Goal: Transaction & Acquisition: Download file/media

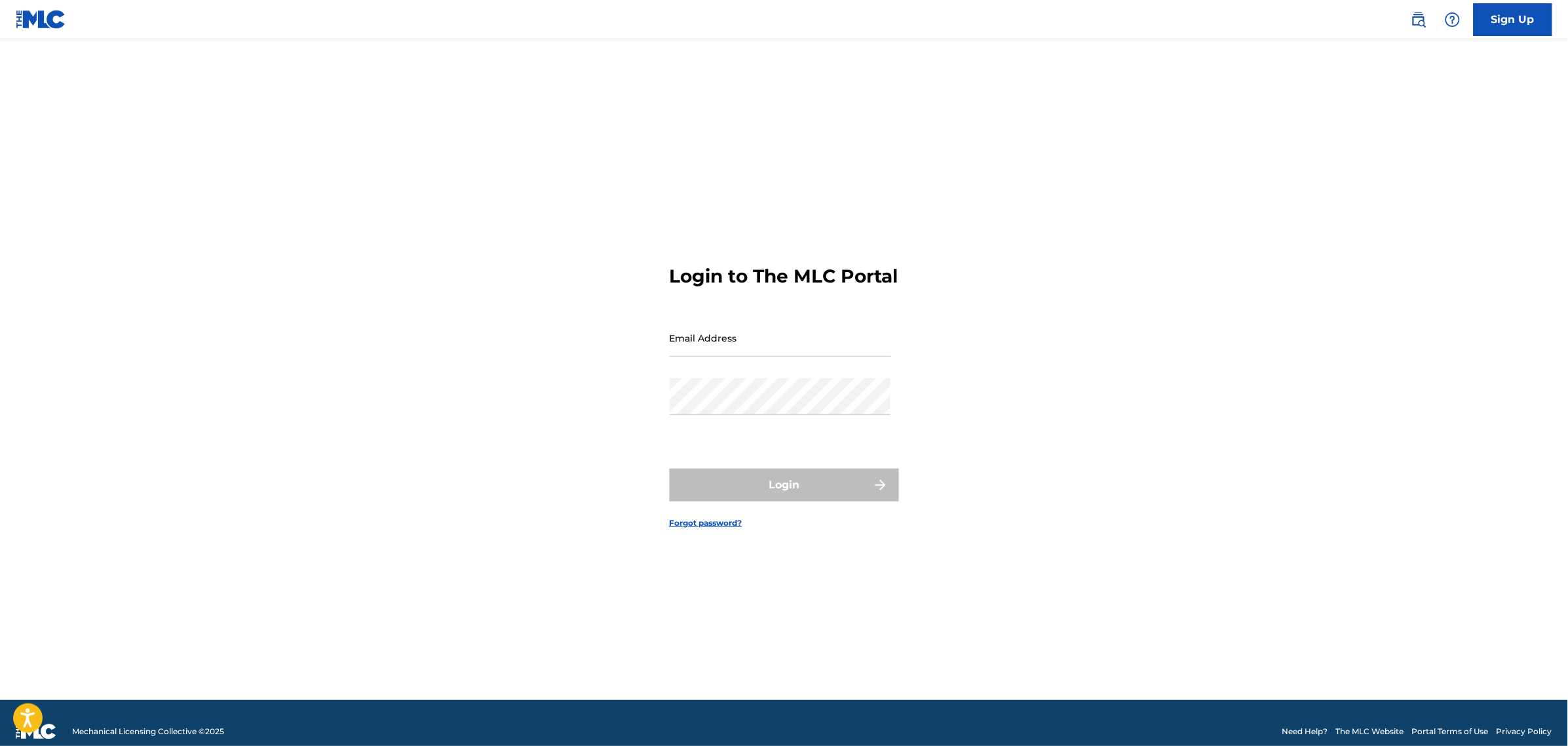
click at [793, 356] on input "Email Address" at bounding box center [780, 338] width 222 height 37
type input "[EMAIL_ADDRESS][DOMAIN_NAME]"
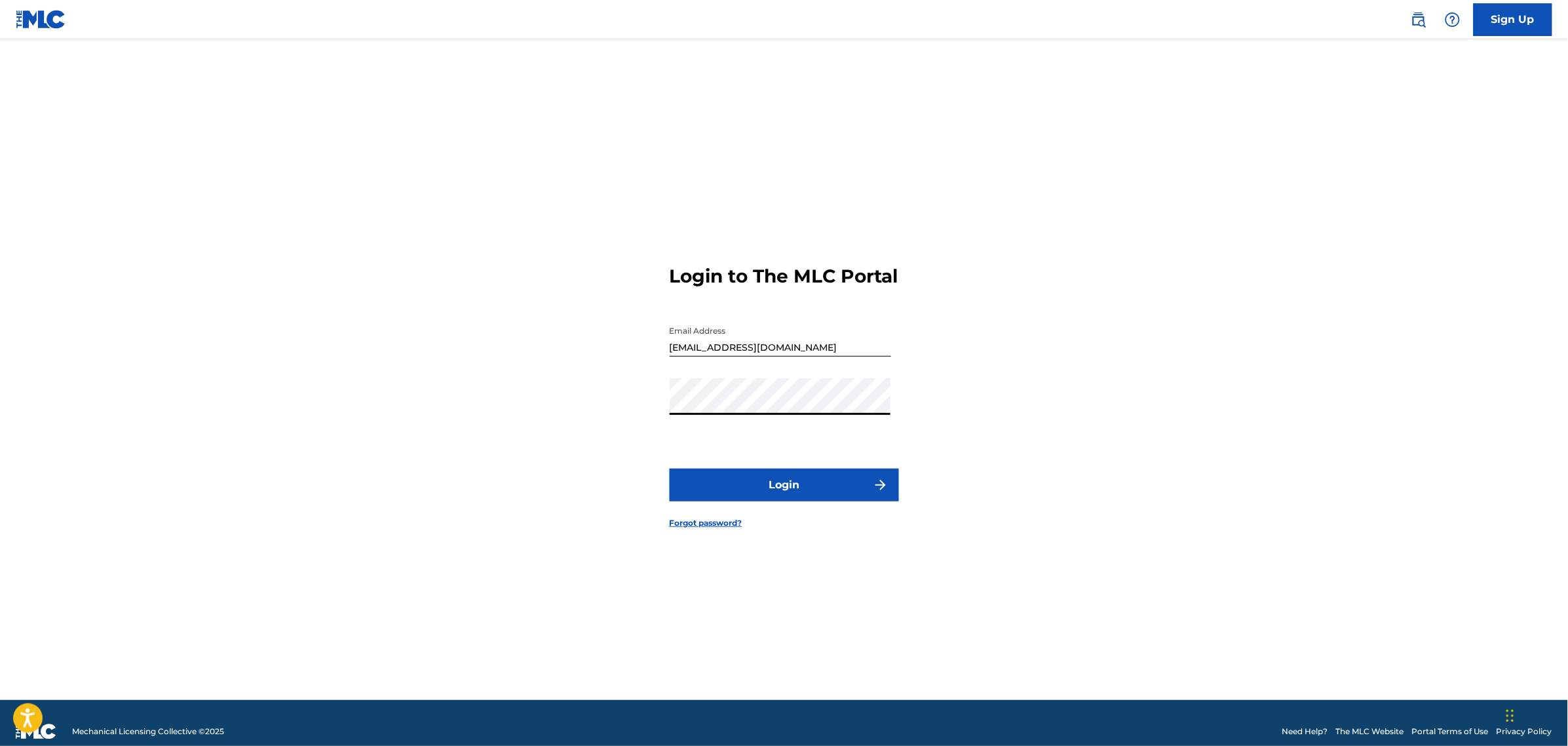
click at [719, 495] on button "Login" at bounding box center [784, 485] width 229 height 33
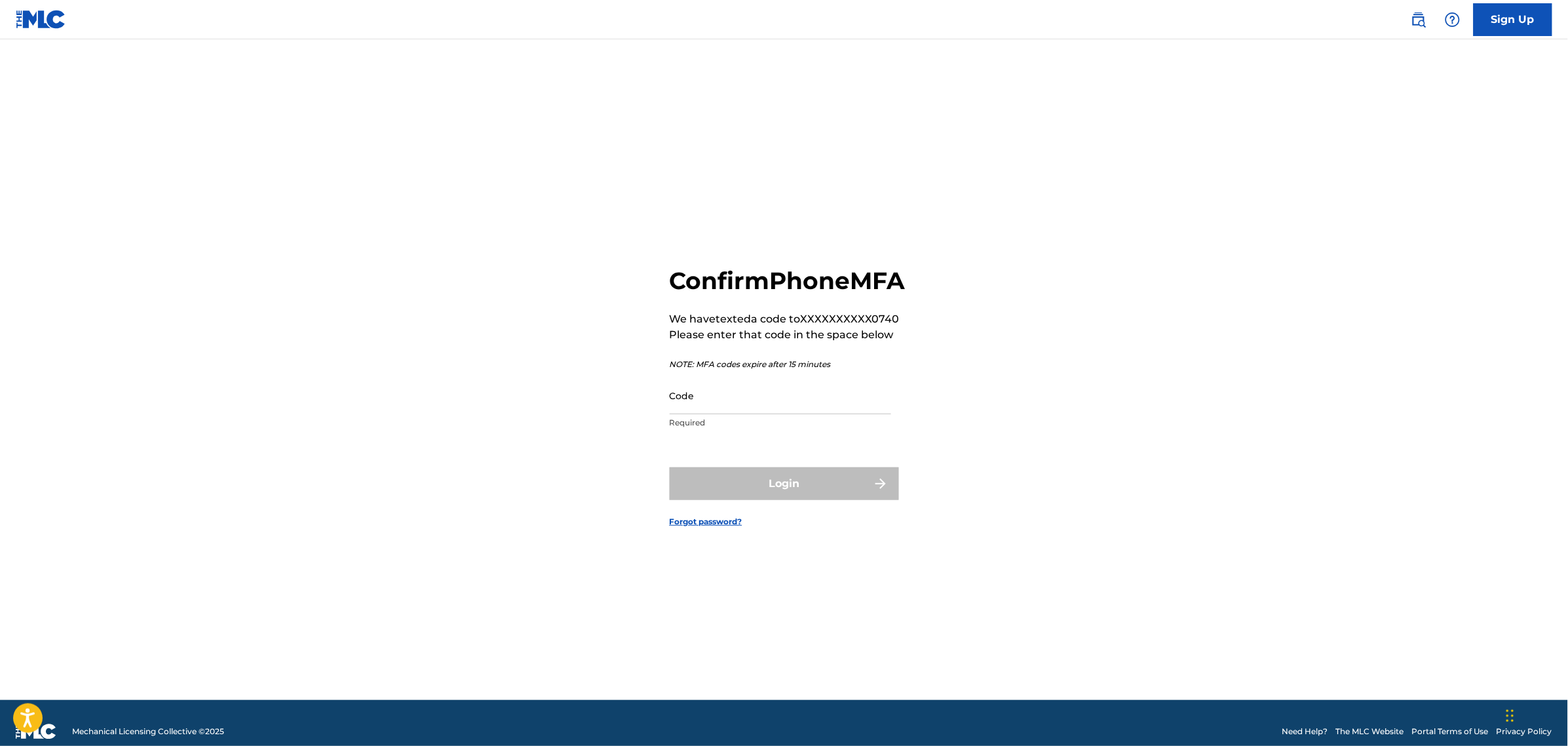
click at [752, 414] on input "Code" at bounding box center [780, 396] width 222 height 37
click at [529, 421] on div "Confirm Phone MFA We have texted a code to XXXXXXXXXX0740 Please enter that cod…" at bounding box center [785, 386] width 918 height 628
click at [158, 328] on main "Confirm Phone MFA We have texted a code to XXXXXXXXXX0740 Please enter that cod…" at bounding box center [784, 370] width 1568 height 660
click at [240, 383] on main "Confirm Phone MFA We have texted a code to XXXXXXXXXX0740 Please enter that cod…" at bounding box center [784, 370] width 1568 height 660
drag, startPoint x: 1513, startPoint y: 390, endPoint x: 1440, endPoint y: 205, distance: 198.9
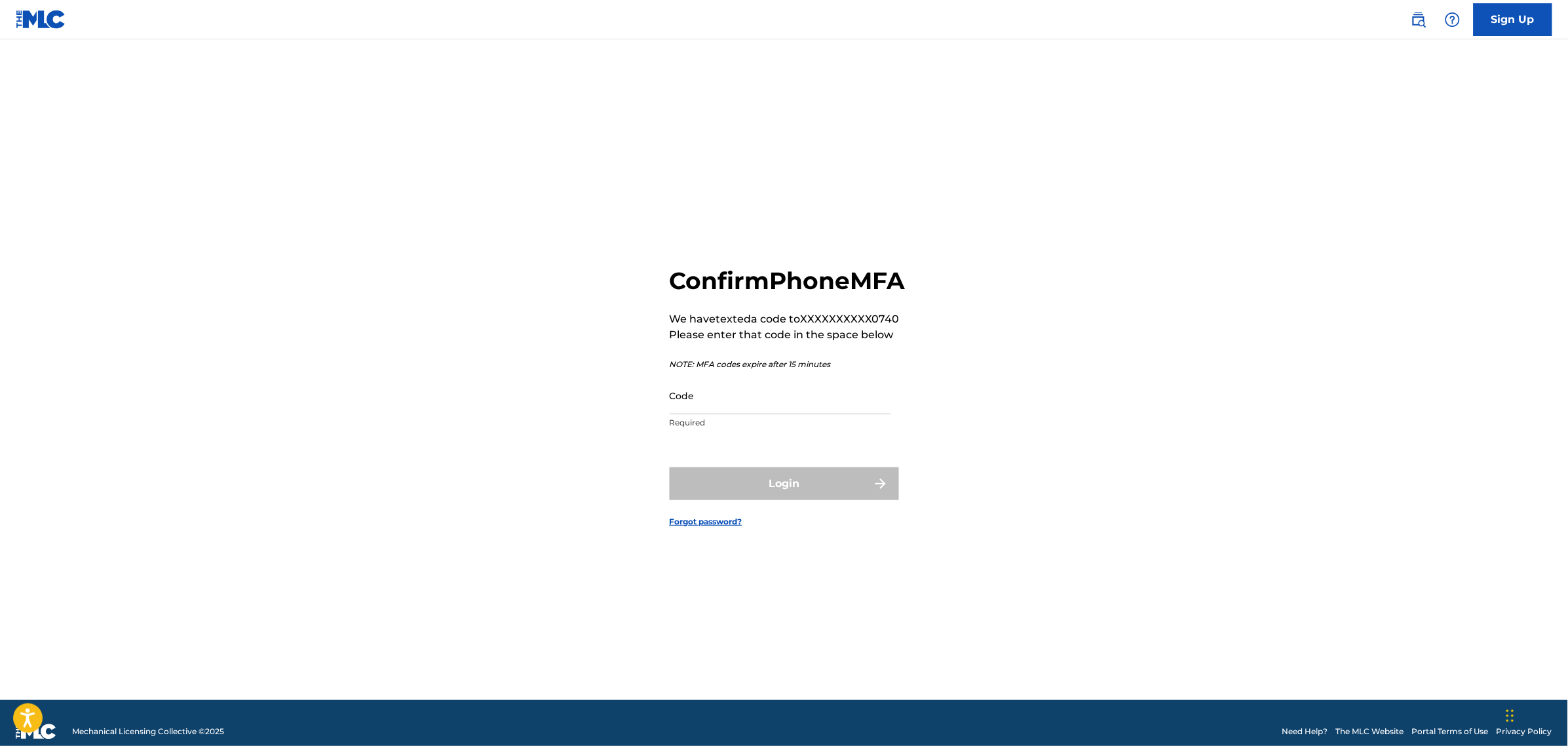
click at [1511, 390] on main "Confirm Phone MFA We have texted a code to XXXXXXXXXX0740 Please enter that cod…" at bounding box center [784, 370] width 1568 height 660
drag, startPoint x: 137, startPoint y: 322, endPoint x: 326, endPoint y: 291, distance: 191.5
click at [137, 322] on main "Confirm Phone MFA We have texted a code to XXXXXXXXXX0740 Please enter that cod…" at bounding box center [784, 370] width 1568 height 660
drag, startPoint x: 765, startPoint y: 426, endPoint x: 774, endPoint y: 437, distance: 14.2
click at [763, 414] on input "Code" at bounding box center [780, 396] width 222 height 37
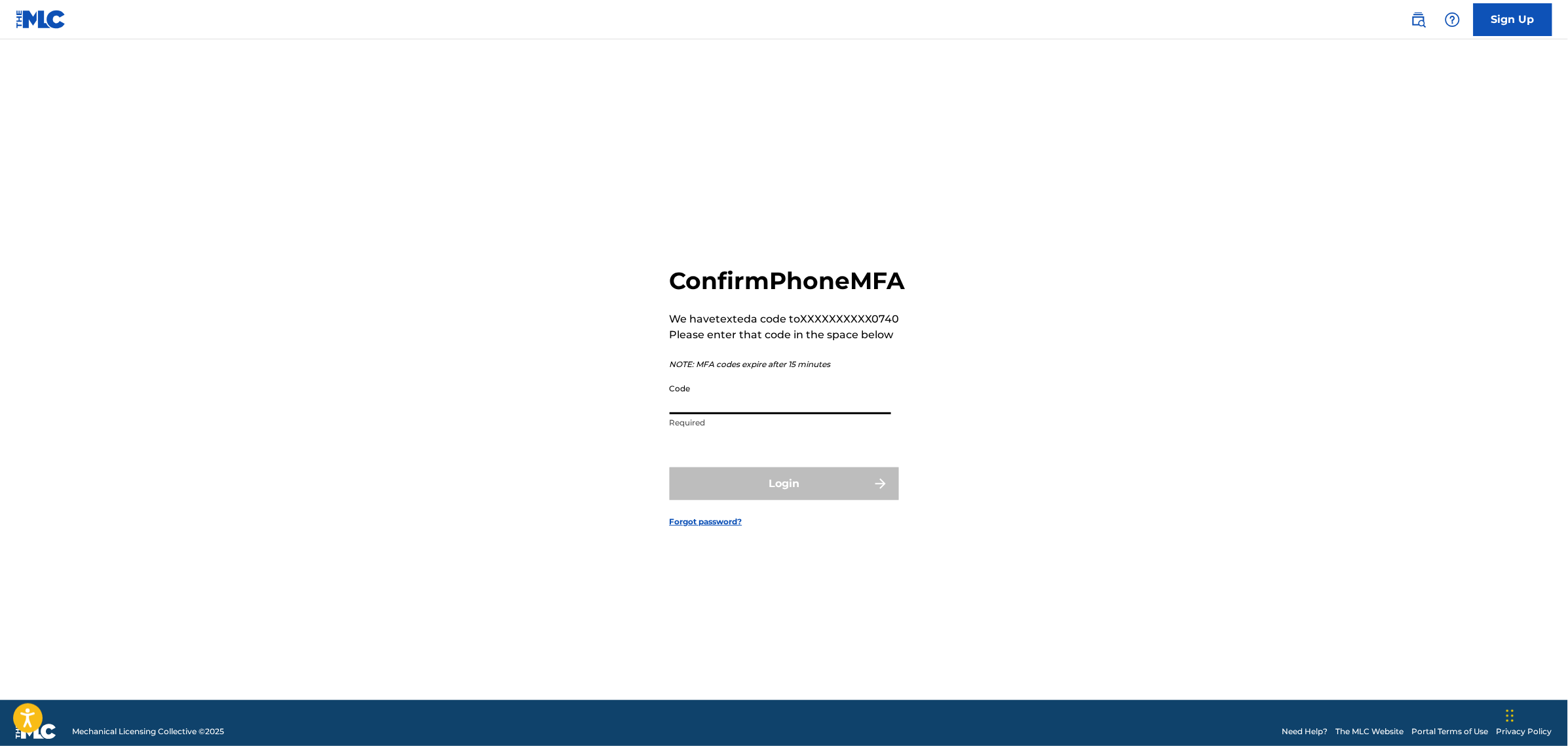
paste input "136644"
type input "136644"
click at [682, 496] on button "Login" at bounding box center [784, 484] width 229 height 33
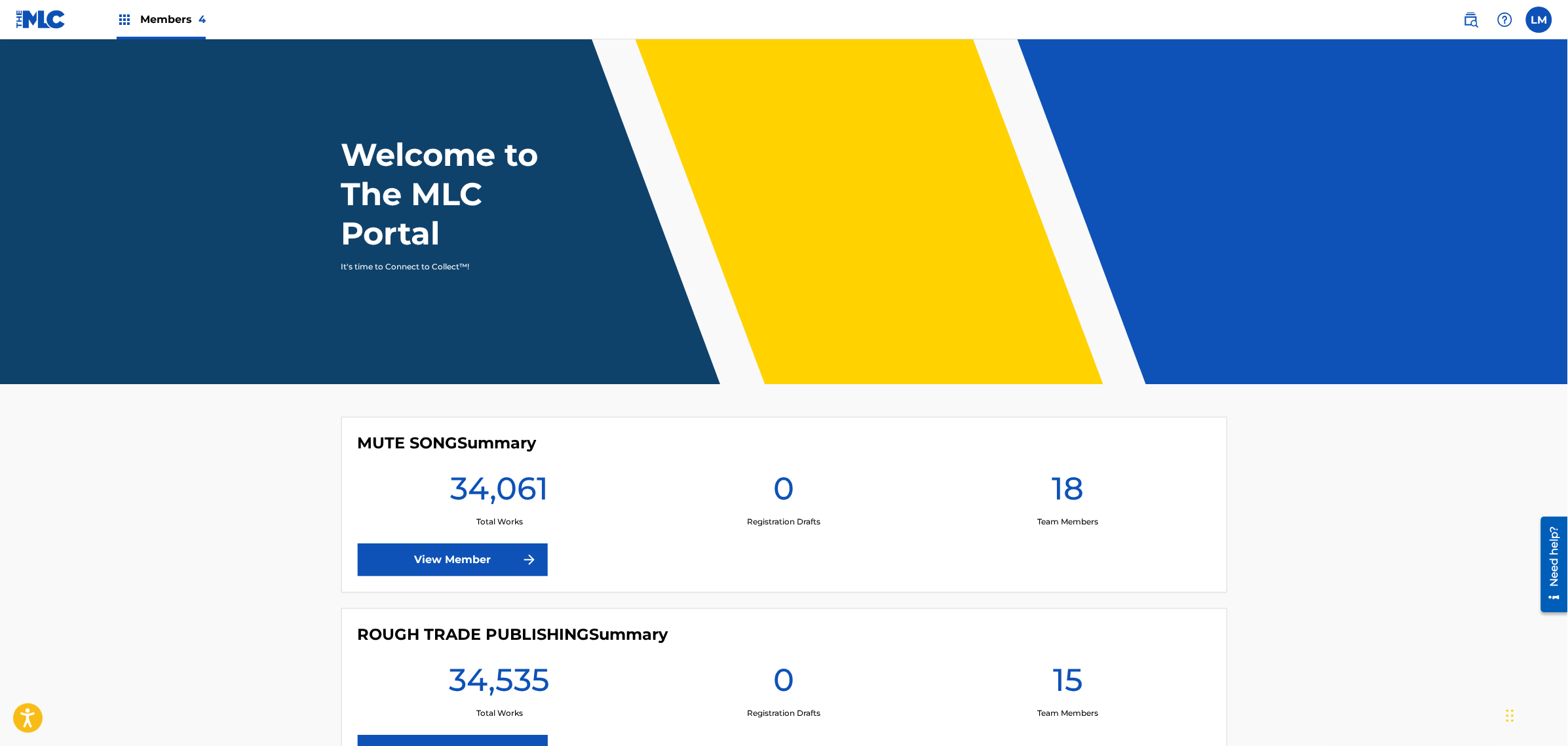
drag, startPoint x: 262, startPoint y: 418, endPoint x: 277, endPoint y: 447, distance: 32.6
click at [261, 418] on main "Welcome to The MLC Portal It's time to Connect to Collect™! MUTE SONG Summary 3…" at bounding box center [784, 611] width 1568 height 1143
click at [171, 24] on span "Members 4" at bounding box center [173, 19] width 65 height 15
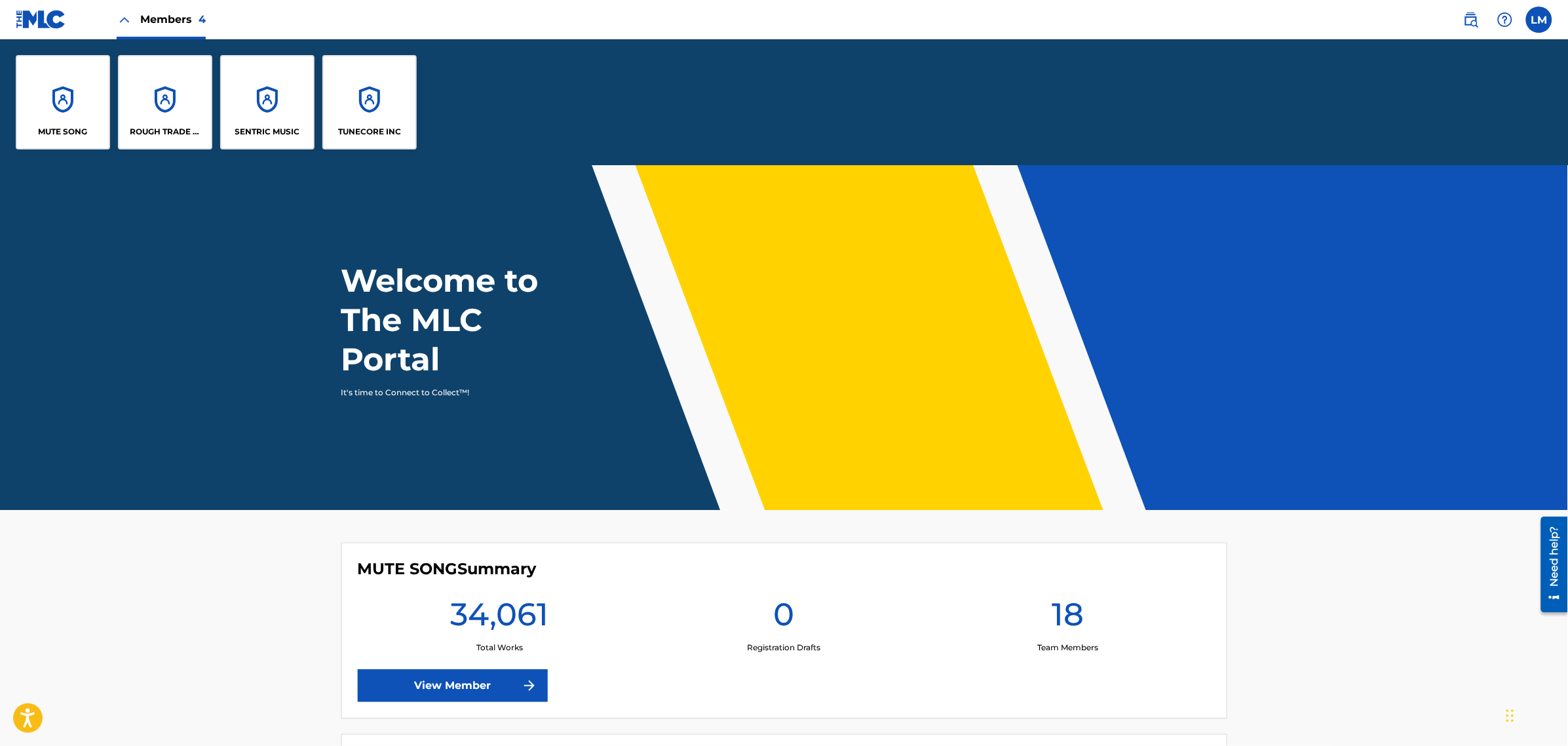
drag, startPoint x: 174, startPoint y: 336, endPoint x: 467, endPoint y: 147, distance: 348.7
click at [174, 336] on header "Welcome to The MLC Portal It's time to Connect to Collect™!" at bounding box center [784, 337] width 1568 height 345
click at [158, 97] on div "ROUGH TRADE PUBLISHING" at bounding box center [165, 102] width 94 height 94
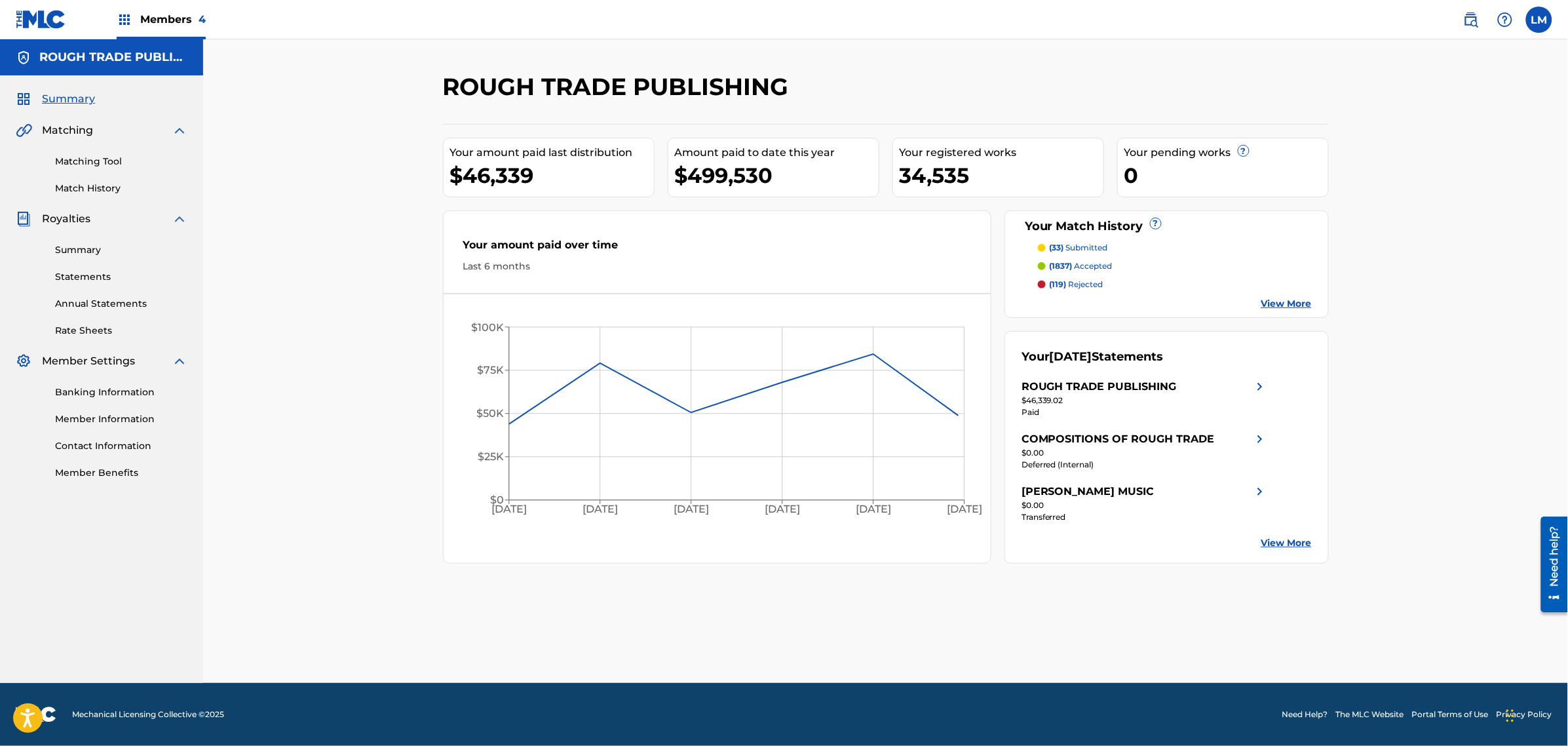
click at [87, 249] on link "Summary" at bounding box center [122, 250] width 132 height 14
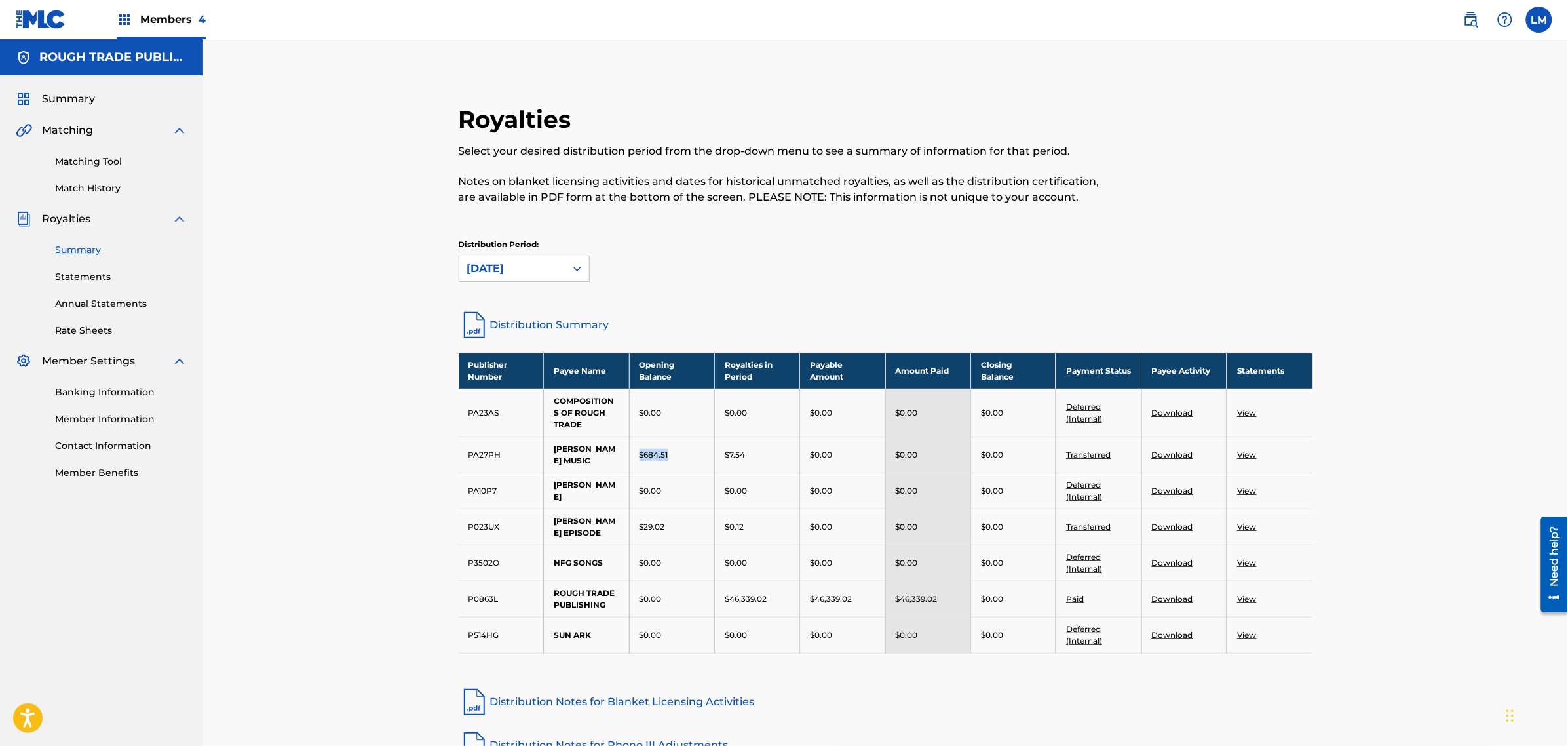
drag, startPoint x: 680, startPoint y: 454, endPoint x: 631, endPoint y: 451, distance: 49.1
click at [631, 451] on td "$684.51" at bounding box center [672, 455] width 85 height 36
drag, startPoint x: 755, startPoint y: 464, endPoint x: 723, endPoint y: 458, distance: 32.6
click at [723, 458] on td "$7.54" at bounding box center [757, 455] width 85 height 36
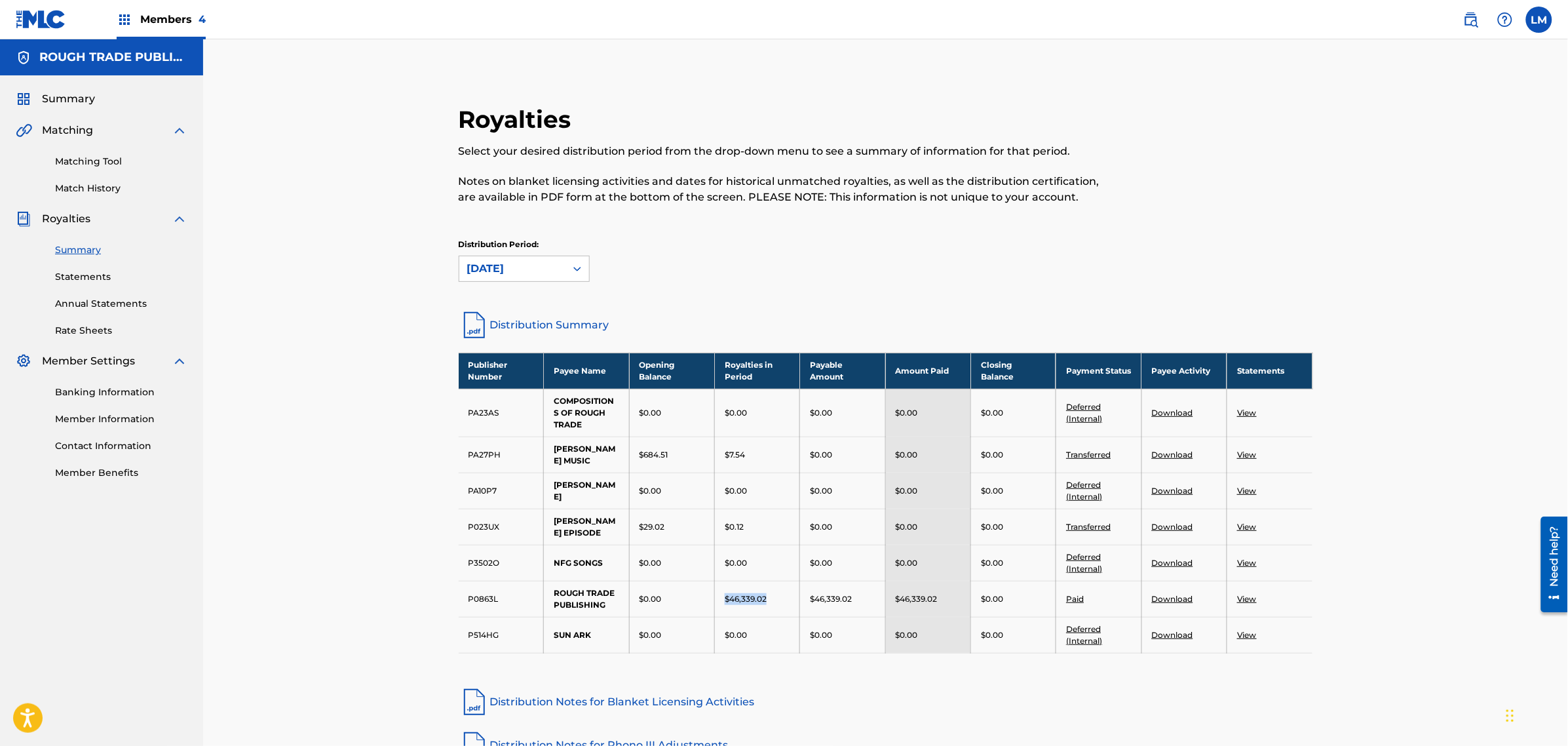
drag, startPoint x: 785, startPoint y: 600, endPoint x: 722, endPoint y: 593, distance: 63.4
click at [722, 593] on td "$46,339.02" at bounding box center [757, 599] width 85 height 36
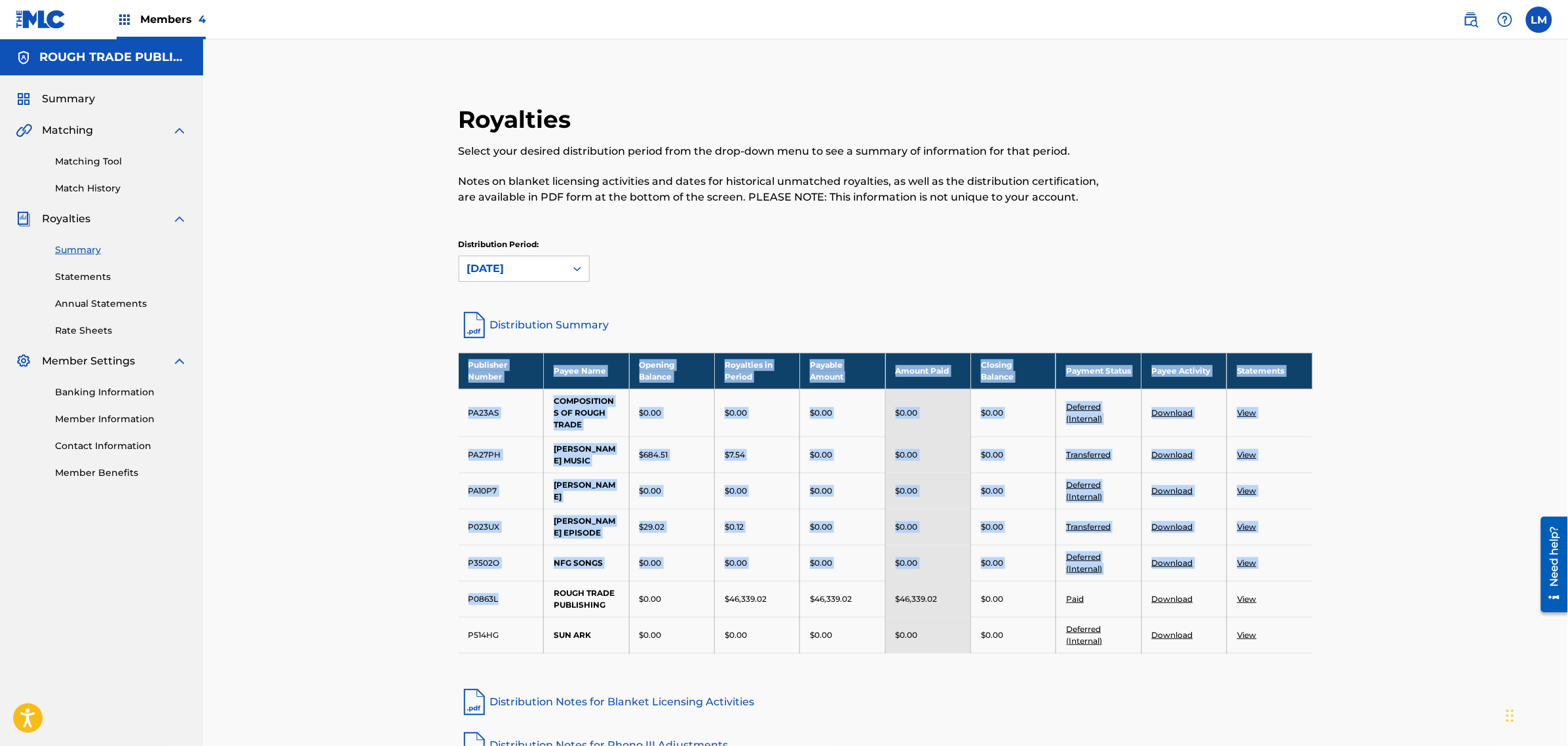
drag, startPoint x: 519, startPoint y: 590, endPoint x: 437, endPoint y: 591, distance: 82.0
click at [437, 591] on div "Royalties Select your desired distribution period from the drop-down menu to se…" at bounding box center [886, 481] width 918 height 819
click at [450, 569] on div "Royalties Select your desired distribution period from the drop-down menu to se…" at bounding box center [886, 498] width 886 height 786
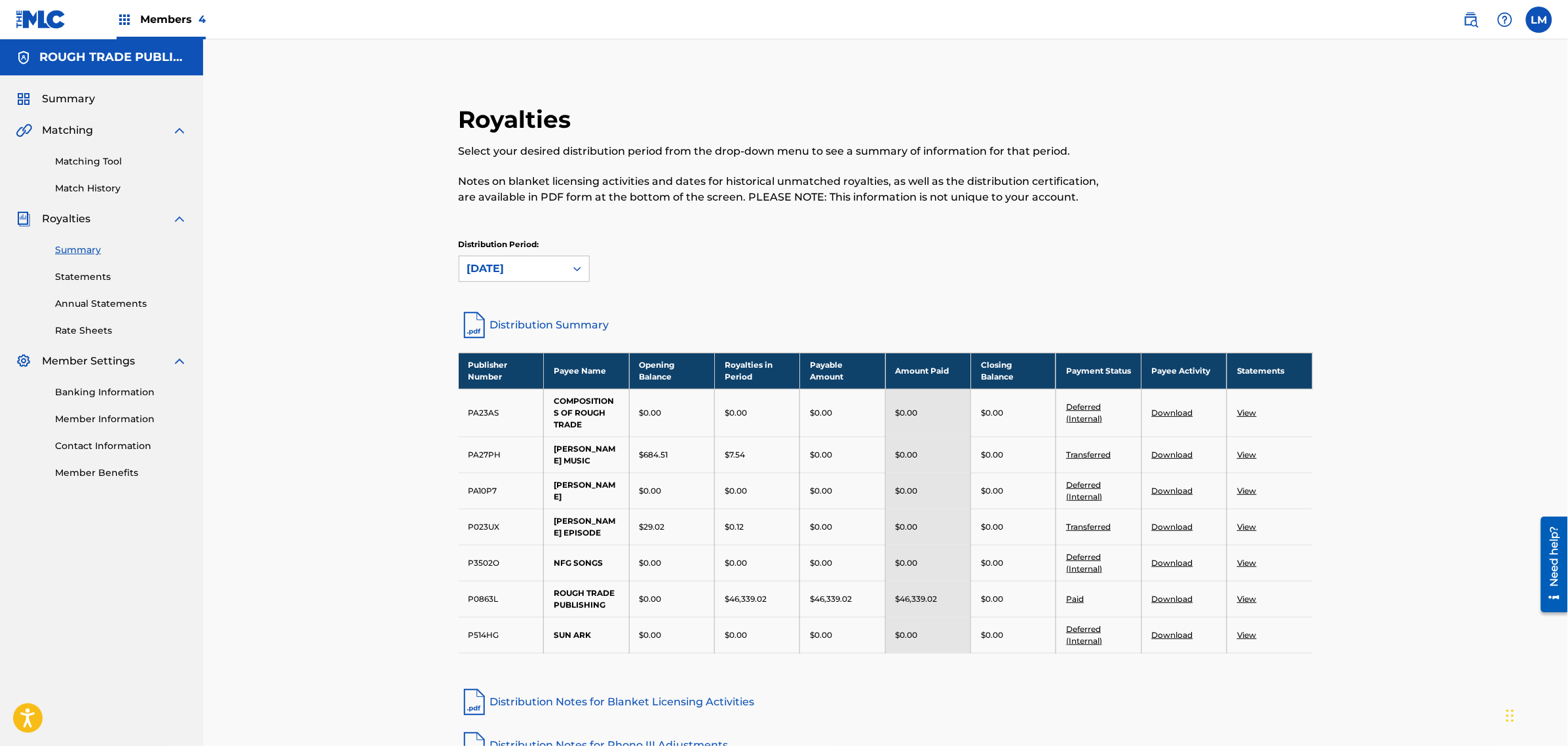
click at [1429, 584] on div "Royalties Select your desired distribution period from the drop-down menu to se…" at bounding box center [885, 465] width 1365 height 852
drag, startPoint x: 790, startPoint y: 593, endPoint x: 721, endPoint y: 592, distance: 69.0
click at [721, 592] on td "$46,339.02" at bounding box center [757, 599] width 85 height 36
click at [401, 476] on div "Royalties Select your desired distribution period from the drop-down menu to se…" at bounding box center [885, 465] width 1365 height 852
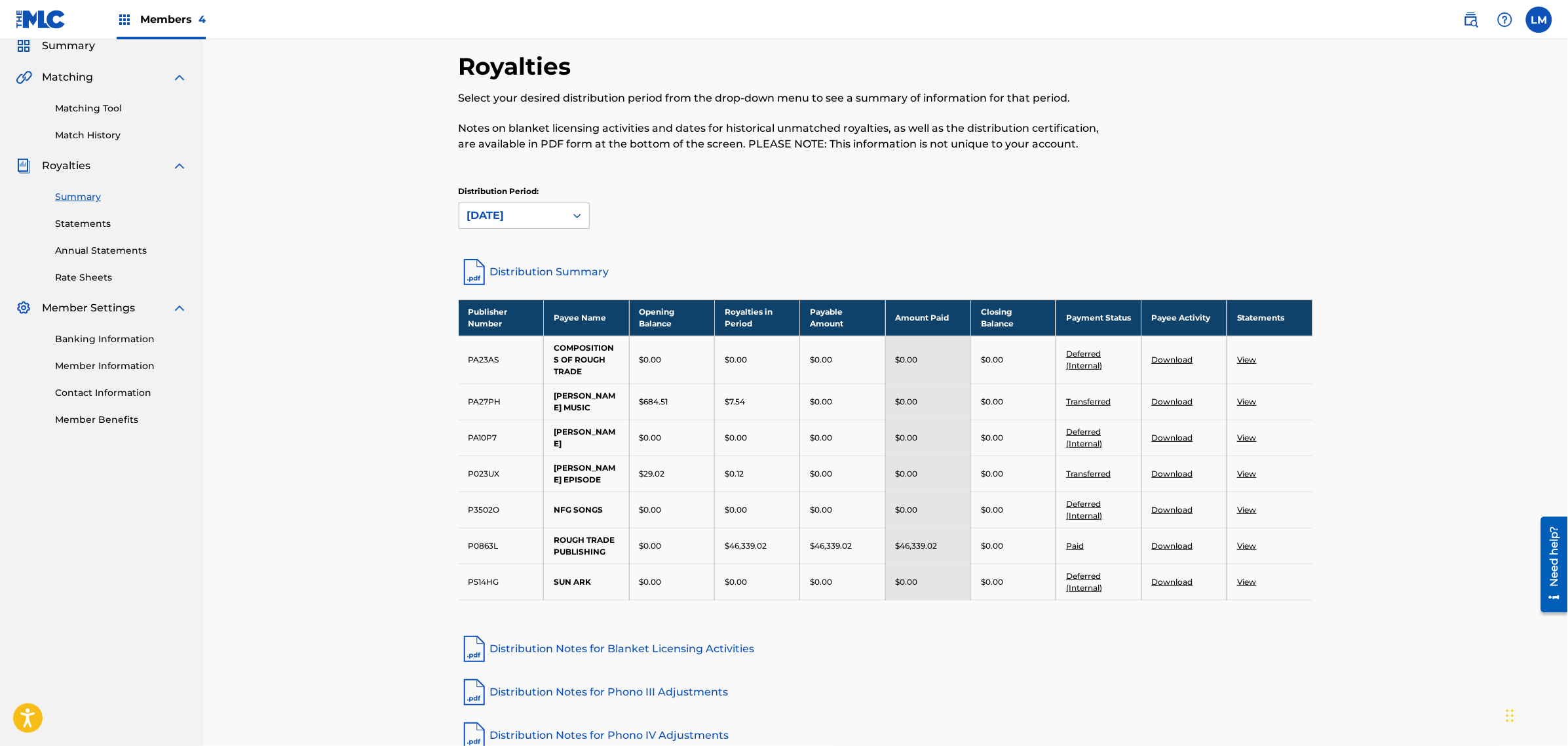
scroll to position [82, 0]
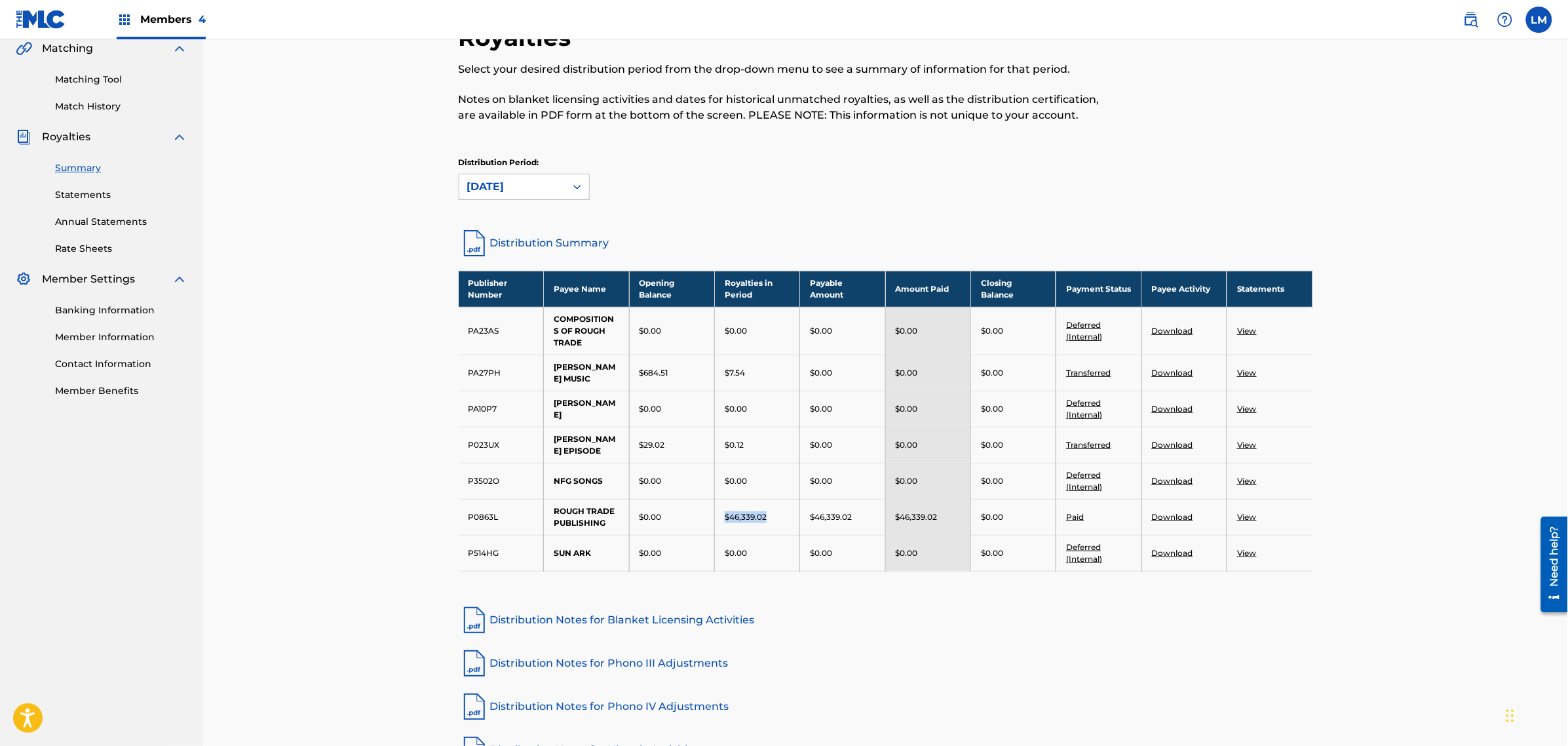
drag, startPoint x: 721, startPoint y: 508, endPoint x: 793, endPoint y: 511, distance: 72.1
click at [785, 508] on td "$46,339.02" at bounding box center [757, 517] width 85 height 36
click at [986, 607] on link "Distribution Notes for Blanket Licensing Activities" at bounding box center [886, 620] width 854 height 32
click at [72, 188] on link "Statements" at bounding box center [122, 194] width 132 height 14
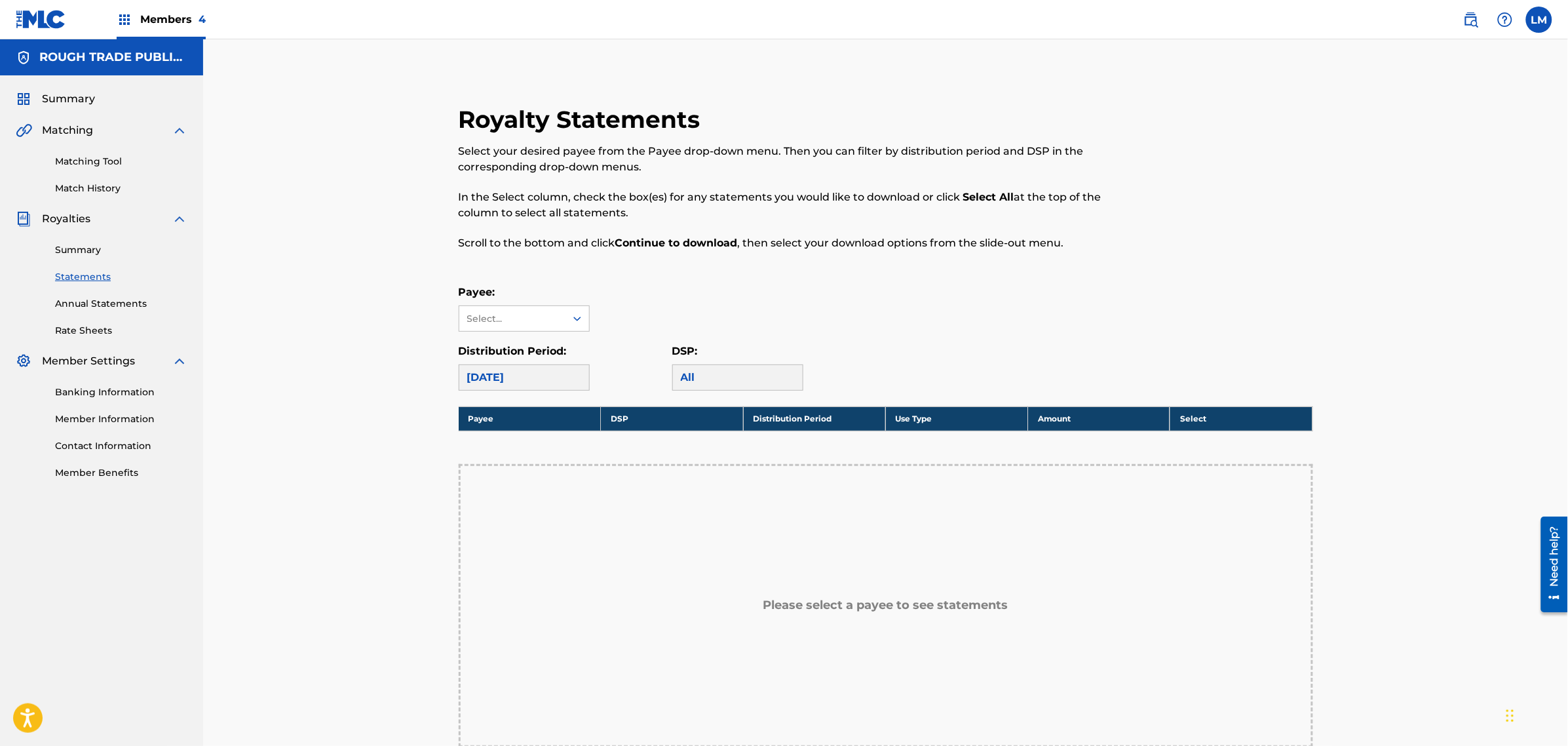
click at [548, 332] on div "Payee: Select... Distribution Period: August 2025 DSP: All" at bounding box center [886, 337] width 854 height 106
click at [552, 322] on div "Select..." at bounding box center [512, 319] width 89 height 14
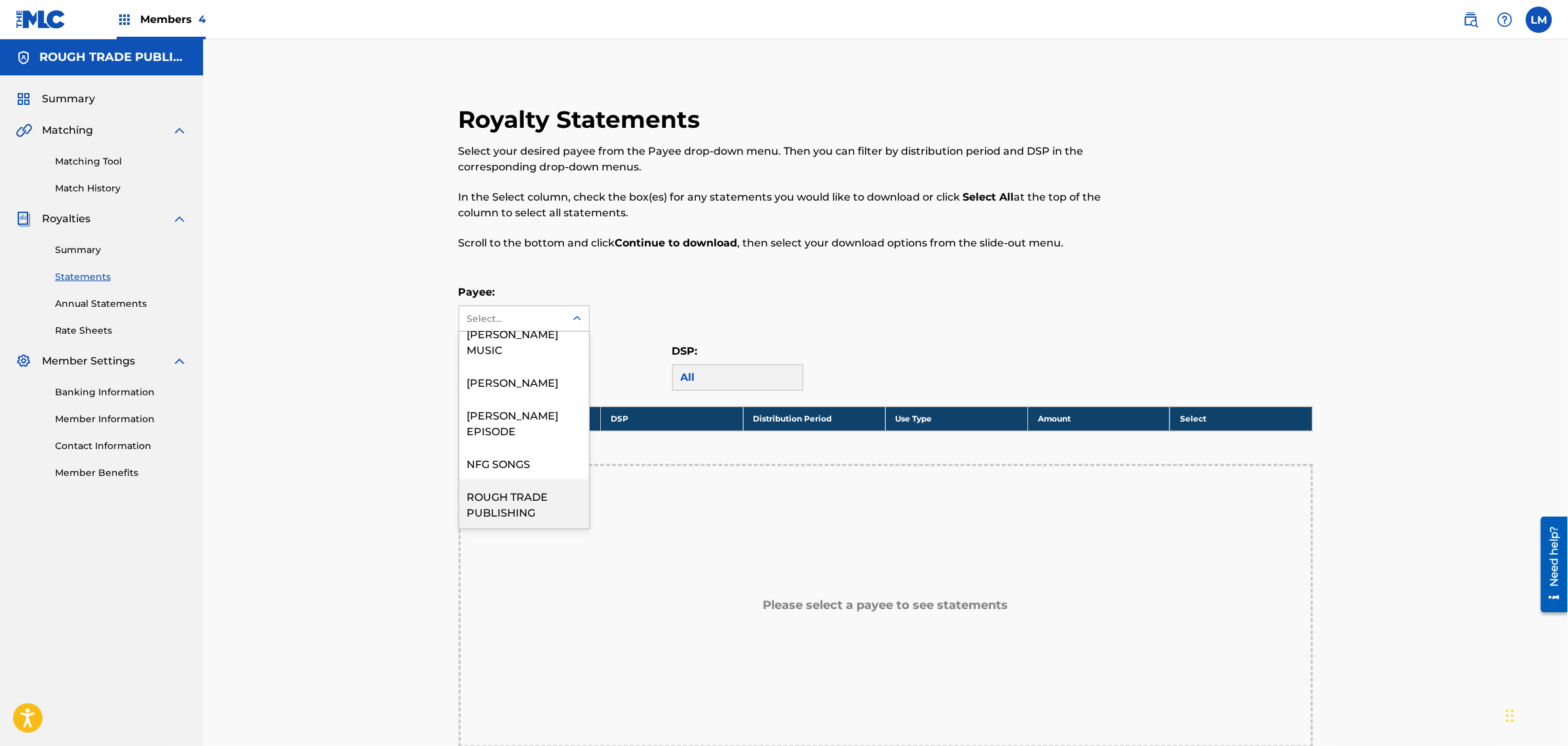
click at [532, 479] on div "ROUGH TRADE PUBLISHING" at bounding box center [524, 503] width 129 height 48
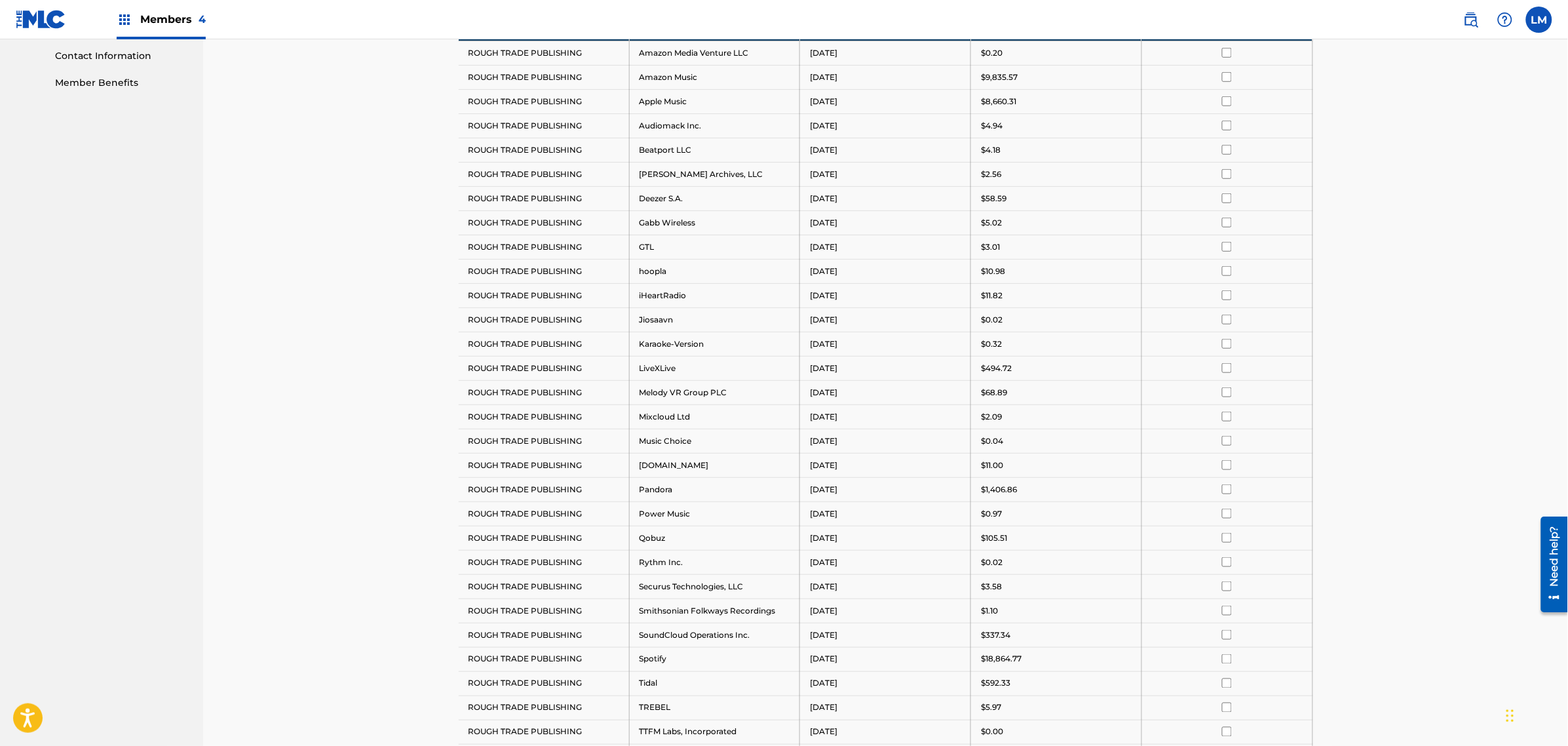
scroll to position [363, 0]
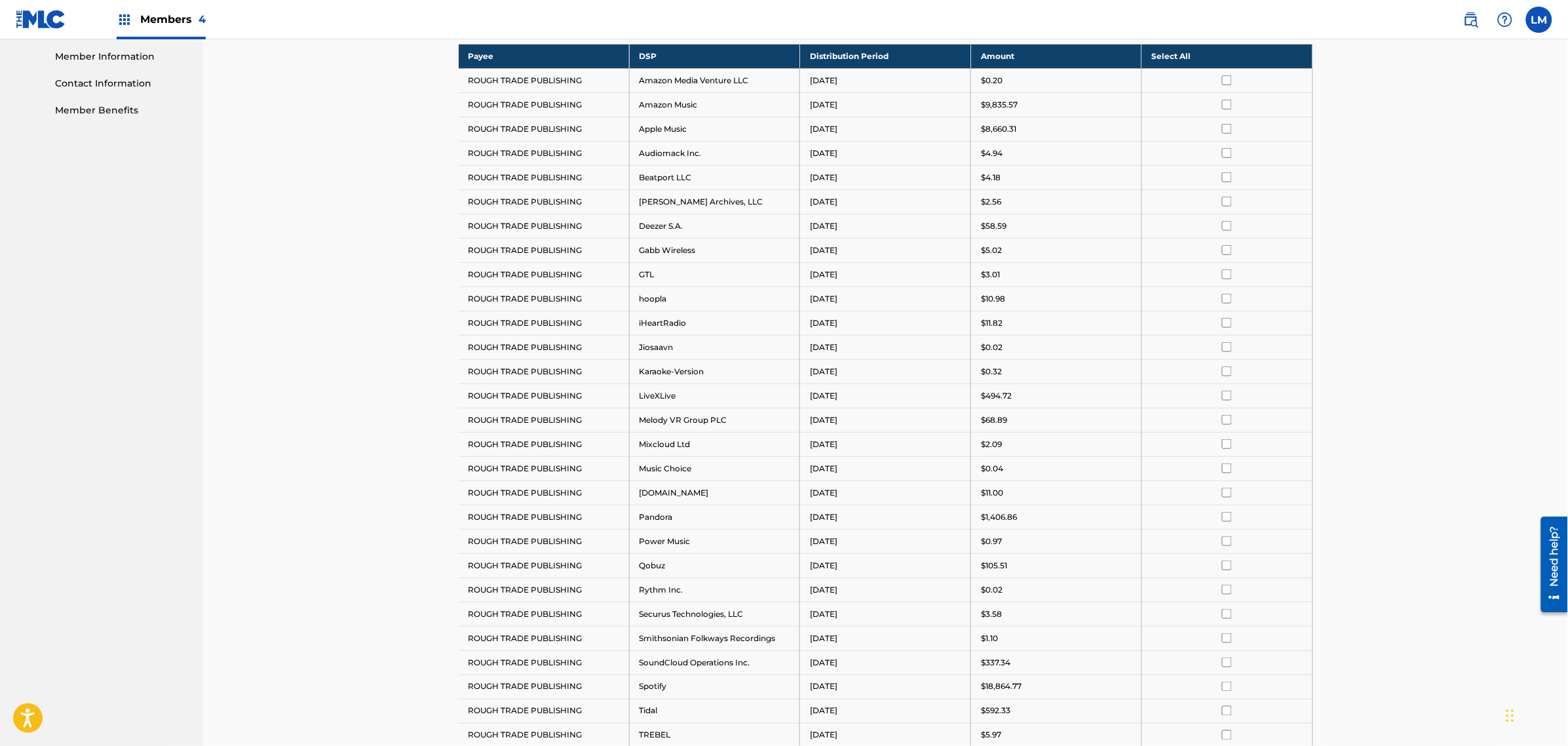
click at [1217, 54] on th "Select All" at bounding box center [1227, 56] width 171 height 24
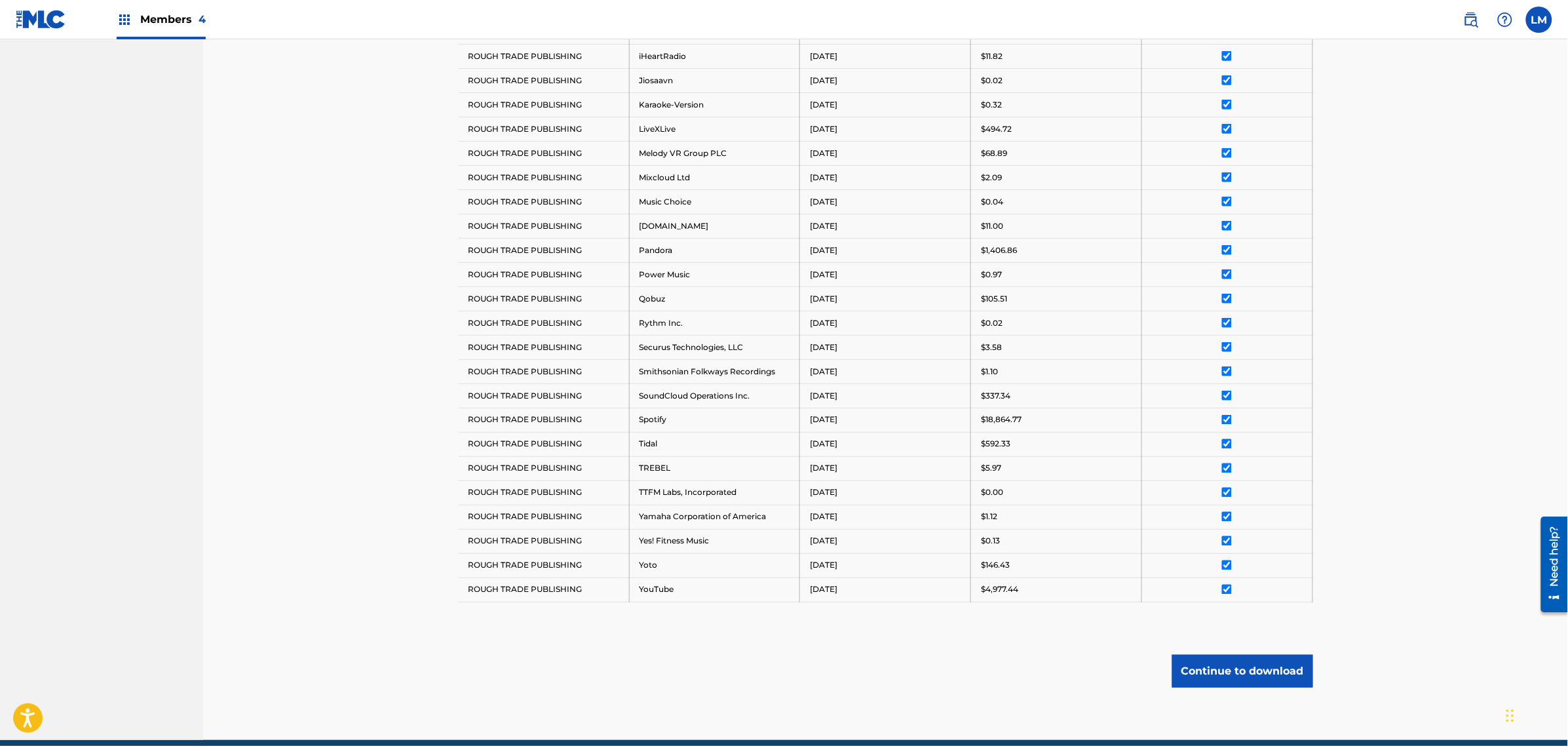
scroll to position [690, 0]
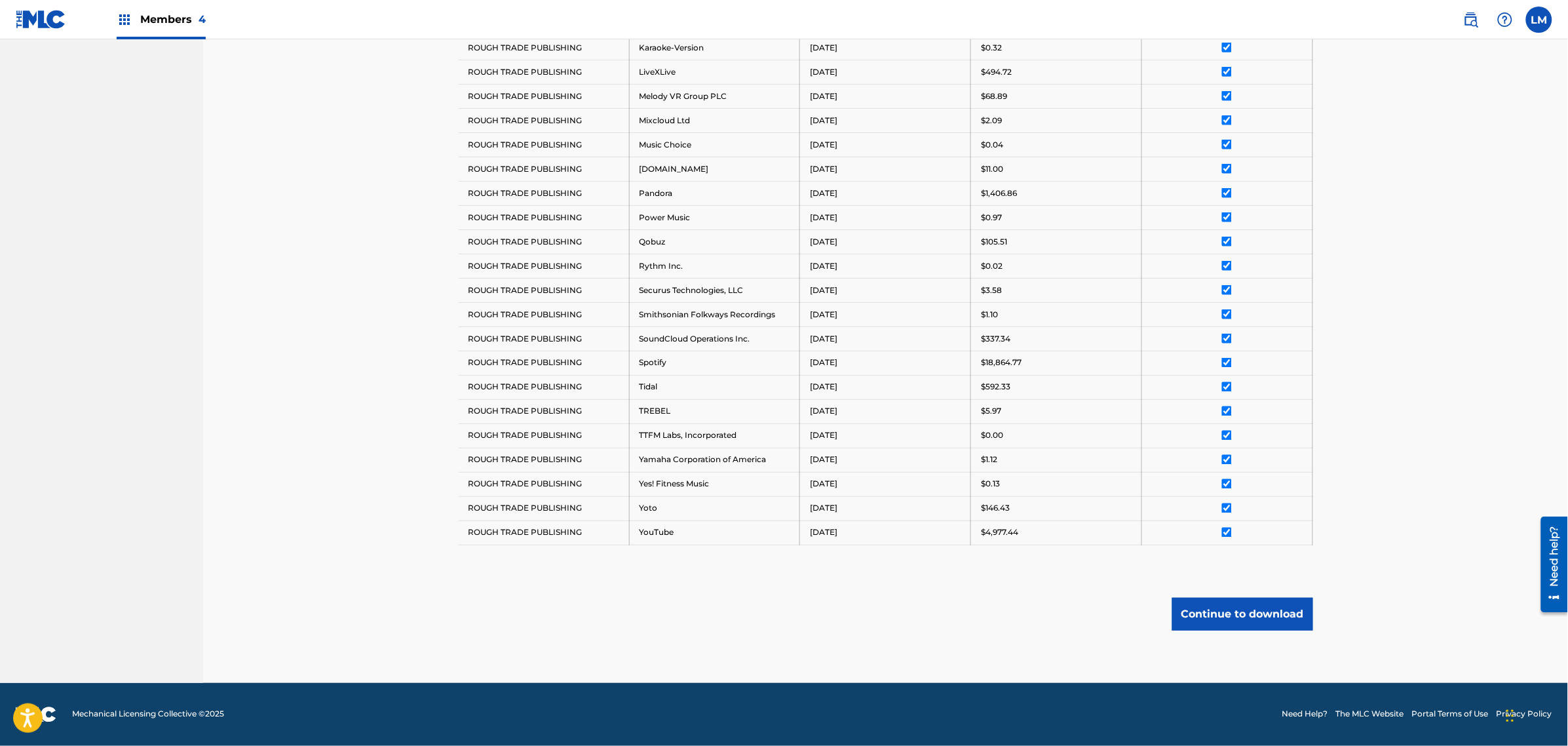
click at [1222, 618] on button "Continue to download" at bounding box center [1243, 614] width 141 height 33
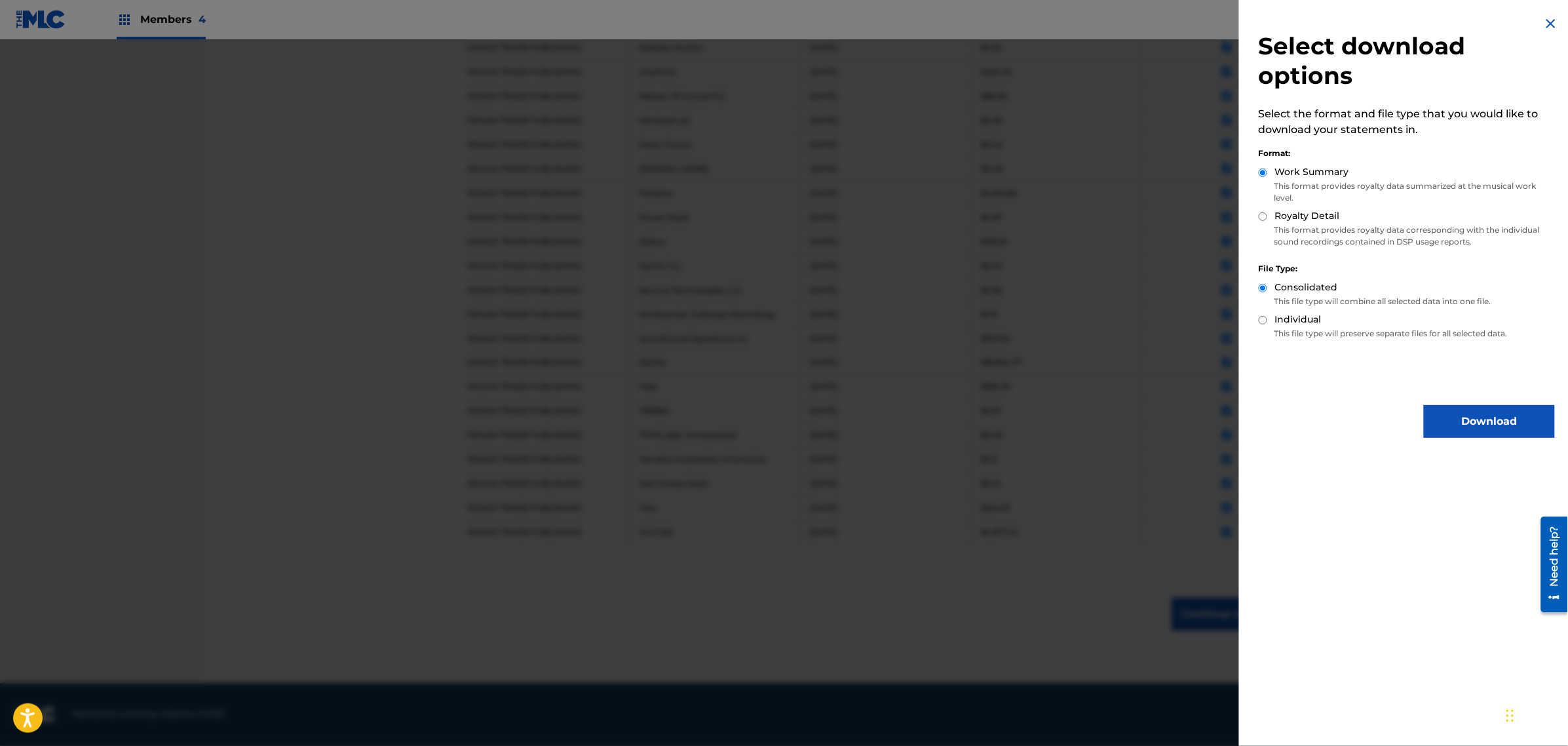
click at [1281, 214] on label "Royalty Detail" at bounding box center [1308, 216] width 65 height 14
click at [1267, 214] on input "Royalty Detail" at bounding box center [1263, 217] width 9 height 9
radio input "true"
click at [1439, 415] on button "Download" at bounding box center [1490, 422] width 131 height 33
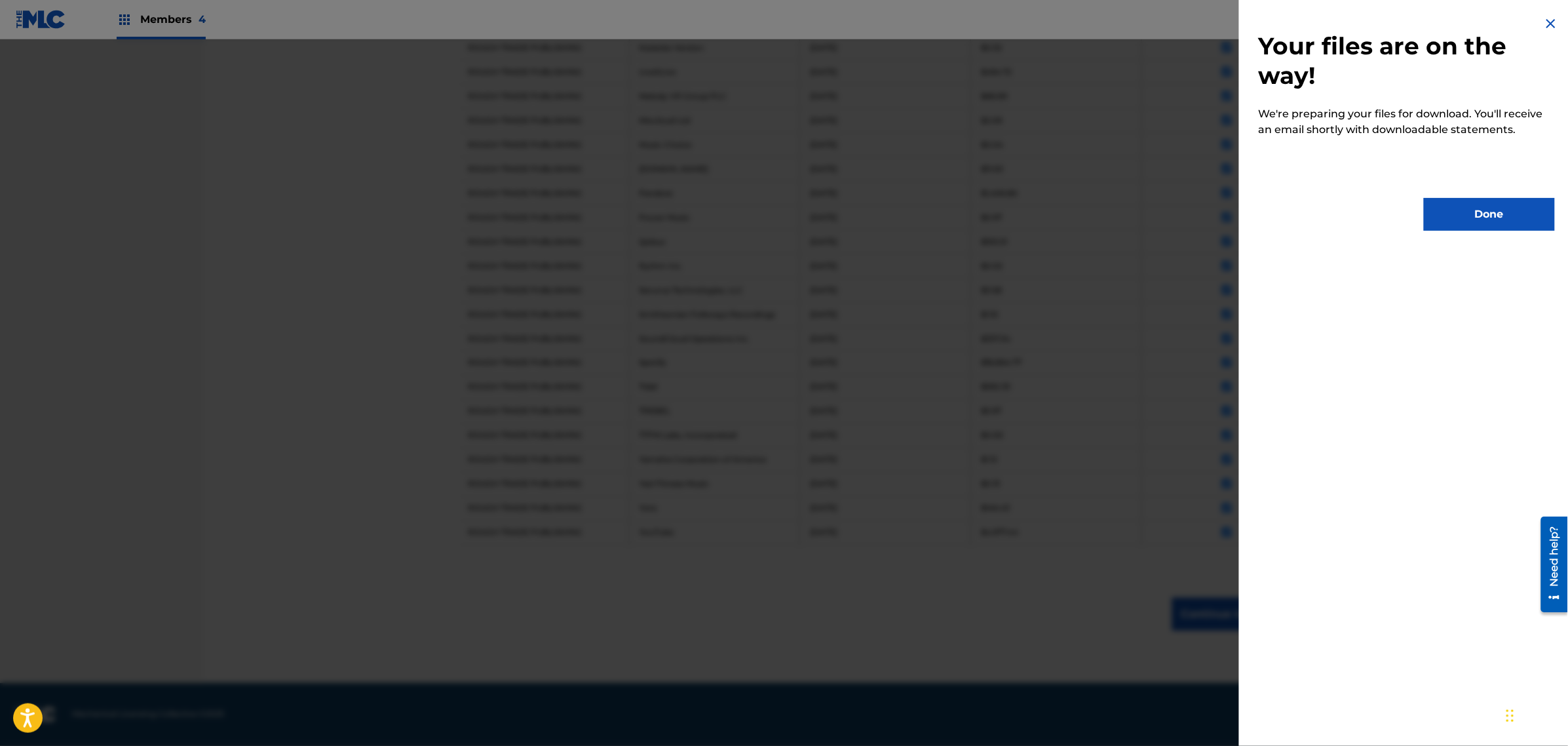
click at [1446, 224] on button "Done" at bounding box center [1490, 214] width 131 height 33
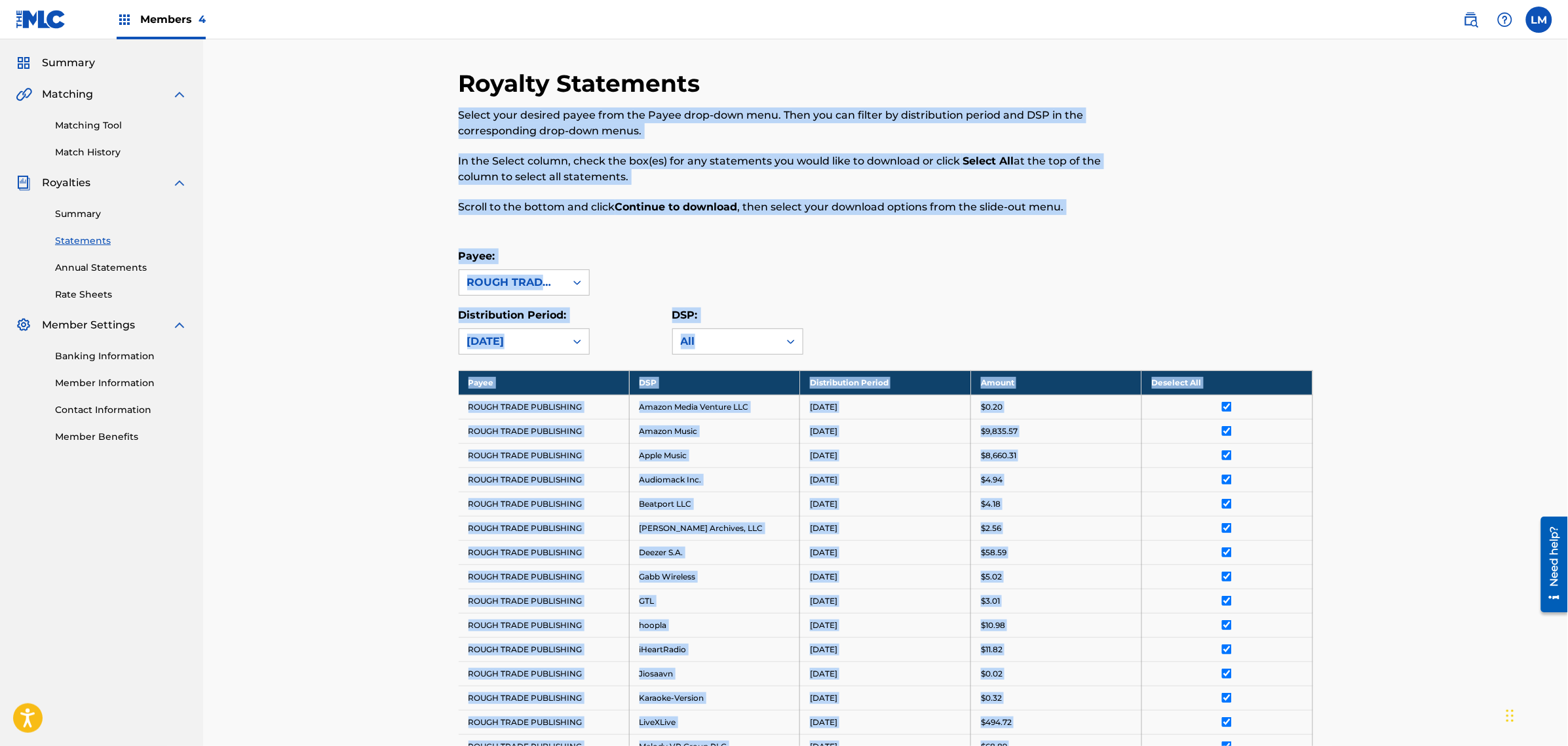
scroll to position [0, 0]
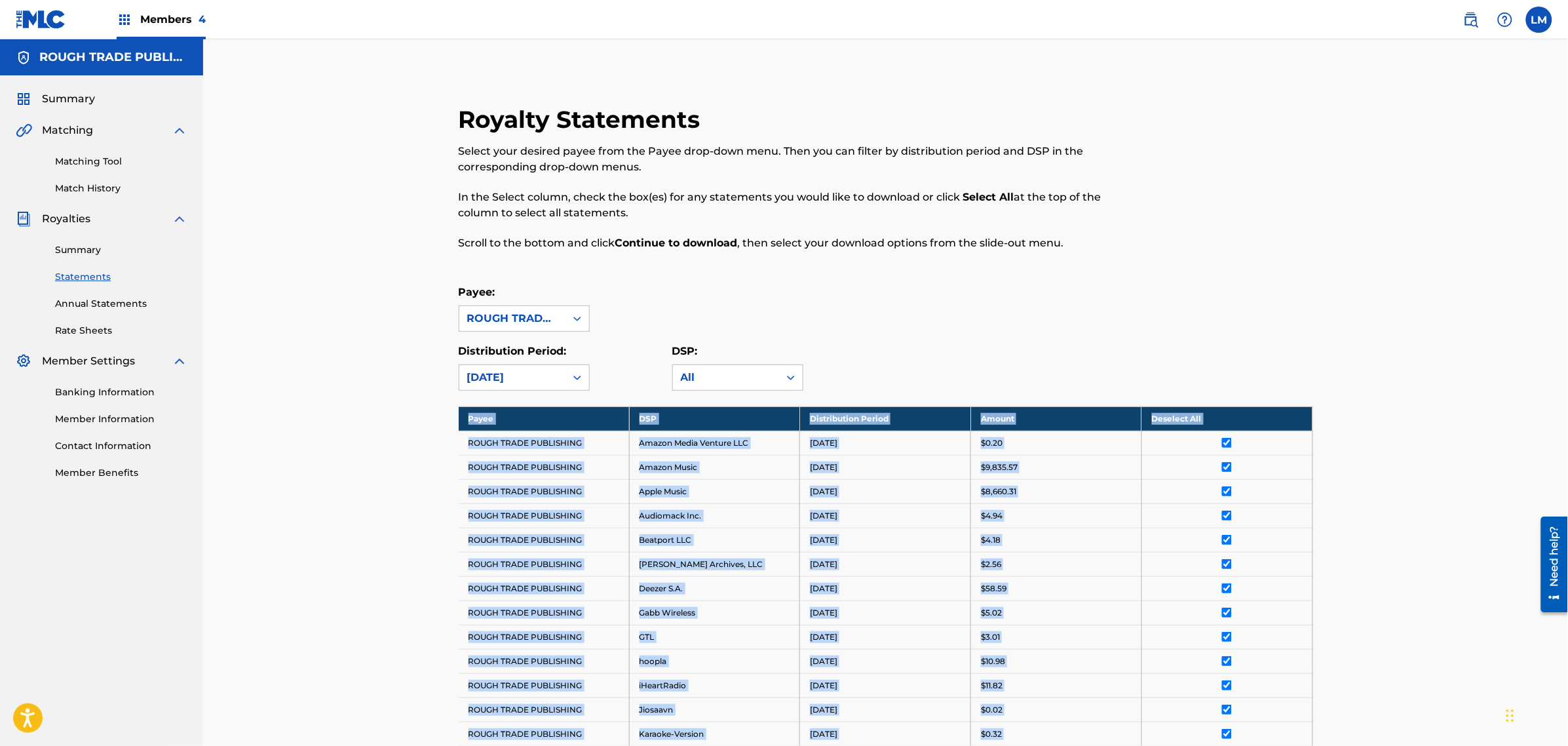
drag, startPoint x: 1040, startPoint y: 539, endPoint x: 439, endPoint y: 457, distance: 606.6
click at [439, 457] on div "Royalty Statements Select your desired payee from the Payee drop-down menu. The…" at bounding box center [886, 720] width 918 height 1297
copy tbody "Payee DSP Distribution Period Amount Deselect All ROUGH TRADE PUBLISHING Amazon…"
drag, startPoint x: 1485, startPoint y: 305, endPoint x: 1457, endPoint y: 345, distance: 48.8
click at [1485, 305] on div "Royalty Statements Select your desired payee from the Payee drop-down menu. The…" at bounding box center [885, 704] width 1365 height 1330
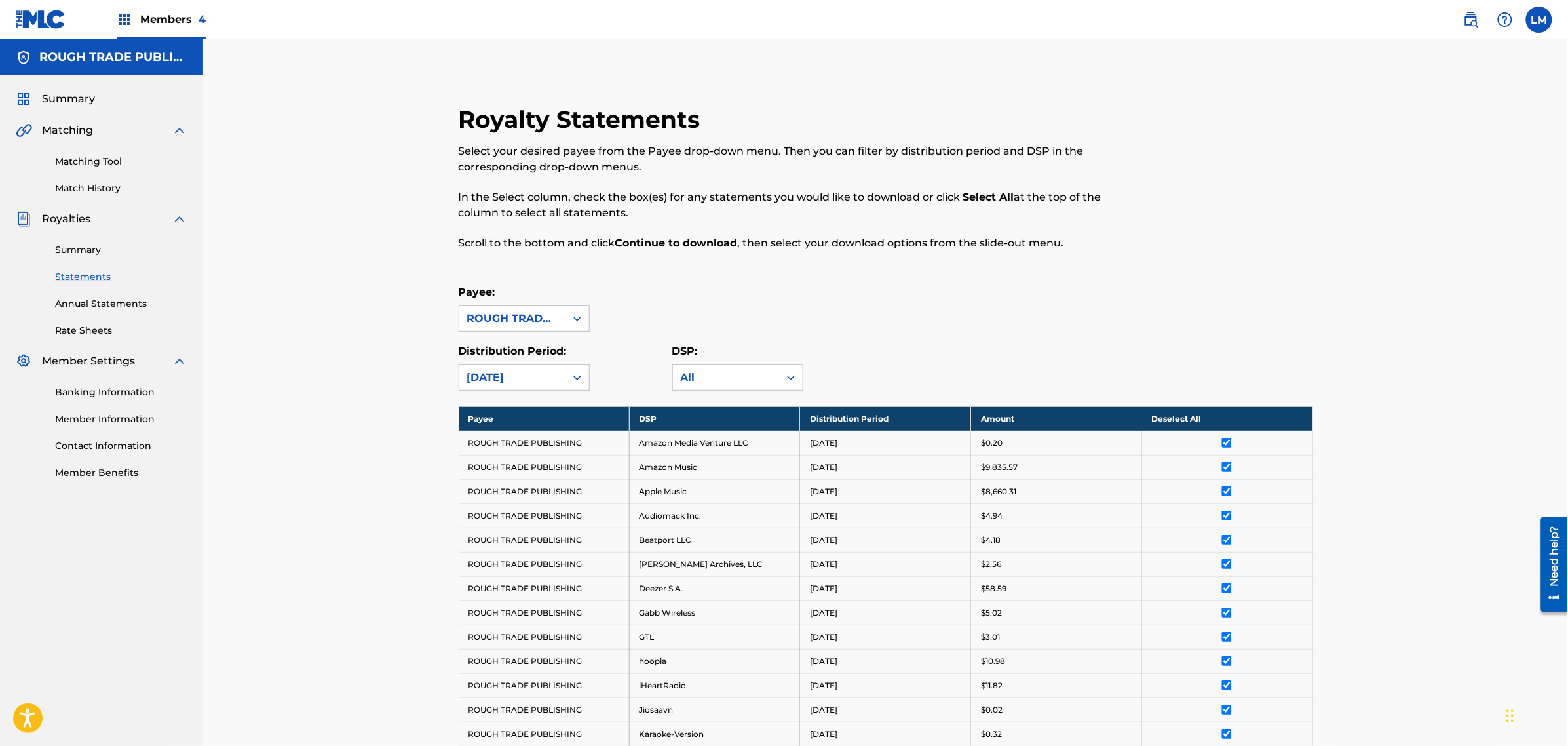
click at [578, 363] on div "Distribution Period: [DATE]" at bounding box center [524, 367] width 131 height 47
click at [581, 370] on div at bounding box center [577, 377] width 24 height 24
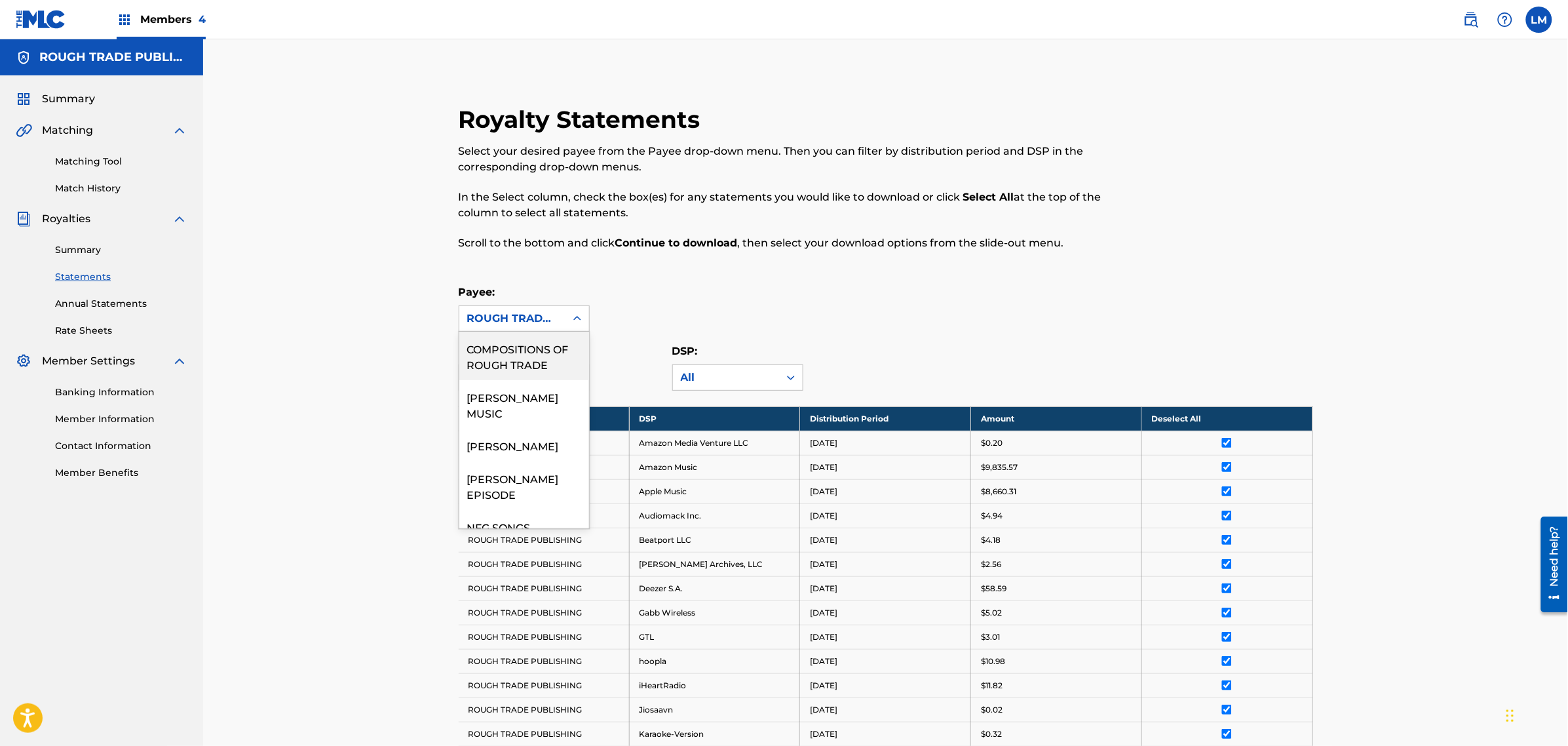
click at [575, 328] on div at bounding box center [577, 318] width 24 height 24
click at [886, 282] on div "Royalty Statements Select your desired payee from the Payee drop-down menu. The…" at bounding box center [886, 737] width 886 height 1265
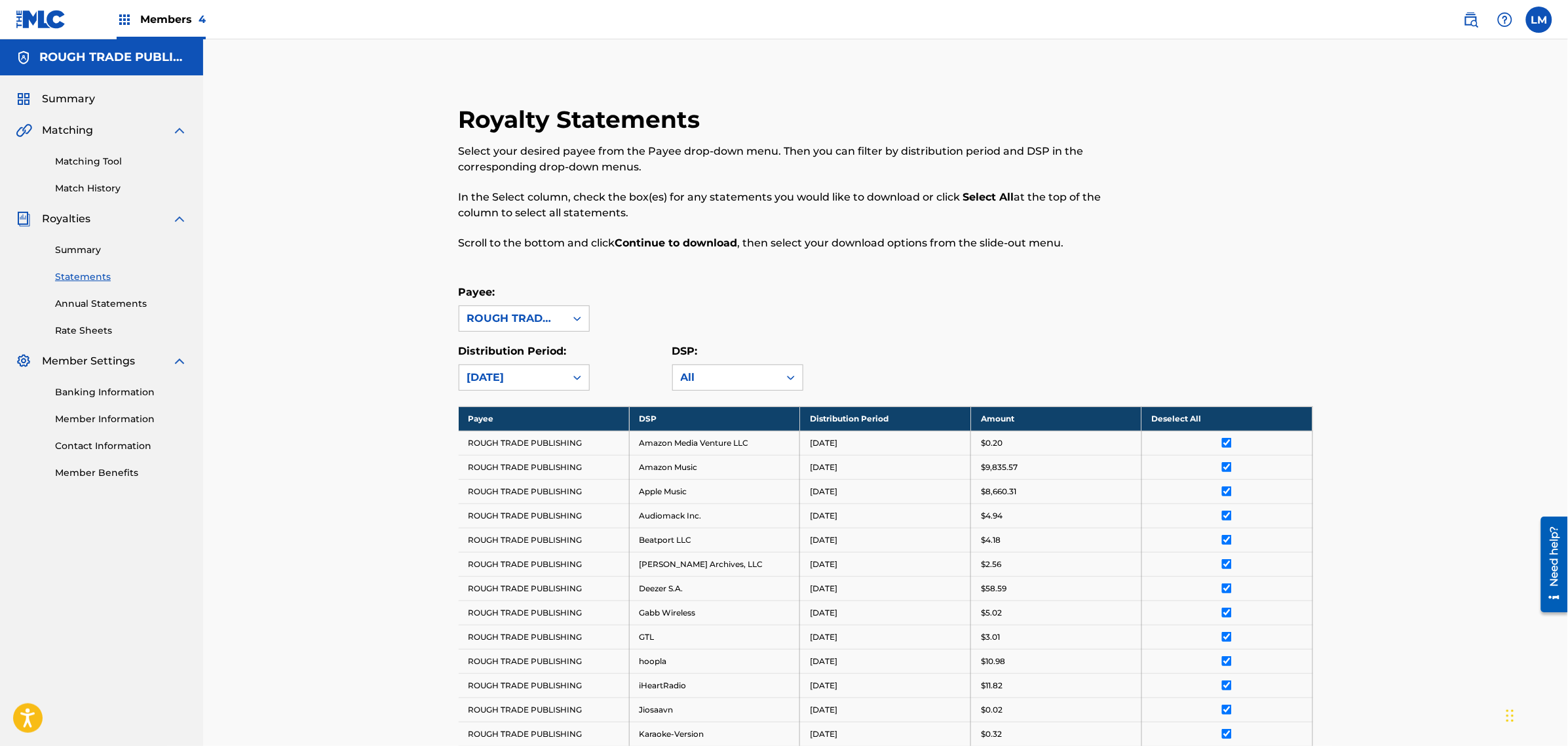
click at [102, 254] on link "Summary" at bounding box center [122, 250] width 132 height 14
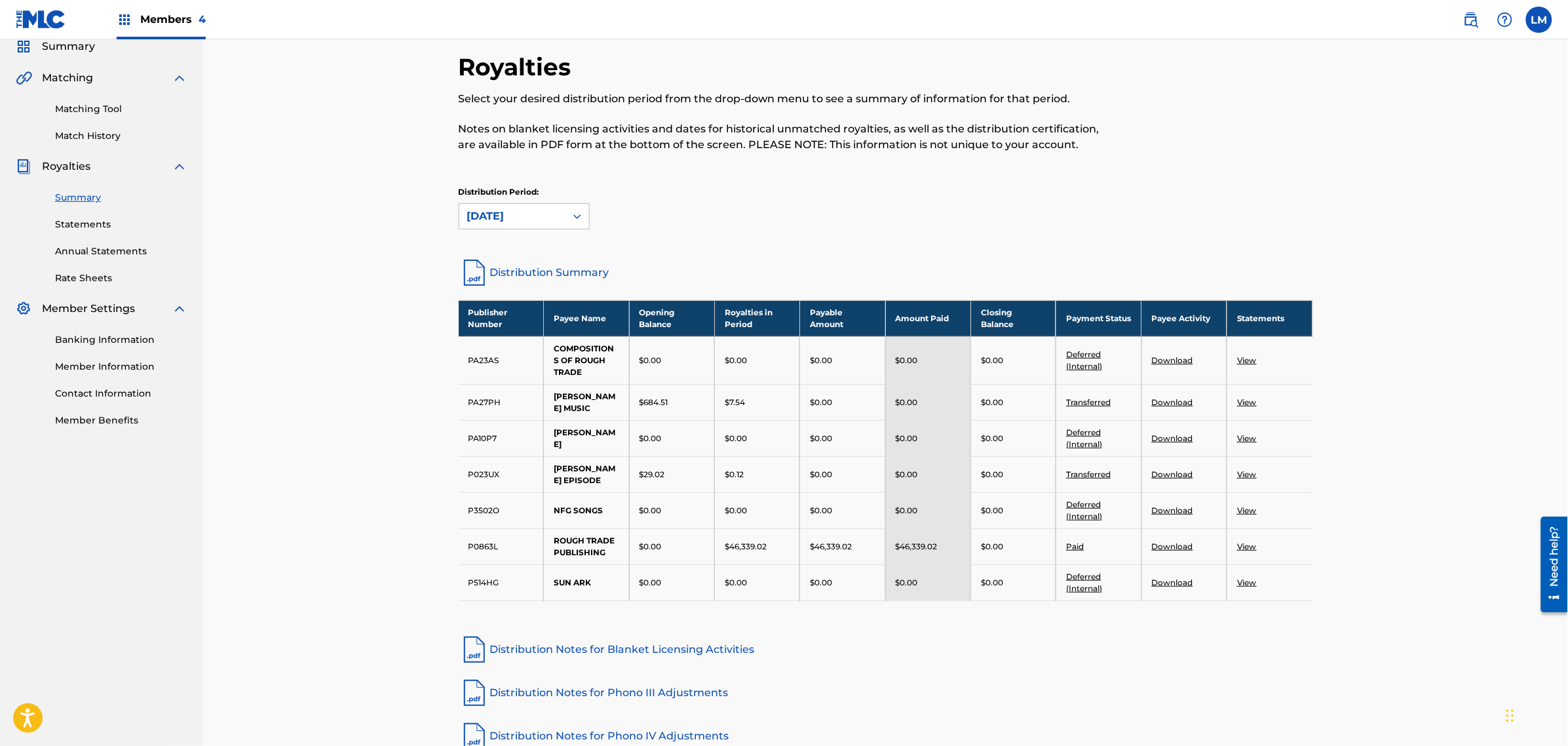
scroll to position [82, 0]
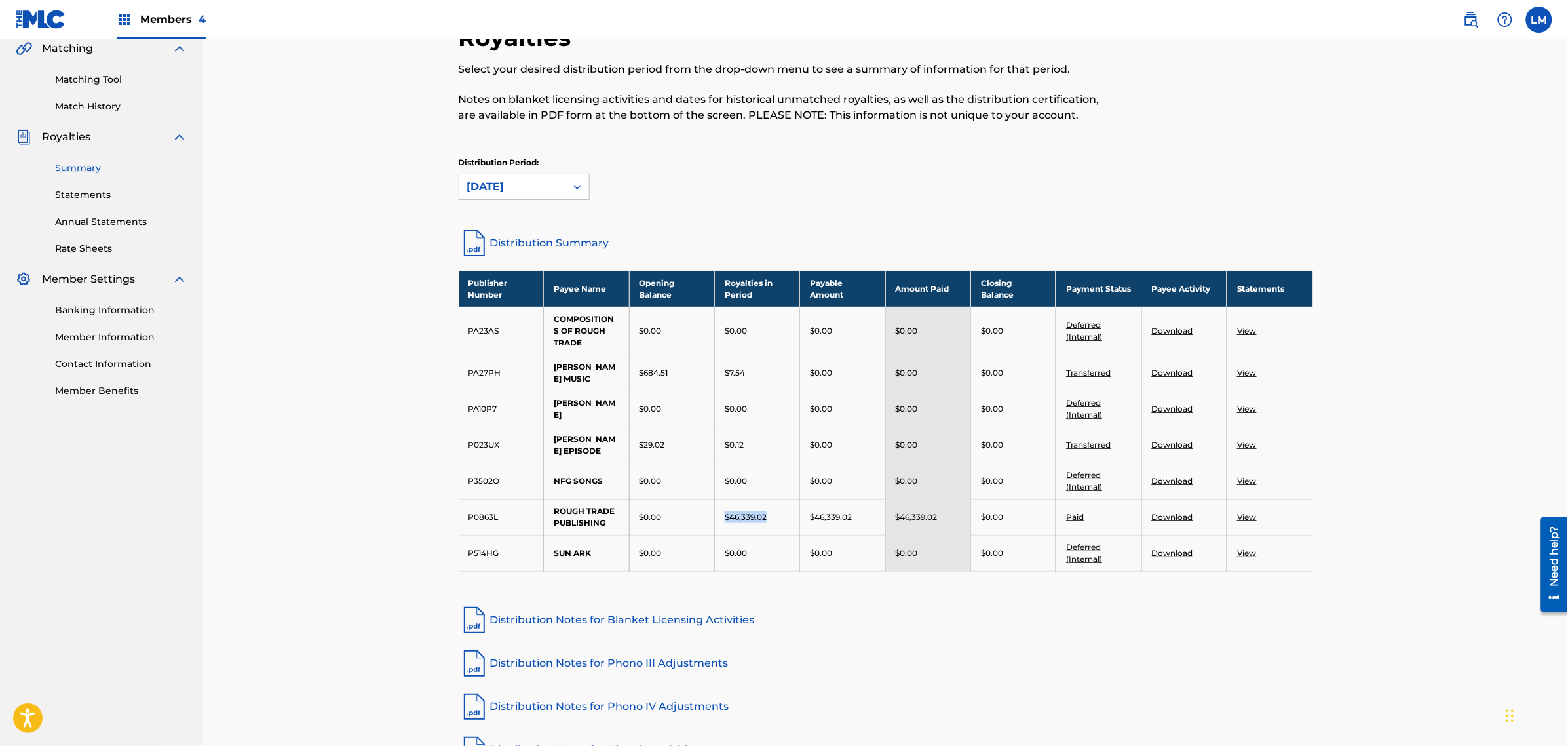
drag, startPoint x: 774, startPoint y: 505, endPoint x: 719, endPoint y: 514, distance: 55.7
click at [719, 509] on td "$46,339.02" at bounding box center [757, 517] width 85 height 36
drag, startPoint x: 460, startPoint y: 501, endPoint x: 1285, endPoint y: 497, distance: 825.0
click at [1283, 499] on tr "P0863L ROUGH TRADE PUBLISHING $0.00 $46,339.02 $46,339.02 $46,339.02 $0.00 Paid…" at bounding box center [886, 517] width 854 height 36
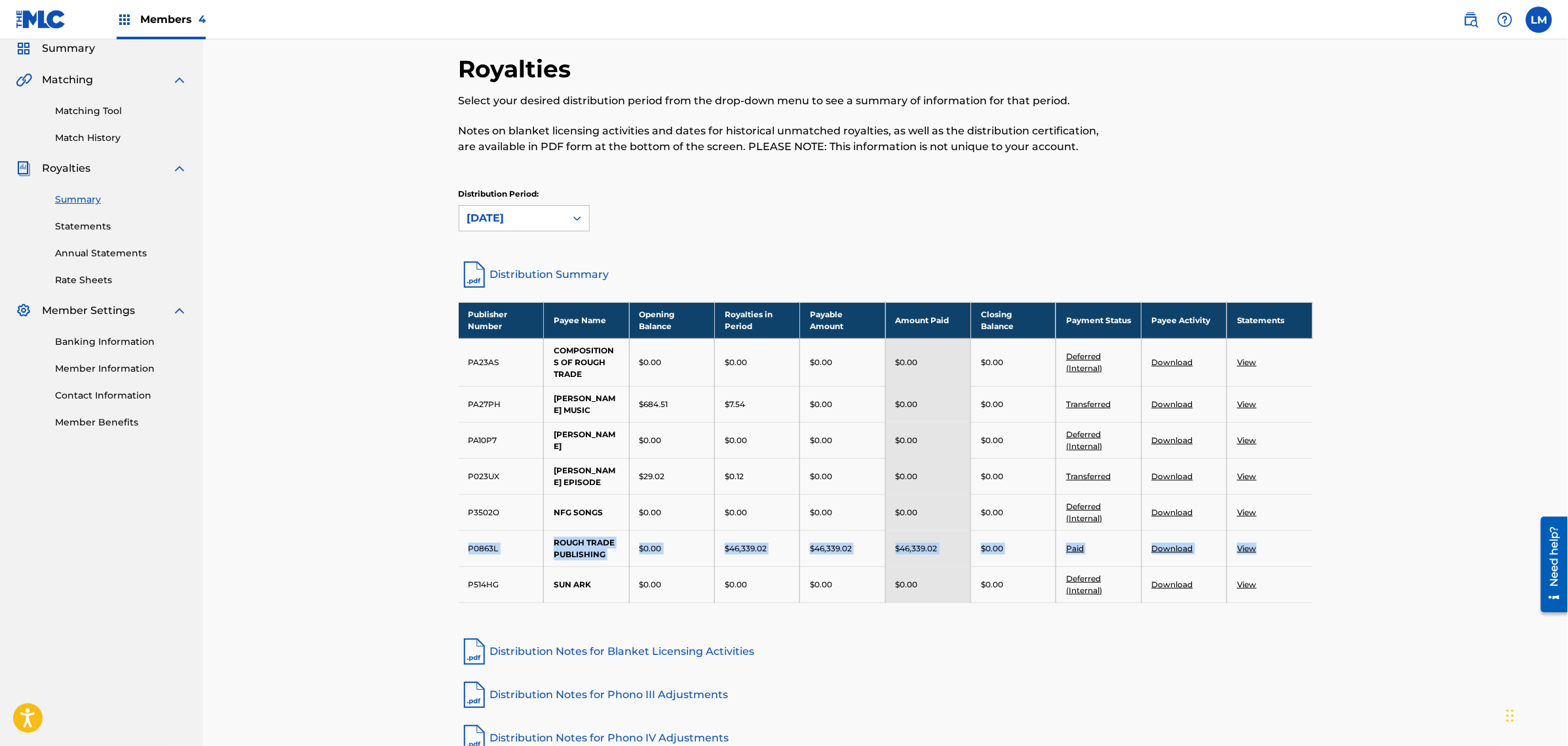
scroll to position [196, 0]
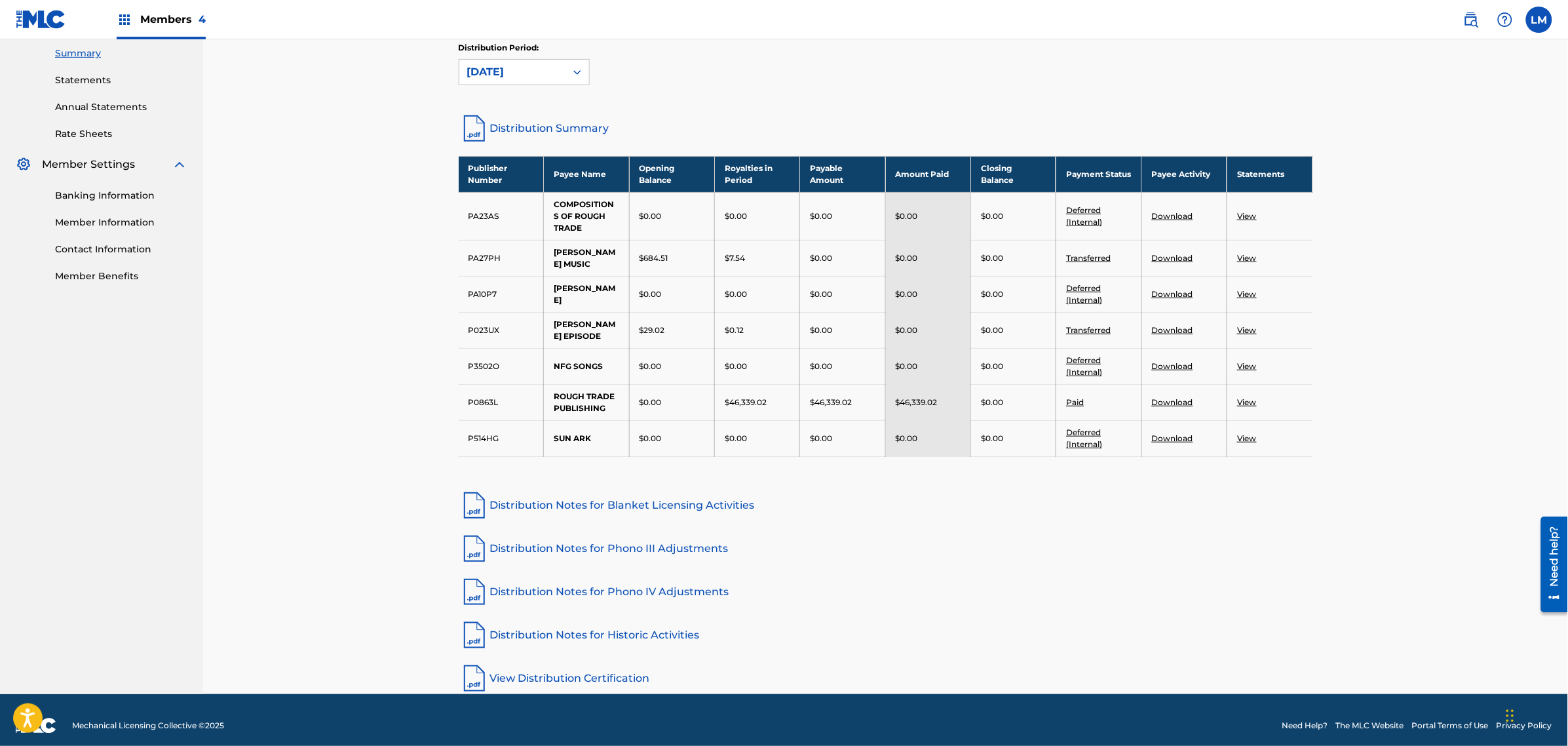
click at [986, 511] on div "Royalties Select your desired distribution period from the drop-down menu to se…" at bounding box center [886, 301] width 886 height 786
drag, startPoint x: 723, startPoint y: 395, endPoint x: 774, endPoint y: 397, distance: 51.0
click at [774, 397] on td "$46,339.02" at bounding box center [757, 402] width 85 height 36
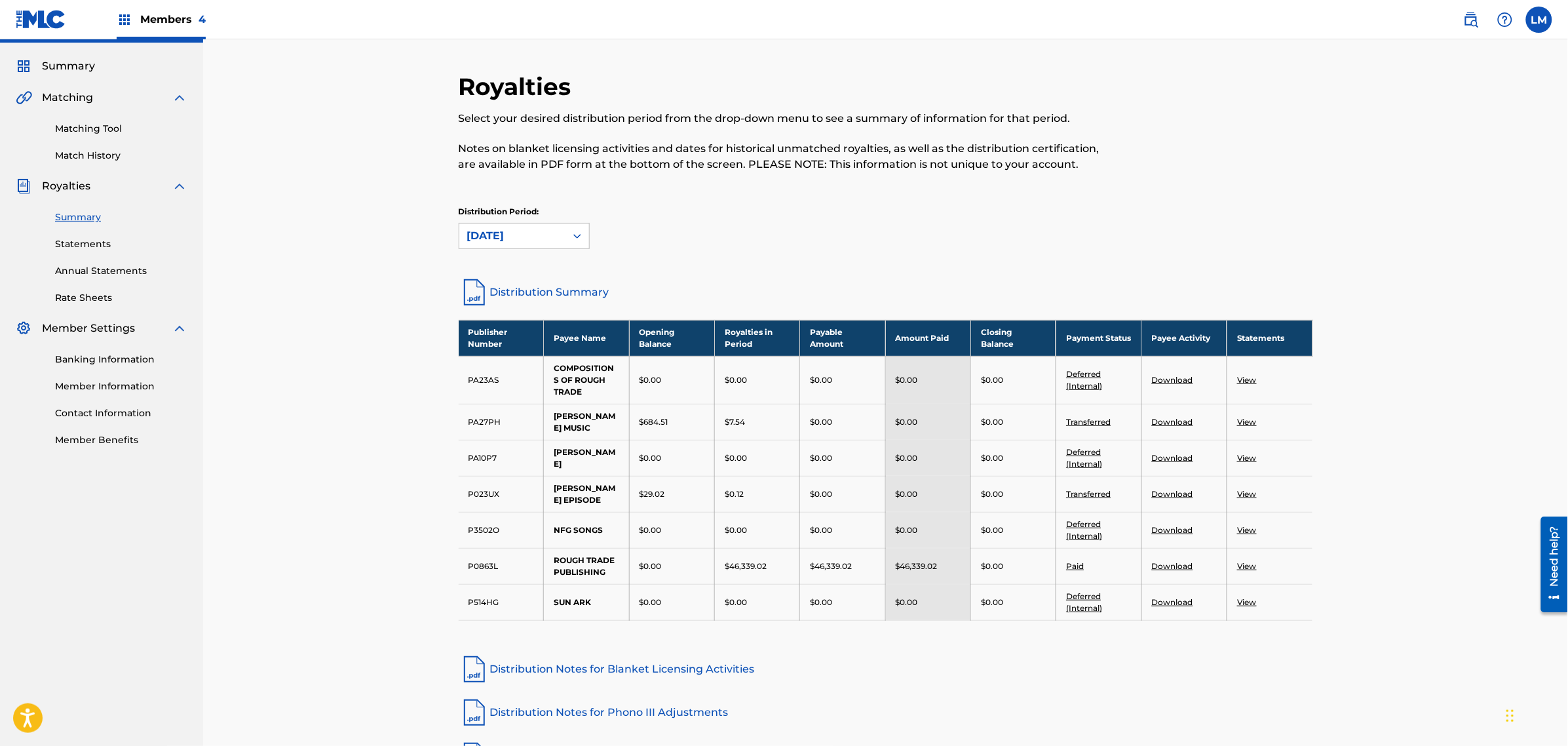
click at [492, 561] on td "P0863L" at bounding box center [501, 566] width 85 height 36
drag, startPoint x: 516, startPoint y: 555, endPoint x: 455, endPoint y: 557, distance: 61.0
click at [457, 555] on div "Royalties Select your desired distribution period from the drop-down menu to se…" at bounding box center [886, 465] width 886 height 786
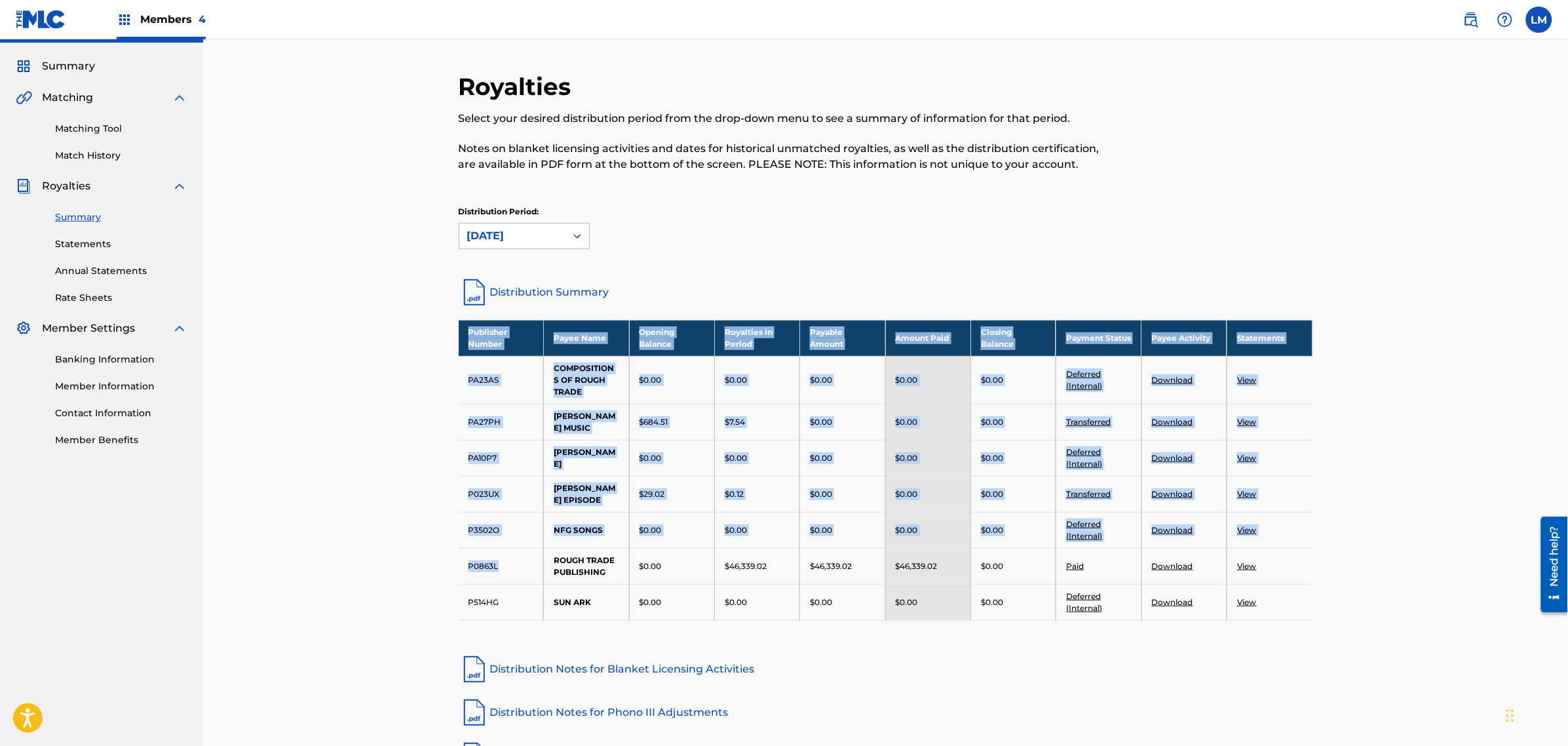
copy tbody "Publisher Number Payee Name Opening Balance Royalties in Period Payable Amount …"
click at [483, 558] on td "P0863L" at bounding box center [501, 566] width 85 height 36
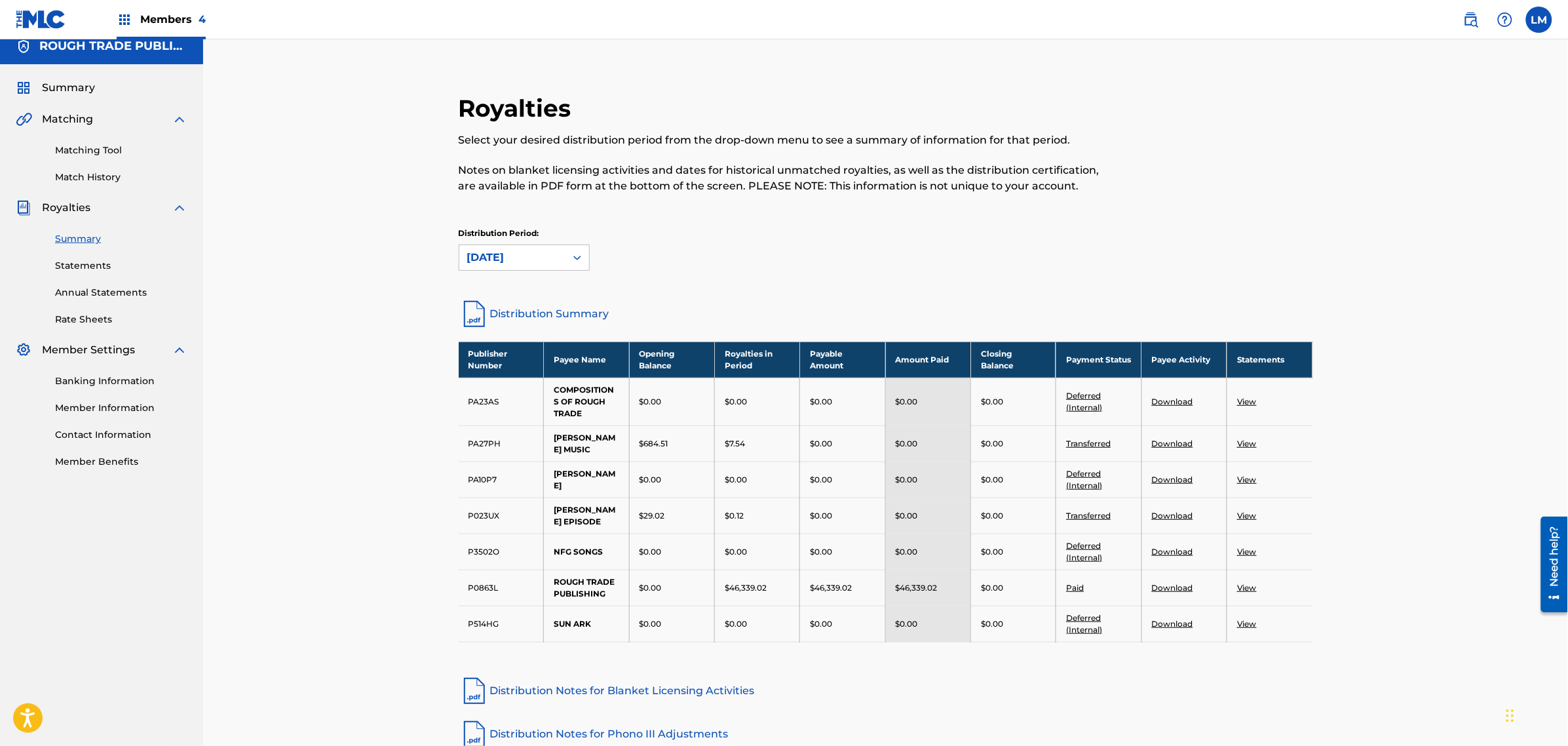
scroll to position [0, 0]
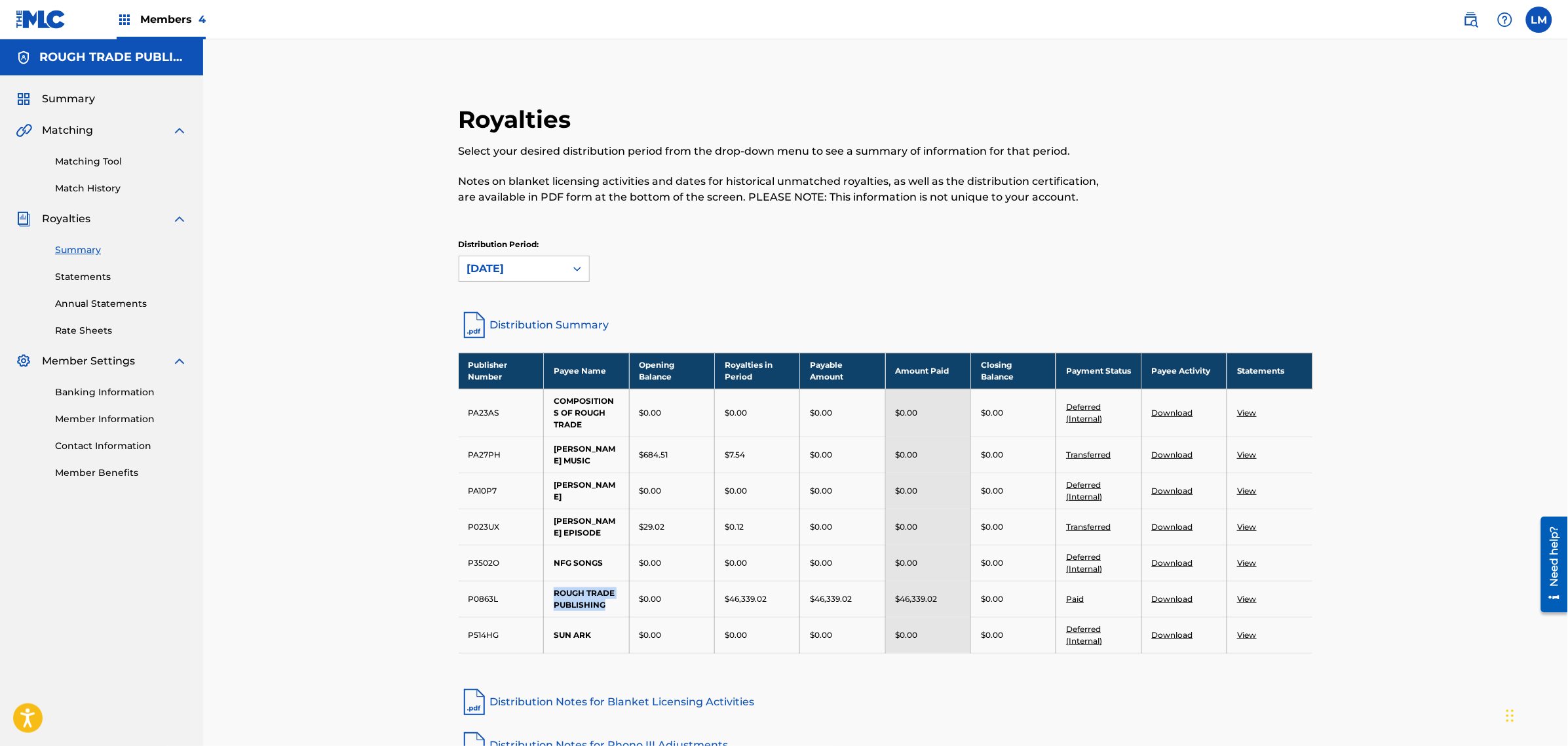
drag, startPoint x: 617, startPoint y: 595, endPoint x: 552, endPoint y: 579, distance: 66.9
click at [552, 581] on td "ROUGH TRADE PUBLISHING" at bounding box center [586, 599] width 85 height 36
copy td "ROUGH TRADE PUBLISHING"
click at [680, 581] on td "$0.00" at bounding box center [672, 599] width 85 height 36
drag, startPoint x: 769, startPoint y: 587, endPoint x: 732, endPoint y: 591, distance: 37.2
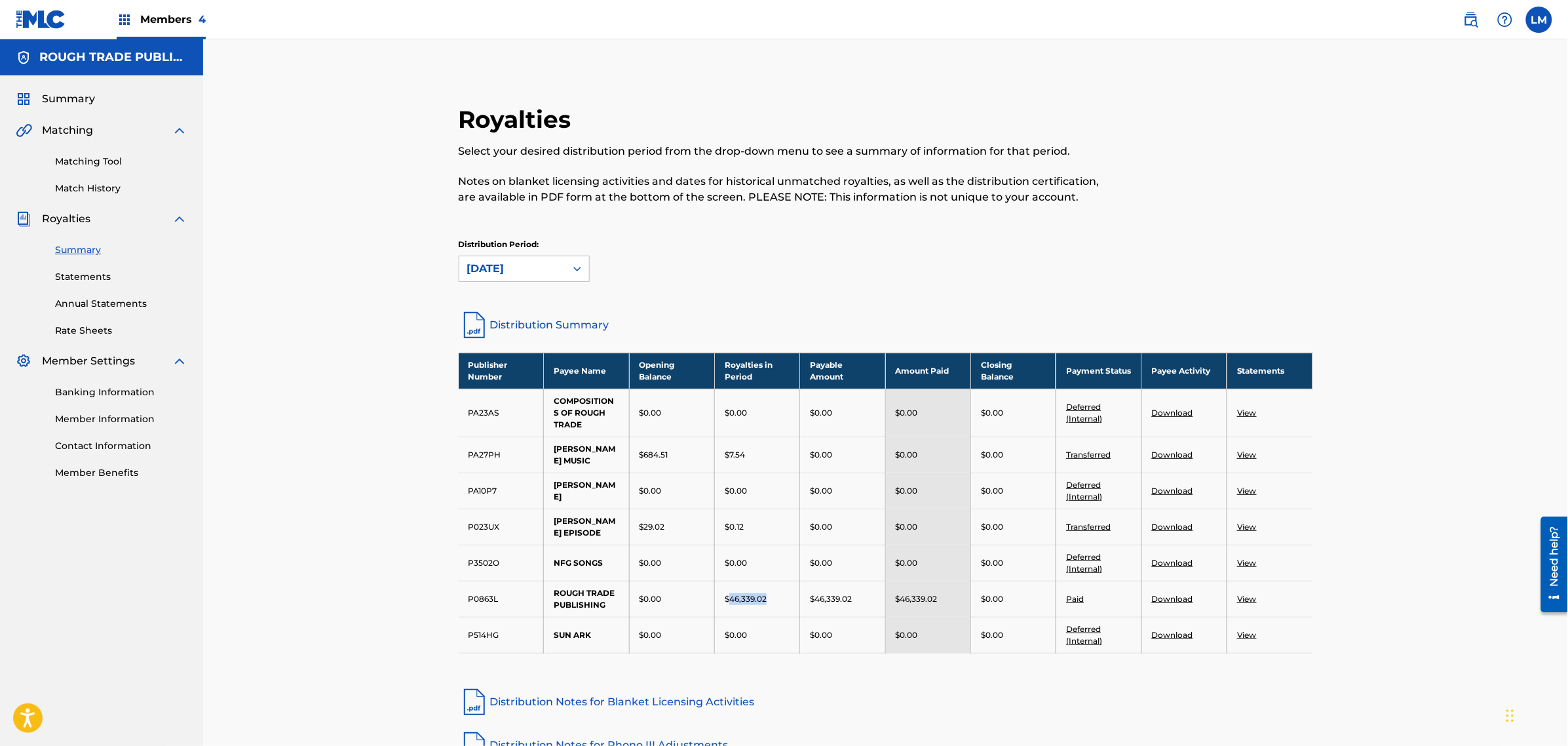
click at [732, 593] on div "$46,339.02" at bounding box center [757, 599] width 65 height 12
copy p "46,339.02"
click at [475, 590] on td "P0863L" at bounding box center [501, 599] width 85 height 36
copy td "P0863L"
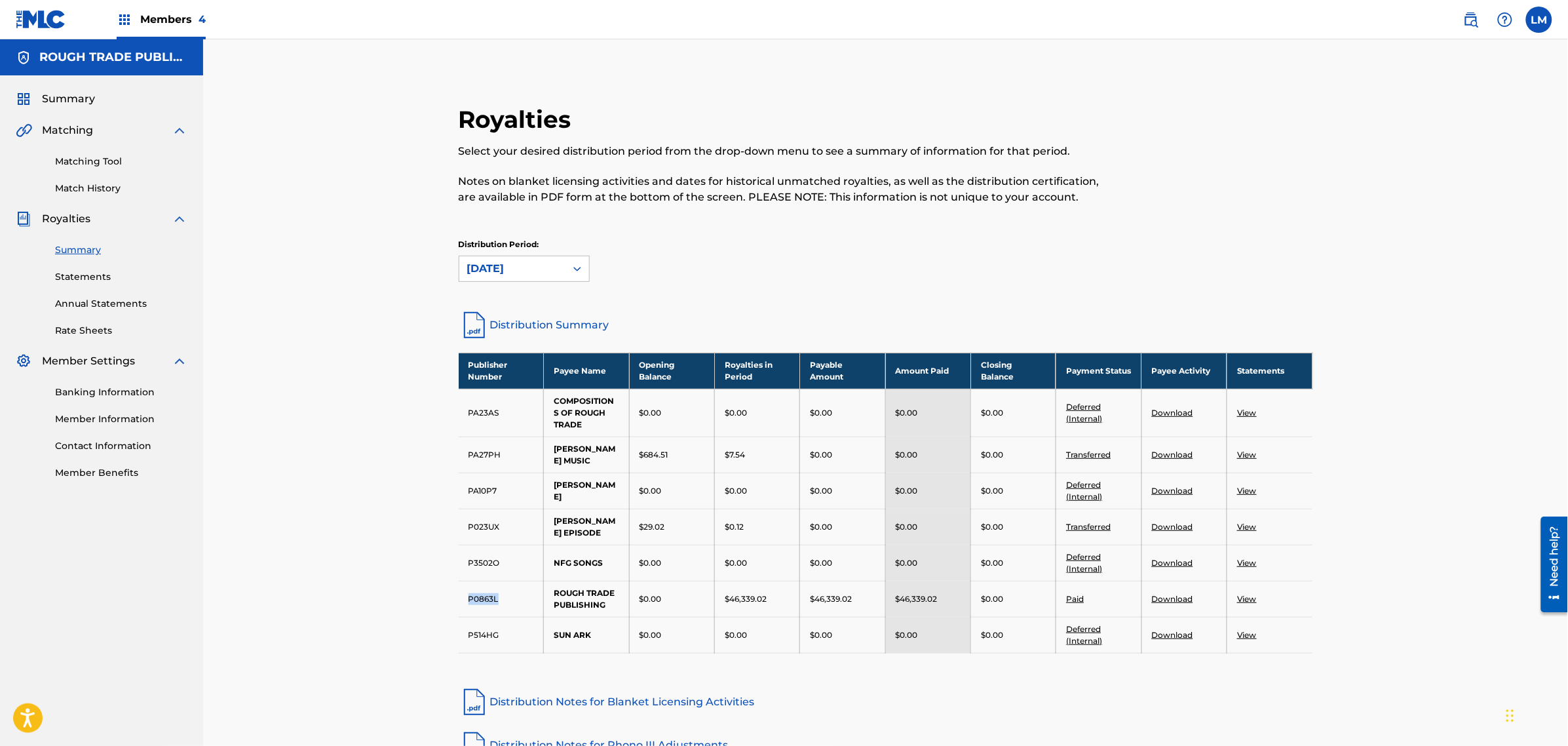
click at [216, 623] on div "Royalties Select your desired distribution period from the drop-down menu to se…" at bounding box center [885, 465] width 1365 height 852
drag, startPoint x: 726, startPoint y: 591, endPoint x: 780, endPoint y: 595, distance: 54.1
click at [780, 595] on td "$46,339.02" at bounding box center [757, 599] width 85 height 36
drag, startPoint x: 804, startPoint y: 593, endPoint x: 896, endPoint y: 594, distance: 92.0
click at [896, 594] on tr "P0863L ROUGH TRADE PUBLISHING $0.00 $46,339.02 $46,339.02 $46,339.02 $0.00 Paid…" at bounding box center [886, 599] width 854 height 36
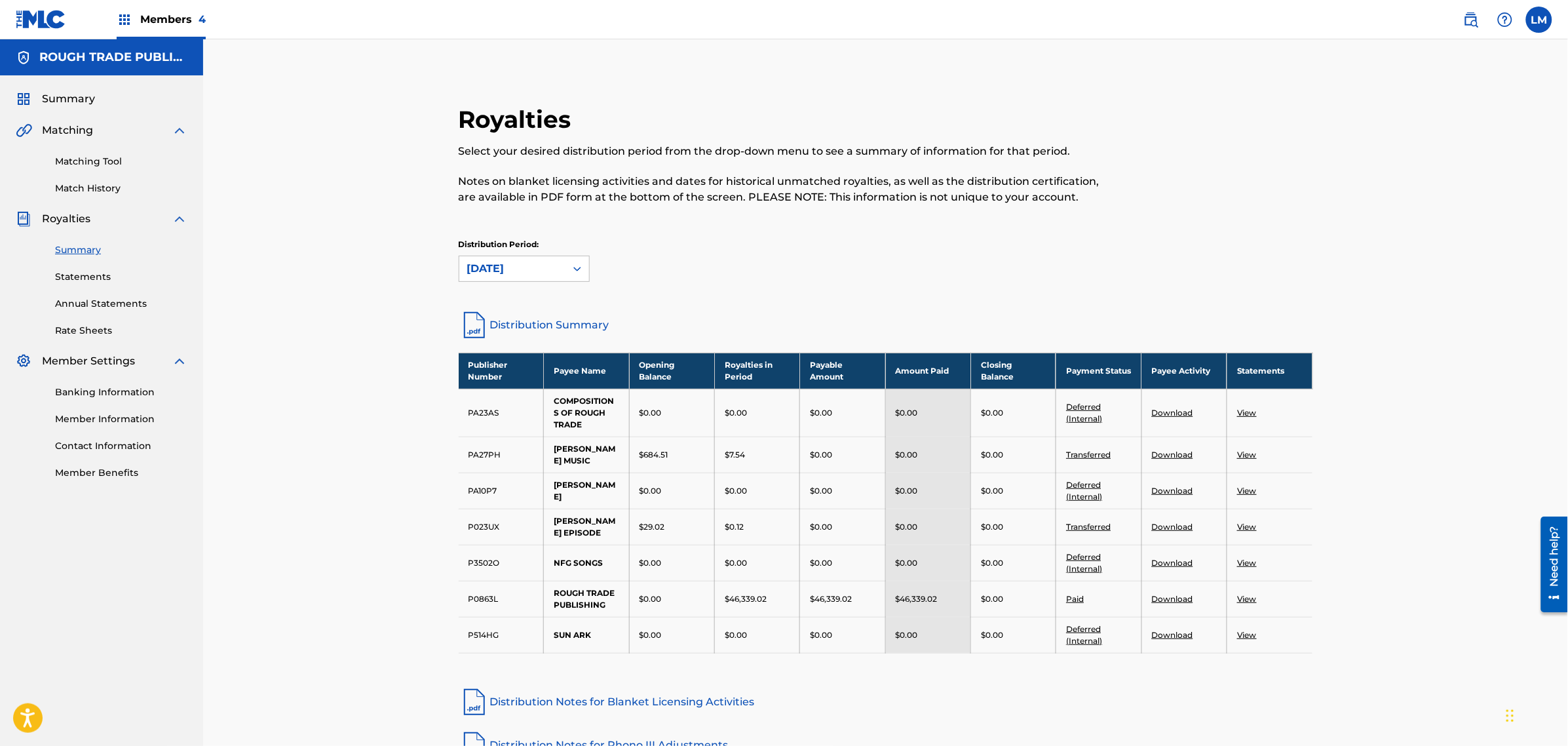
click at [967, 591] on td "$46,339.02" at bounding box center [928, 599] width 85 height 36
drag, startPoint x: 955, startPoint y: 590, endPoint x: 869, endPoint y: 586, distance: 86.1
click at [870, 586] on tr "P0863L ROUGH TRADE PUBLISHING $0.00 $46,339.02 $46,339.02 $46,339.02 $0.00 Paid…" at bounding box center [886, 599] width 854 height 36
click at [780, 593] on div "$46,339.02" at bounding box center [757, 599] width 65 height 12
drag, startPoint x: 783, startPoint y: 588, endPoint x: 708, endPoint y: 590, distance: 75.0
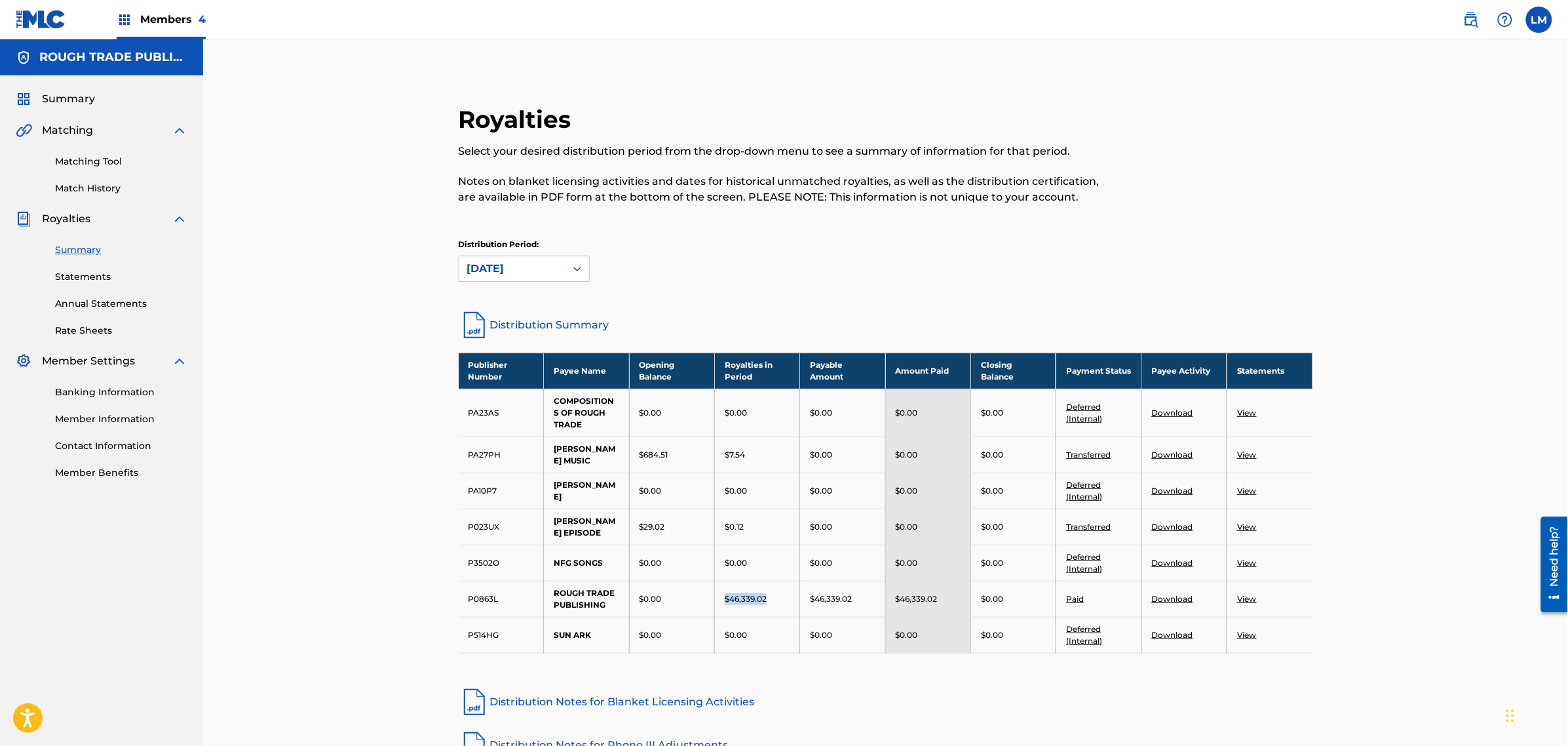
click at [708, 591] on tr "P0863L ROUGH TRADE PUBLISHING $0.00 $46,339.02 $46,339.02 $46,339.02 $0.00 Paid…" at bounding box center [886, 599] width 854 height 36
click at [1173, 593] on link "Download" at bounding box center [1172, 599] width 41 height 10
click at [564, 277] on div "[DATE]" at bounding box center [513, 268] width 106 height 25
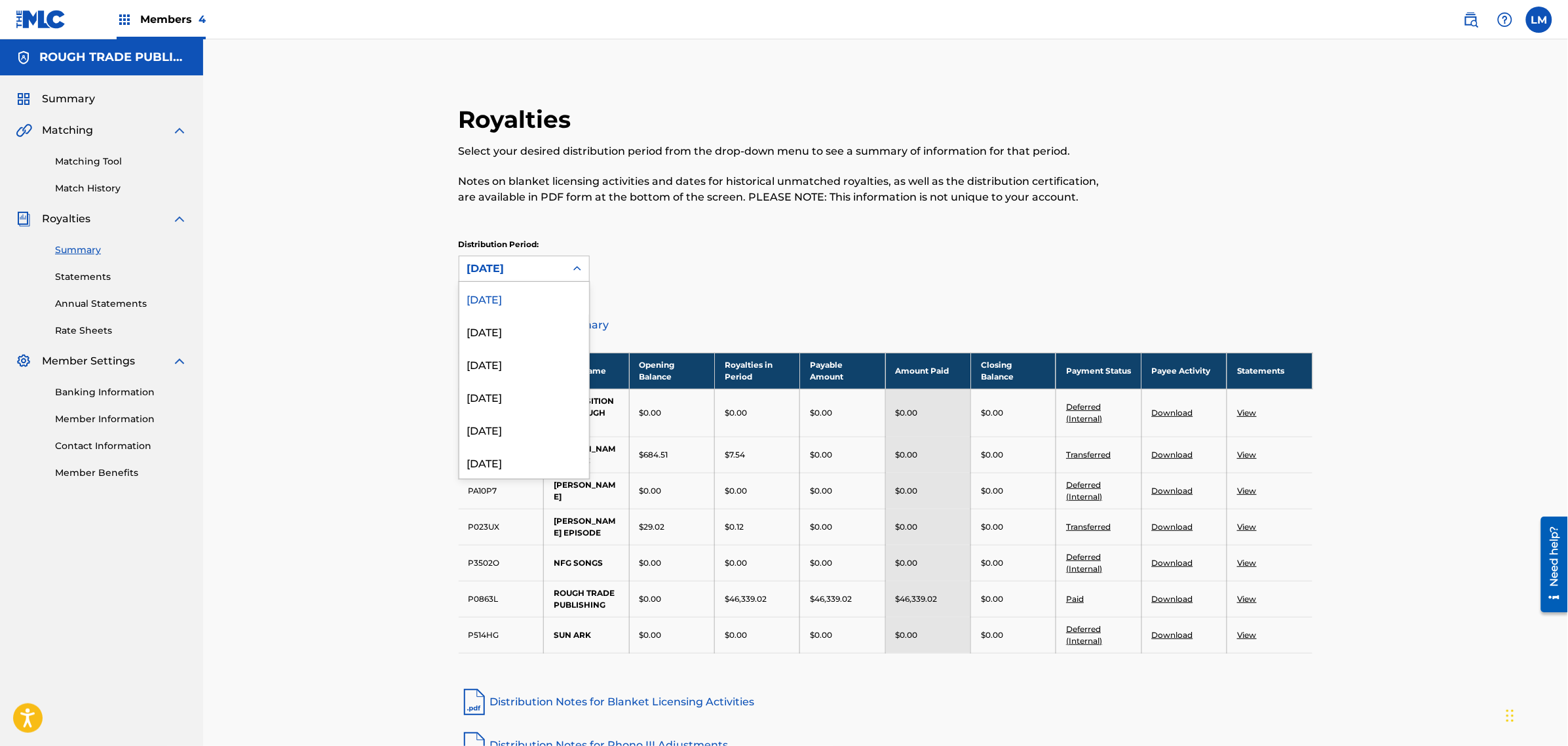
click at [701, 264] on div "Distribution Period: 53 results available. Use Up and Down to choose options, p…" at bounding box center [886, 260] width 854 height 43
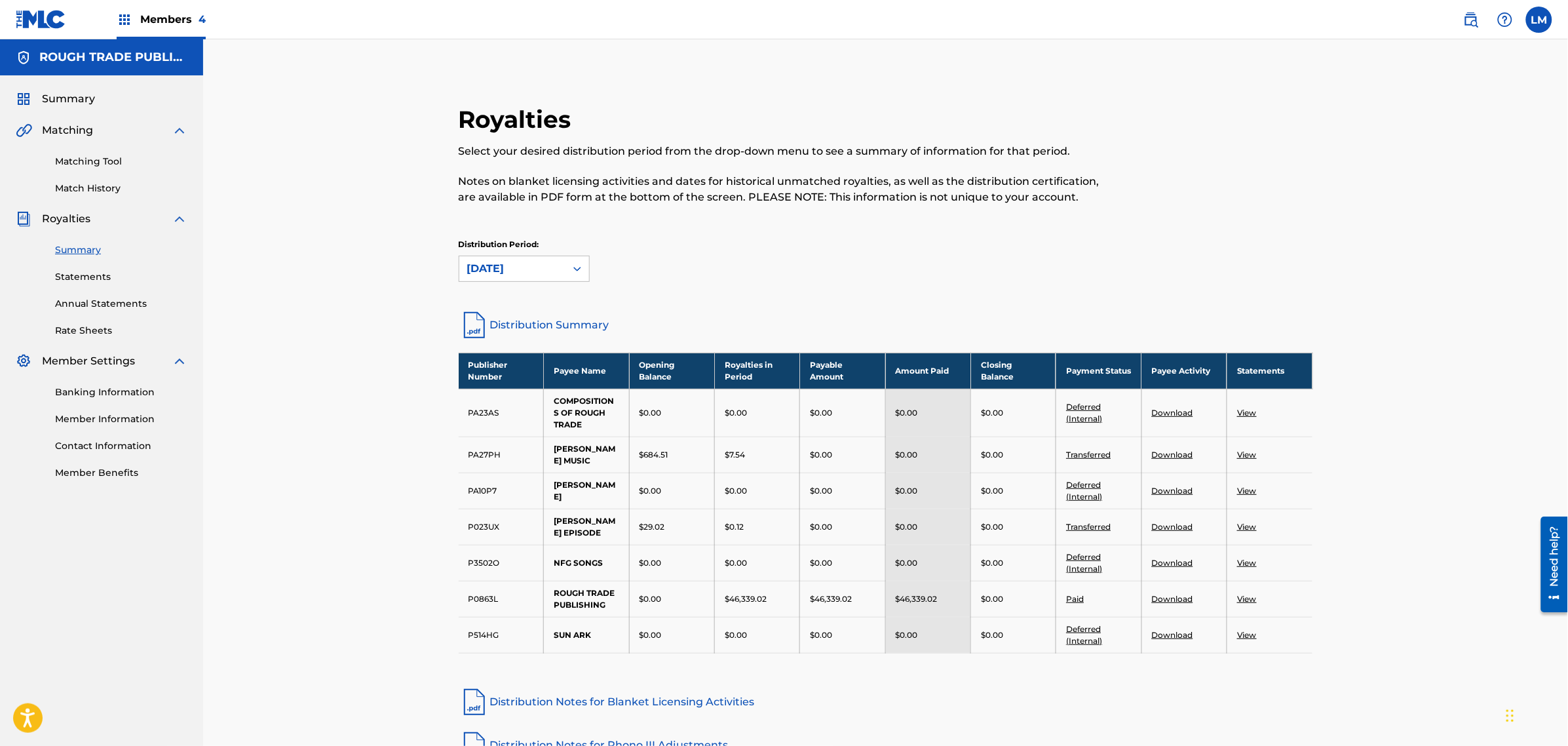
click at [552, 285] on div "Distribution Period: [DATE]" at bounding box center [886, 266] width 854 height 55
click at [552, 269] on div "[DATE]" at bounding box center [513, 269] width 91 height 16
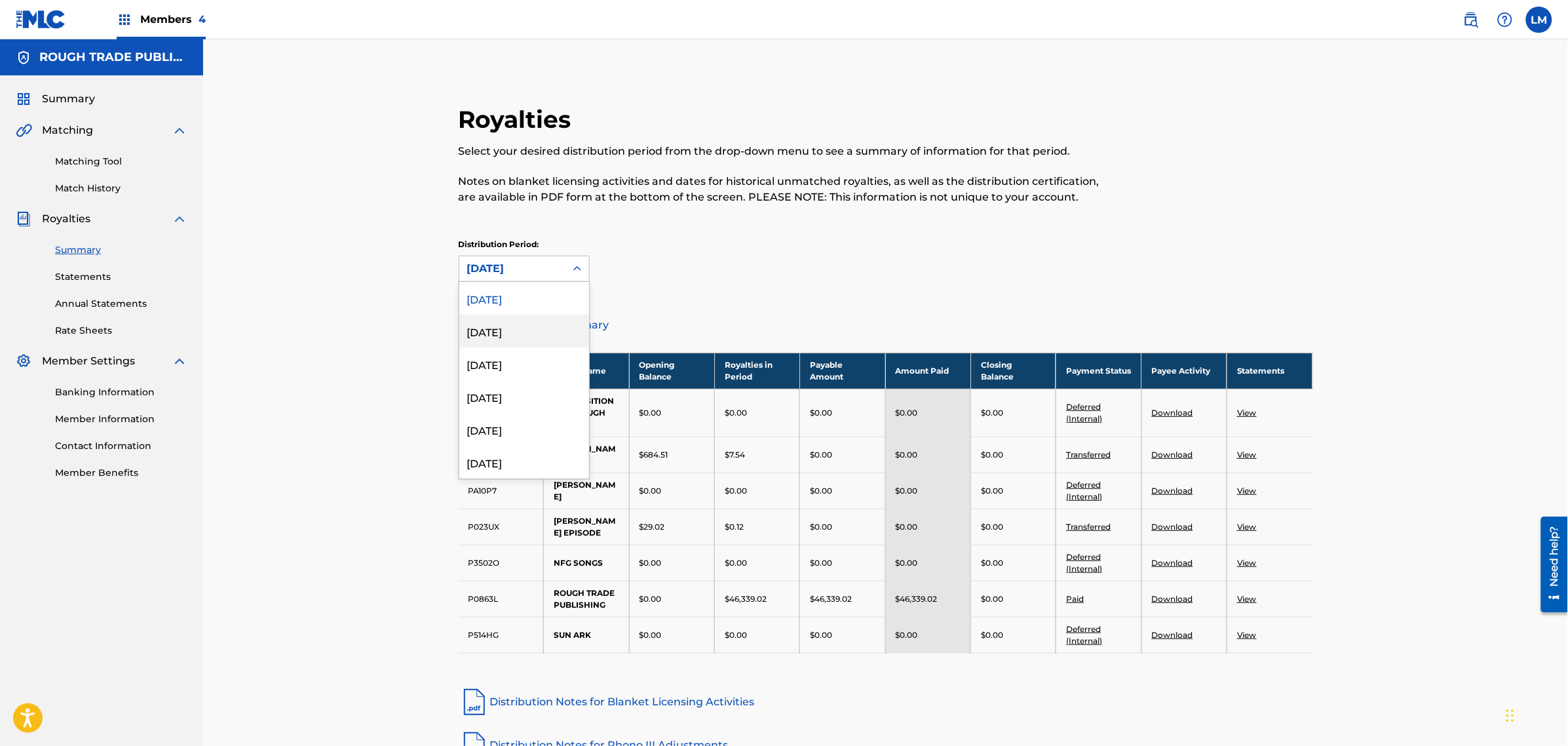
click at [513, 333] on div "[DATE]" at bounding box center [524, 331] width 129 height 33
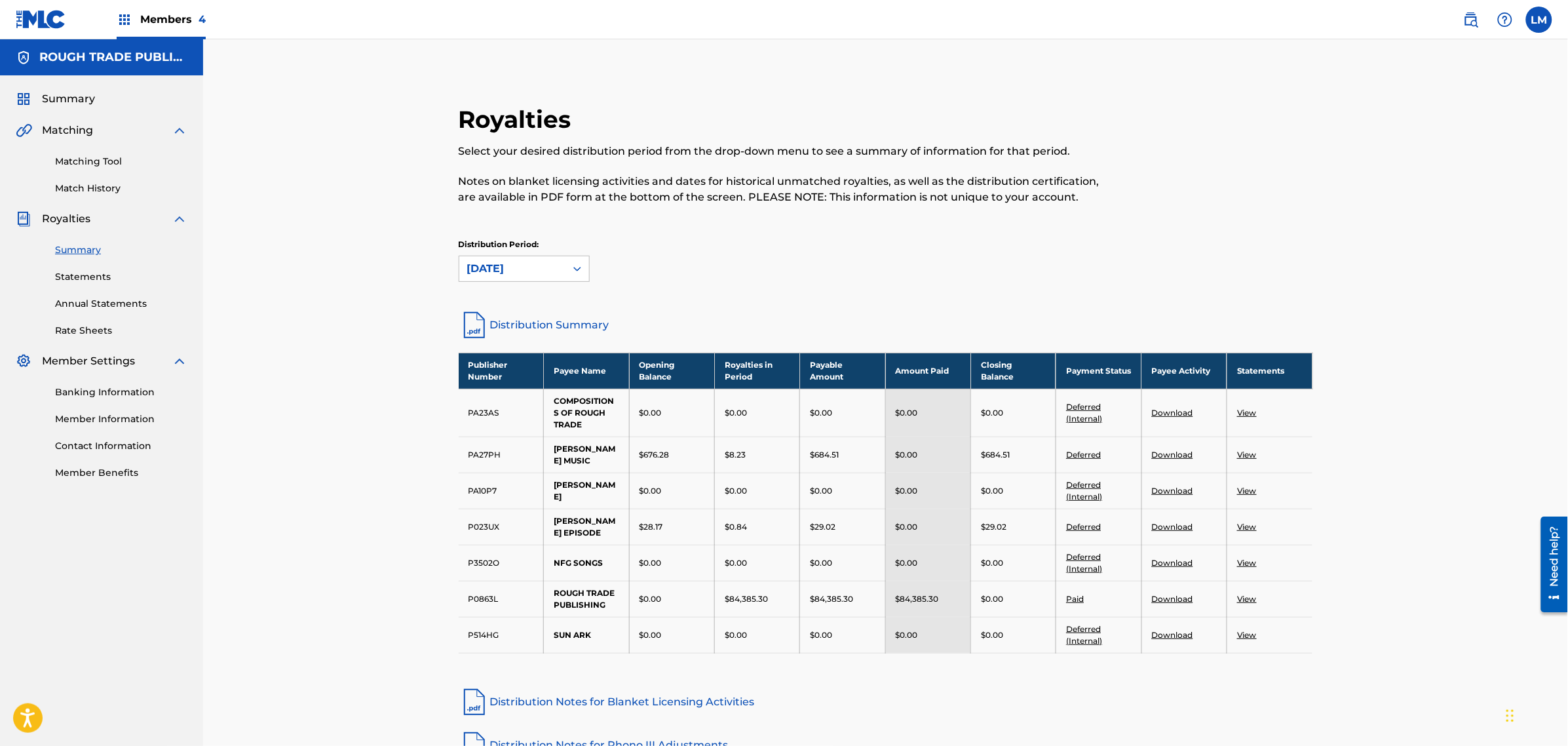
click at [548, 268] on div "[DATE]" at bounding box center [513, 269] width 91 height 16
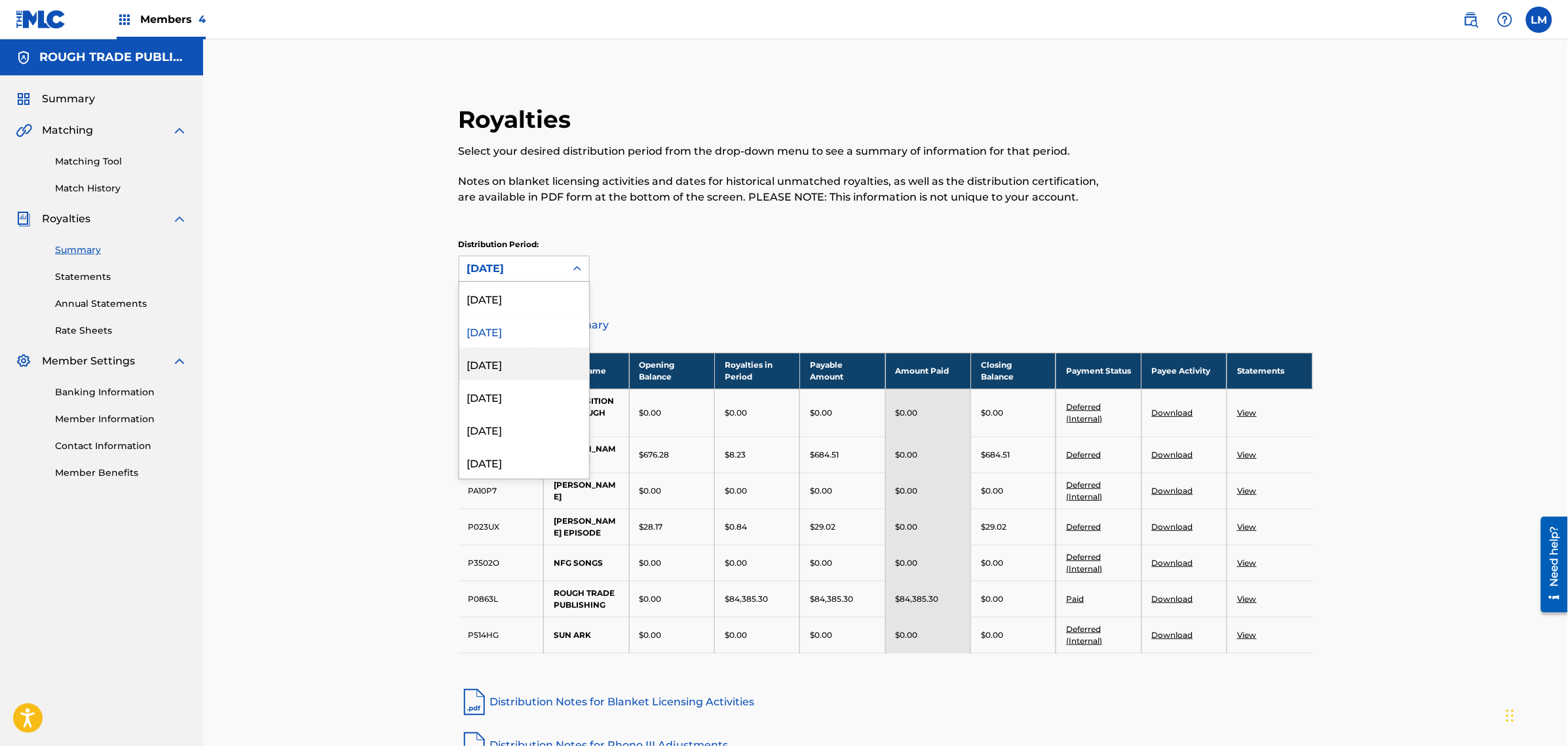
click at [527, 367] on div "[DATE]" at bounding box center [524, 364] width 129 height 33
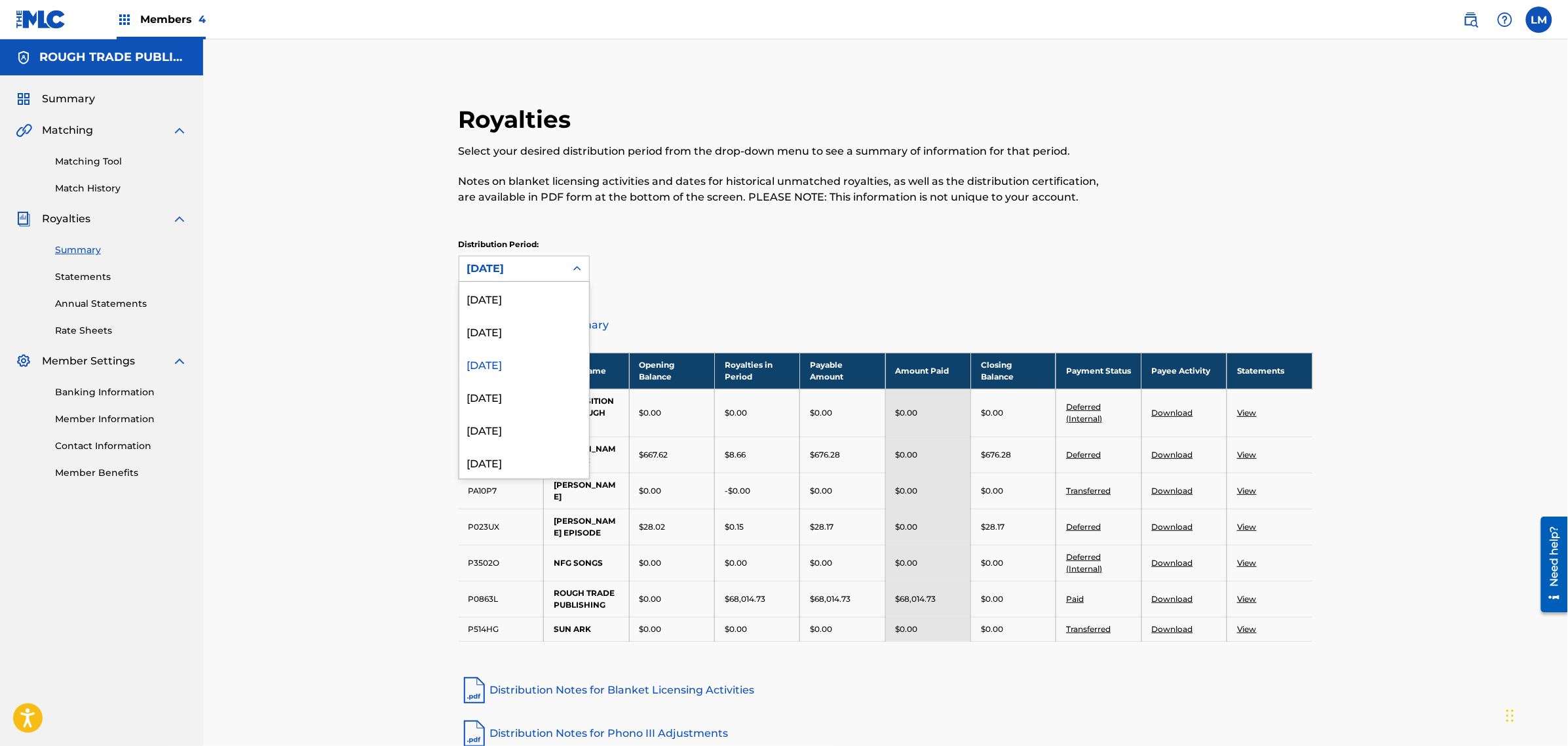
click at [508, 270] on div "[DATE]" at bounding box center [513, 269] width 91 height 16
click at [511, 327] on div "[DATE]" at bounding box center [524, 331] width 129 height 33
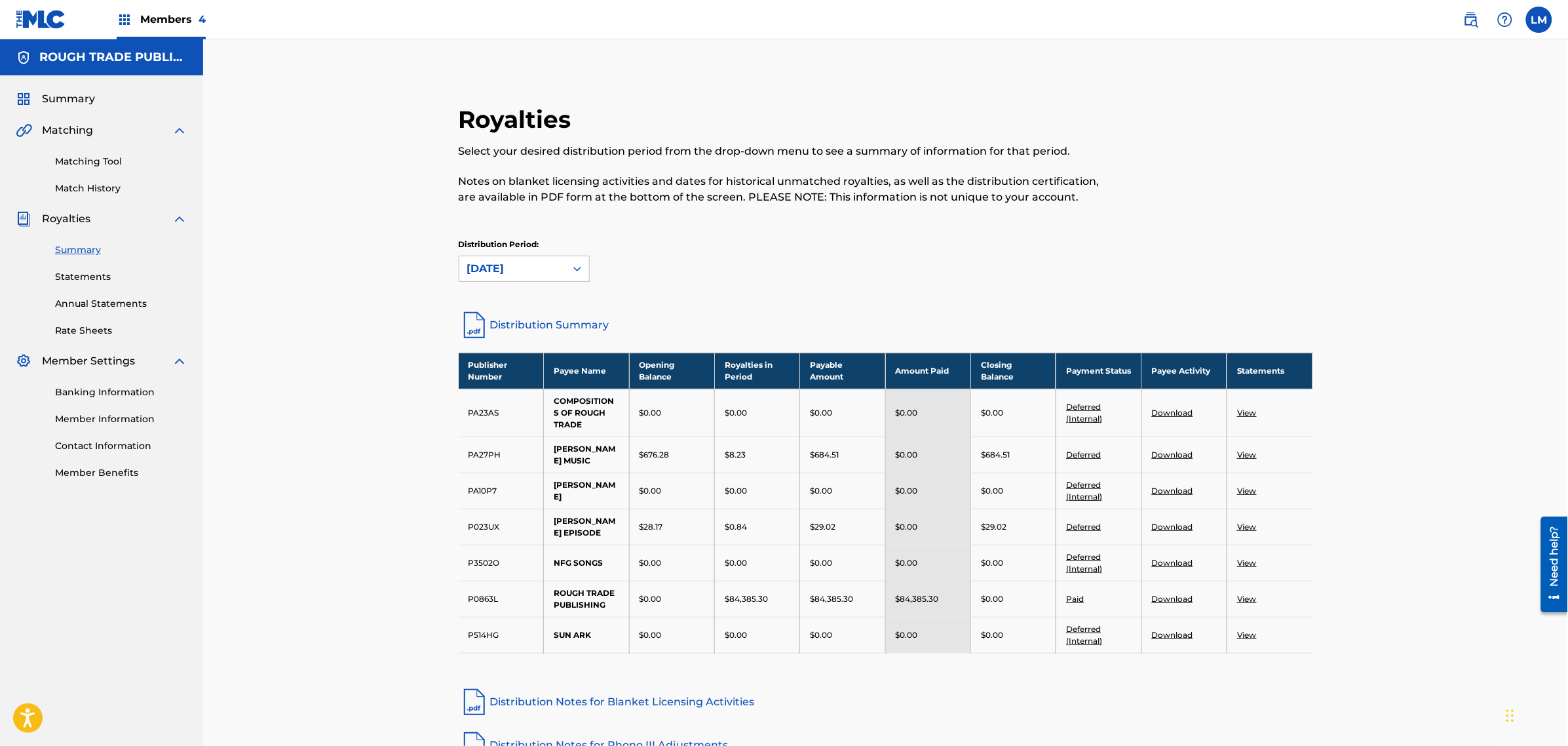
click at [539, 274] on div "[DATE]" at bounding box center [513, 269] width 91 height 16
click at [542, 277] on div "[DATE]" at bounding box center [513, 268] width 106 height 25
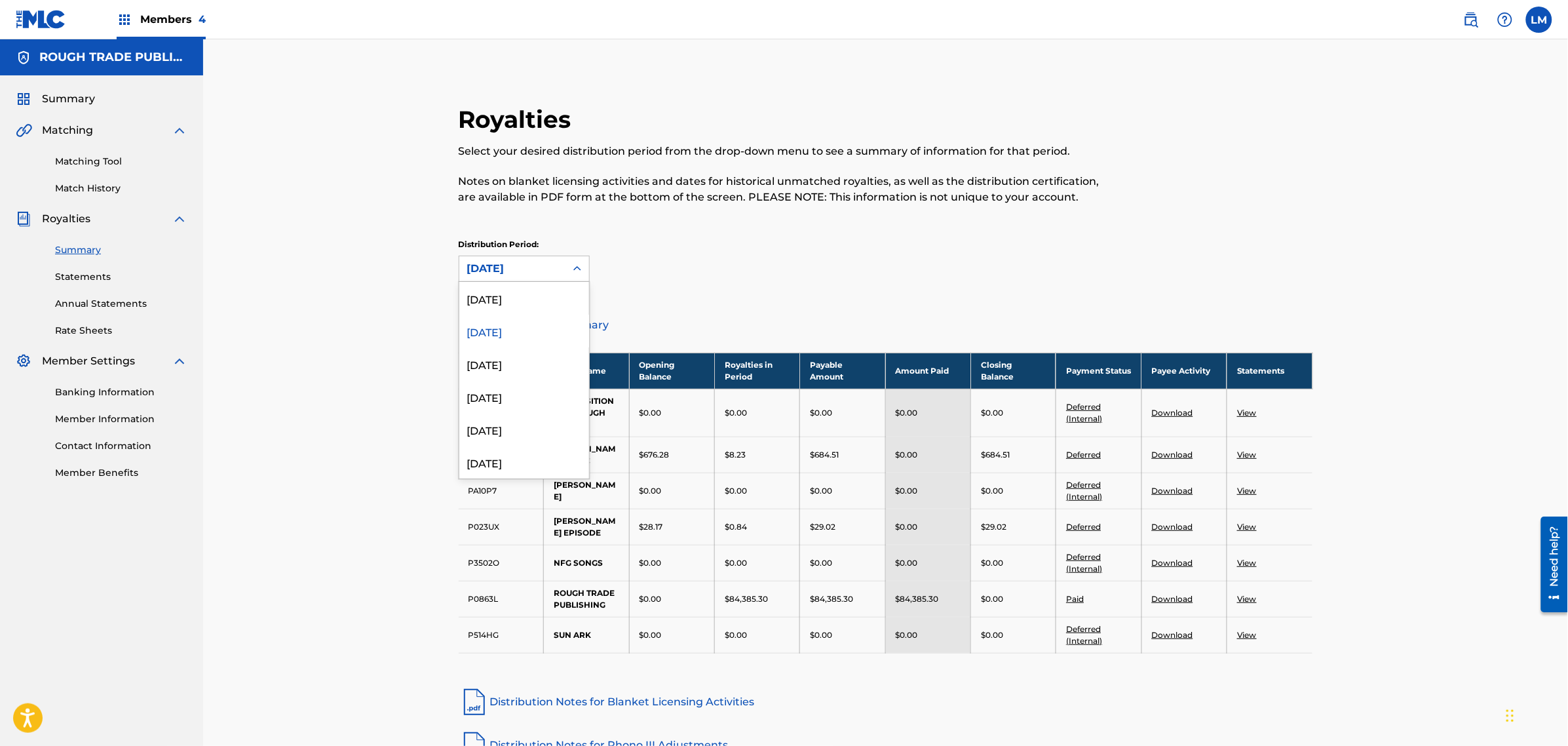
click at [518, 263] on div "[DATE]" at bounding box center [513, 269] width 91 height 16
click at [522, 299] on div "[DATE]" at bounding box center [524, 299] width 129 height 33
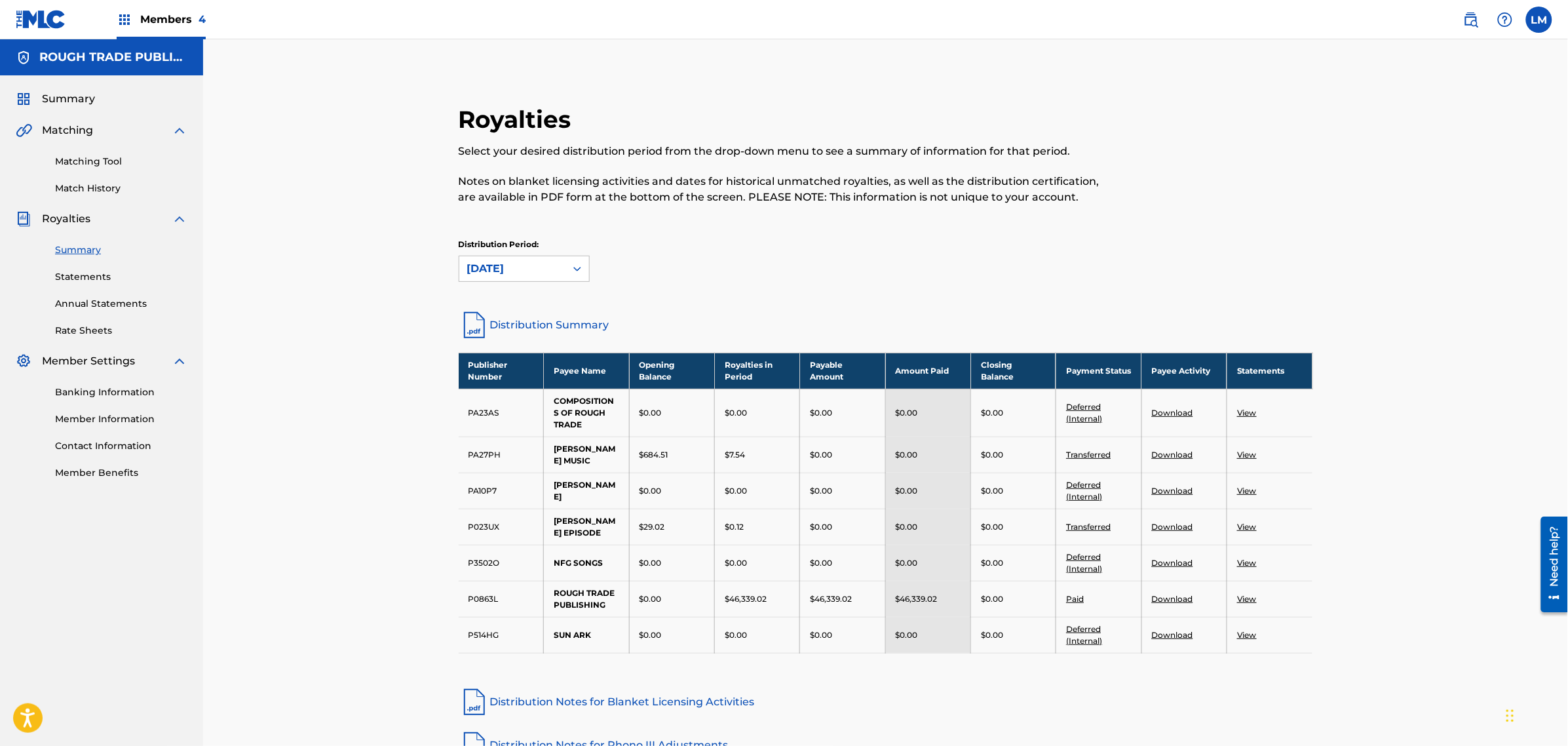
click at [402, 485] on div "Royalties Select your desired distribution period from the drop-down menu to se…" at bounding box center [885, 465] width 1365 height 852
click at [483, 519] on td "P023UX" at bounding box center [501, 527] width 85 height 36
copy td "P023UX"
drag, startPoint x: 672, startPoint y: 520, endPoint x: 632, endPoint y: 520, distance: 40.0
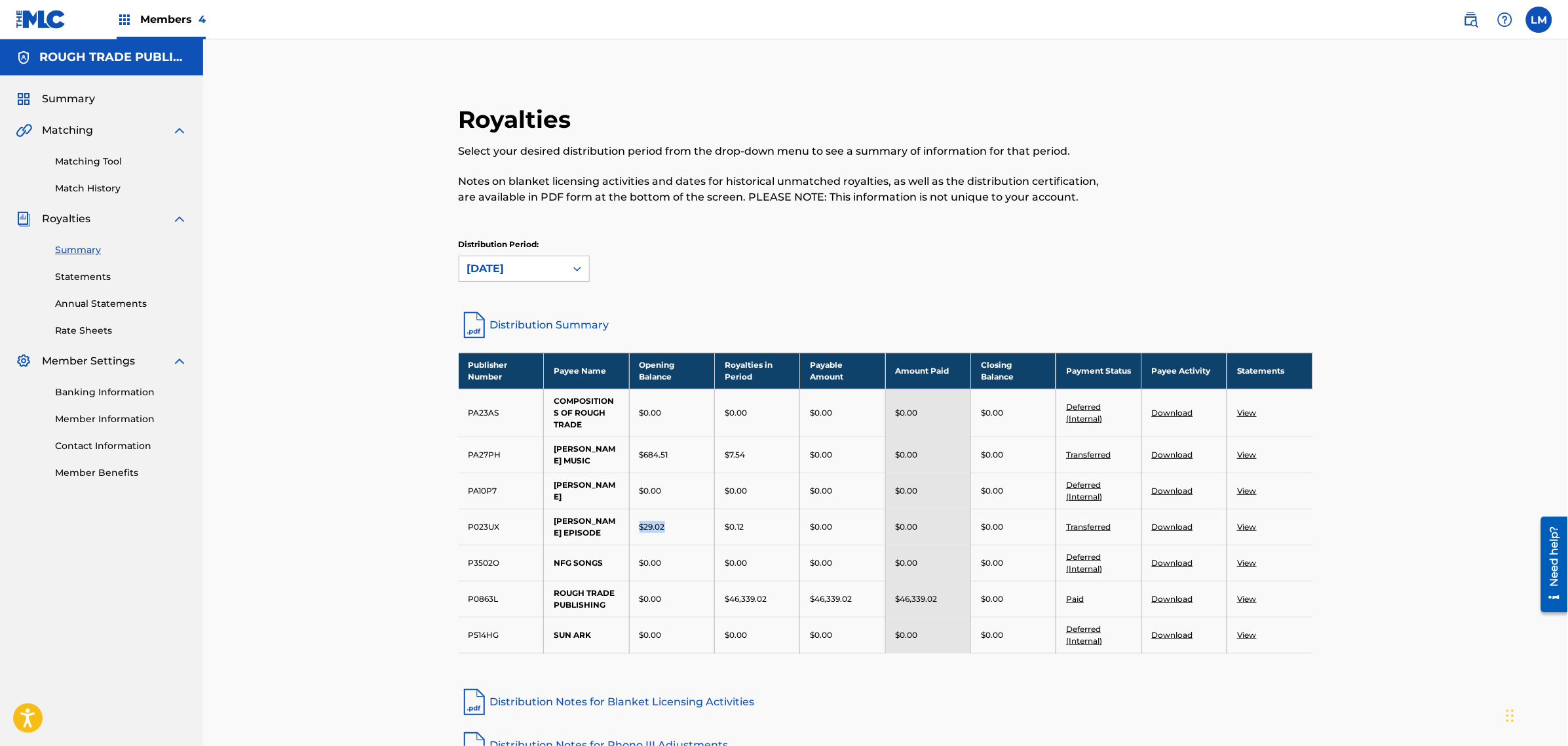
click at [632, 520] on td "$29.02" at bounding box center [672, 527] width 85 height 36
click at [689, 458] on div "$684.51" at bounding box center [672, 455] width 65 height 12
click at [73, 276] on link "Statements" at bounding box center [122, 276] width 132 height 14
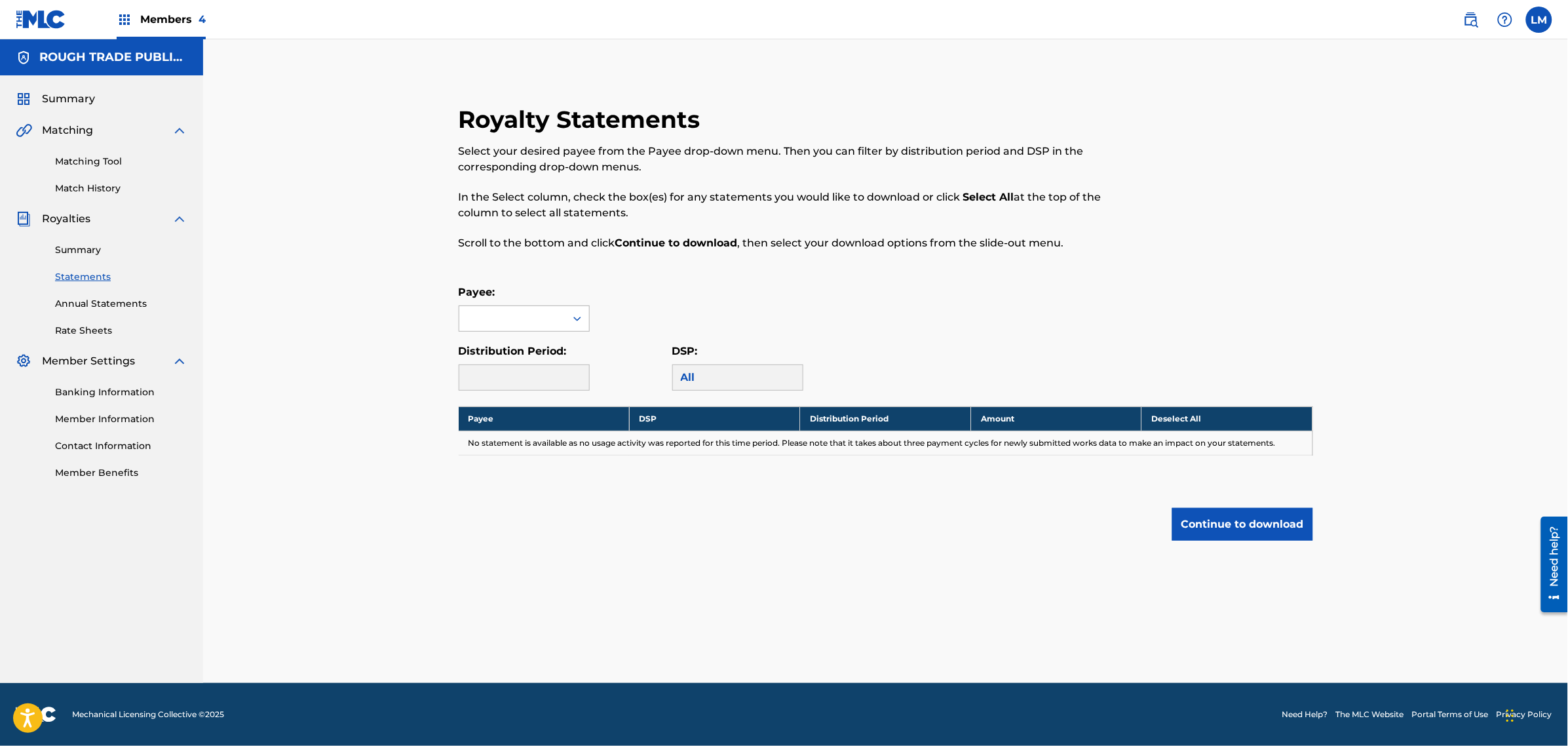
click at [584, 310] on div at bounding box center [577, 318] width 24 height 24
click at [522, 391] on div "[PERSON_NAME] MUSIC" at bounding box center [524, 404] width 129 height 48
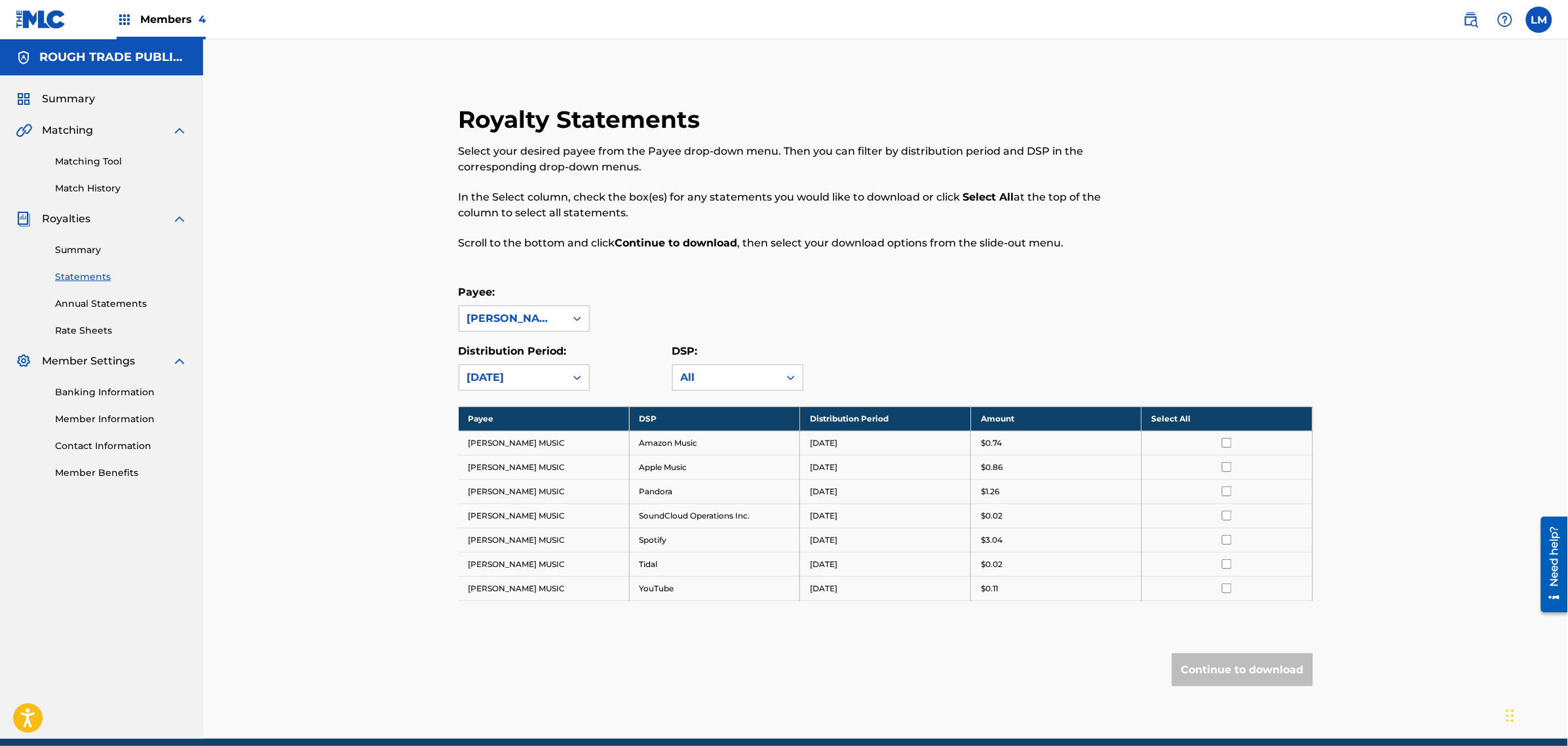
click at [1207, 417] on th "Select All" at bounding box center [1227, 419] width 171 height 24
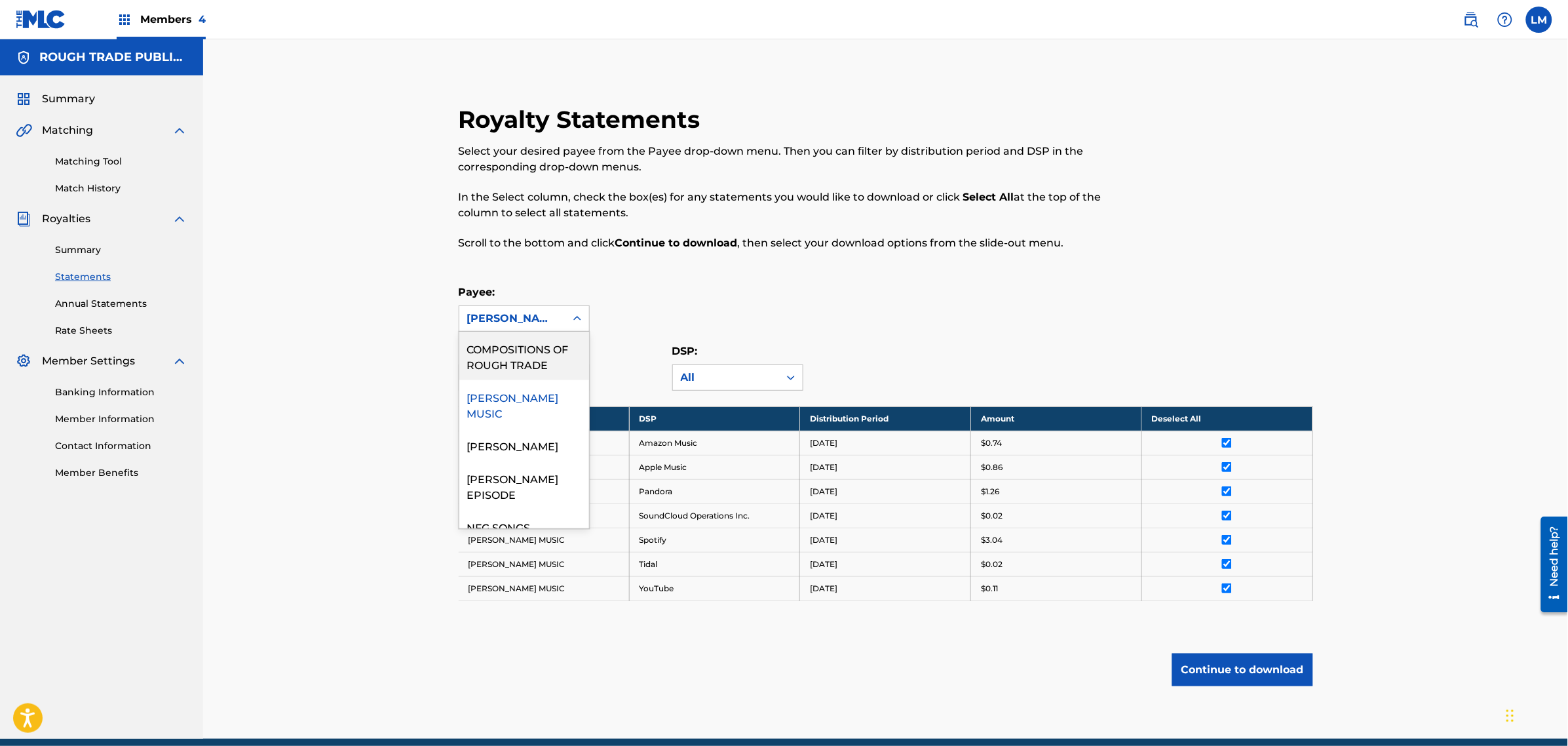
click at [552, 320] on div "[PERSON_NAME] MUSIC" at bounding box center [513, 319] width 91 height 16
click at [639, 303] on div "Payee: 7 results available. Use Up and Down to choose options, press Enter to s…" at bounding box center [886, 308] width 854 height 47
click at [568, 391] on div "[DATE]" at bounding box center [524, 378] width 131 height 26
click at [545, 427] on div "[DATE]" at bounding box center [524, 440] width 129 height 33
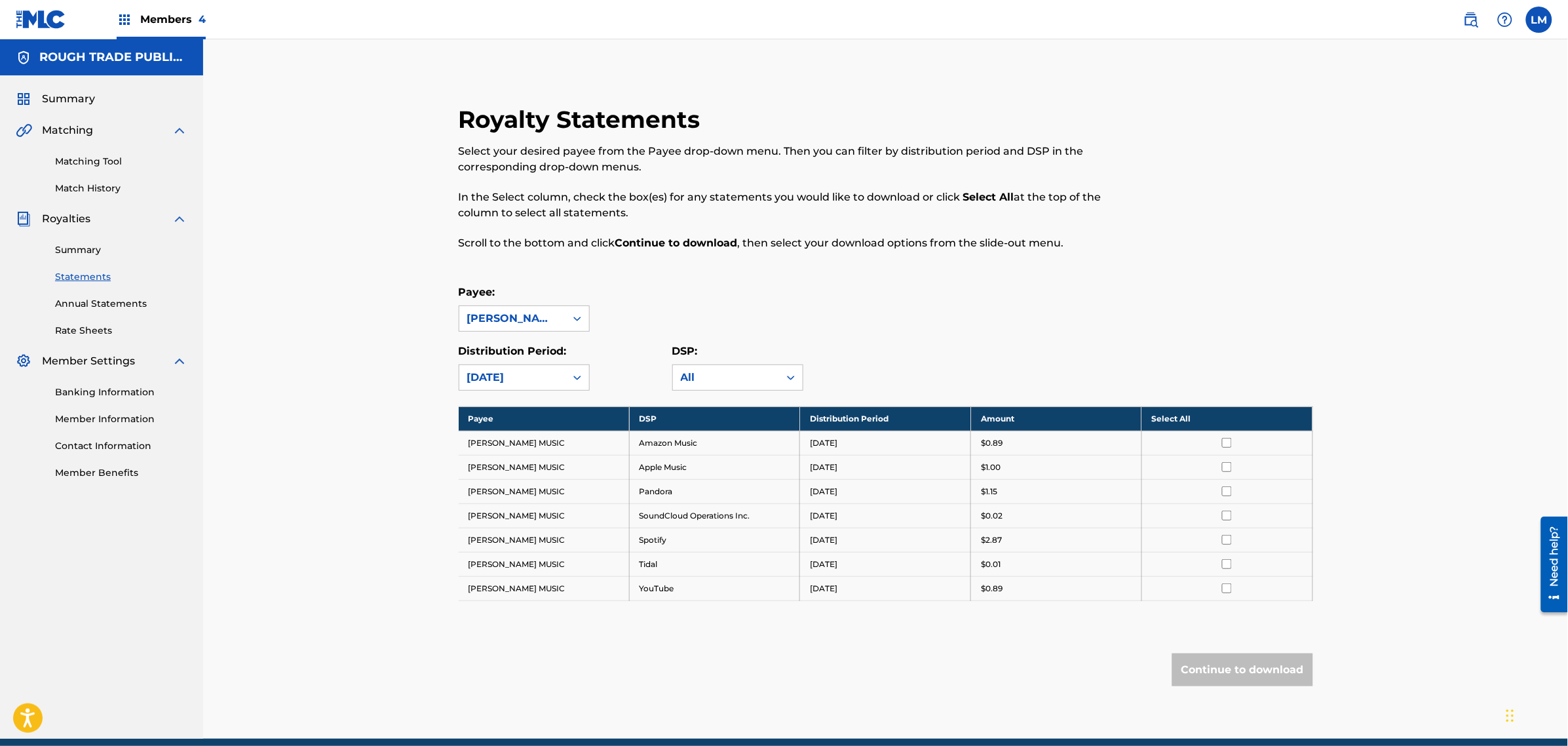
drag, startPoint x: 585, startPoint y: 358, endPoint x: 577, endPoint y: 370, distance: 14.4
click at [584, 358] on p "Distribution Period:" at bounding box center [524, 351] width 131 height 16
click at [571, 378] on icon at bounding box center [578, 378] width 13 height 13
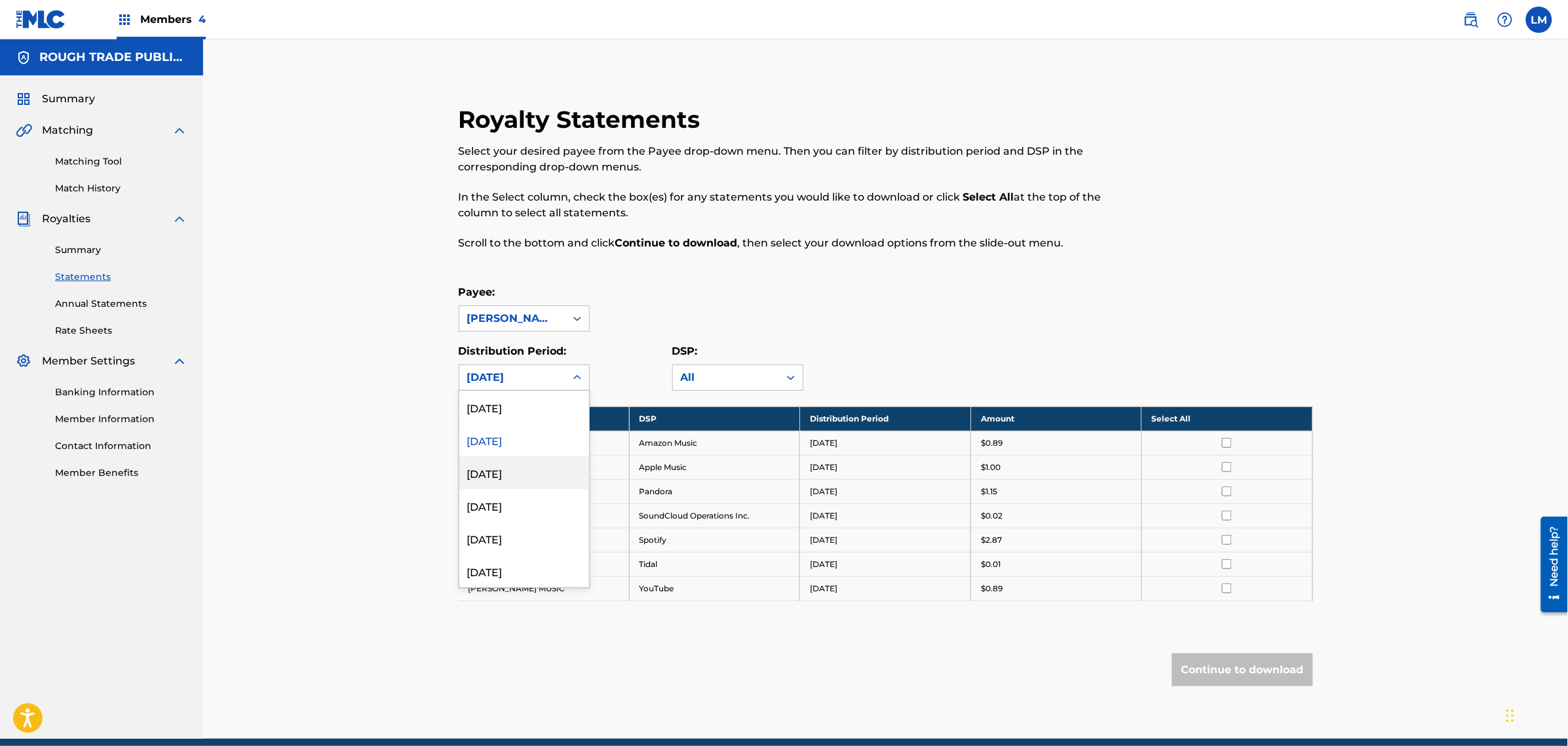
click at [505, 464] on div "[DATE]" at bounding box center [524, 473] width 129 height 33
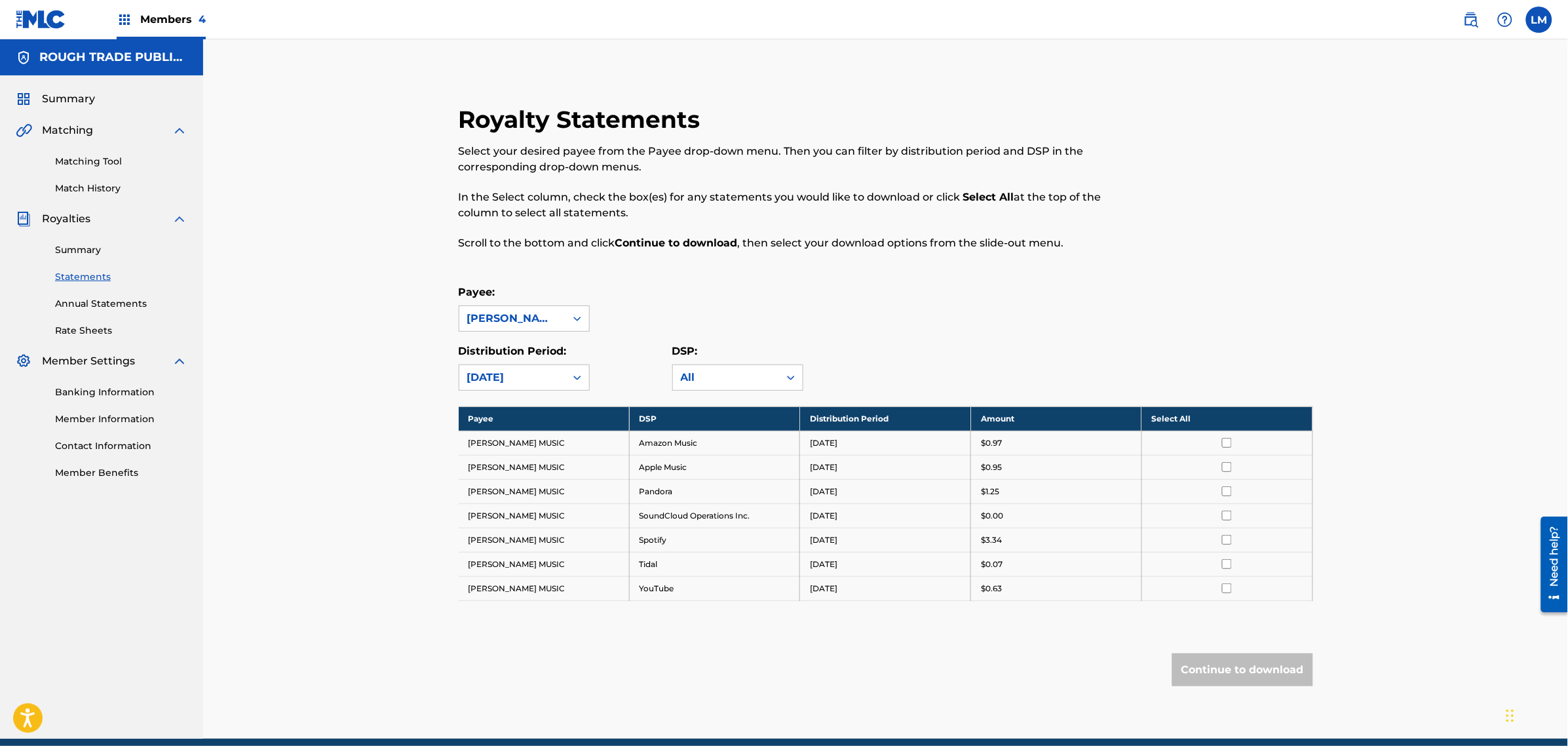
click at [546, 376] on div "[DATE]" at bounding box center [513, 378] width 91 height 16
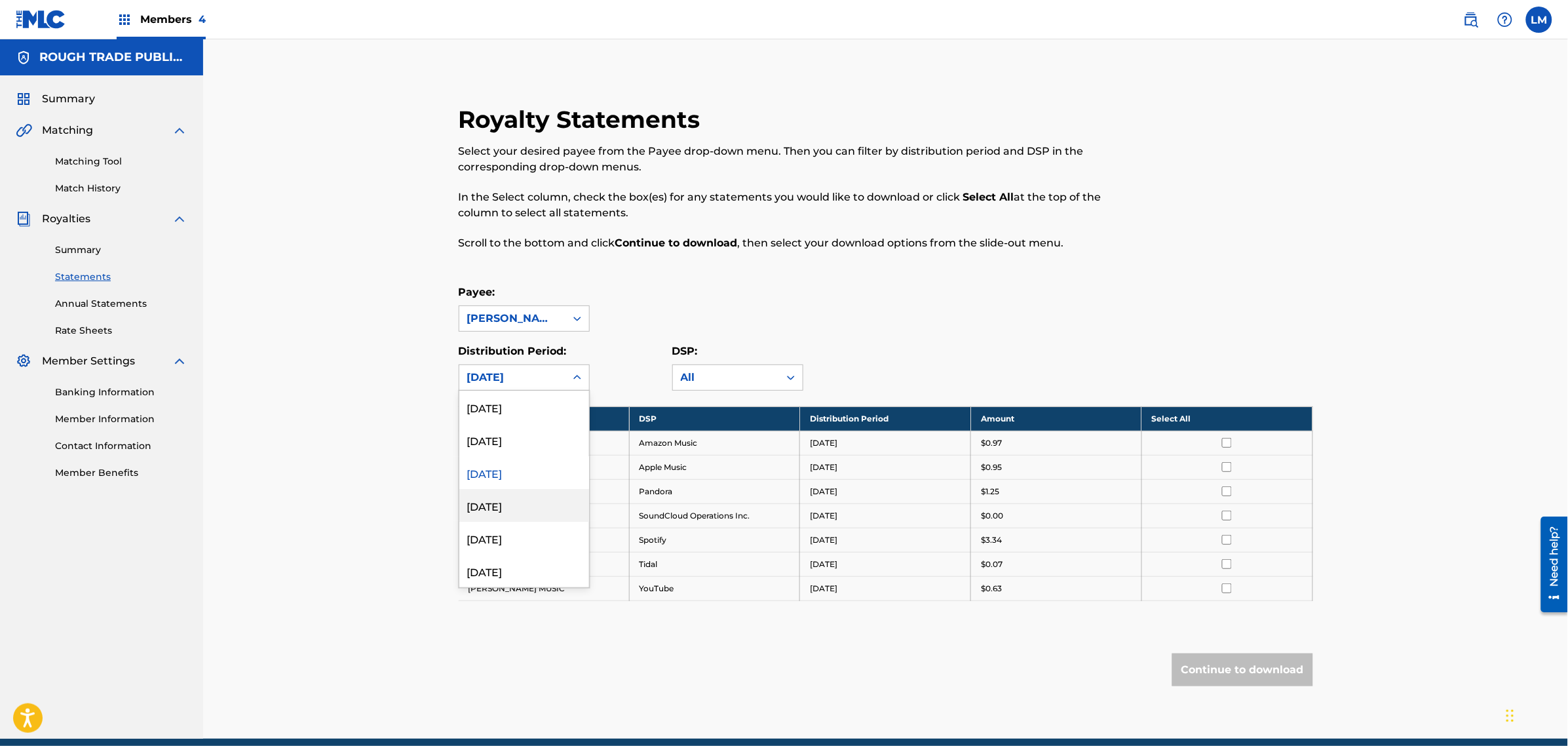
click at [509, 499] on div "[DATE]" at bounding box center [524, 506] width 129 height 33
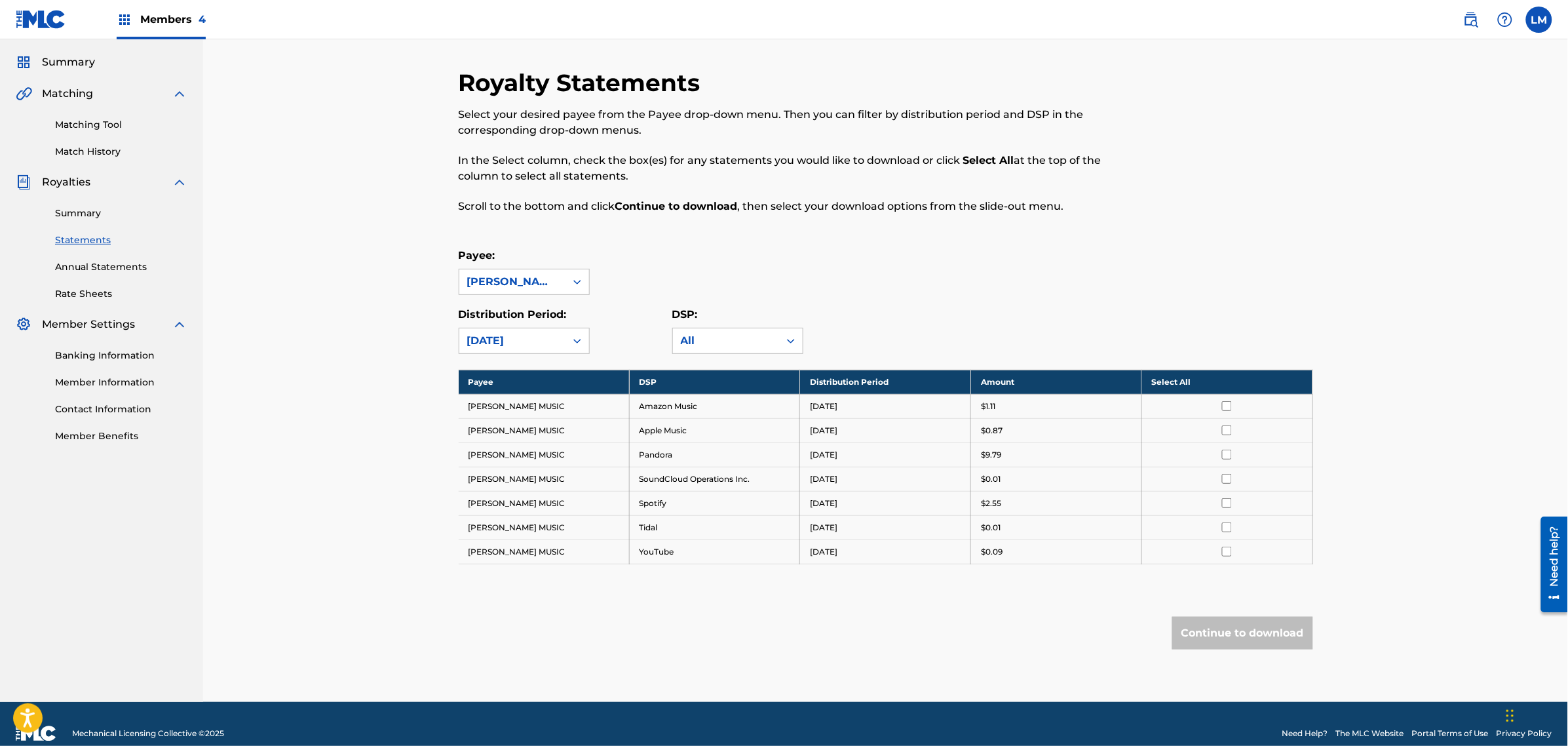
scroll to position [56, 0]
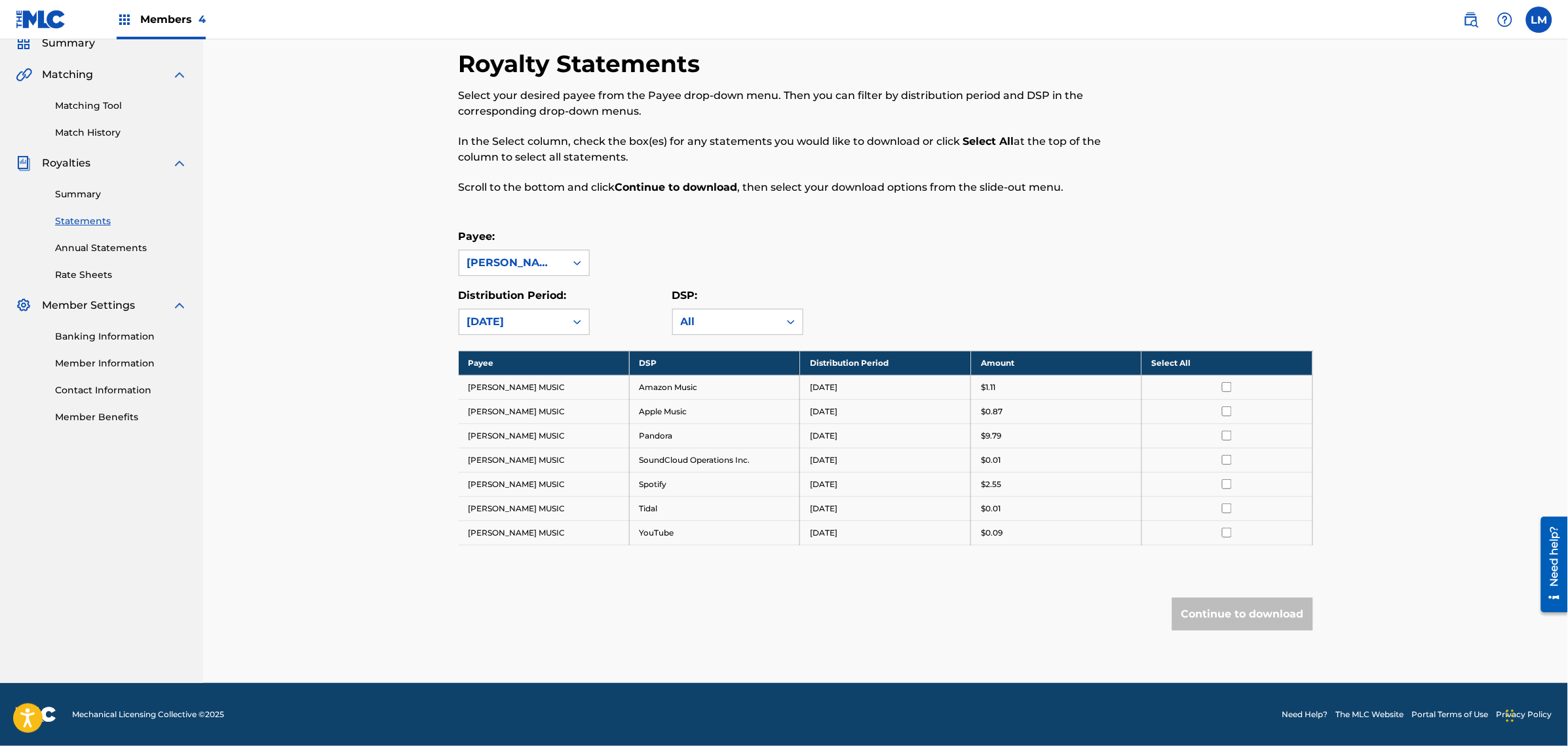
click at [554, 312] on div "[DATE]" at bounding box center [513, 322] width 106 height 25
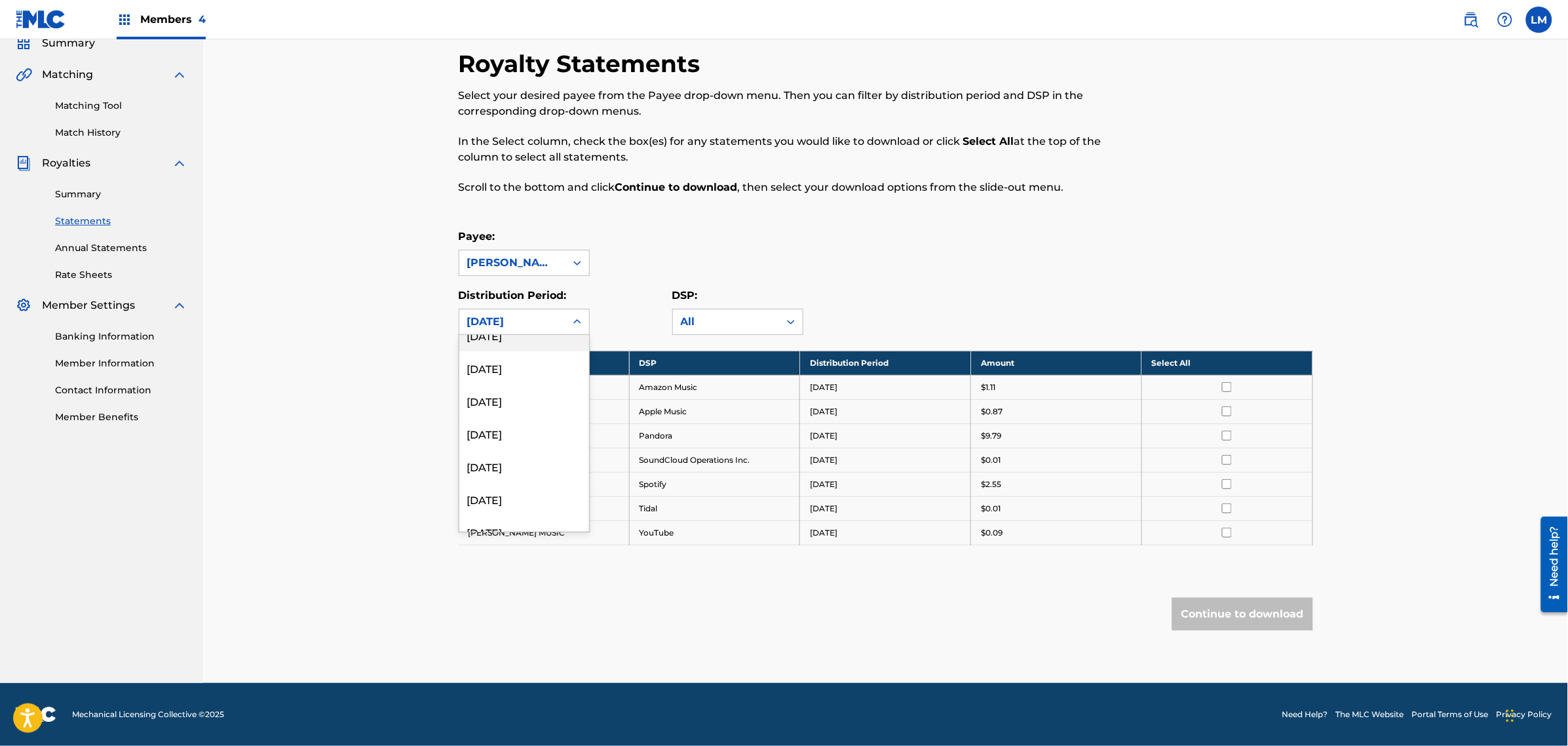
scroll to position [409, 0]
click at [519, 450] on div "[DATE]" at bounding box center [524, 466] width 129 height 33
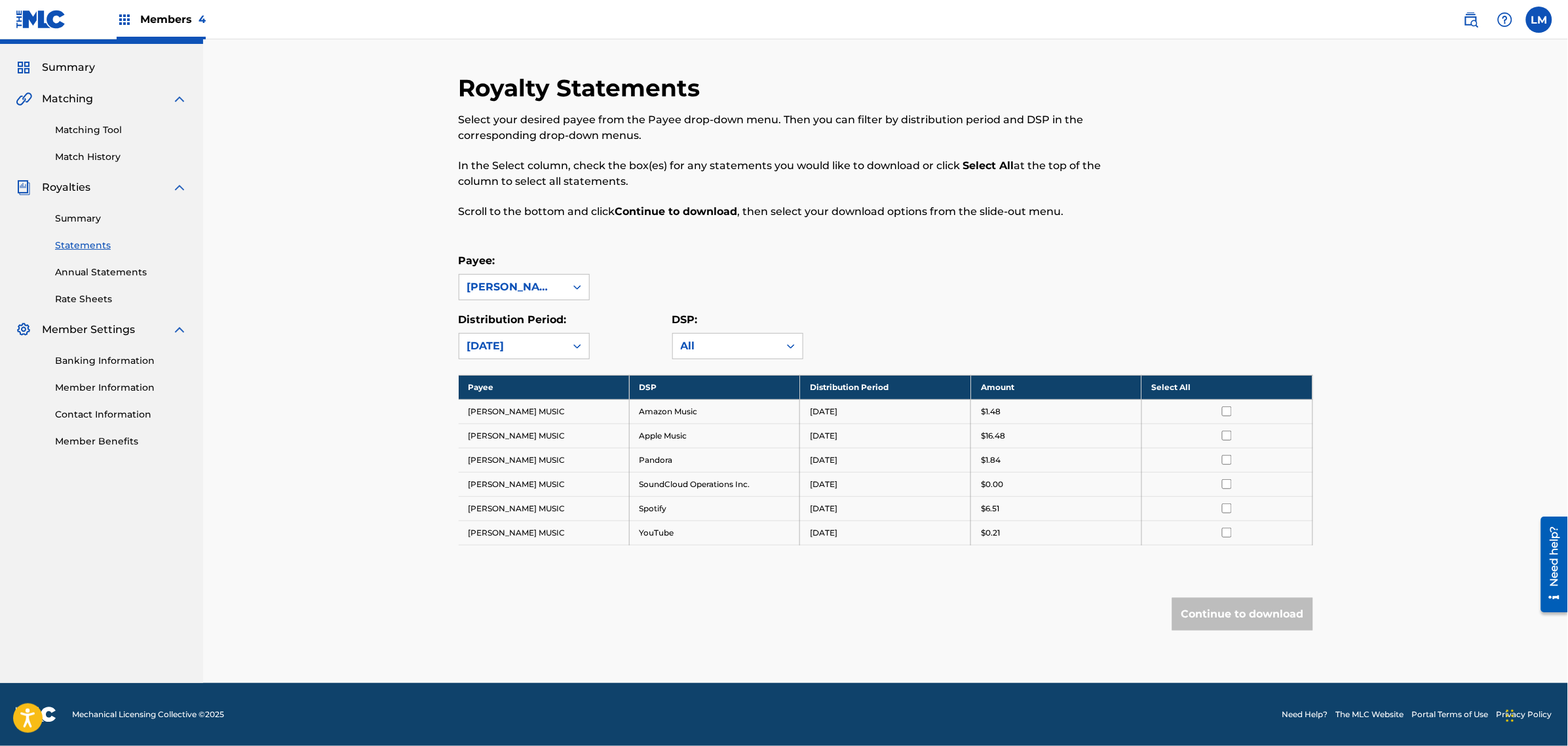
click at [542, 341] on div "[DATE]" at bounding box center [513, 346] width 91 height 16
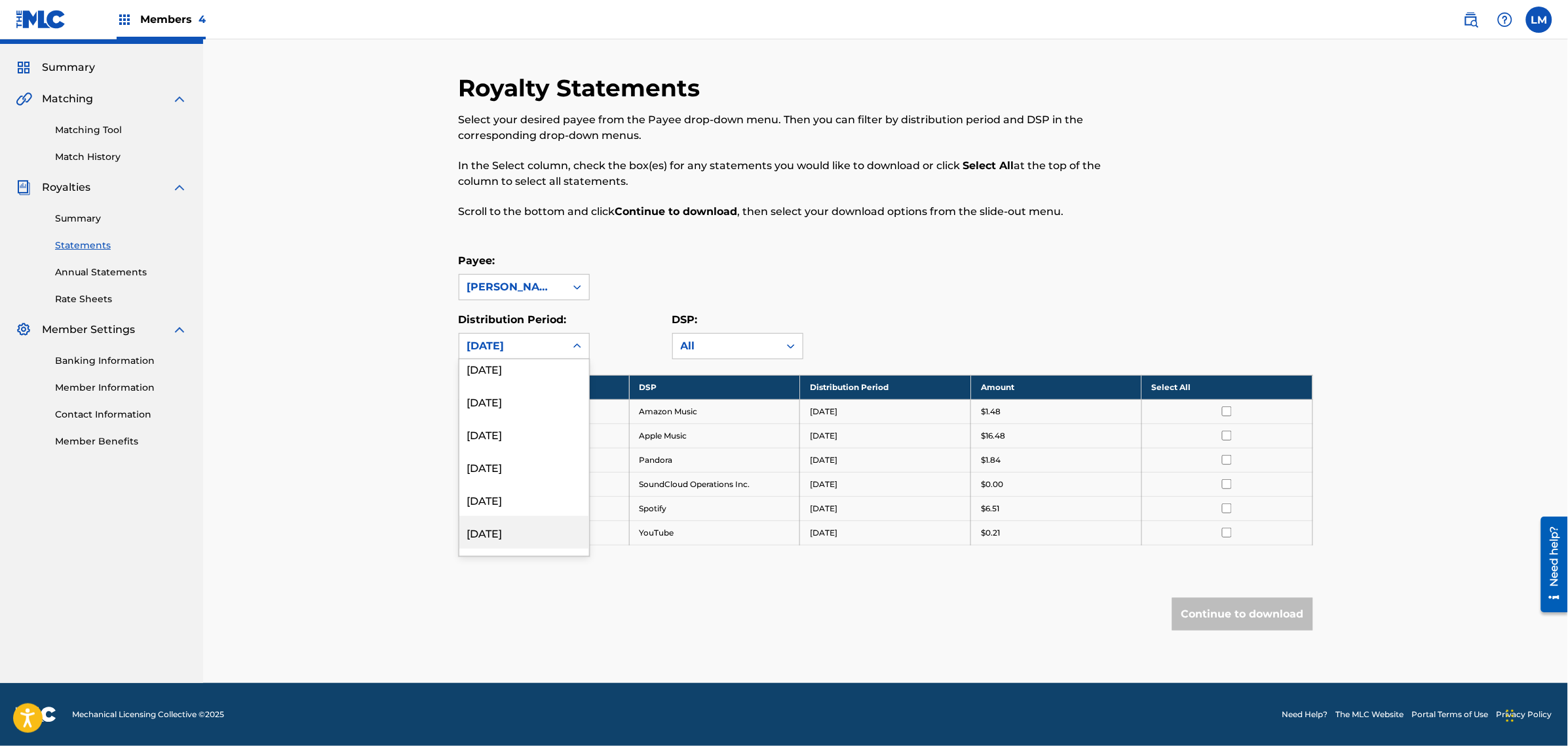
scroll to position [82, 0]
click at [522, 466] on div "[DATE]" at bounding box center [524, 458] width 129 height 33
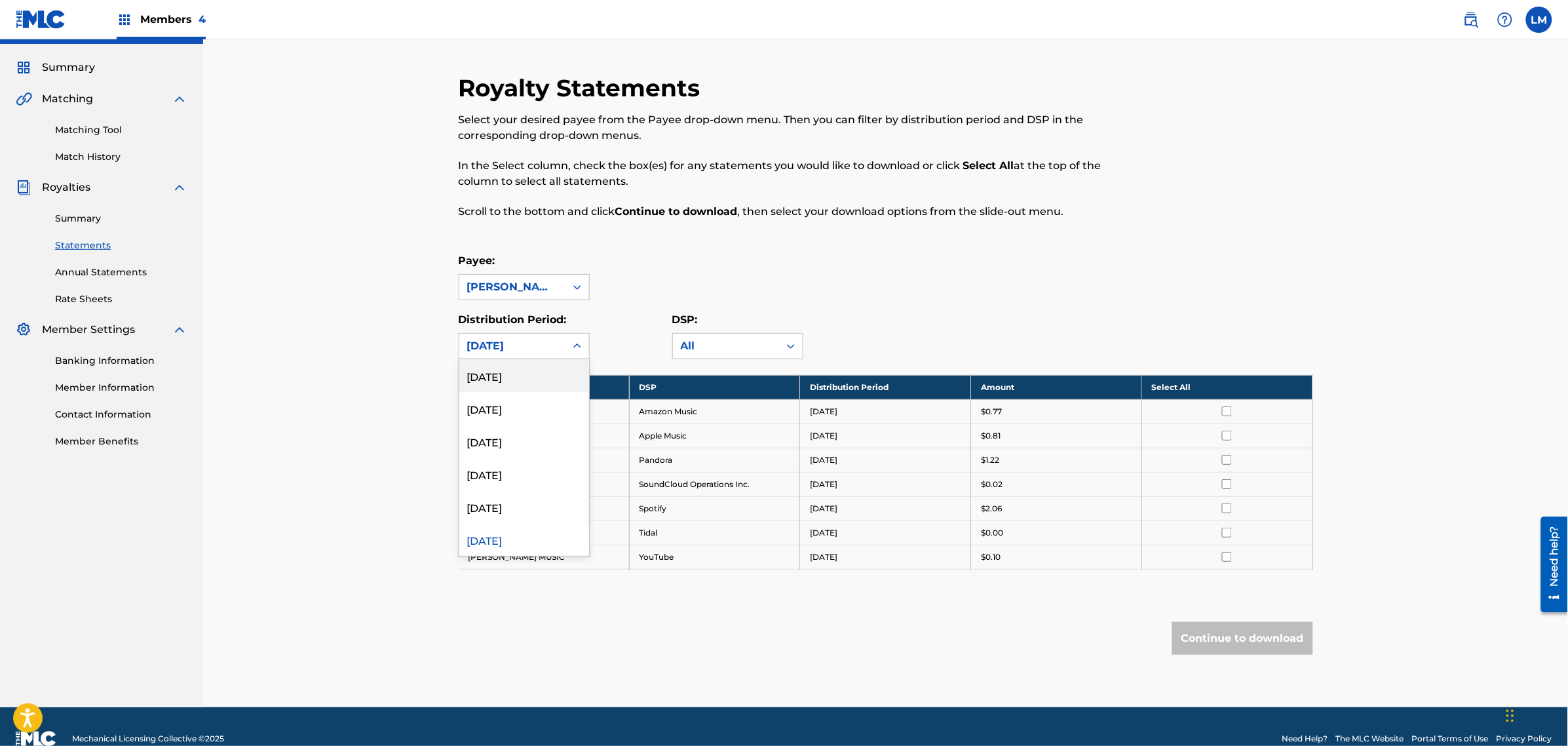
click at [541, 352] on div "[DATE]" at bounding box center [513, 346] width 91 height 16
click at [518, 490] on div "[DATE]" at bounding box center [524, 491] width 129 height 33
drag, startPoint x: 548, startPoint y: 349, endPoint x: 533, endPoint y: 400, distance: 53.2
click at [548, 348] on div "[DATE]" at bounding box center [513, 346] width 91 height 16
click at [522, 516] on div "[DATE]" at bounding box center [524, 523] width 129 height 33
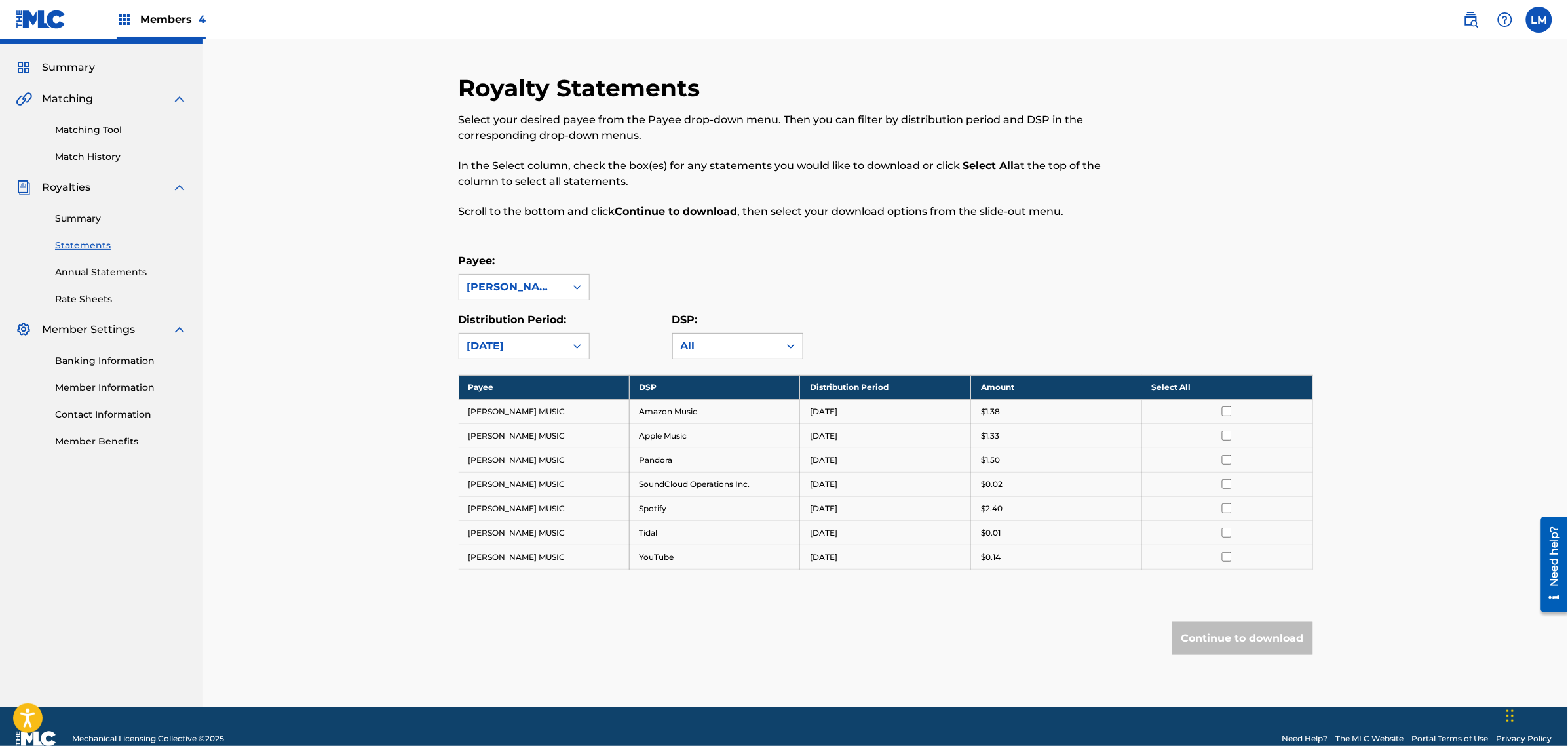
click at [696, 355] on div "All" at bounding box center [726, 346] width 106 height 25
click at [657, 343] on div "Distribution Period: January 2025" at bounding box center [565, 336] width 214 height 47
click at [557, 360] on div "Royalty Statements Select your desired payee from the Payee drop-down menu. The…" at bounding box center [886, 390] width 886 height 634
click at [568, 287] on div at bounding box center [577, 287] width 24 height 24
click at [652, 251] on div "Royalty Statements Select your desired payee from the Payee drop-down menu. The…" at bounding box center [886, 390] width 886 height 634
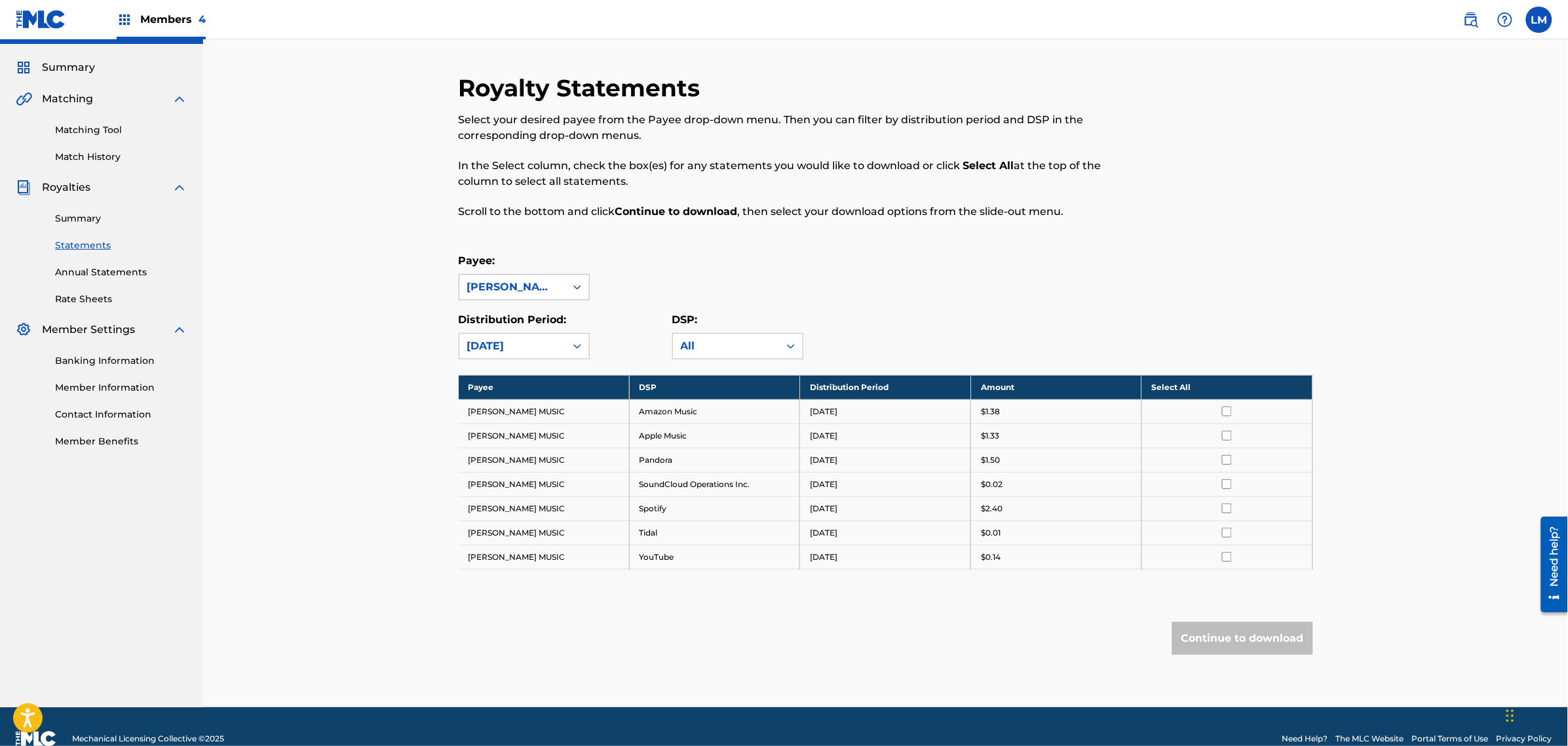
click at [578, 286] on icon at bounding box center [578, 287] width 13 height 13
click at [675, 246] on div "Royalty Statements Select your desired payee from the Payee drop-down menu. The…" at bounding box center [886, 390] width 886 height 634
click at [556, 276] on div "[PERSON_NAME] MUSIC" at bounding box center [513, 287] width 106 height 25
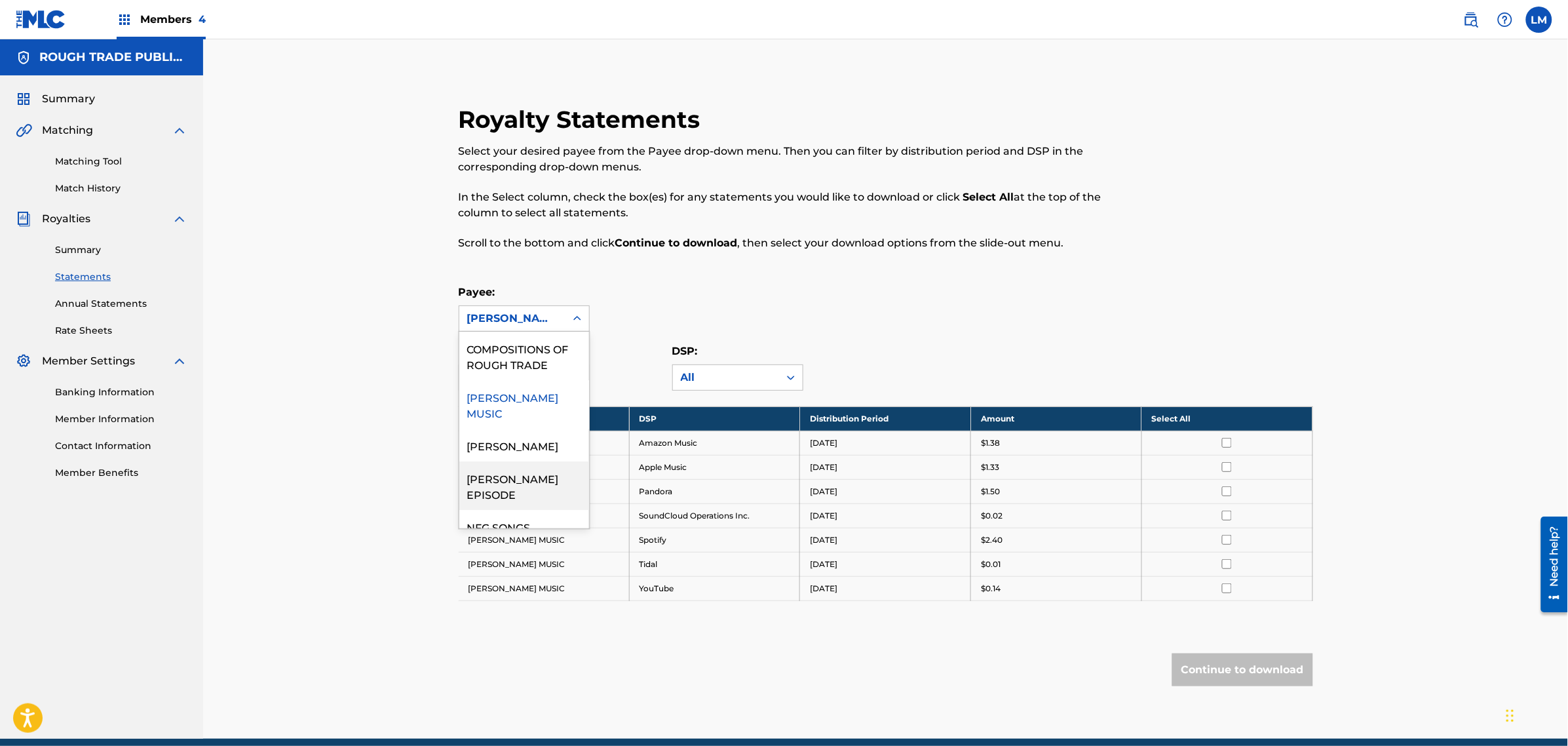
scroll to position [63, 0]
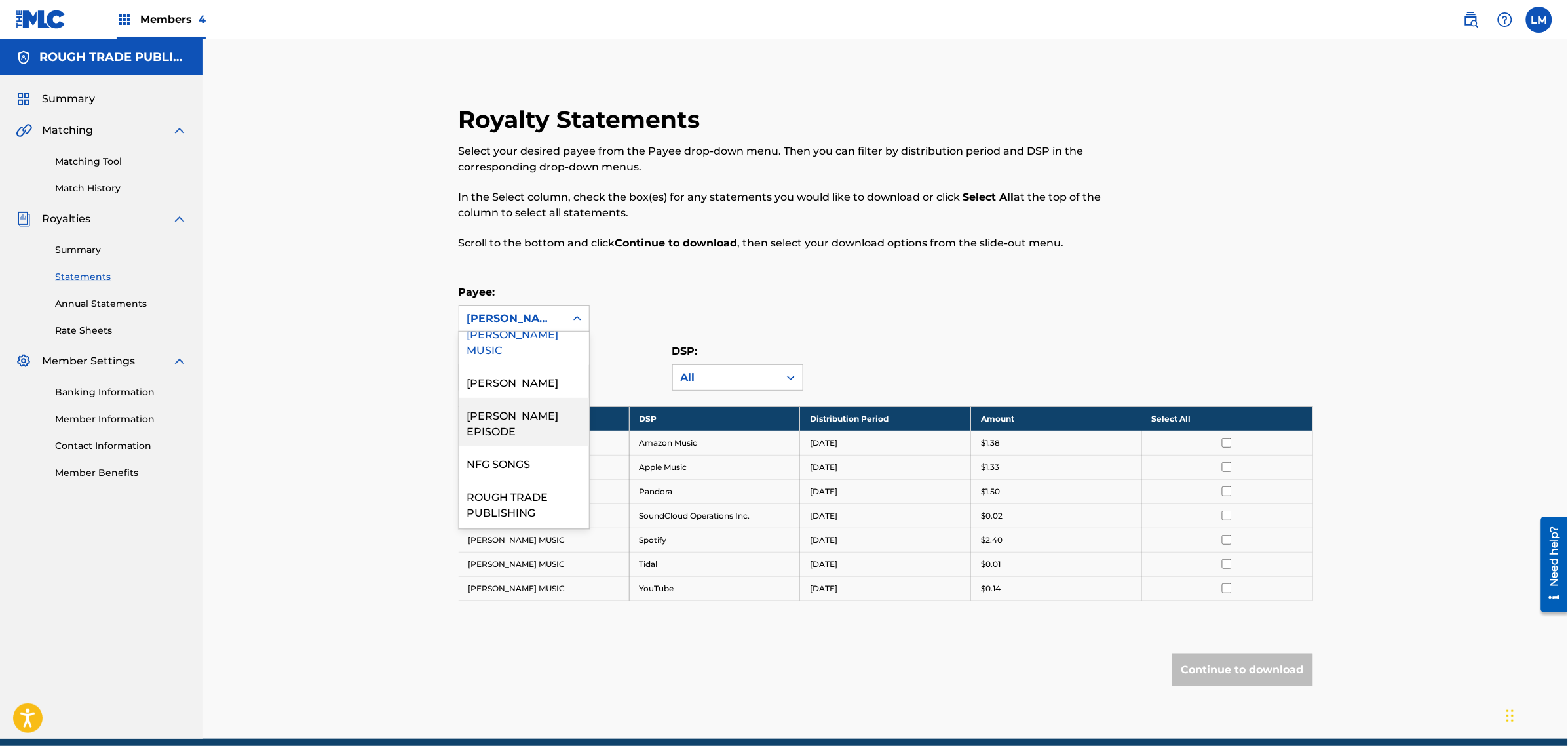
click at [513, 400] on div "[PERSON_NAME] EPISODE" at bounding box center [524, 422] width 129 height 48
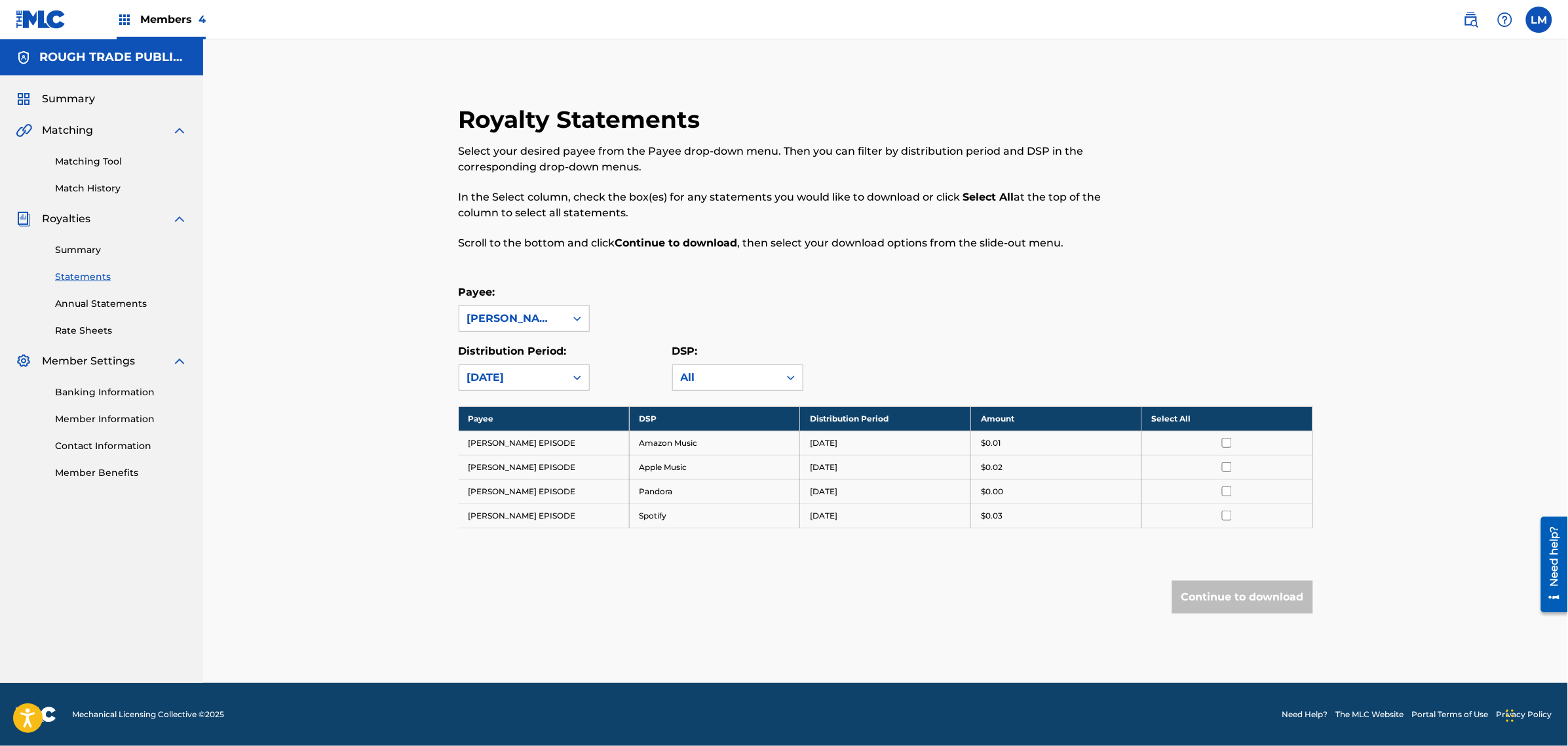
click at [1272, 417] on th "Select All" at bounding box center [1227, 419] width 171 height 24
click at [1490, 377] on div "Royalty Statements Select your desired payee from the Payee drop-down menu. The…" at bounding box center [885, 361] width 1365 height 644
click at [1267, 608] on button "Continue to download" at bounding box center [1243, 597] width 141 height 33
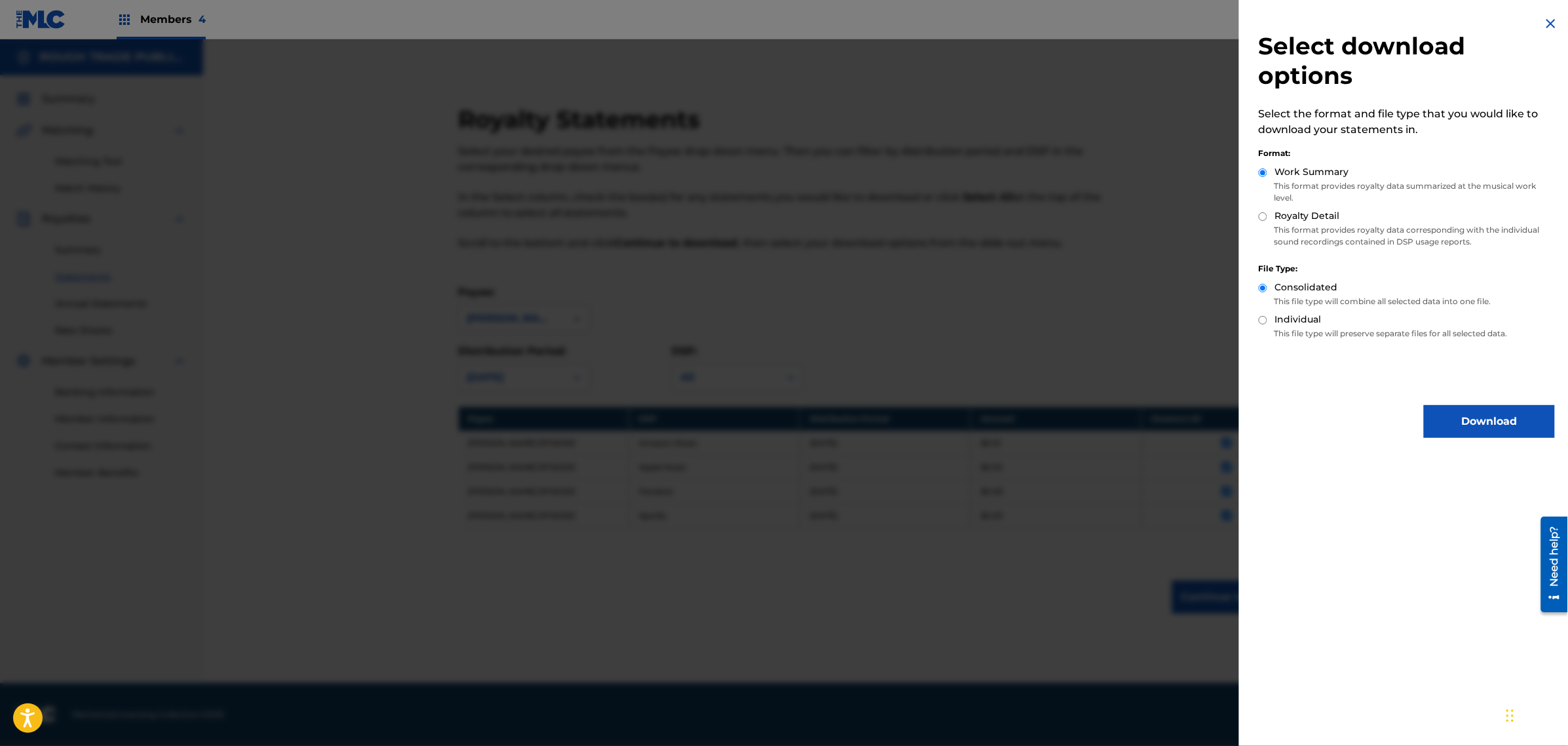
click at [1326, 222] on label "Royalty Detail" at bounding box center [1308, 216] width 65 height 14
click at [1267, 221] on input "Royalty Detail" at bounding box center [1263, 217] width 9 height 9
radio input "true"
click at [1103, 243] on div at bounding box center [784, 412] width 1568 height 746
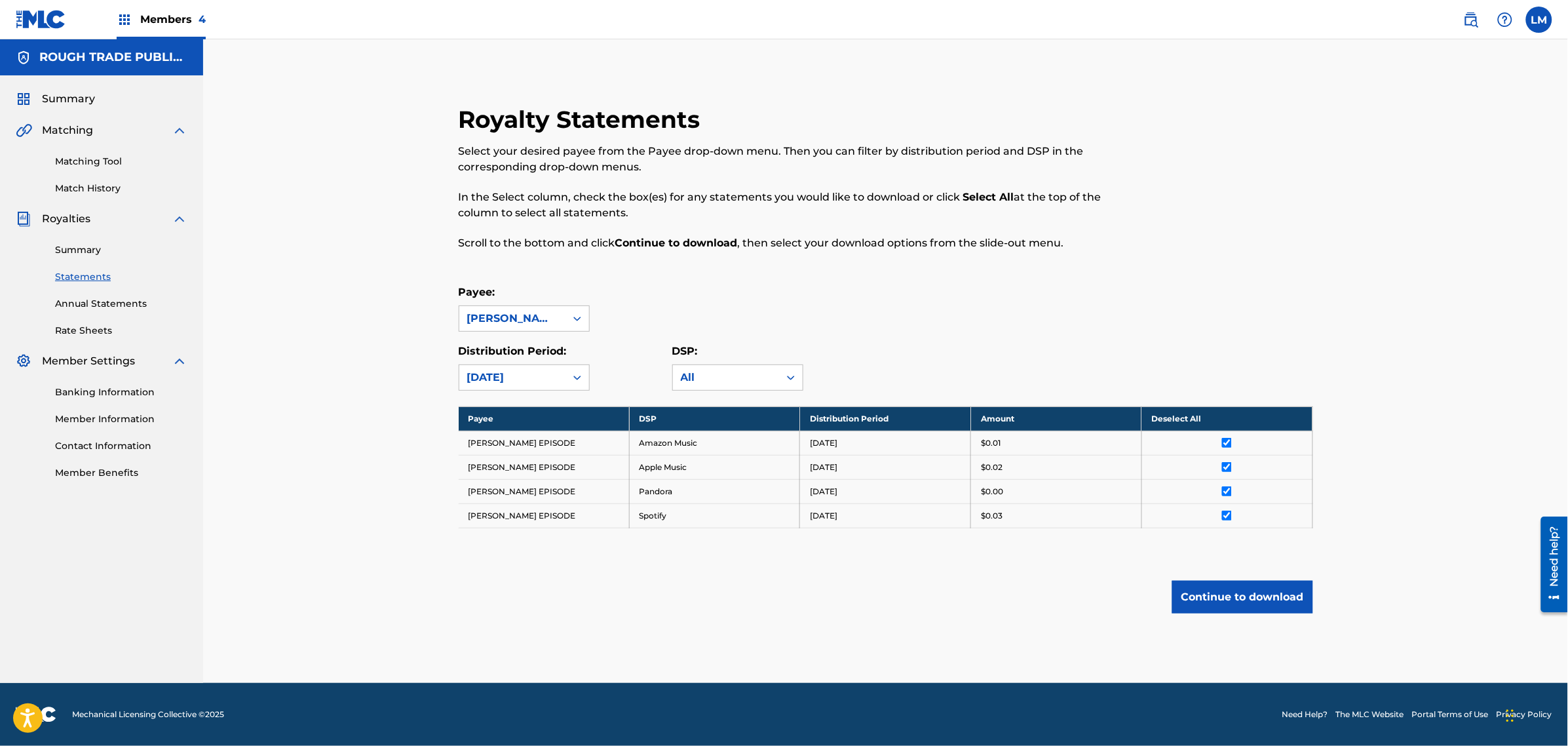
click at [1299, 593] on button "Continue to download" at bounding box center [1243, 597] width 141 height 33
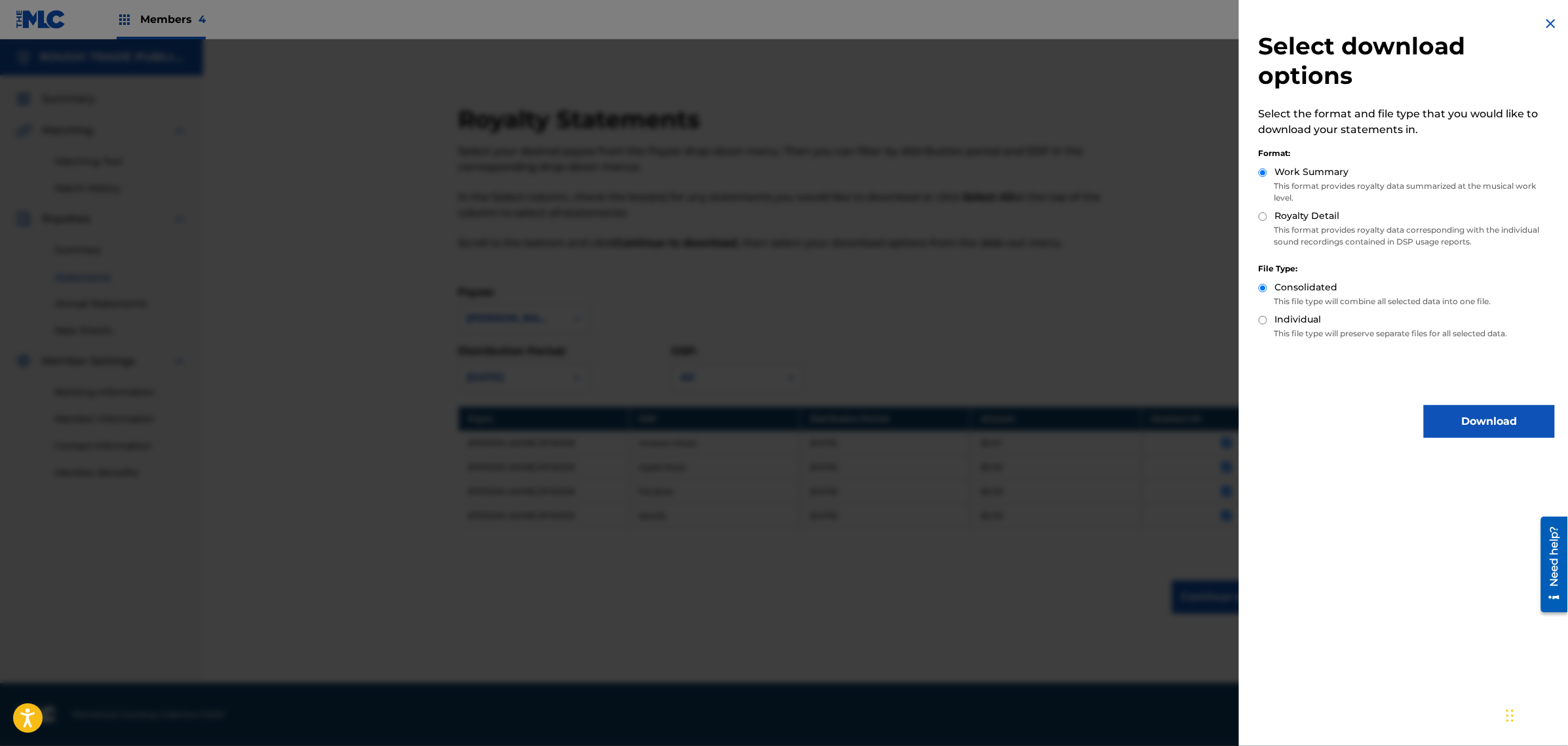
click at [1278, 225] on p "This format provides royalty data corresponding with the individual sound recor…" at bounding box center [1407, 236] width 296 height 24
click at [1288, 215] on label "Royalty Detail" at bounding box center [1308, 216] width 65 height 14
click at [1267, 215] on input "Royalty Detail" at bounding box center [1263, 217] width 9 height 9
radio input "true"
click at [1551, 26] on img at bounding box center [1551, 24] width 16 height 16
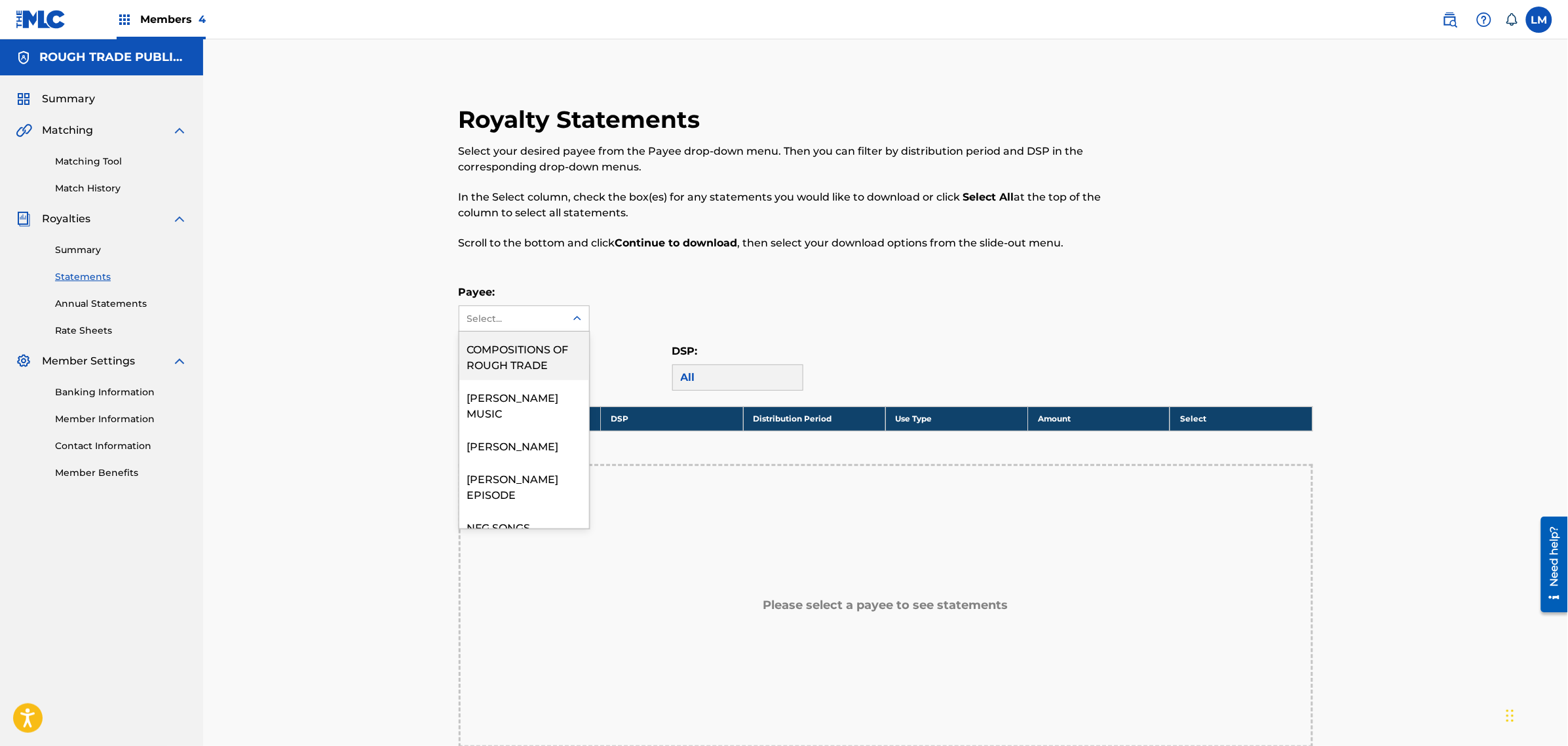
click at [524, 325] on div "Select..." at bounding box center [512, 319] width 89 height 14
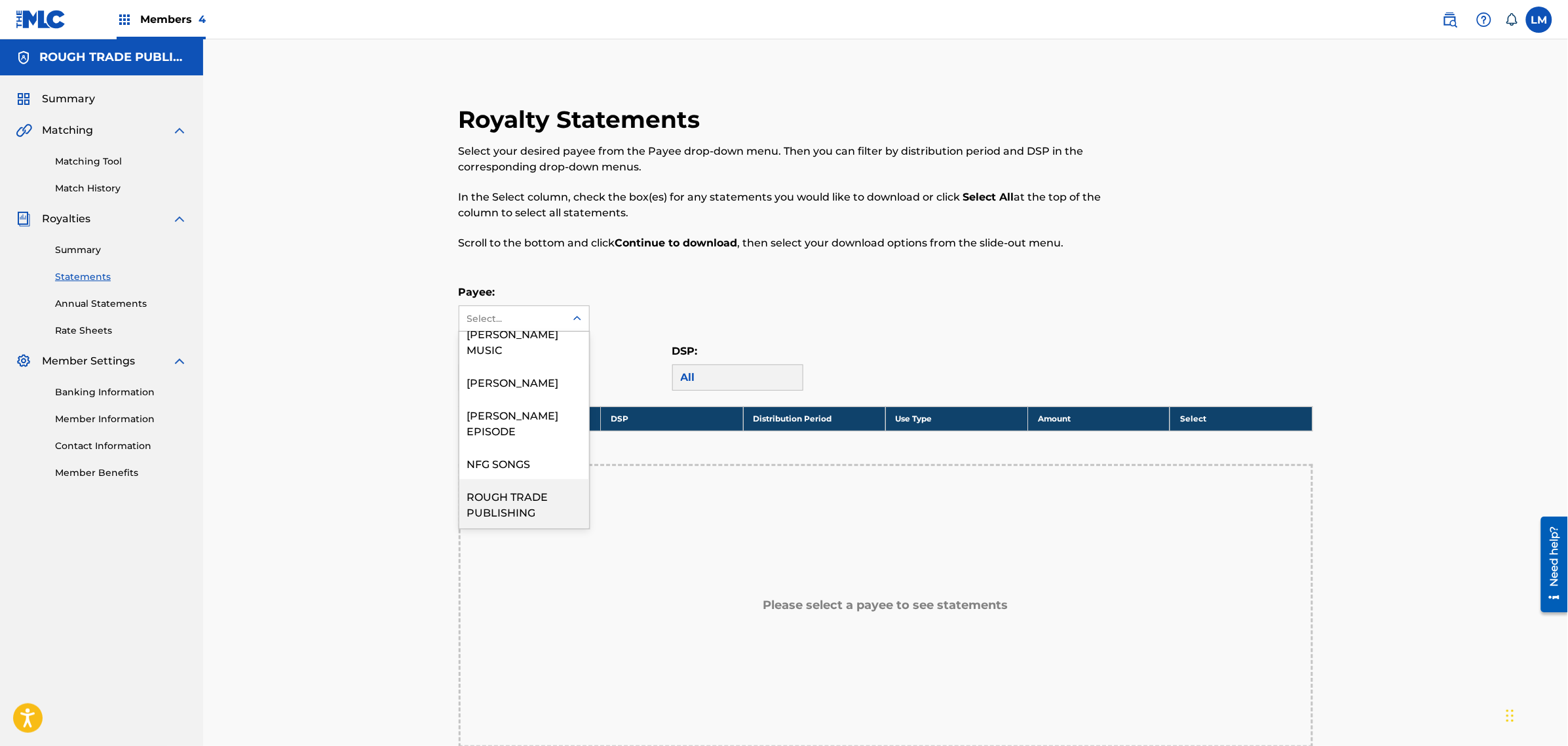
click at [523, 479] on div "ROUGH TRADE PUBLISHING" at bounding box center [524, 503] width 129 height 48
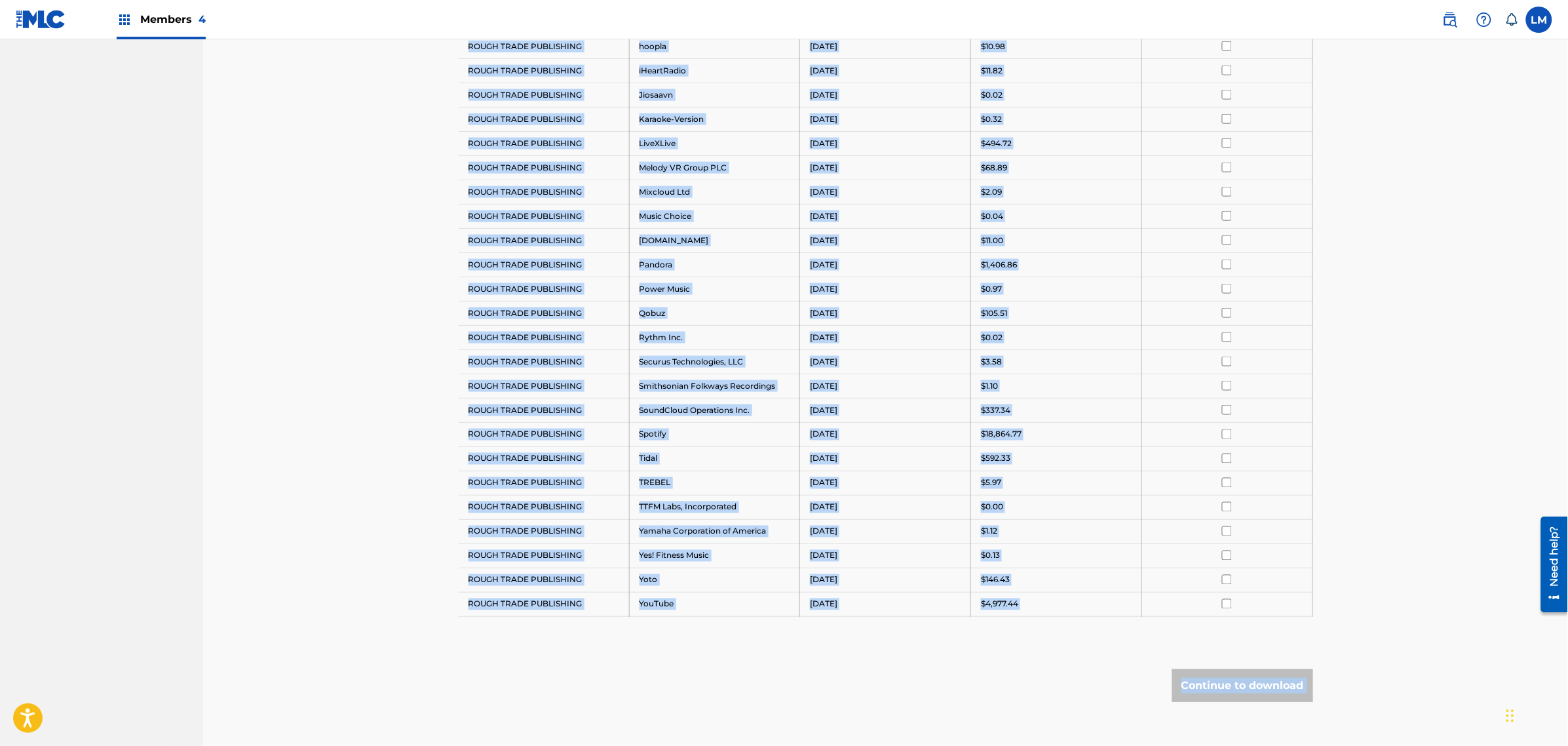
scroll to position [690, 0]
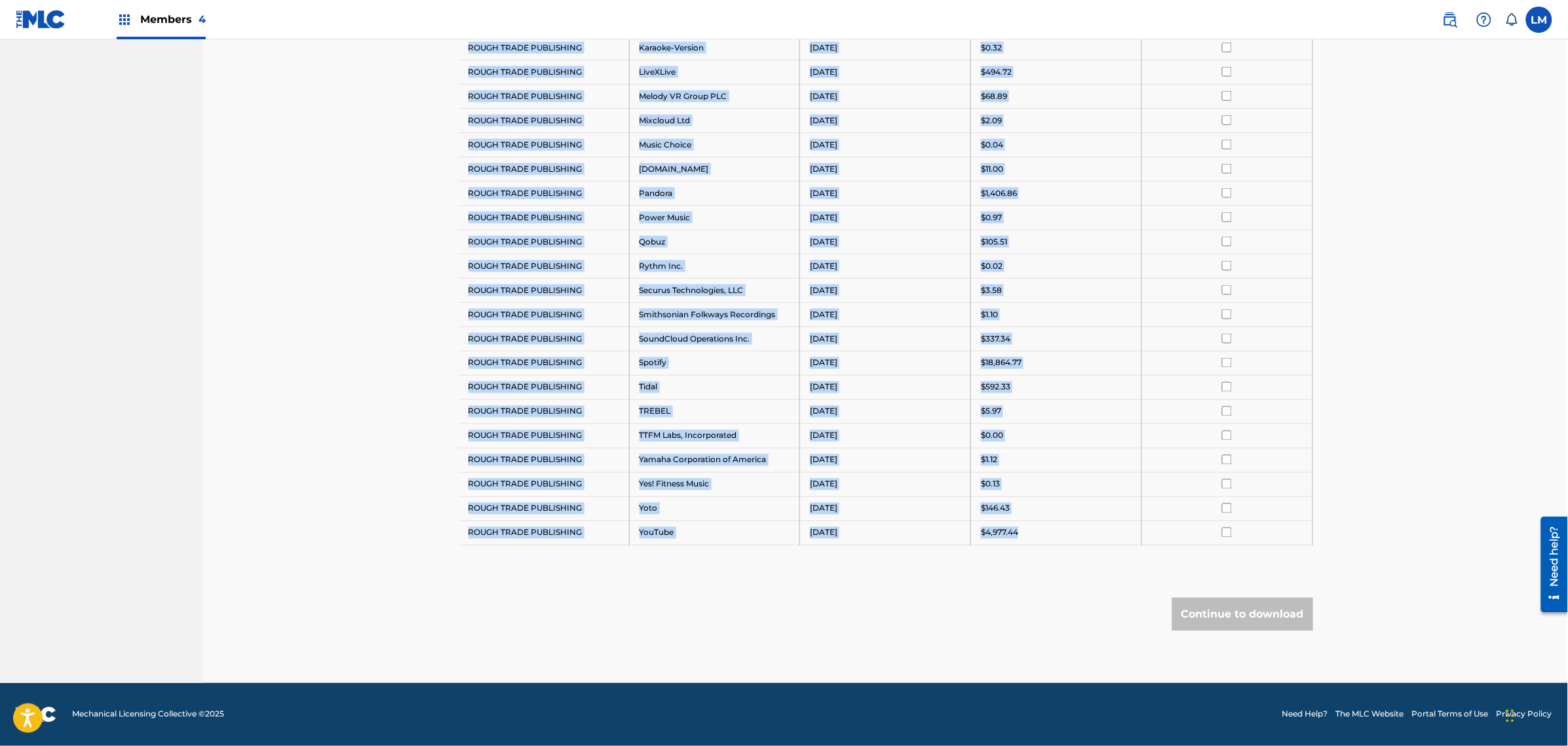
drag, startPoint x: 977, startPoint y: 114, endPoint x: 1050, endPoint y: 538, distance: 430.2
click at [1050, 538] on tbody "Payee DSP Distribution Period Amount Select All ROUGH TRADE PUBLISHING Amazon M…" at bounding box center [886, 132] width 854 height 824
click at [1024, 544] on td "$4,977.44" at bounding box center [1057, 532] width 171 height 24
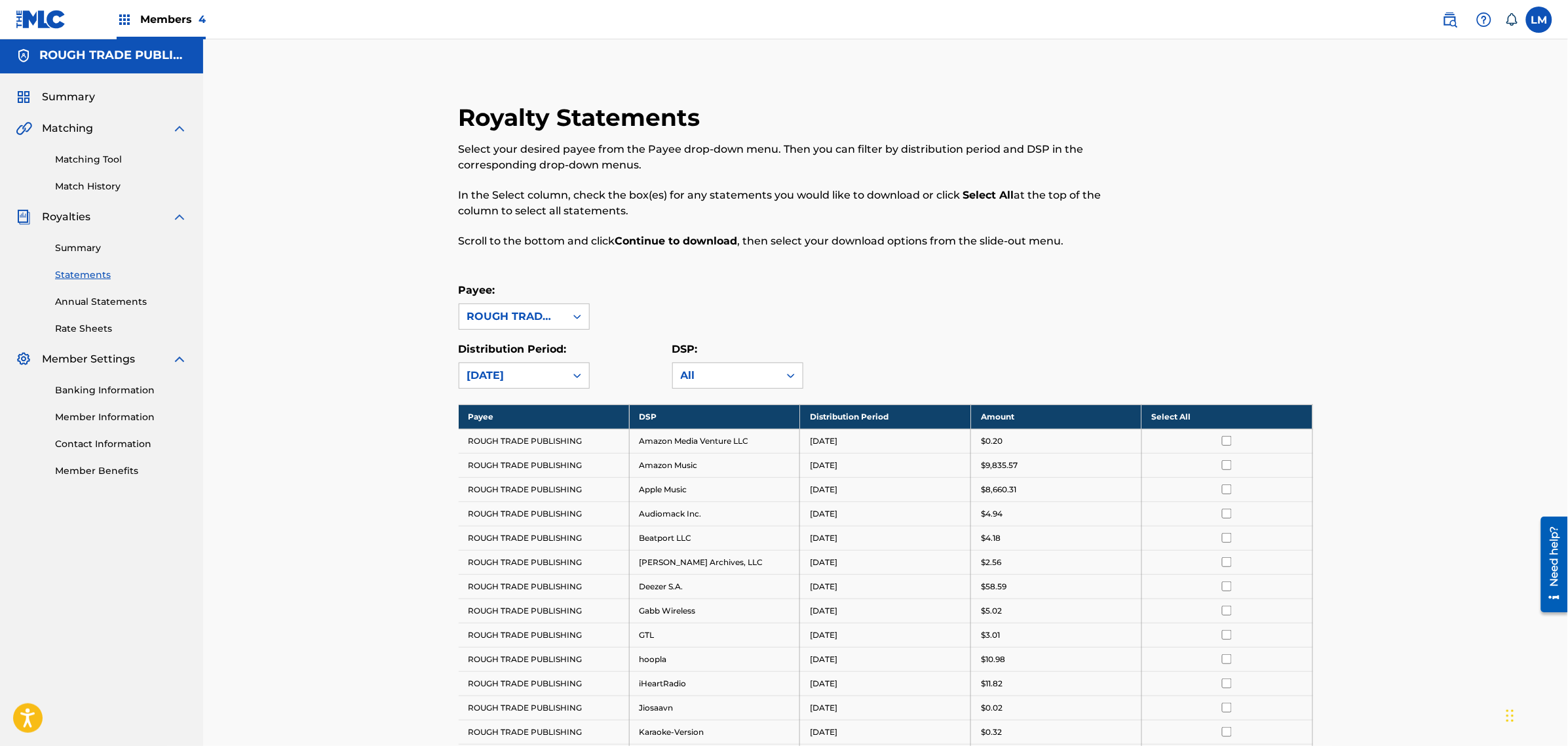
scroll to position [0, 0]
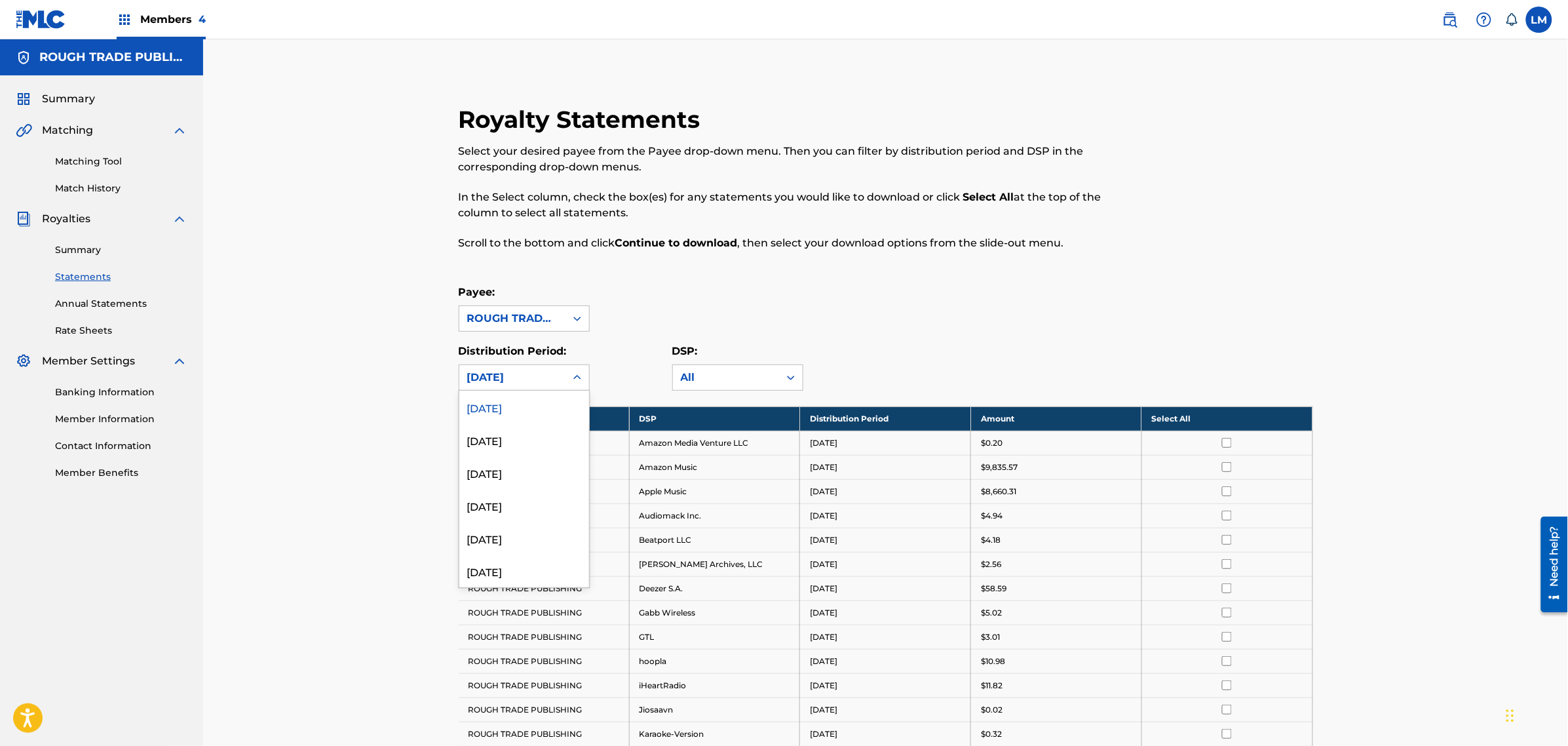
click at [519, 380] on div "[DATE]" at bounding box center [513, 378] width 91 height 16
click at [509, 437] on div "[DATE]" at bounding box center [524, 440] width 129 height 33
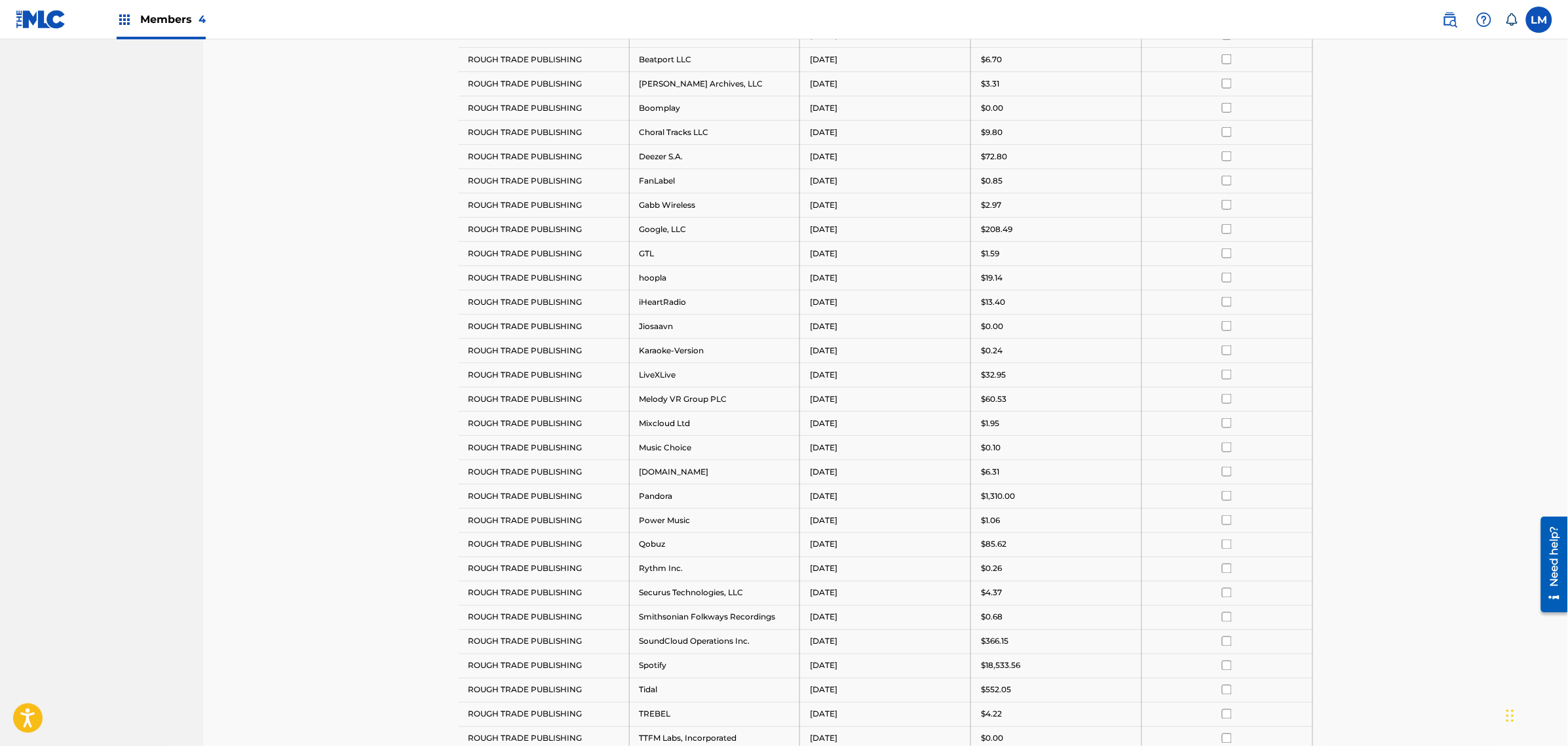
scroll to position [76, 0]
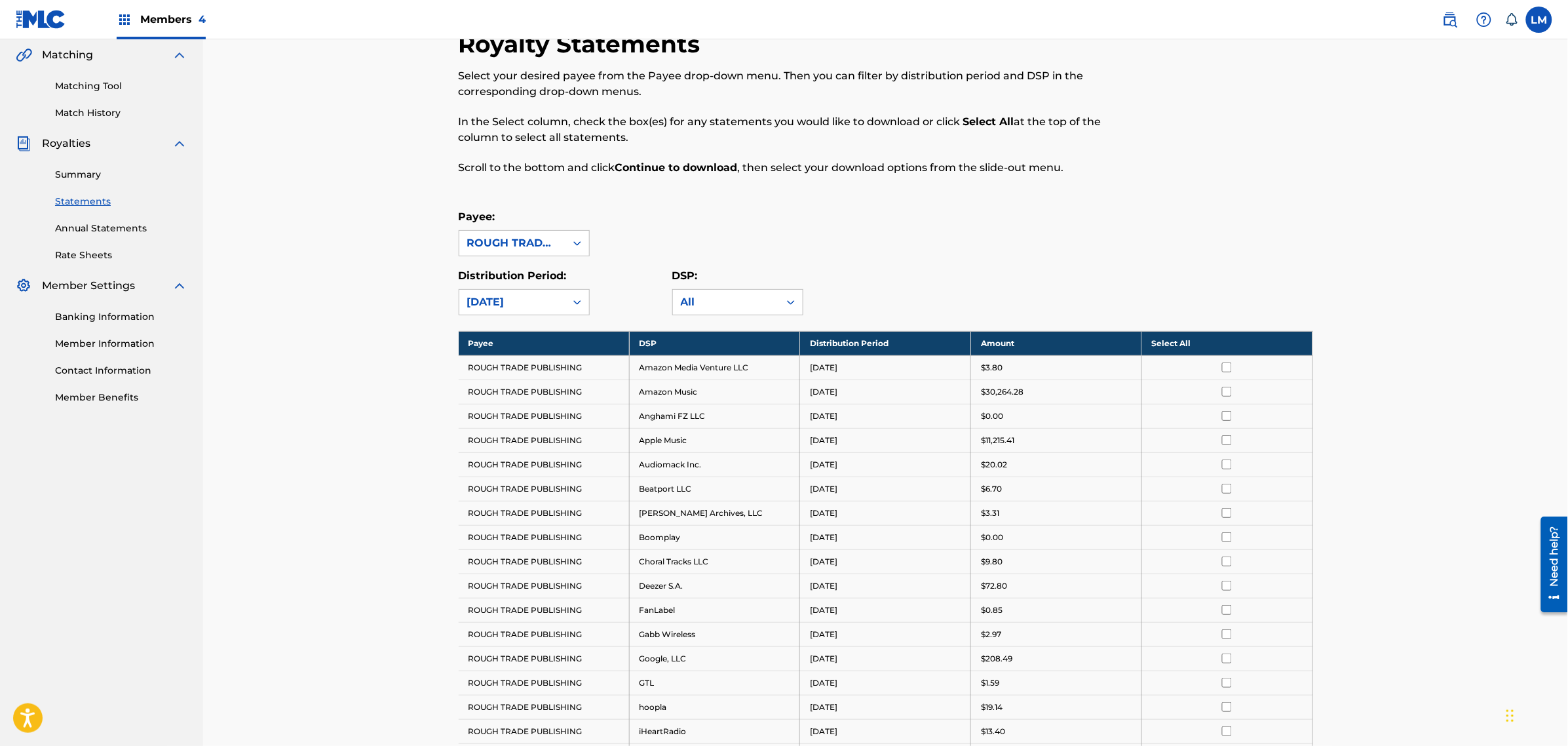
click at [550, 309] on div "[DATE]" at bounding box center [513, 302] width 91 height 16
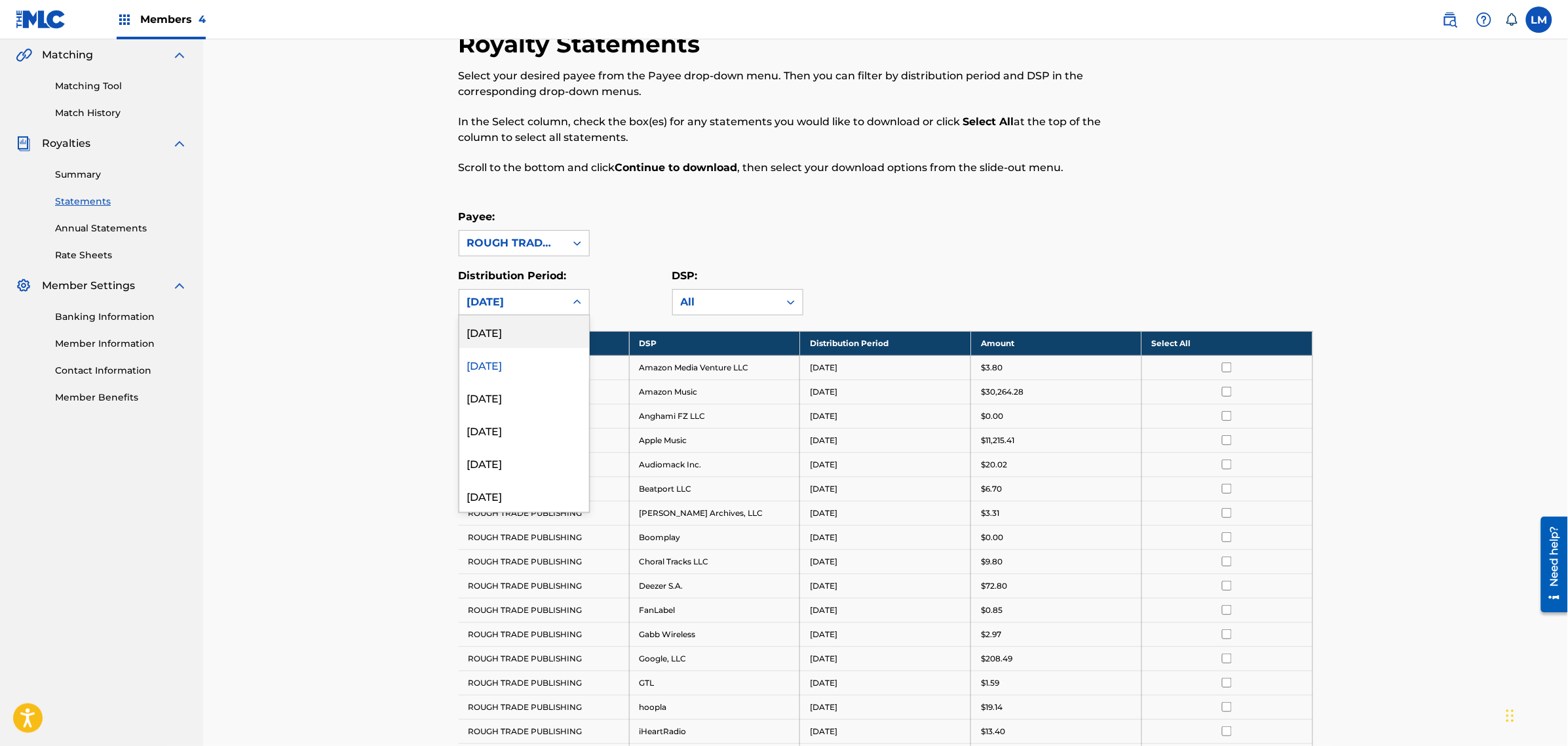
click at [521, 335] on div "[DATE]" at bounding box center [524, 332] width 129 height 33
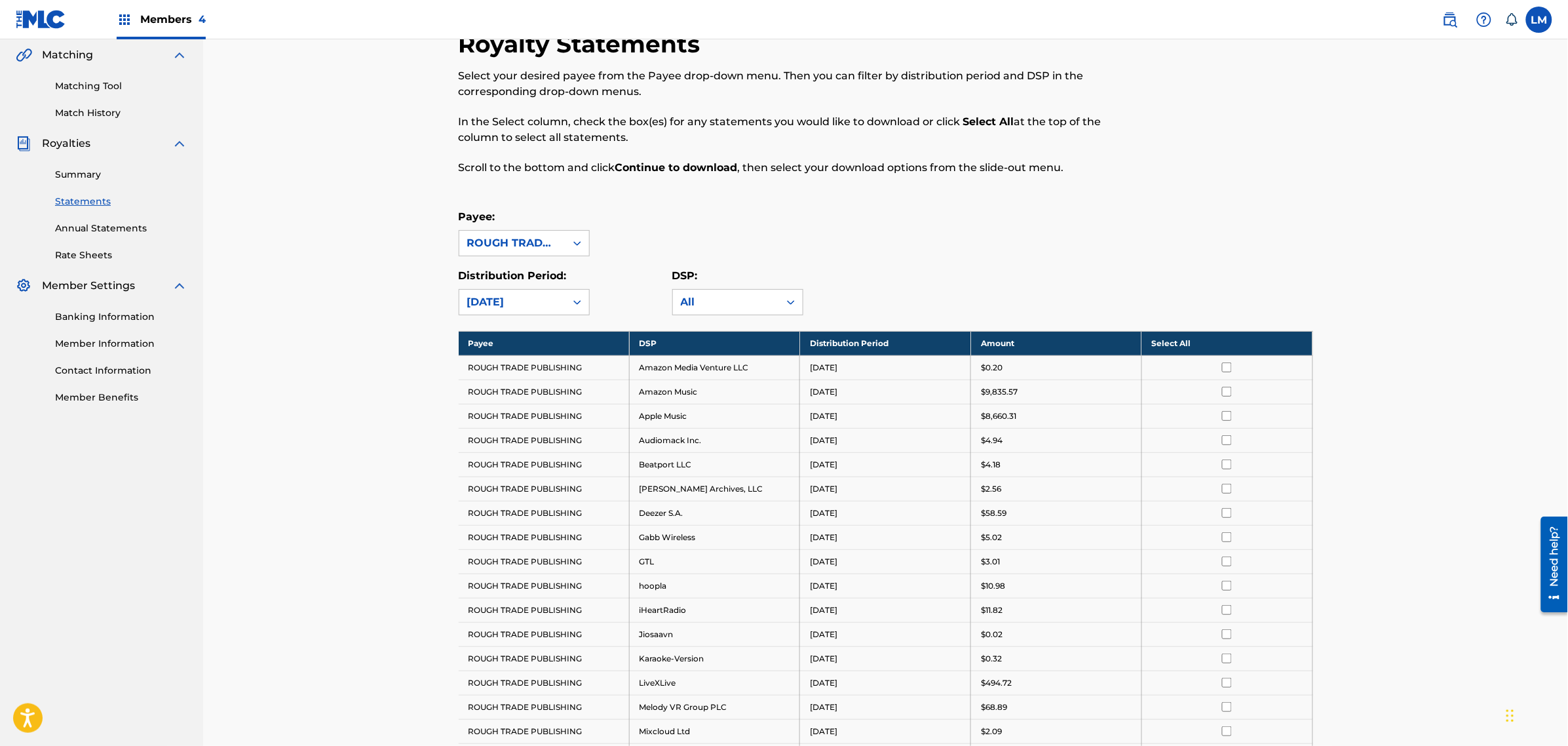
click at [404, 378] on div "Royalty Statements Select your desired payee from the Payee drop-down menu. The…" at bounding box center [885, 629] width 1365 height 1330
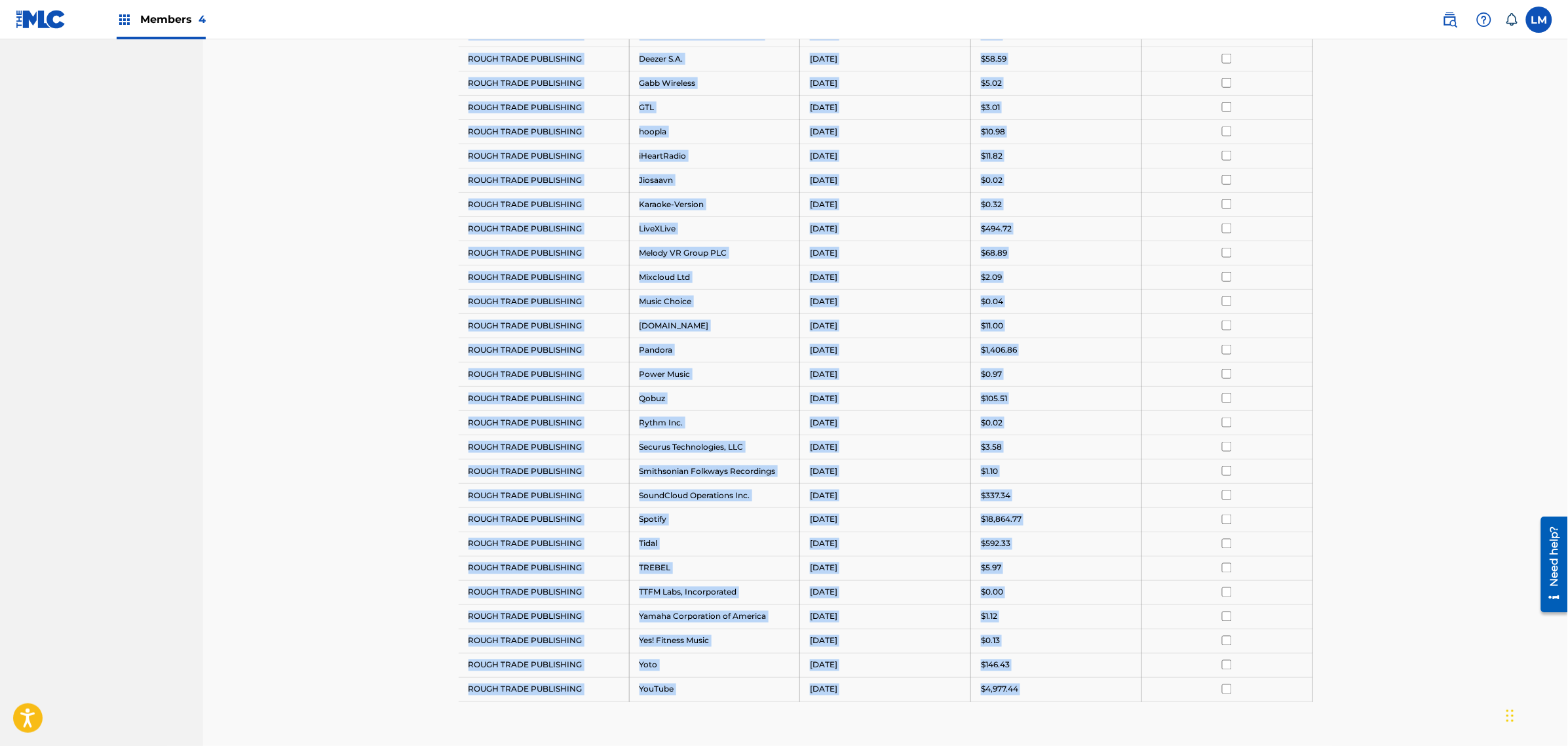
scroll to position [690, 0]
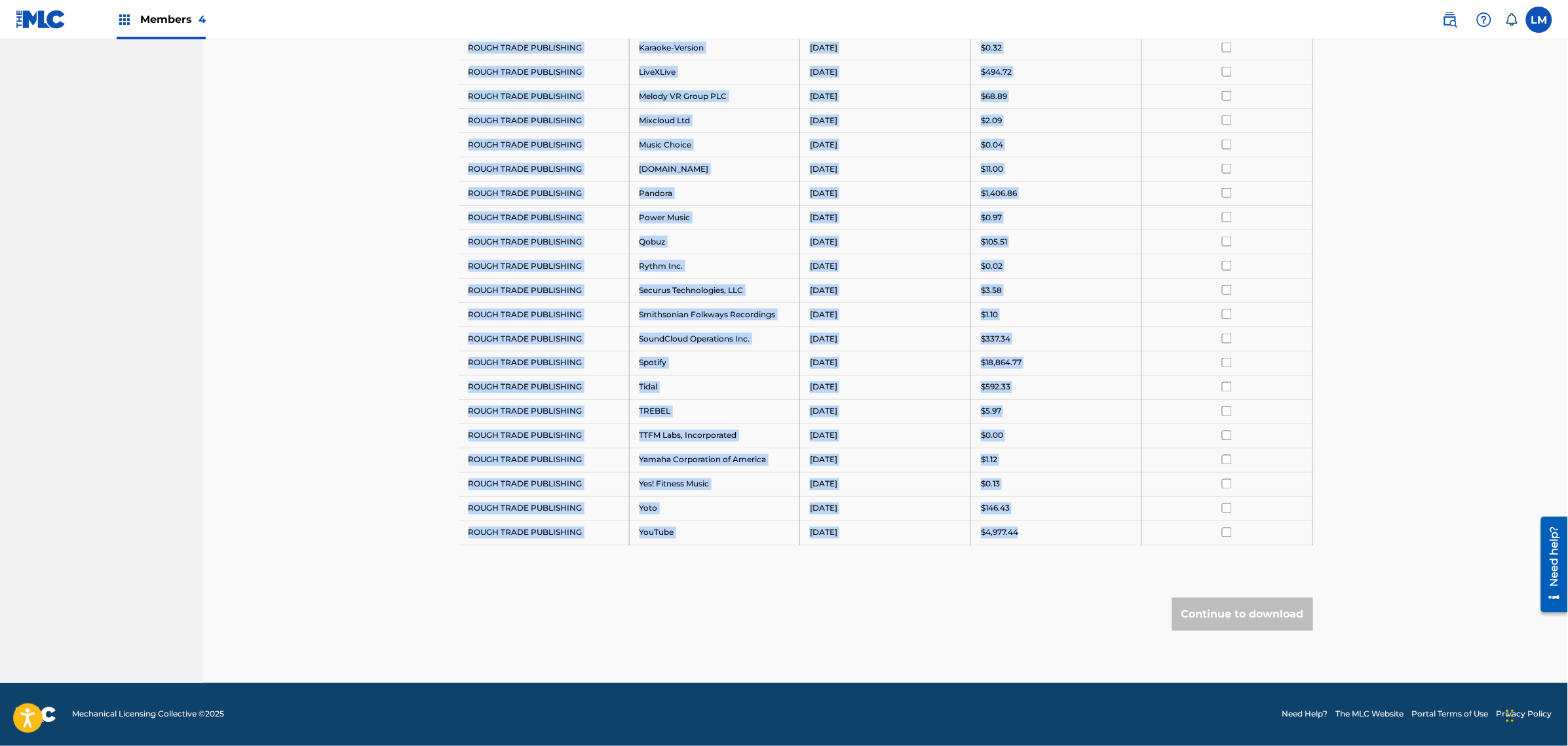
drag, startPoint x: 468, startPoint y: 78, endPoint x: 1053, endPoint y: 535, distance: 742.3
click at [1053, 535] on tbody "Payee DSP Distribution Period Amount Select All ROUGH TRADE PUBLISHING Amazon M…" at bounding box center [886, 132] width 854 height 824
copy tbody "ROUGH TRADE PUBLISHING Amazon Media Venture LLC August 2025 $0.20 ROUGH TRADE P…"
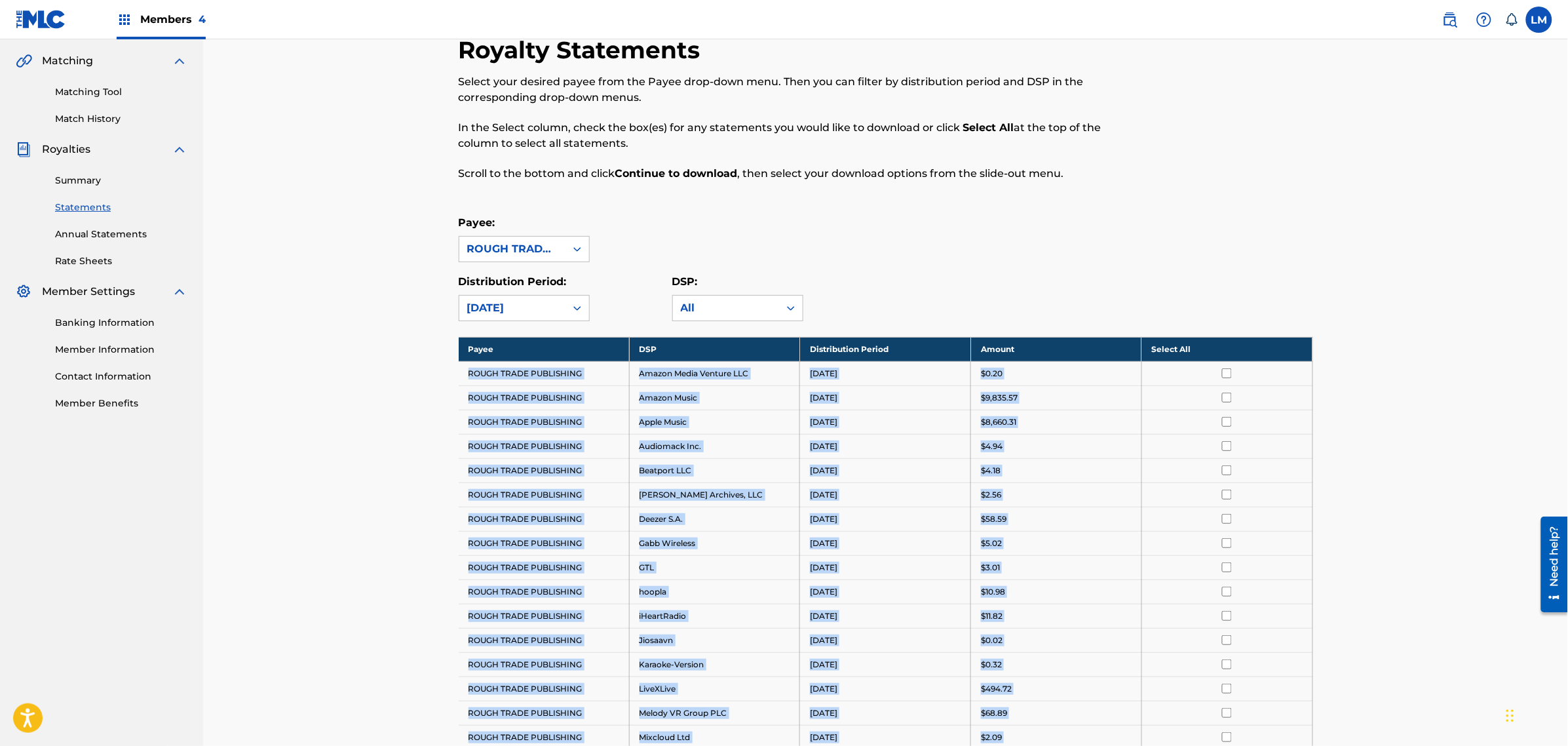
scroll to position [246, 0]
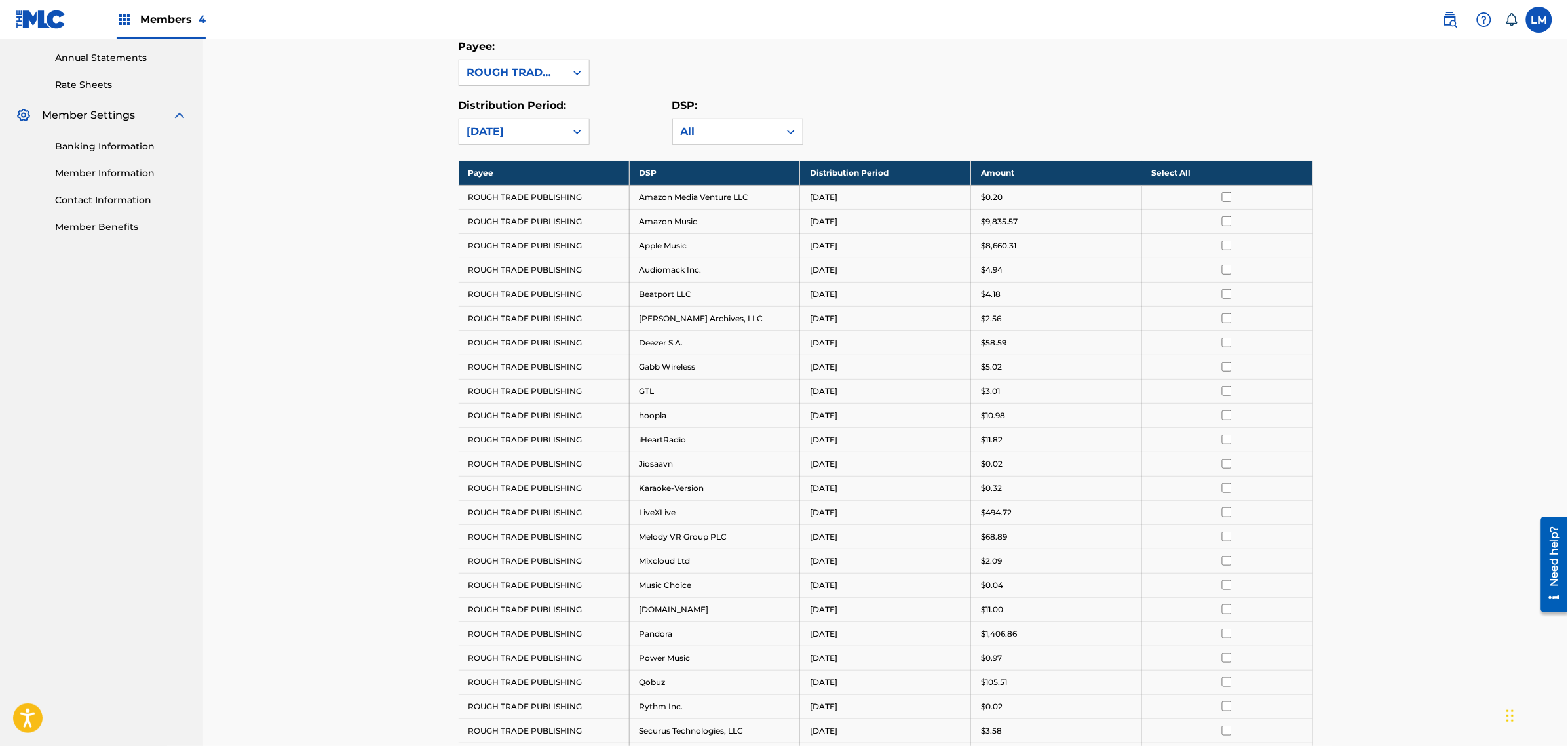
click at [424, 401] on div "Royalty Statements Select your desired payee from the Payee drop-down menu. The…" at bounding box center [885, 458] width 1365 height 1330
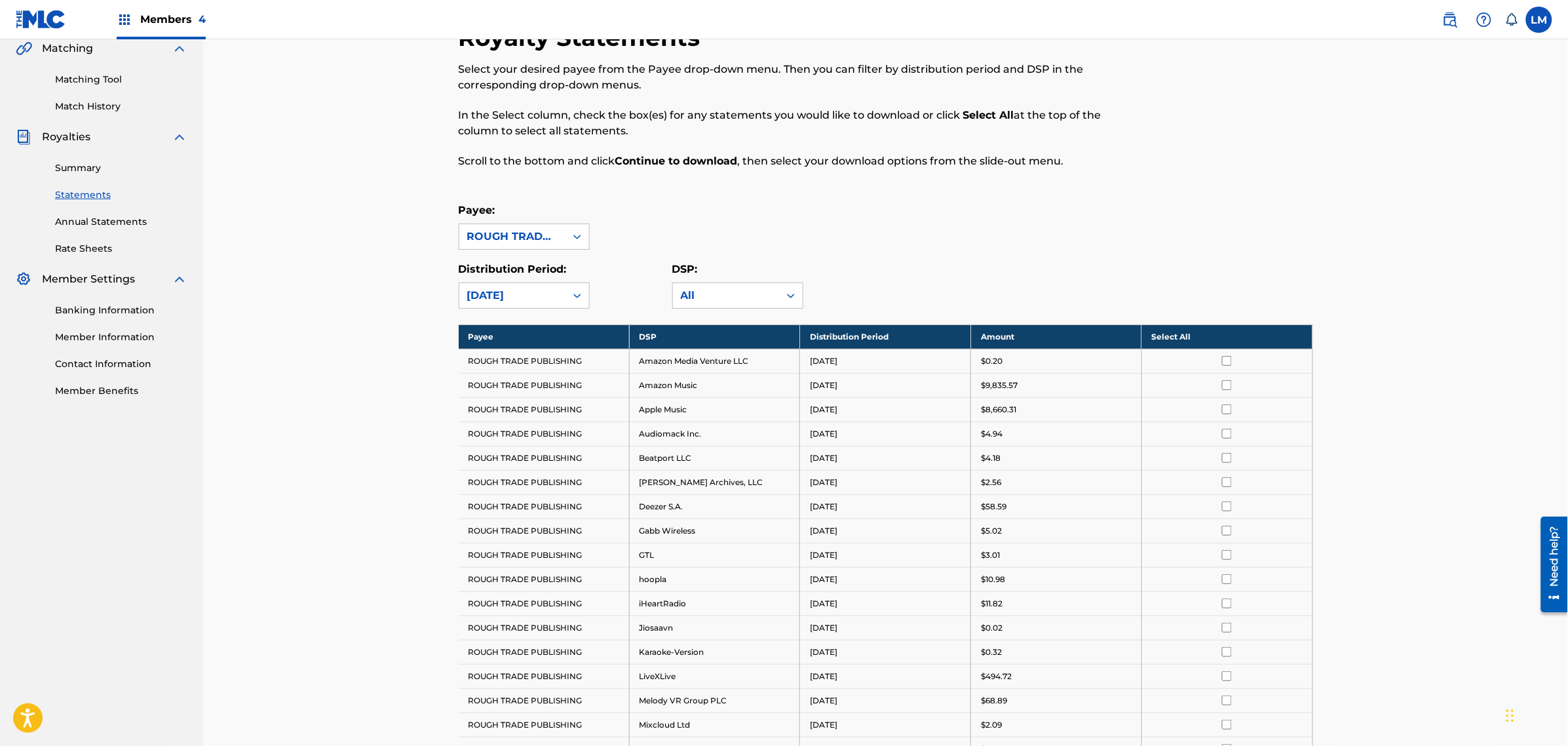
scroll to position [0, 0]
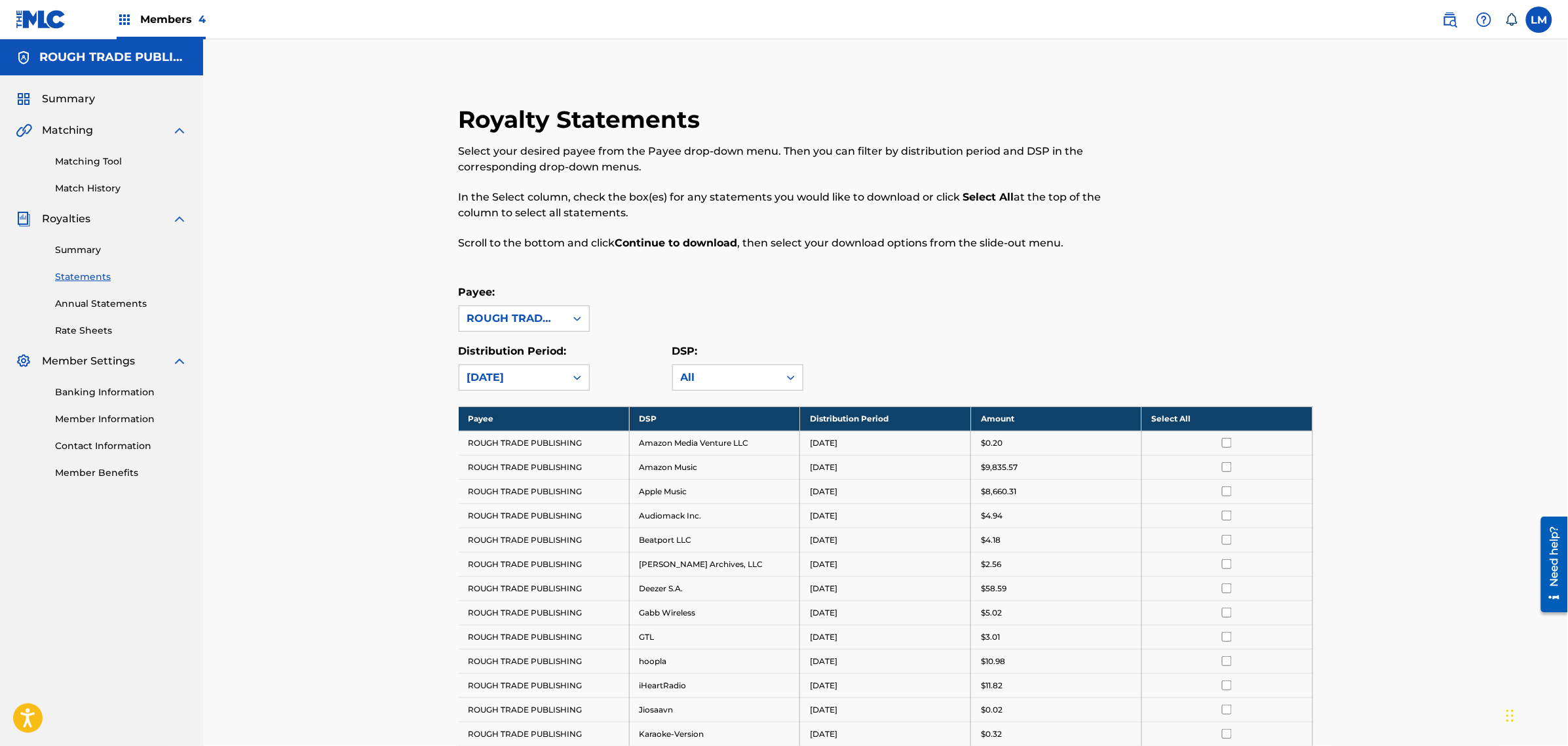
drag, startPoint x: 260, startPoint y: 368, endPoint x: 329, endPoint y: 365, distance: 69.1
click at [259, 368] on div "Royalty Statements Select your desired payee from the Payee drop-down menu. The…" at bounding box center [885, 704] width 1365 height 1330
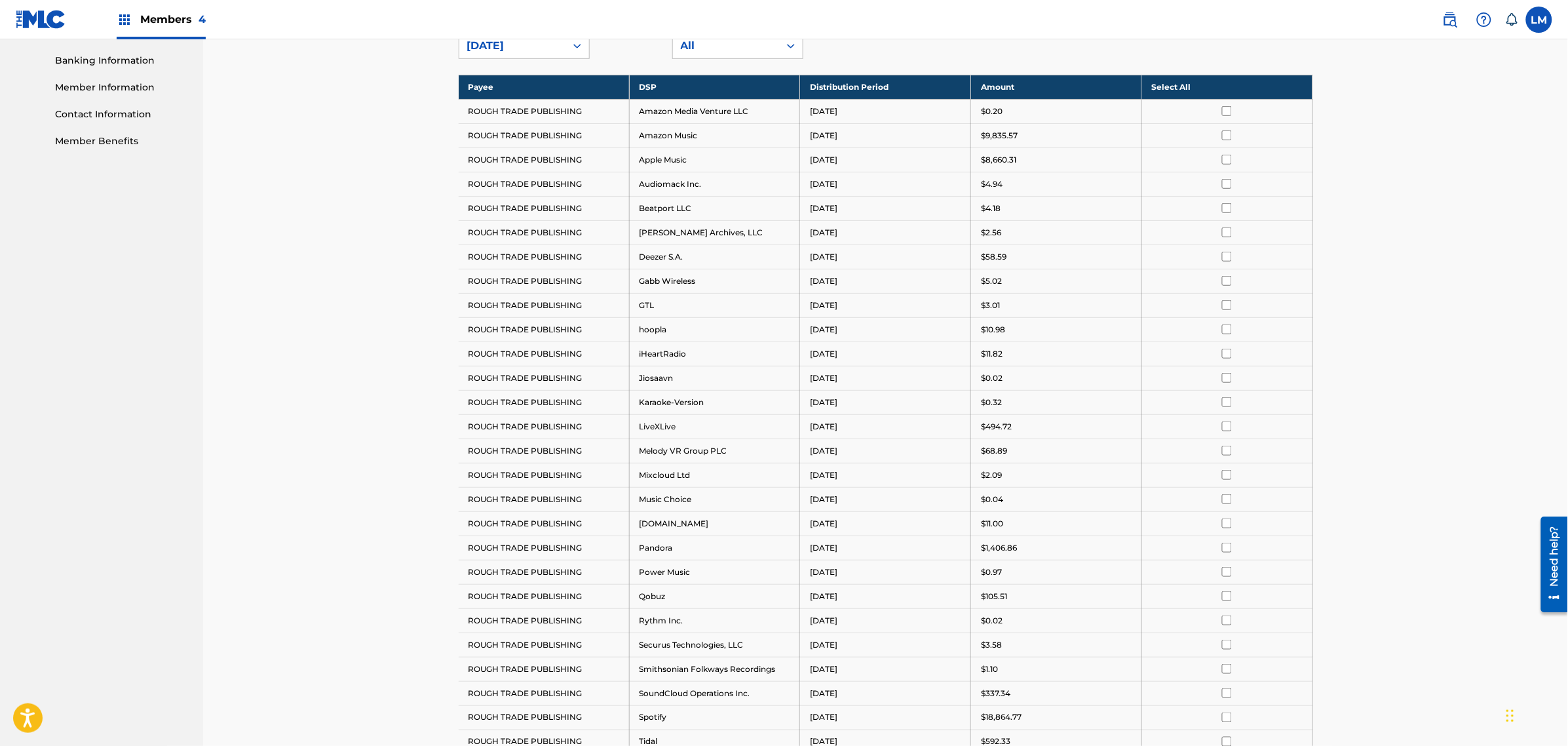
scroll to position [35, 0]
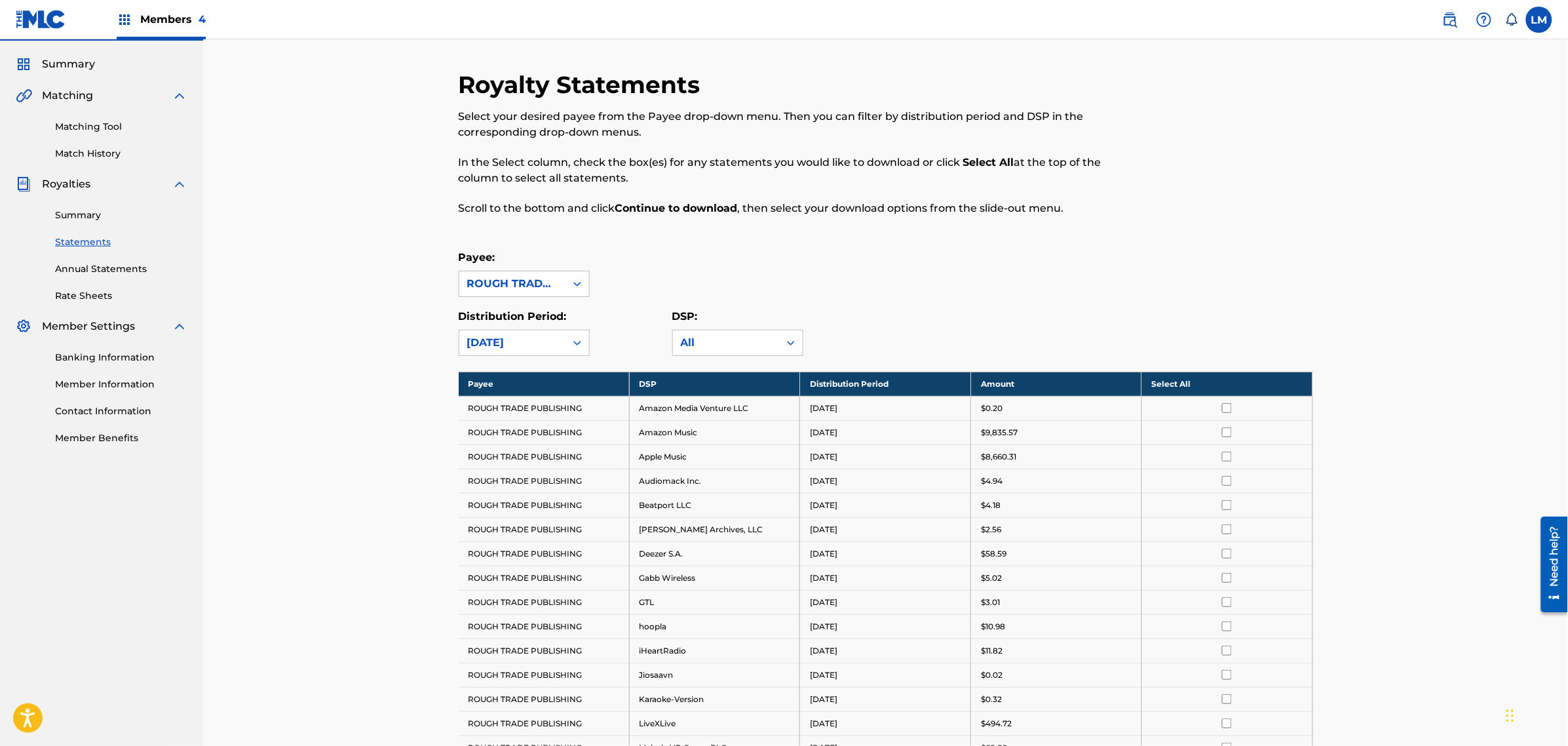
click at [1219, 385] on th "Select All" at bounding box center [1227, 384] width 171 height 24
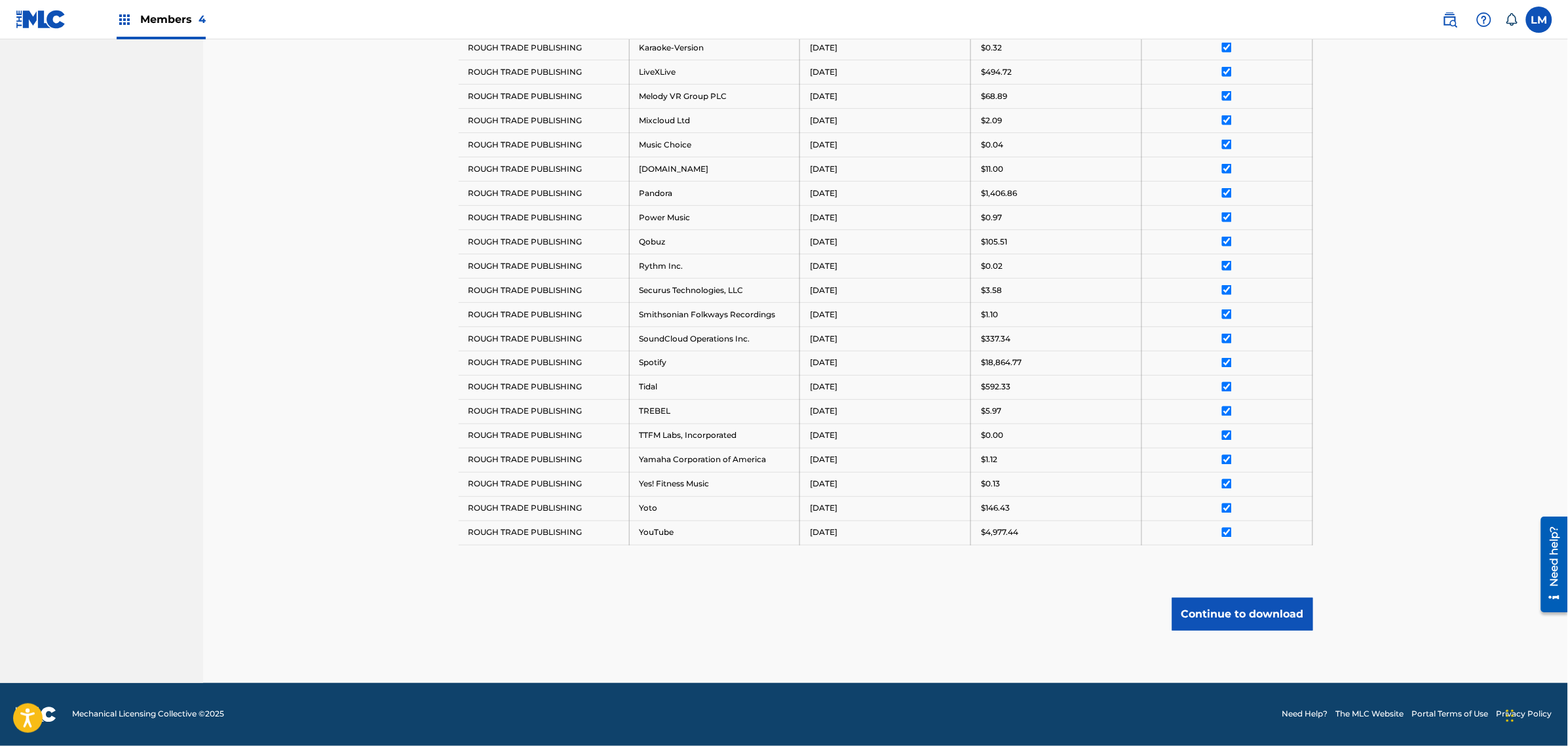
click at [697, 587] on div "Royalty Statements Select your desired payee from the Payee drop-down menu. The…" at bounding box center [886, 51] width 886 height 1265
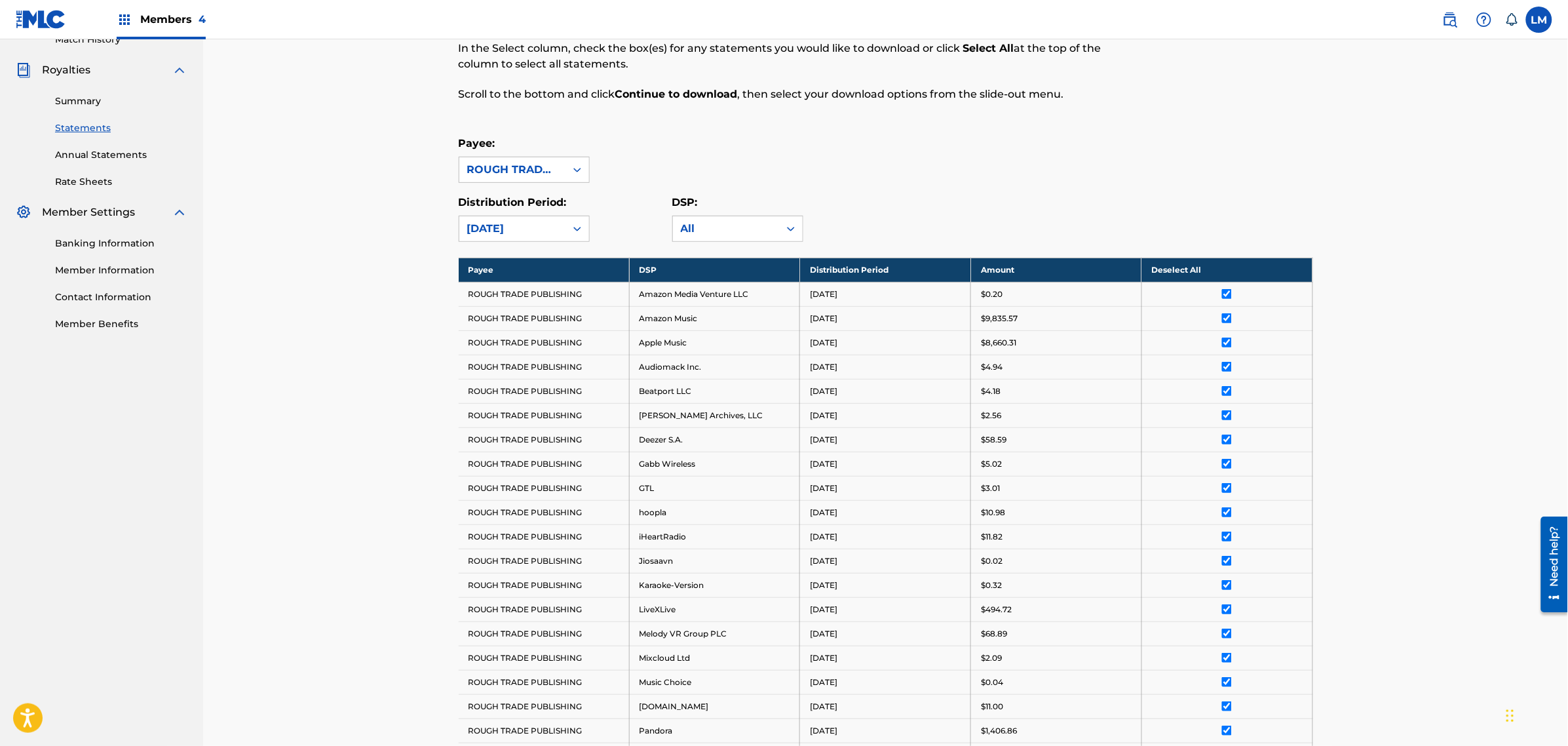
scroll to position [0, 0]
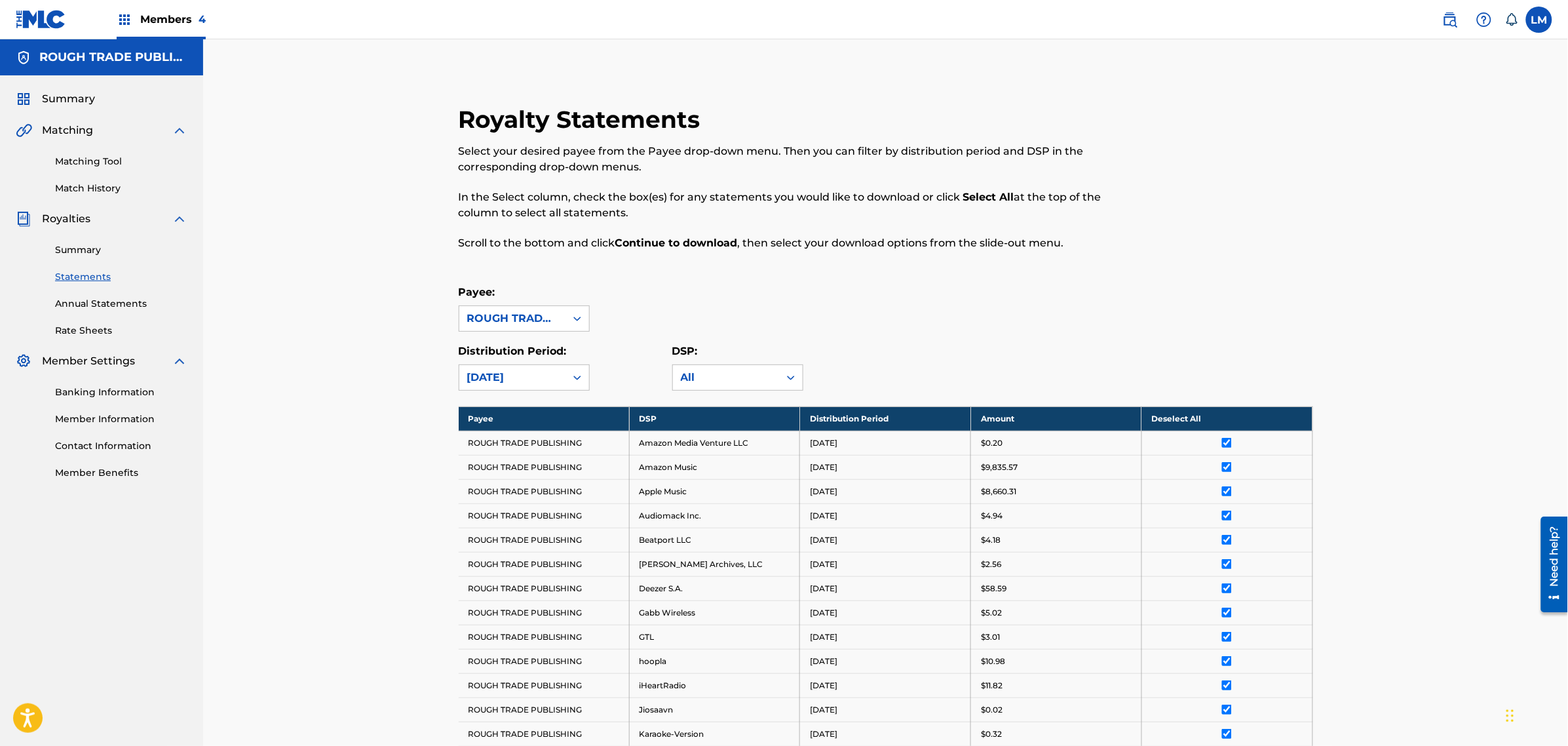
click at [1234, 415] on th "Deselect All" at bounding box center [1227, 419] width 171 height 24
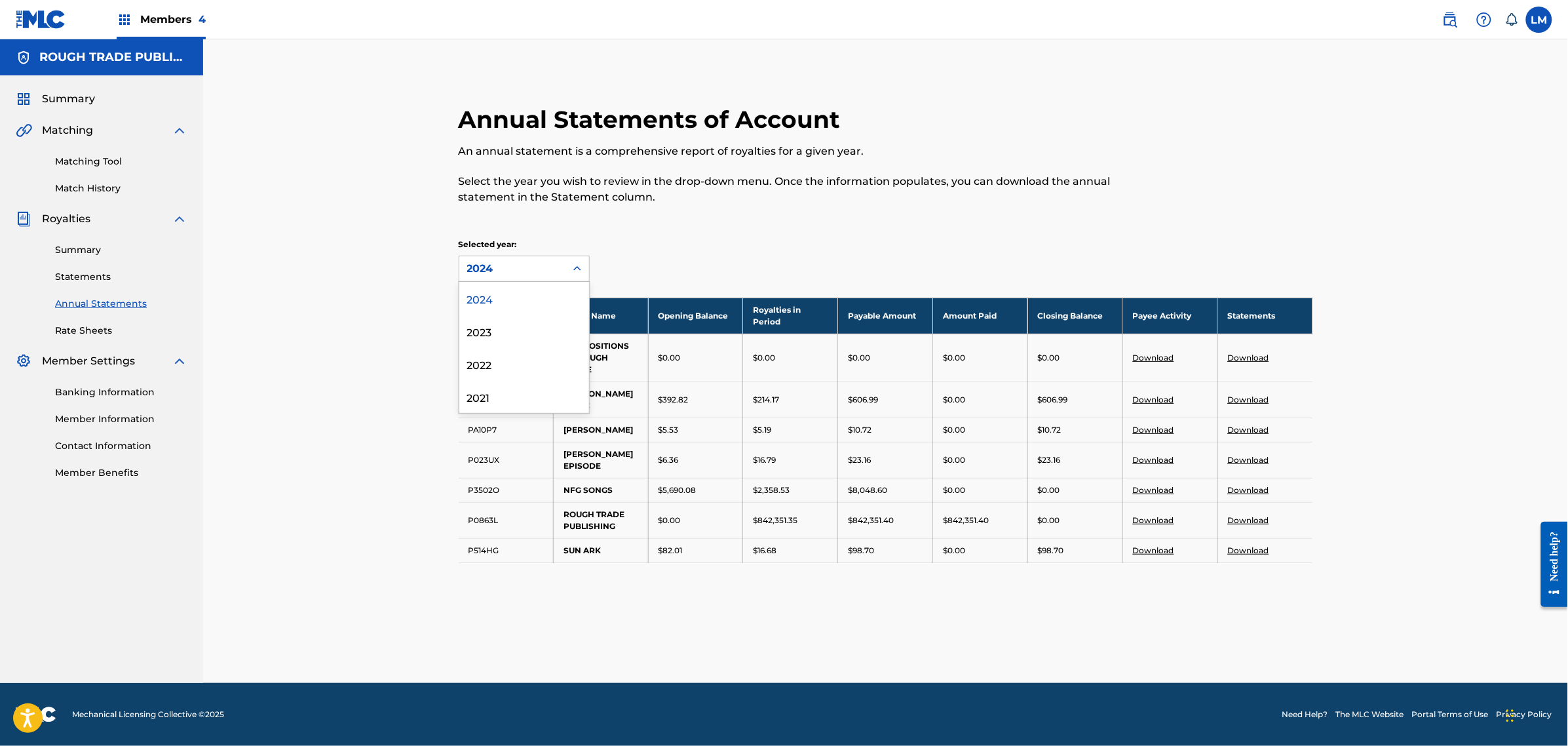
click at [556, 263] on div "2024" at bounding box center [513, 269] width 91 height 16
click at [65, 247] on link "Summary" at bounding box center [122, 250] width 132 height 14
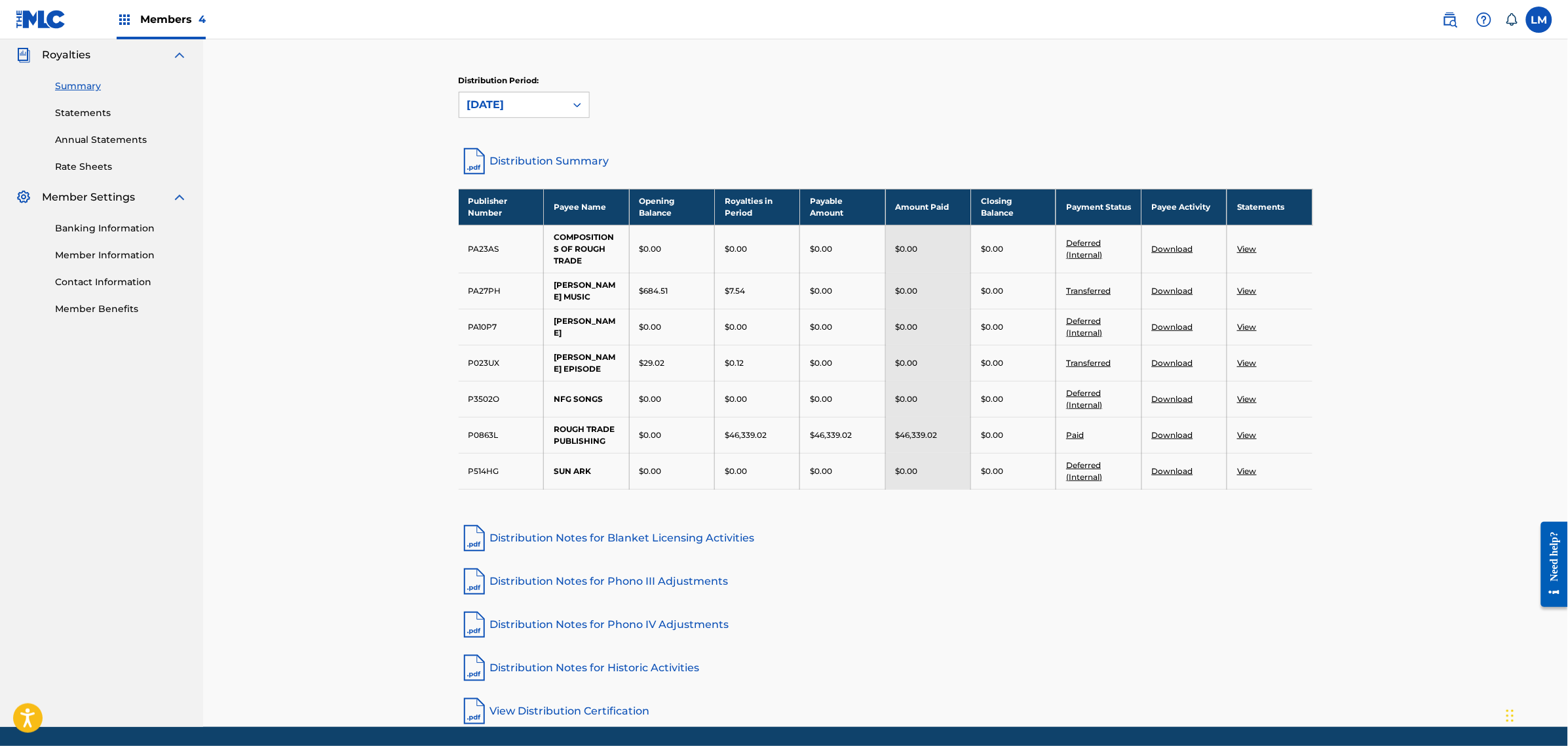
scroll to position [82, 0]
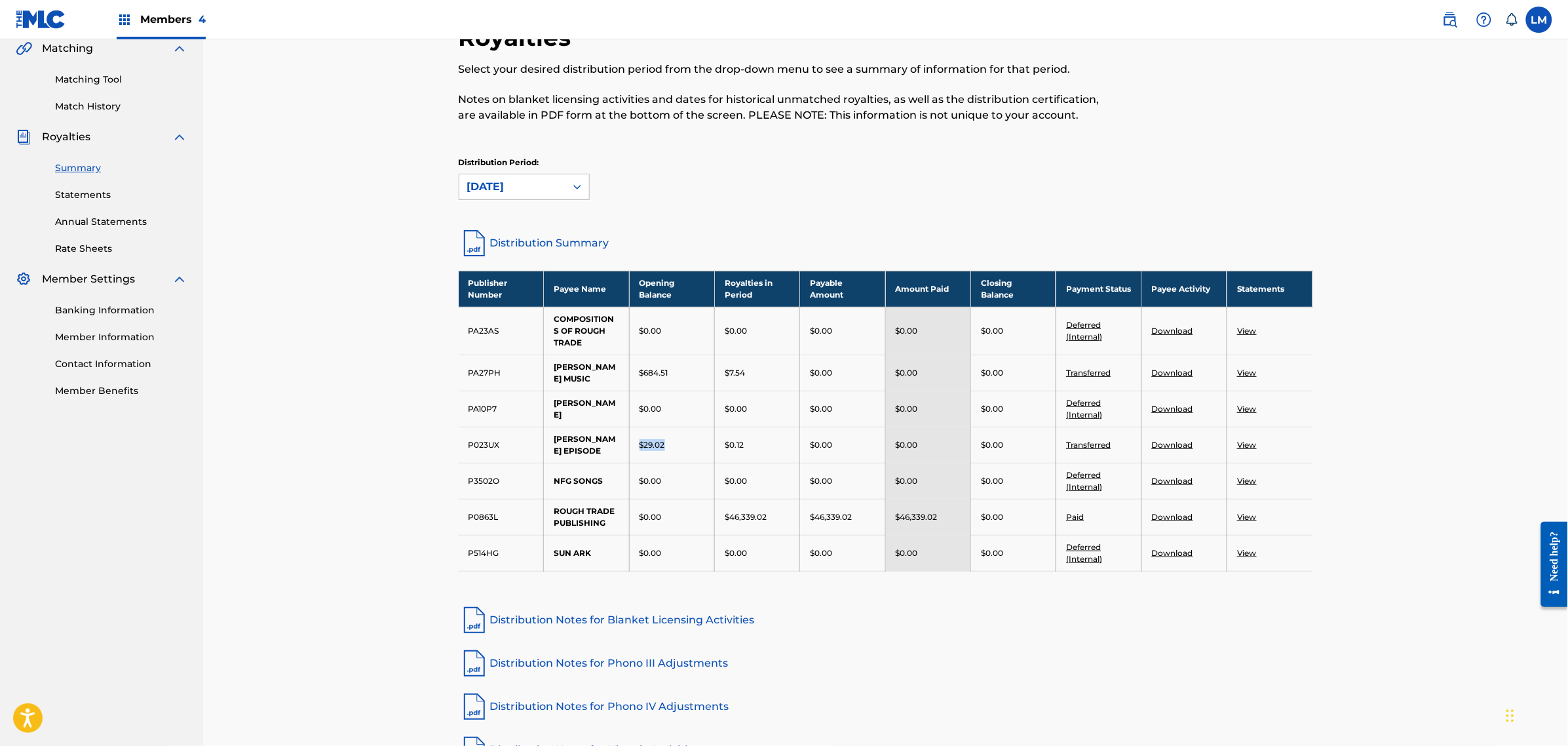
drag, startPoint x: 663, startPoint y: 446, endPoint x: 637, endPoint y: 442, distance: 26.3
click at [637, 442] on td "$29.02" at bounding box center [672, 445] width 85 height 36
click at [683, 373] on div "$684.51" at bounding box center [672, 373] width 65 height 12
drag, startPoint x: 696, startPoint y: 376, endPoint x: 632, endPoint y: 371, distance: 64.2
click at [632, 371] on td "$684.51" at bounding box center [672, 373] width 85 height 36
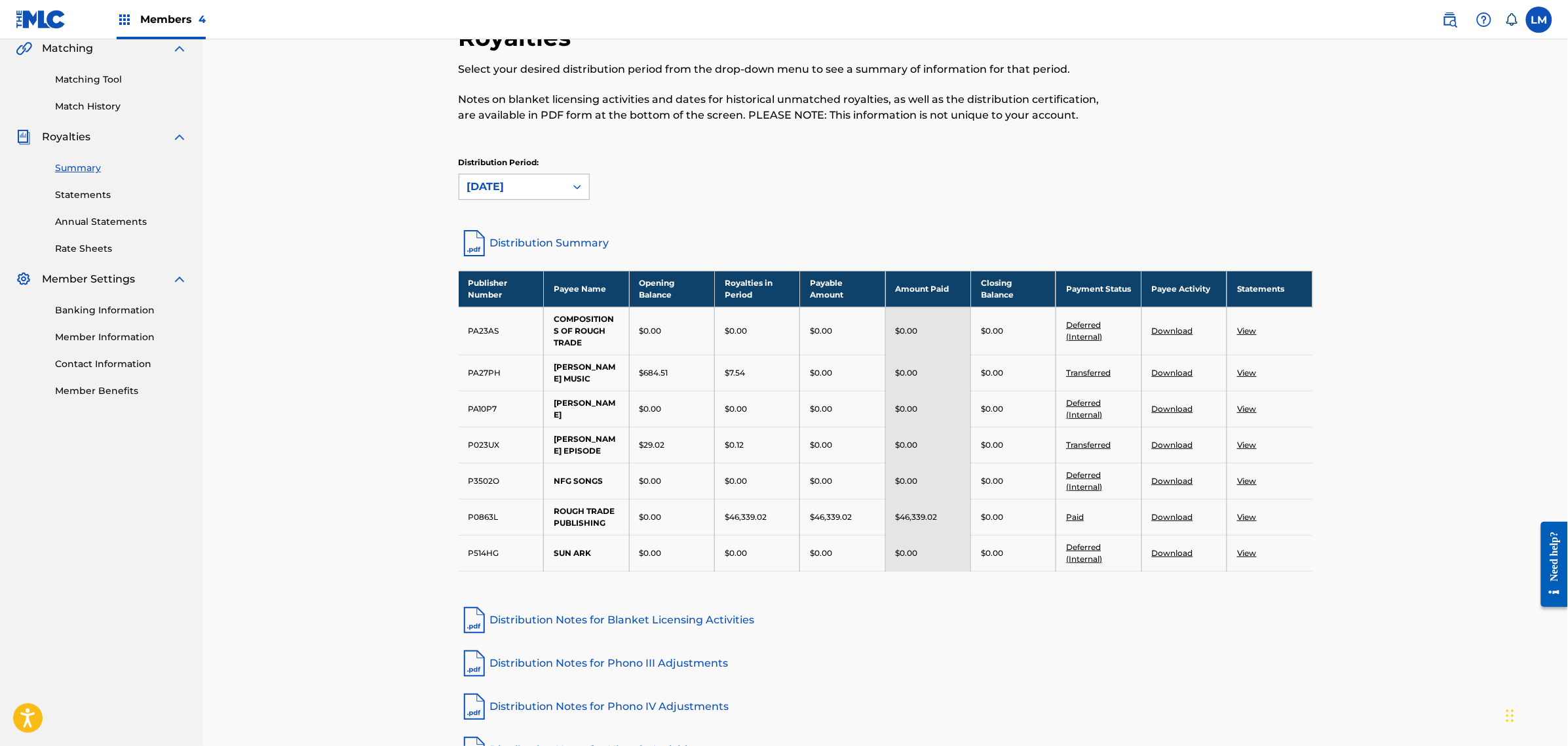
click at [572, 188] on icon at bounding box center [578, 187] width 13 height 13
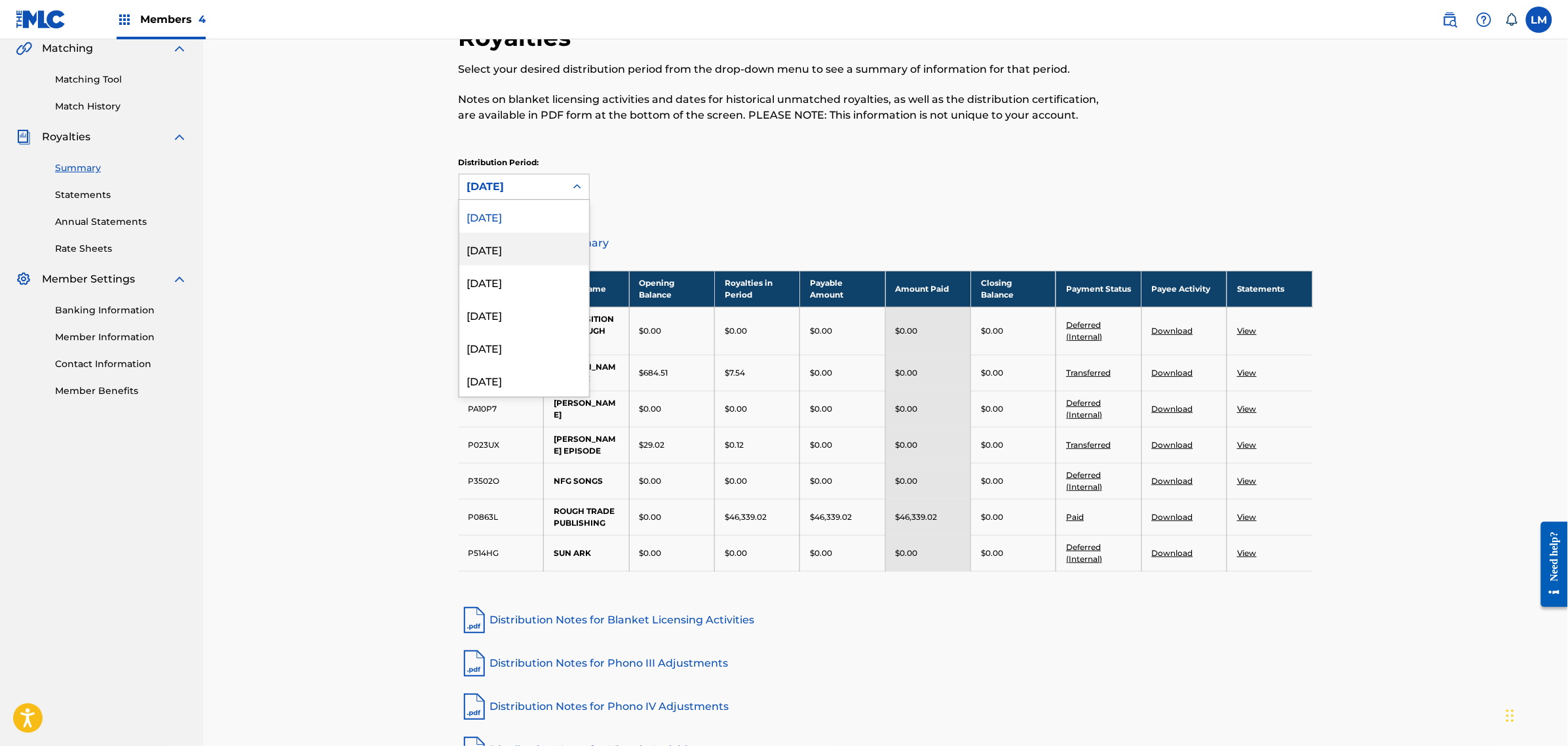
click at [529, 260] on div "[DATE]" at bounding box center [524, 249] width 129 height 33
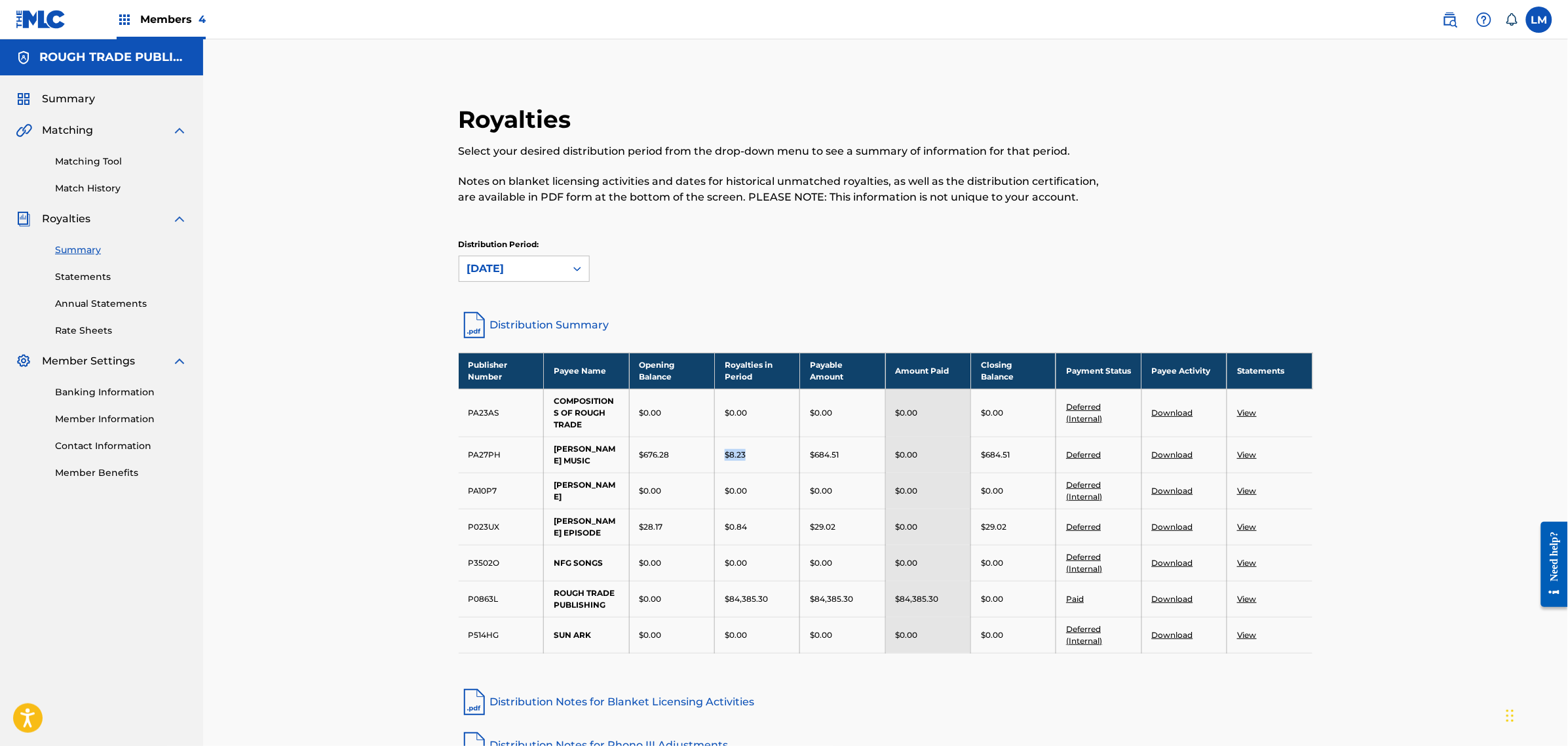
click at [719, 458] on td "$8.23" at bounding box center [757, 455] width 85 height 36
drag, startPoint x: 832, startPoint y: 460, endPoint x: 781, endPoint y: 458, distance: 51.0
click at [782, 458] on tr "PA27PH [PERSON_NAME] MUSIC $676.28 $8.23 $684.51 $0.00 $684.51 Deferred Downloa…" at bounding box center [886, 455] width 854 height 36
click at [781, 458] on div "$8.23" at bounding box center [757, 455] width 65 height 12
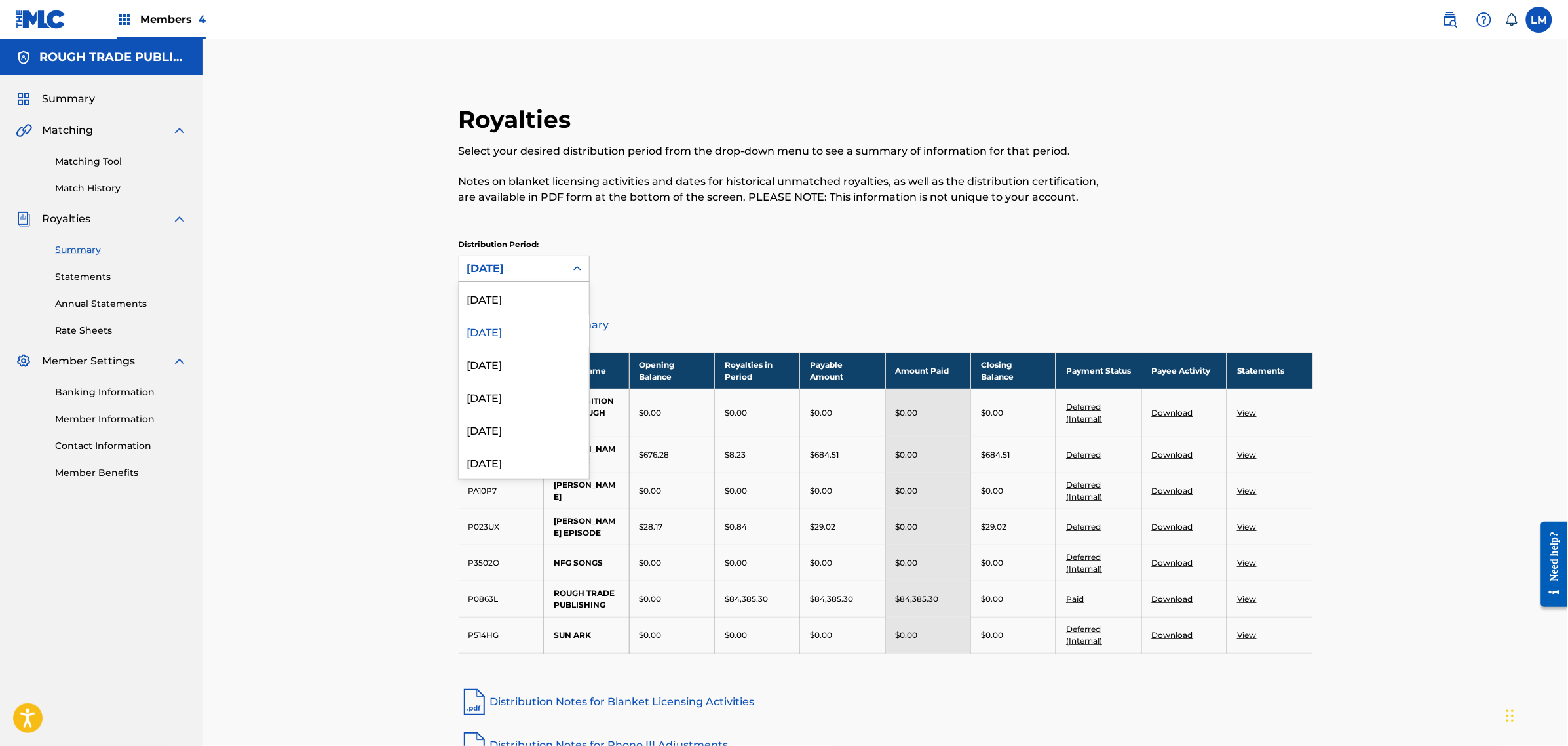
click at [569, 262] on div at bounding box center [577, 268] width 24 height 24
click at [541, 299] on div "[DATE]" at bounding box center [524, 299] width 129 height 33
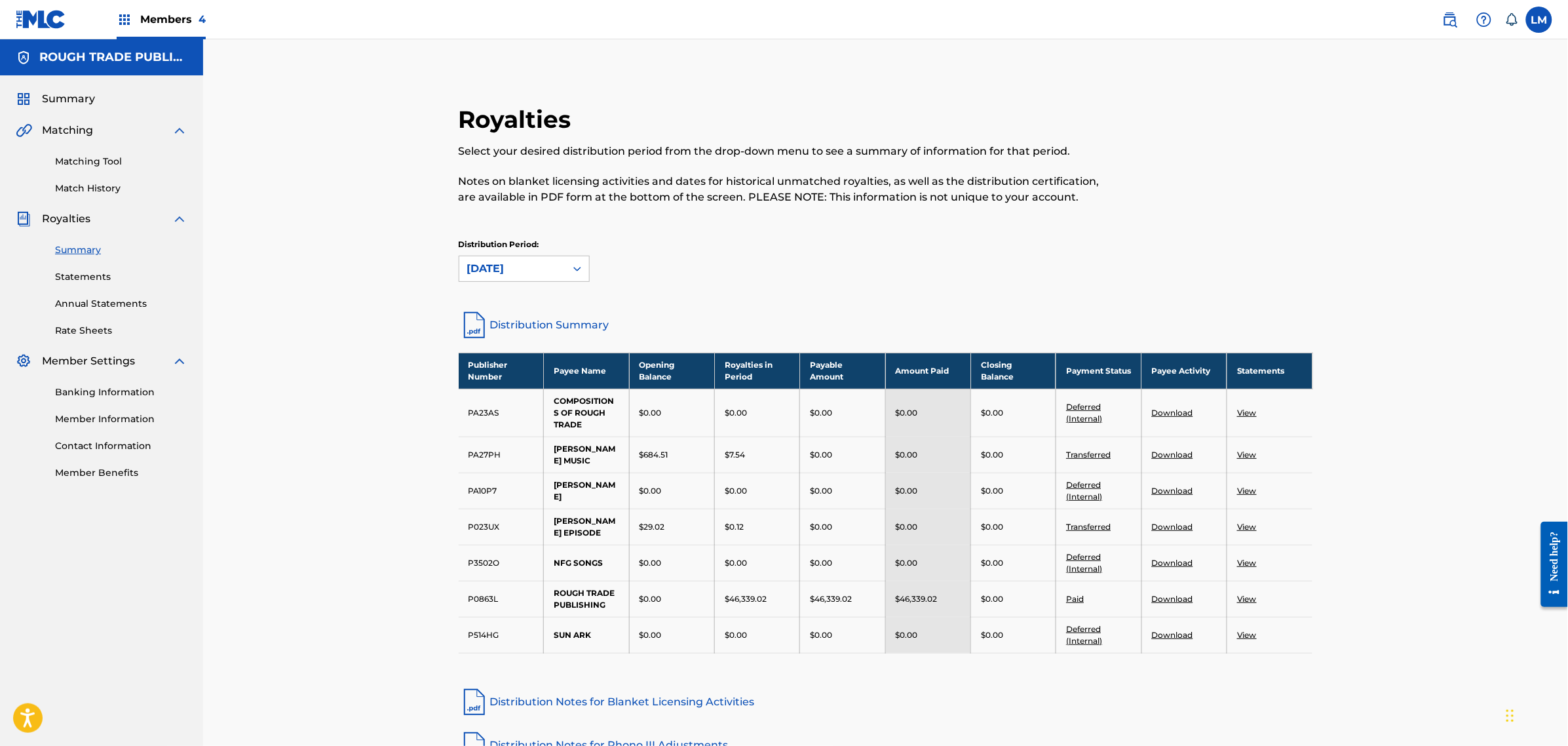
click at [532, 259] on div "[DATE]" at bounding box center [513, 268] width 106 height 25
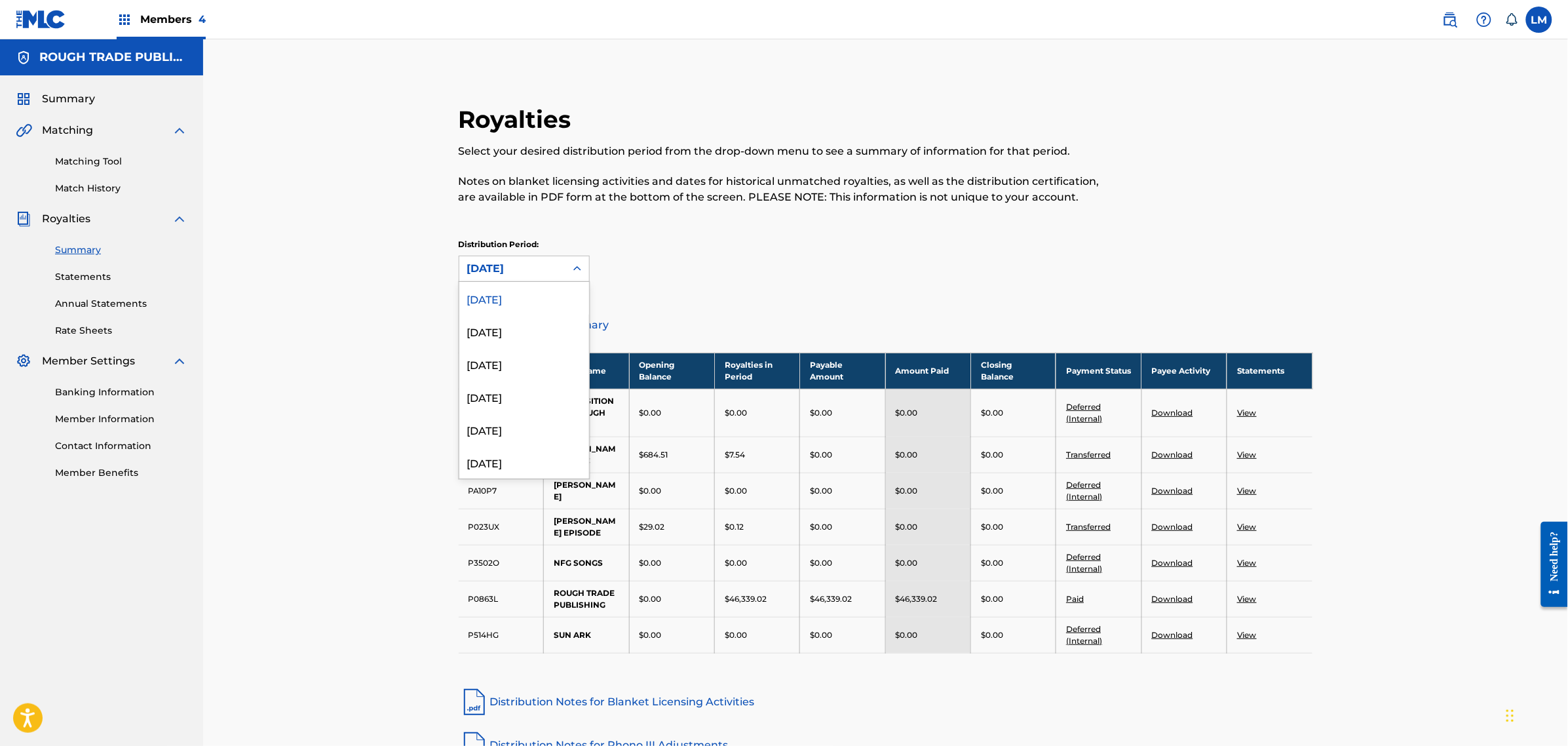
click at [532, 259] on div "[DATE]" at bounding box center [513, 268] width 106 height 25
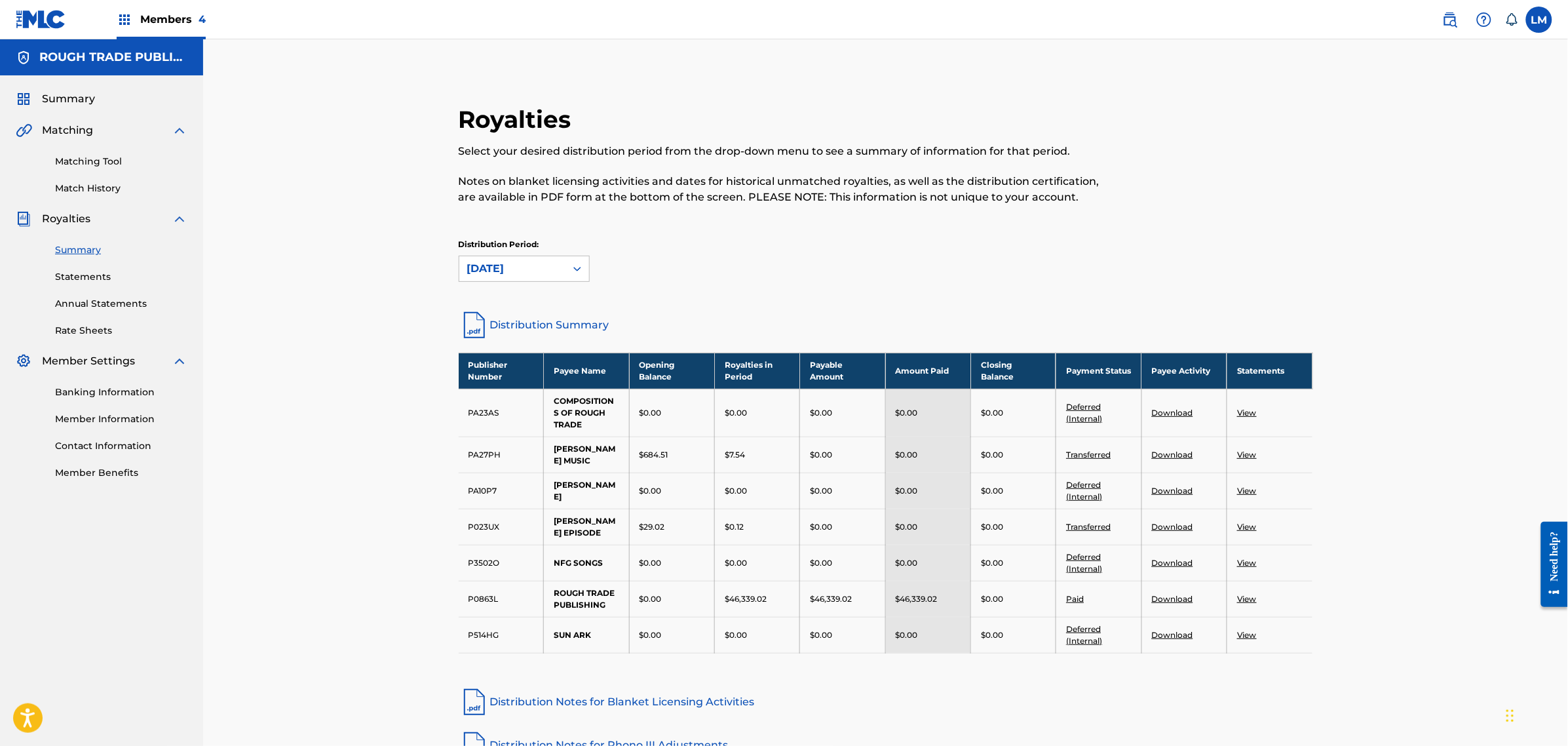
click at [572, 286] on div "Distribution Period: [DATE]" at bounding box center [886, 266] width 854 height 55
click at [565, 278] on div at bounding box center [577, 268] width 24 height 24
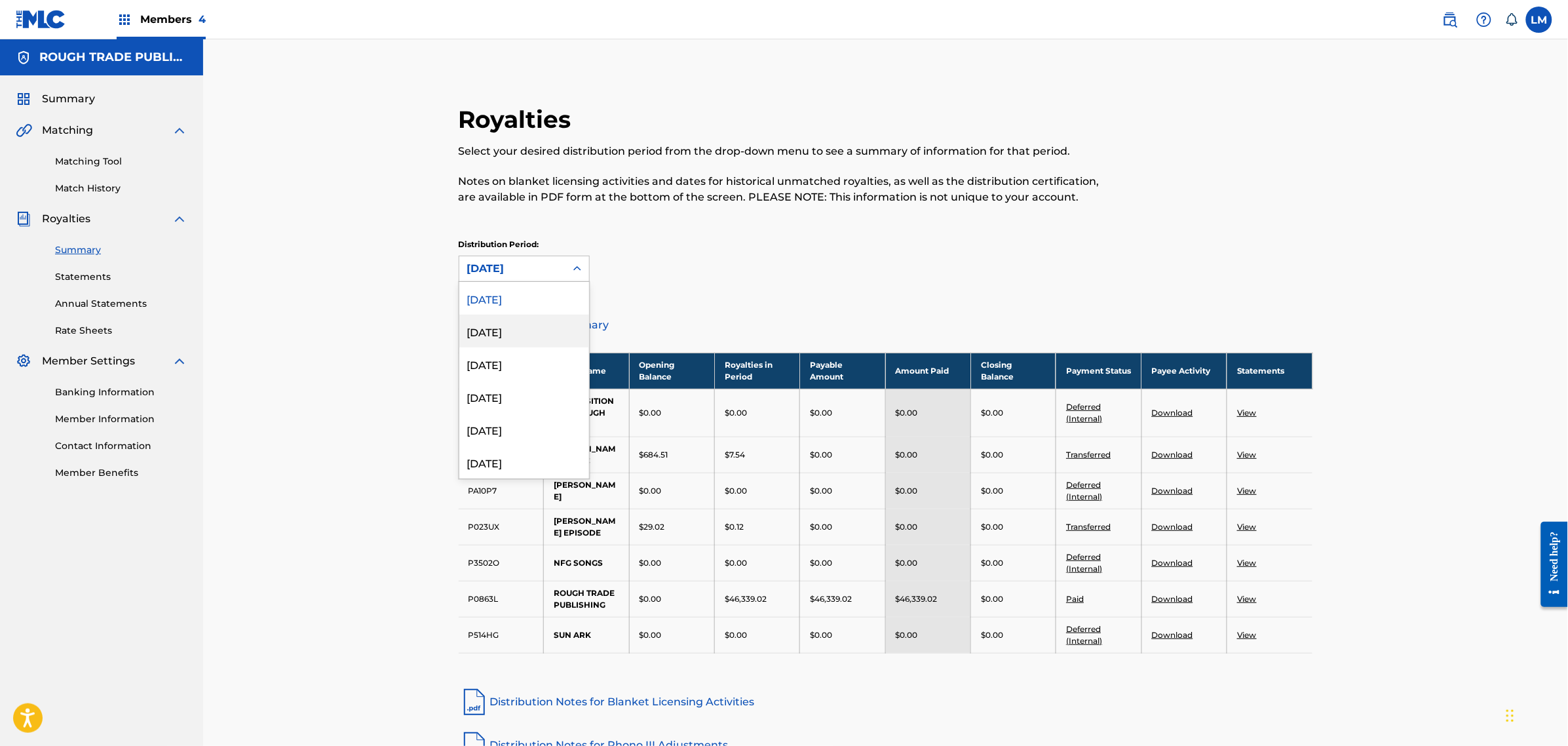
click at [542, 322] on div "[DATE]" at bounding box center [524, 331] width 129 height 33
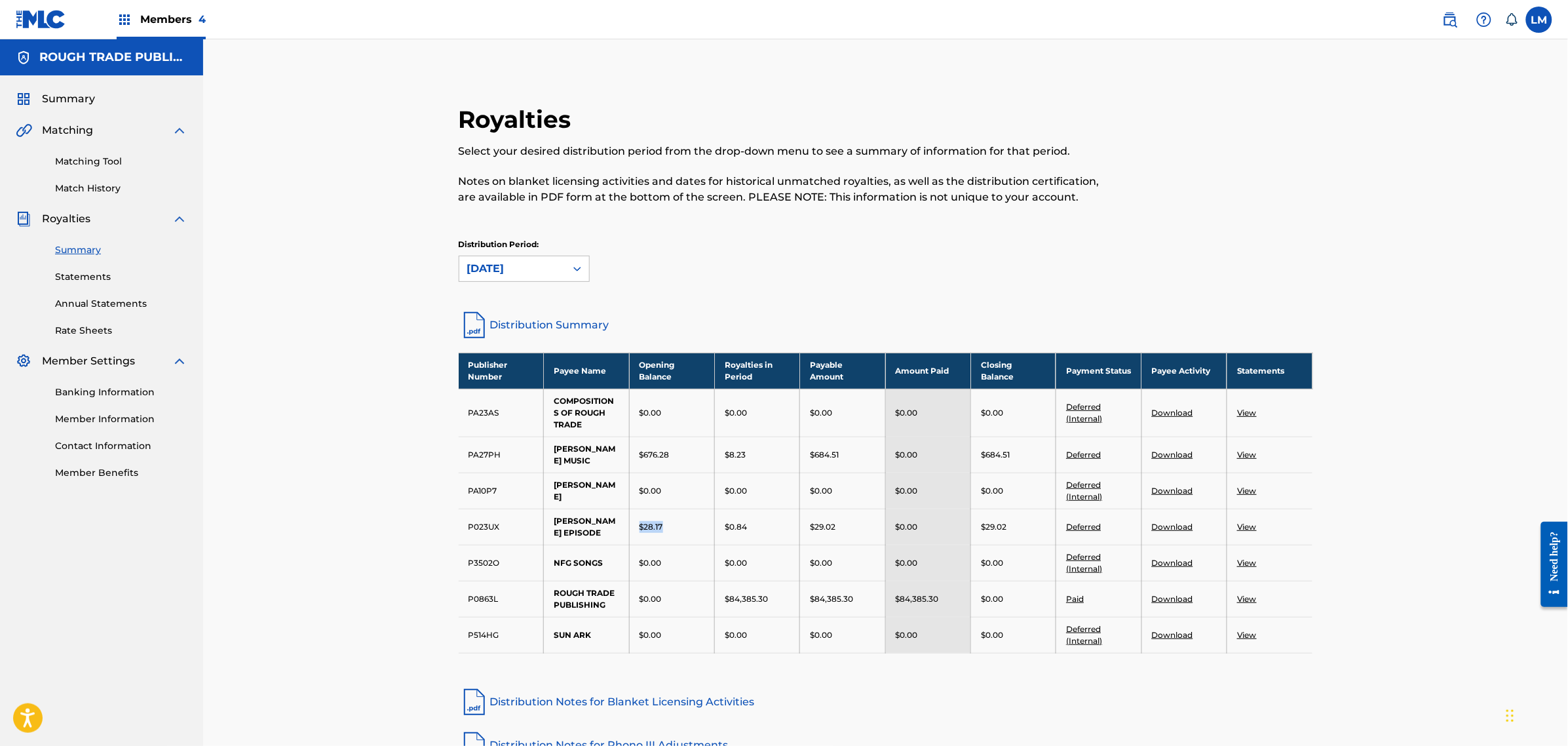
drag, startPoint x: 669, startPoint y: 519, endPoint x: 632, endPoint y: 514, distance: 37.3
click at [632, 514] on td "$28.17" at bounding box center [672, 527] width 85 height 36
drag, startPoint x: 849, startPoint y: 519, endPoint x: 814, endPoint y: 516, distance: 35.1
click at [814, 521] on div "$29.02" at bounding box center [842, 527] width 65 height 12
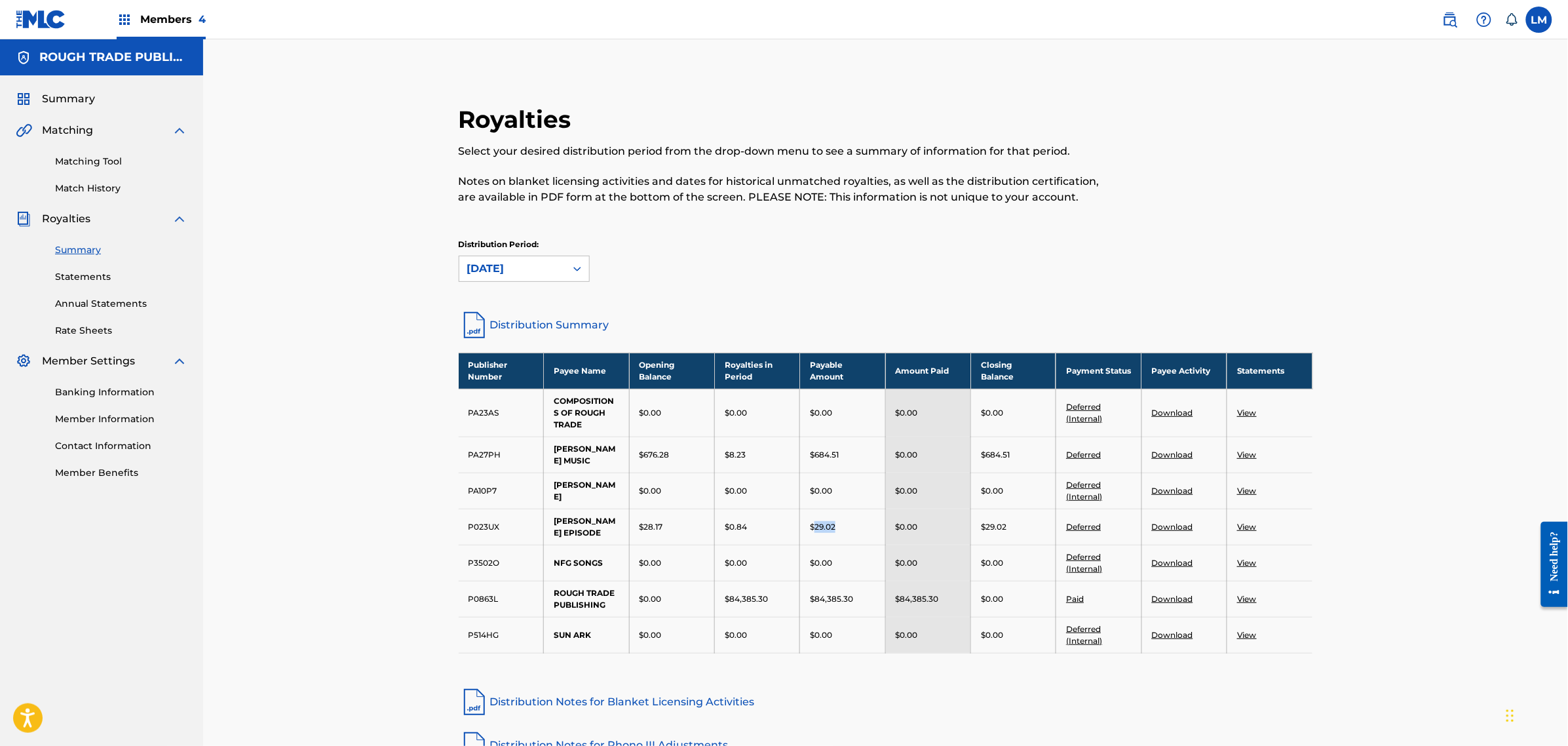
click at [814, 521] on p "$29.02" at bounding box center [823, 527] width 26 height 12
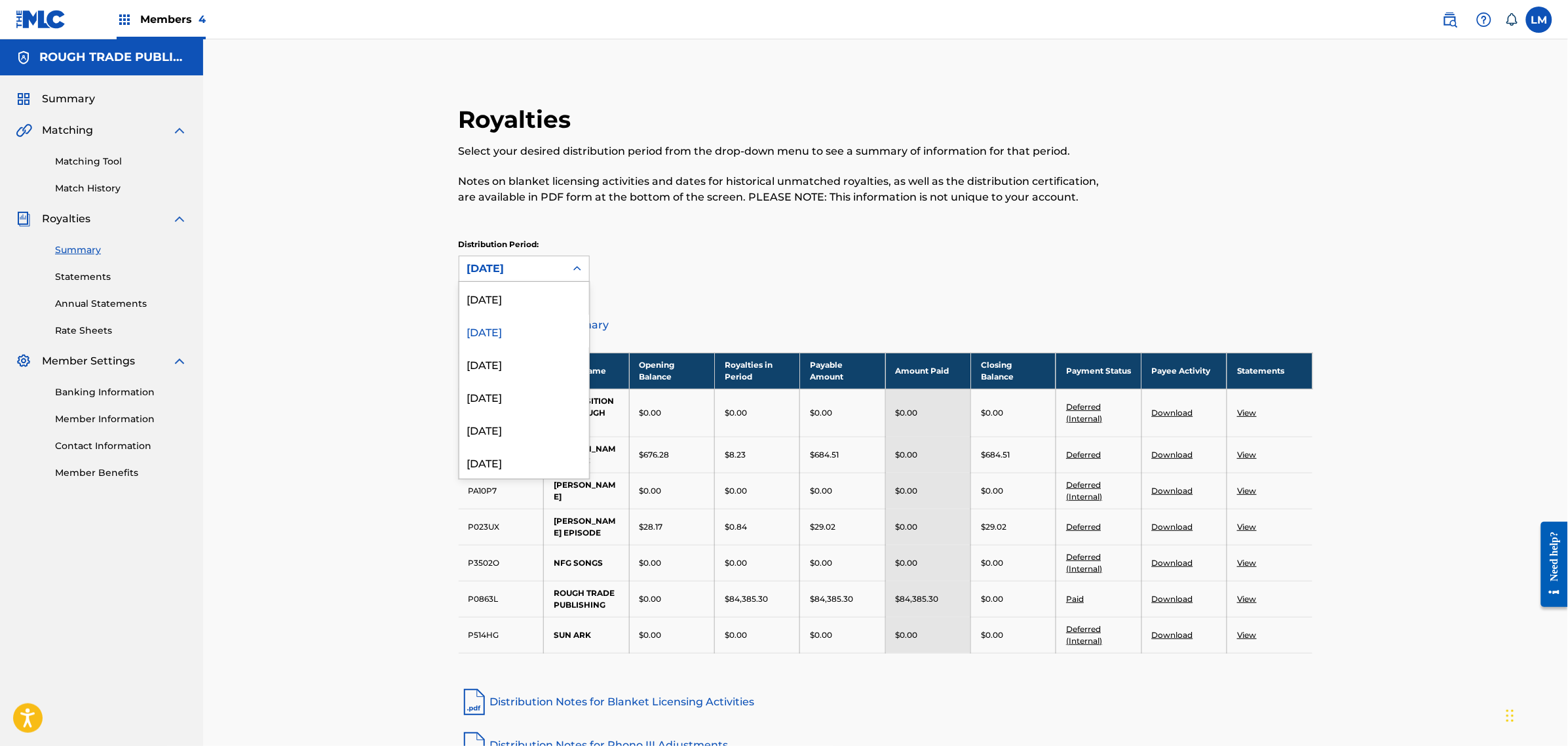
click at [555, 264] on div "[DATE]" at bounding box center [513, 269] width 91 height 16
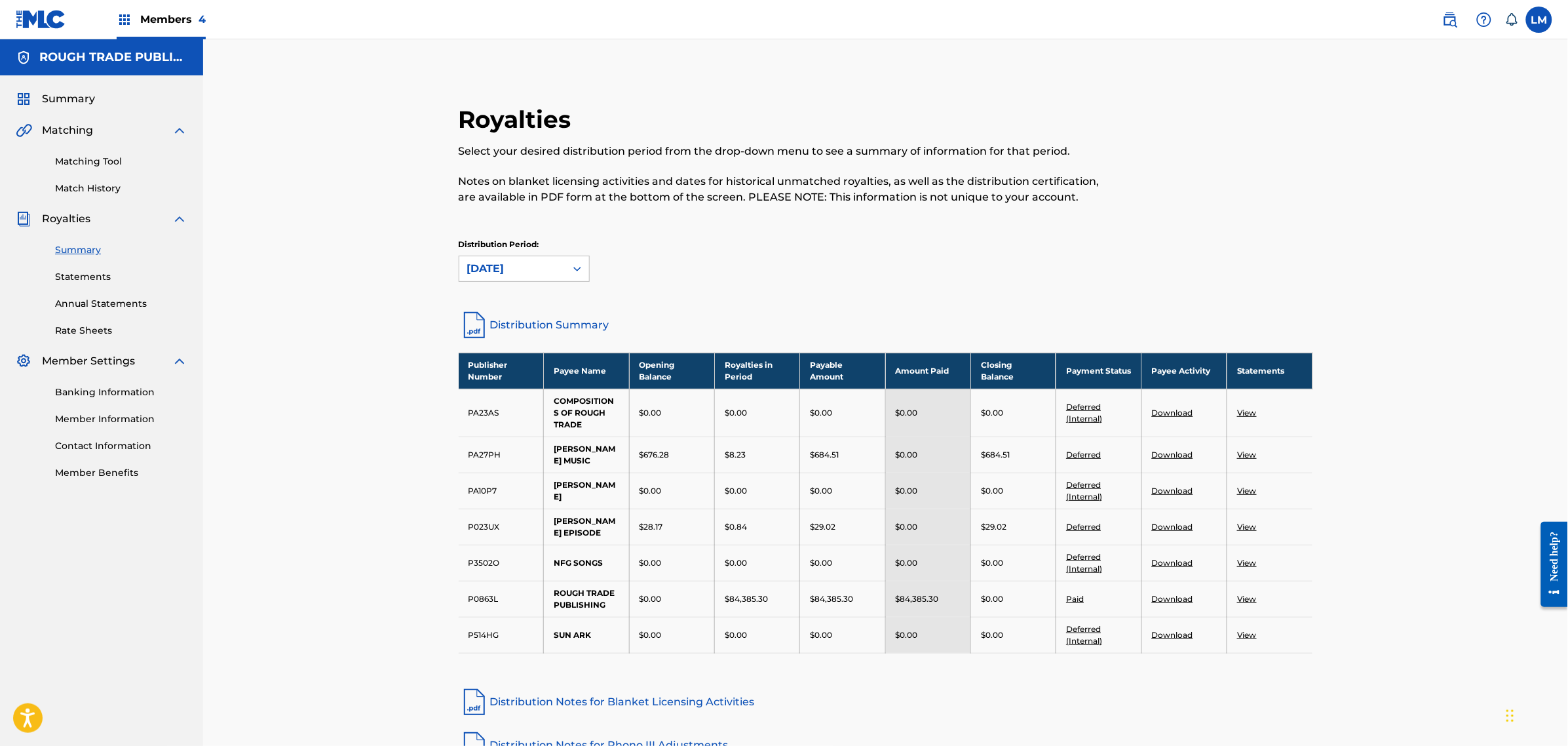
click at [690, 236] on div "Royalties Select your desired distribution period from the drop-down menu to se…" at bounding box center [886, 199] width 854 height 188
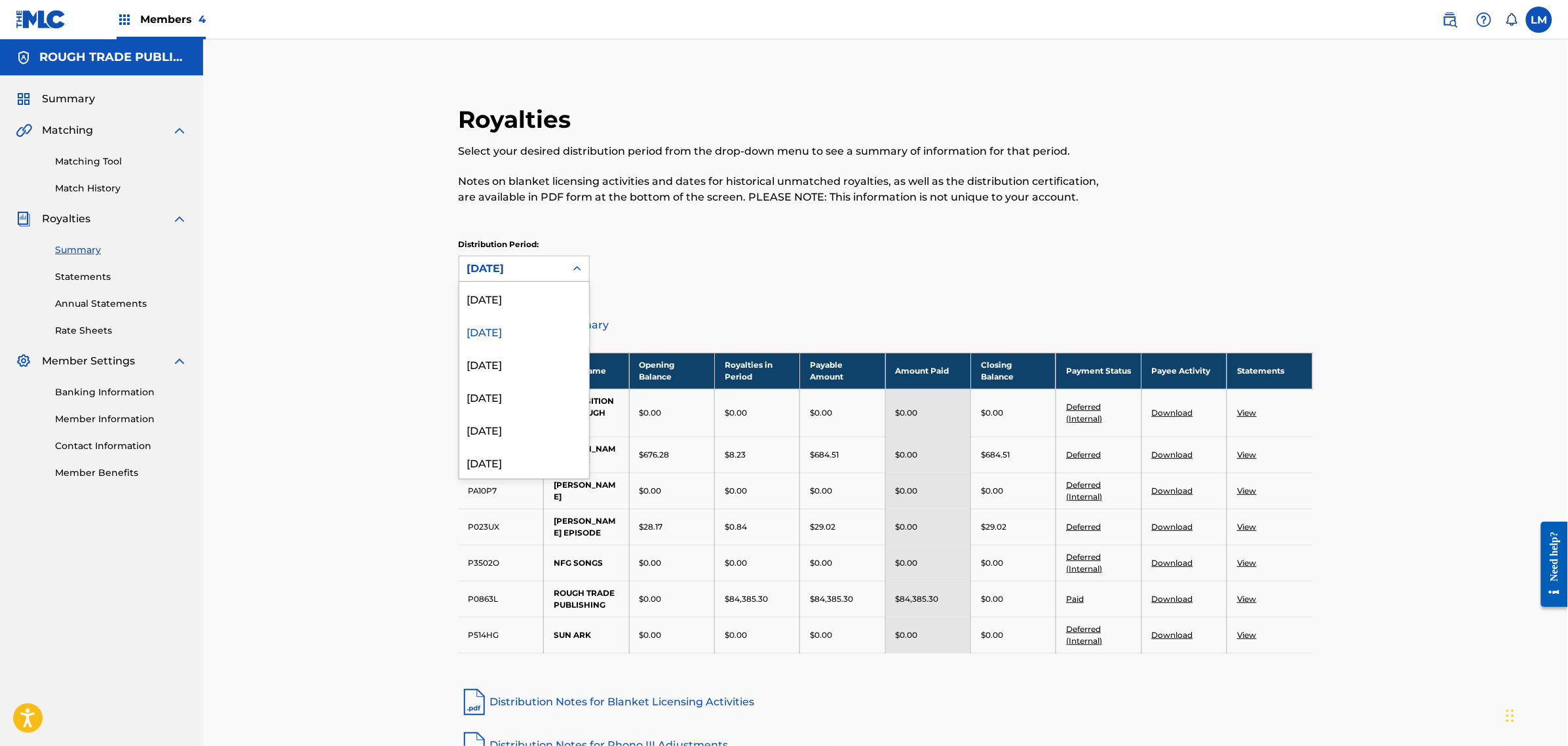
click at [547, 265] on div "[DATE]" at bounding box center [513, 269] width 91 height 16
click at [527, 302] on div "[DATE]" at bounding box center [524, 299] width 129 height 33
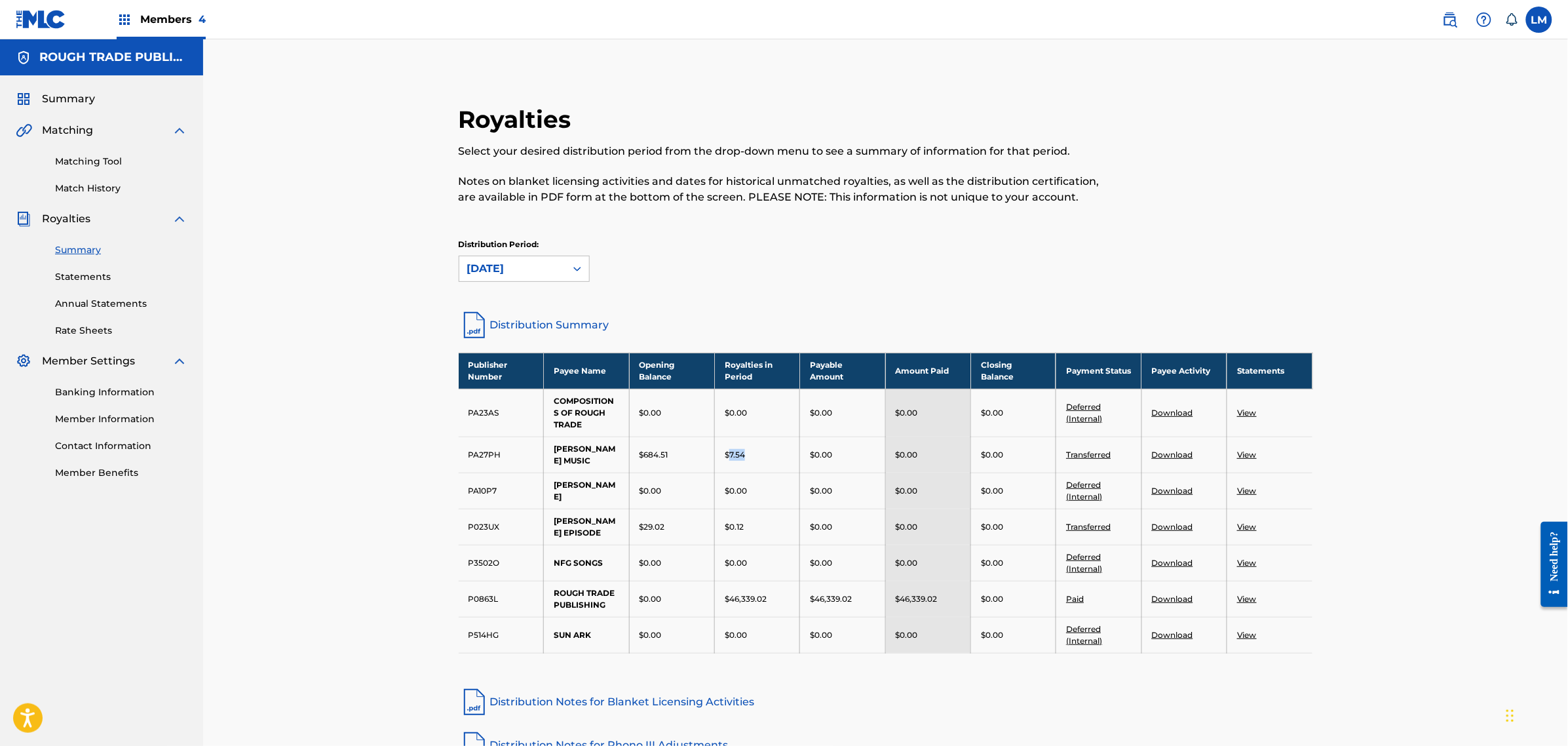
drag, startPoint x: 756, startPoint y: 460, endPoint x: 729, endPoint y: 461, distance: 27.0
click at [729, 461] on td "$7.54" at bounding box center [757, 455] width 85 height 36
copy p "7.54"
drag, startPoint x: 757, startPoint y: 524, endPoint x: 728, endPoint y: 524, distance: 29.0
click at [728, 524] on div "$0.12" at bounding box center [757, 527] width 65 height 12
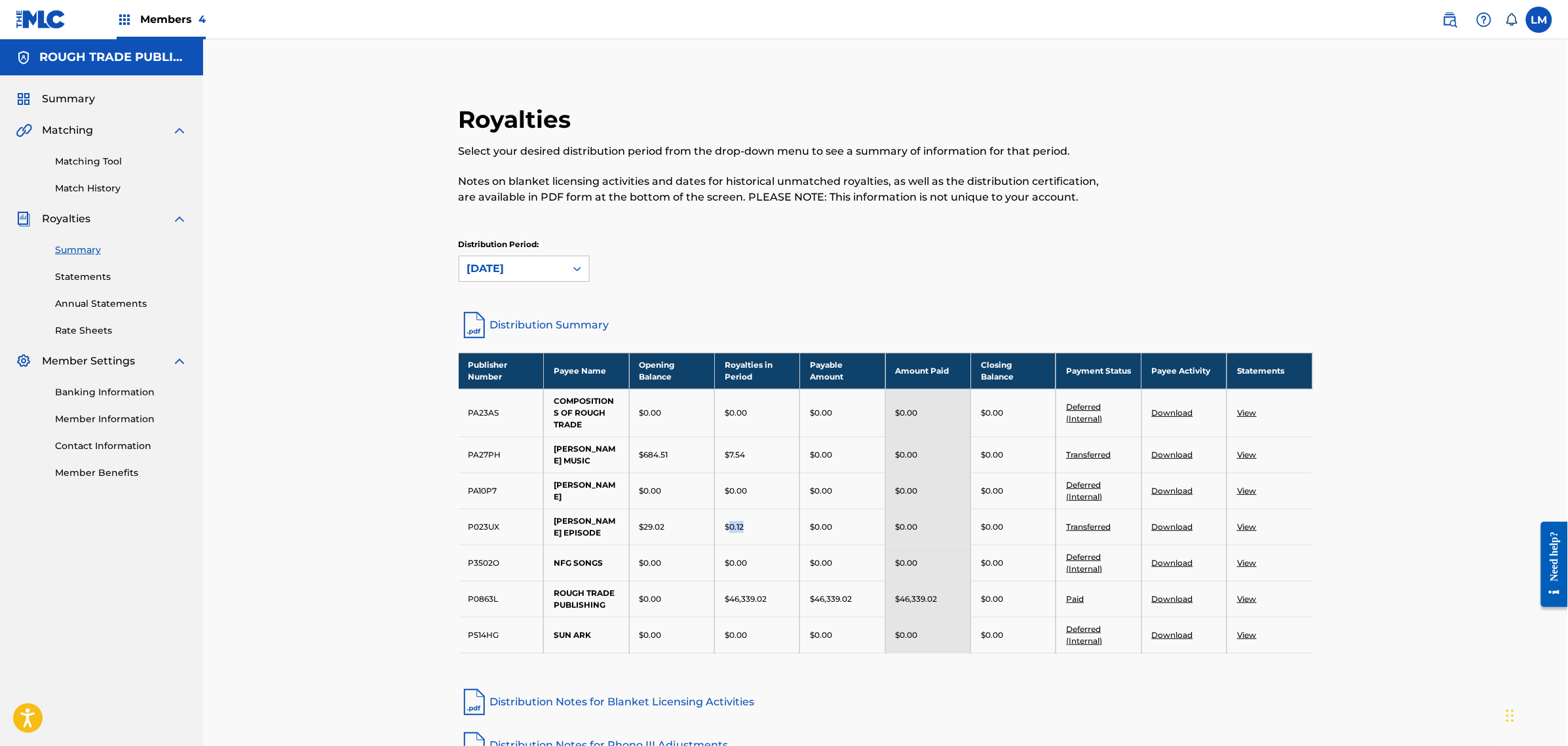
copy p "0.12"
click at [556, 260] on div "[DATE]" at bounding box center [513, 268] width 106 height 25
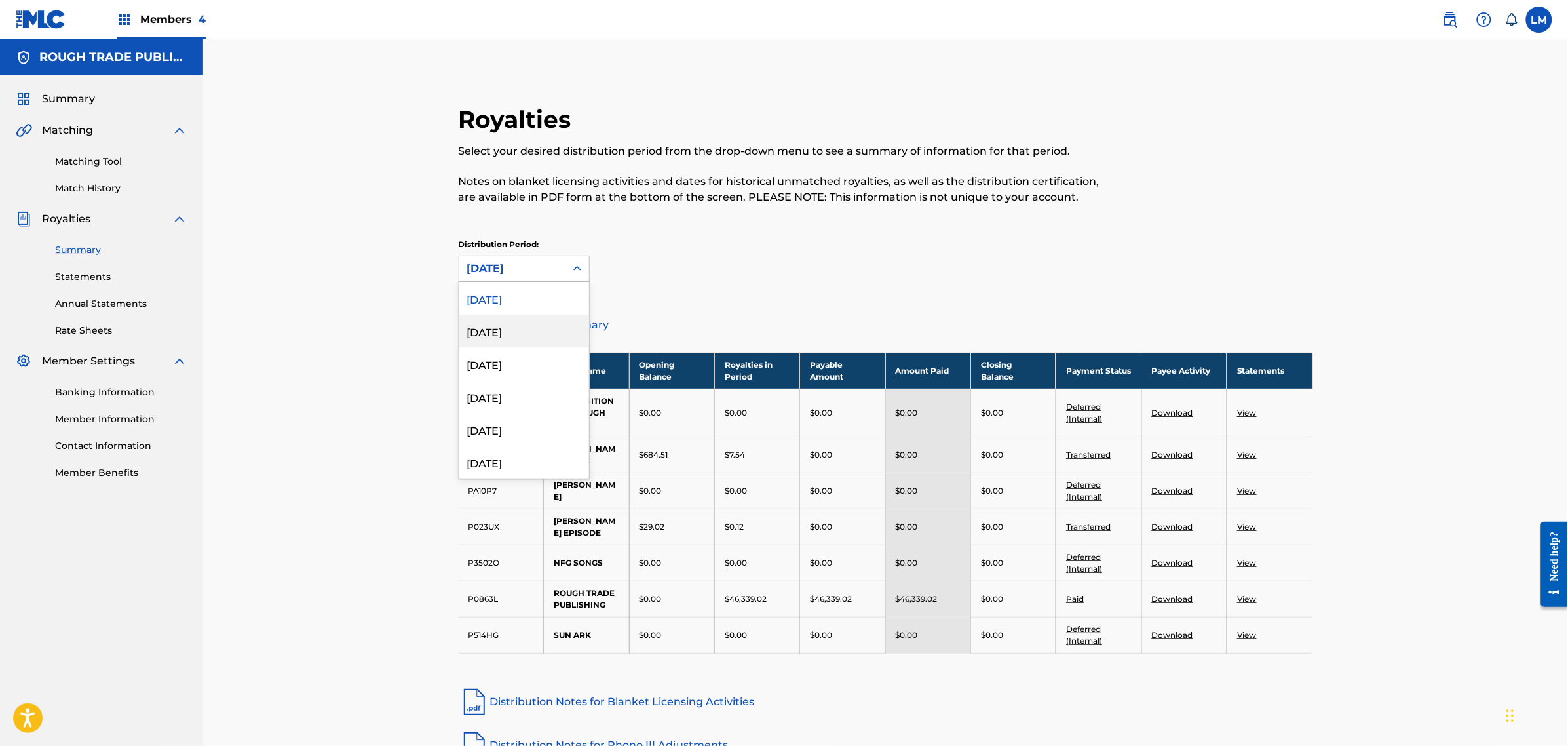
click at [505, 331] on div "[DATE]" at bounding box center [524, 331] width 129 height 33
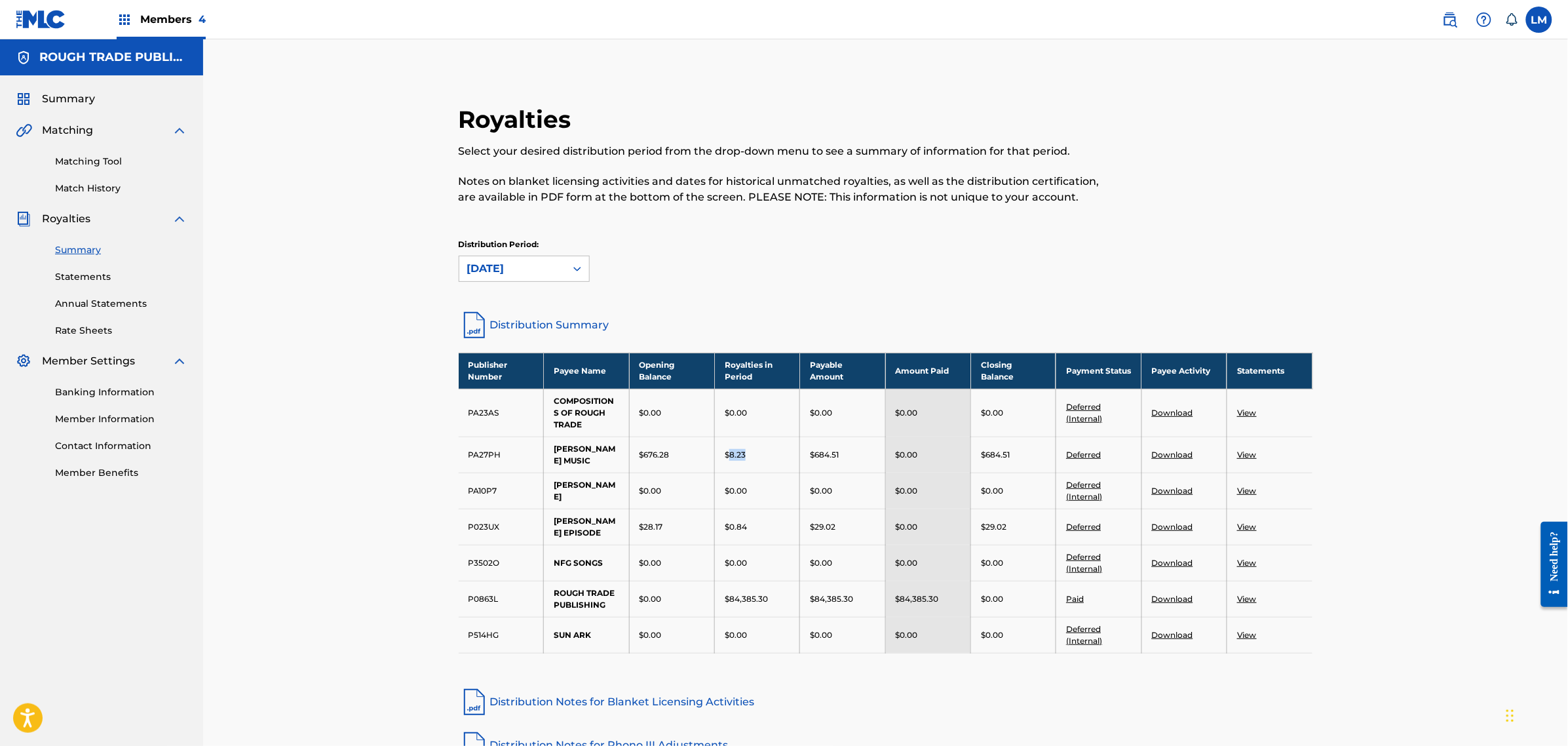
drag, startPoint x: 752, startPoint y: 460, endPoint x: 729, endPoint y: 461, distance: 23.0
click at [729, 461] on td "$8.23" at bounding box center [757, 455] width 85 height 36
copy p "8.23"
drag, startPoint x: 752, startPoint y: 523, endPoint x: 729, endPoint y: 527, distance: 23.3
click at [729, 527] on div "$0.84" at bounding box center [757, 527] width 65 height 12
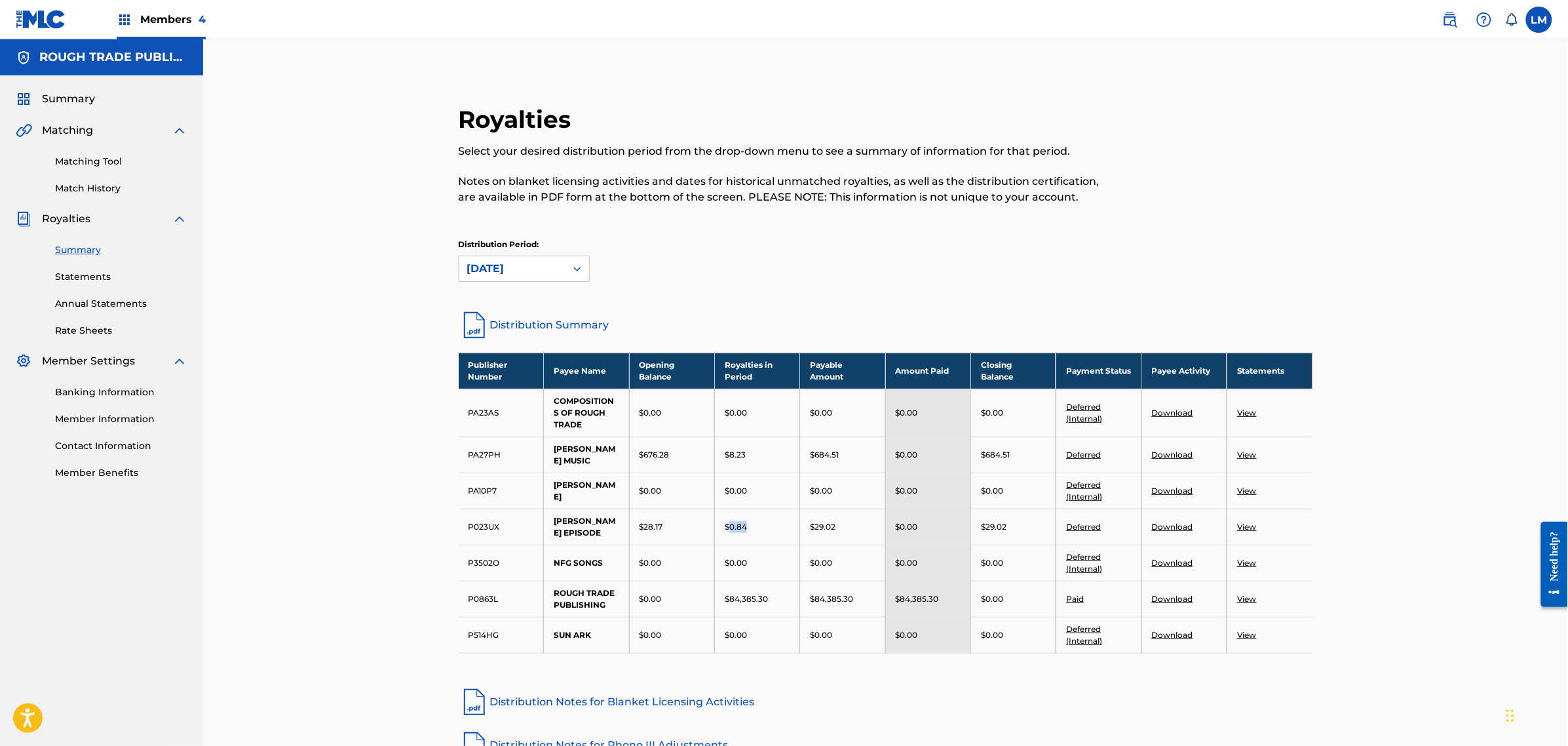
copy p "0.84"
click at [539, 273] on div "[DATE]" at bounding box center [513, 269] width 91 height 16
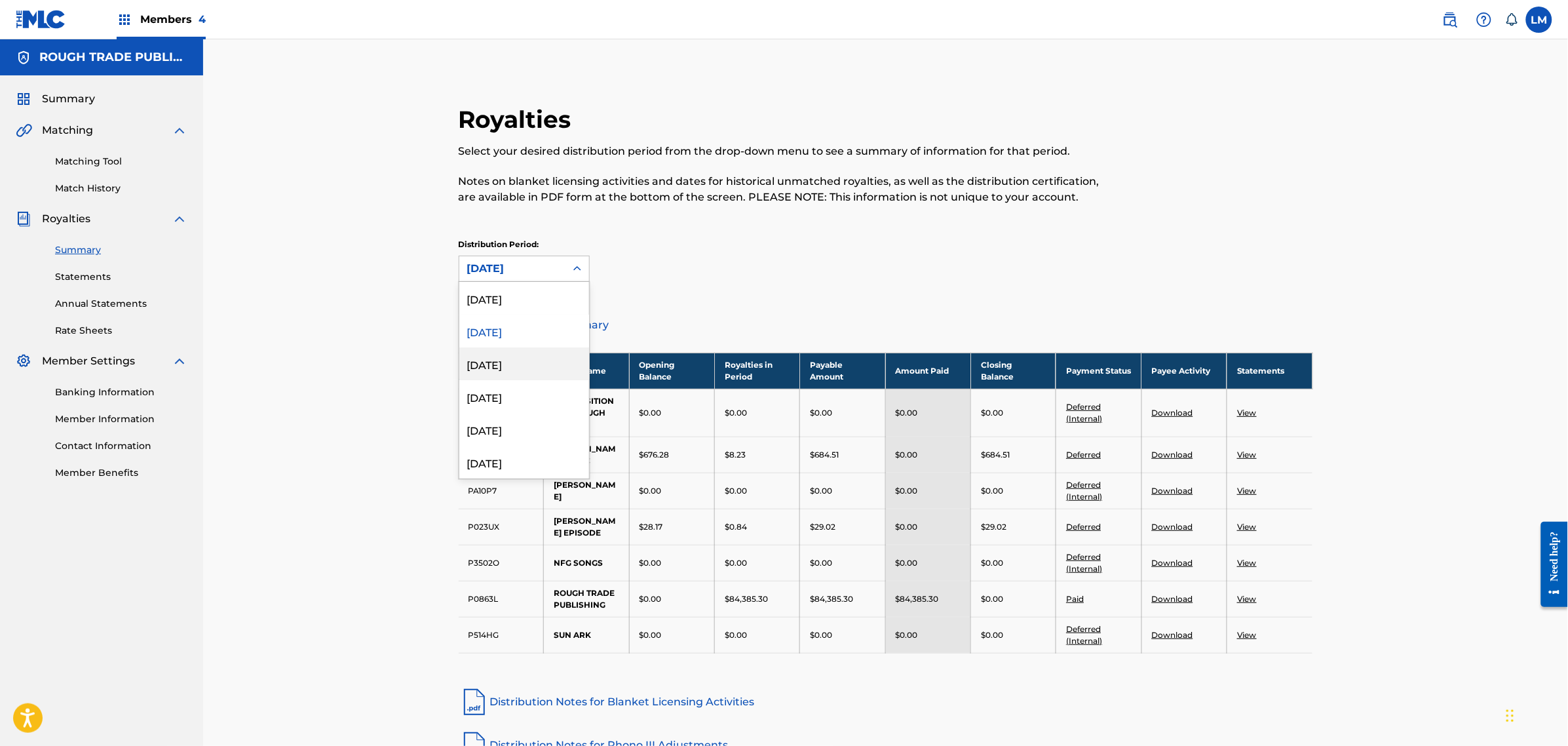
drag, startPoint x: 498, startPoint y: 358, endPoint x: 693, endPoint y: 509, distance: 246.6
click at [498, 358] on div "[DATE]" at bounding box center [524, 364] width 129 height 33
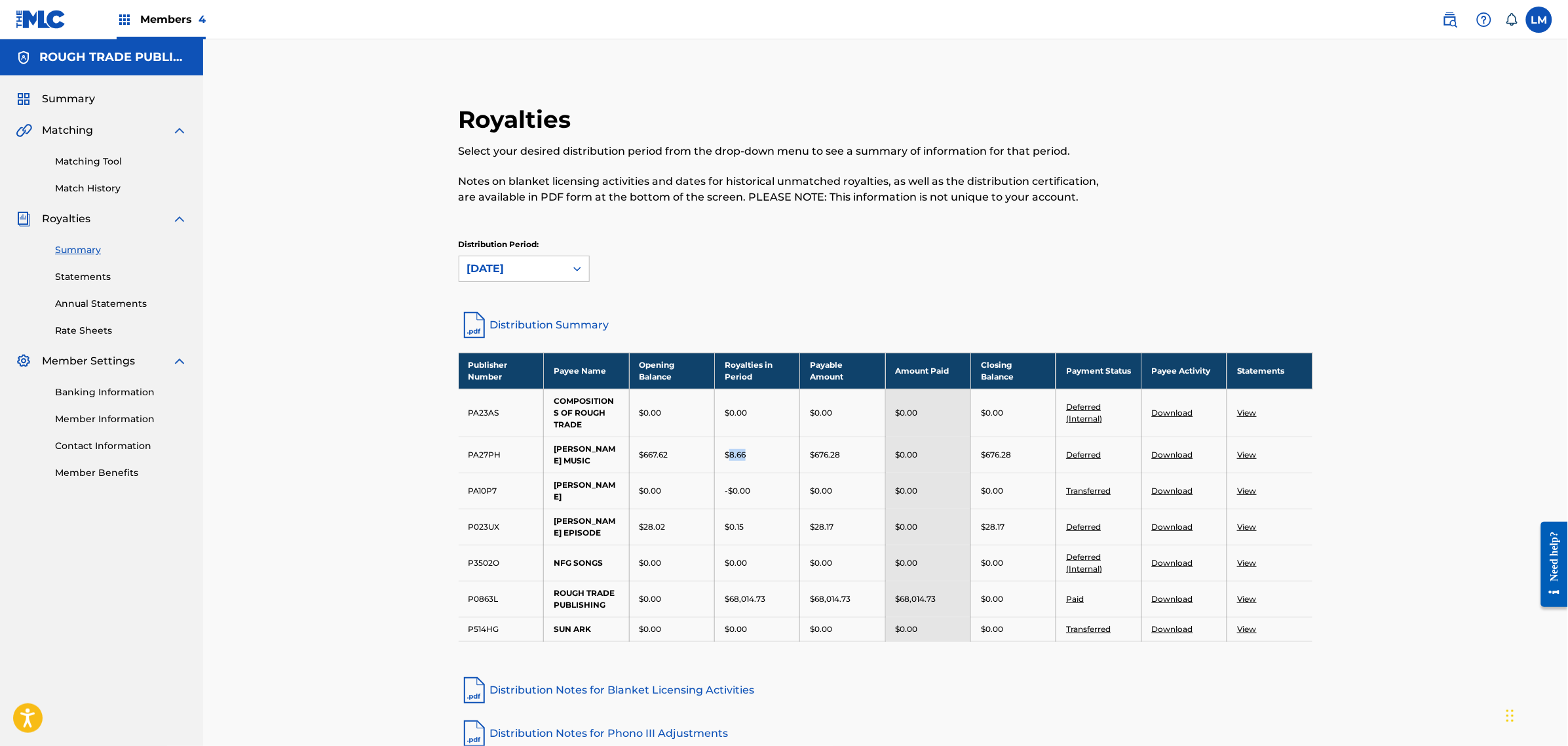
click at [731, 460] on div "$8.66" at bounding box center [757, 455] width 65 height 12
copy p "8.66"
click at [758, 521] on div "$0.15" at bounding box center [757, 527] width 65 height 12
drag, startPoint x: 749, startPoint y: 509, endPoint x: 729, endPoint y: 512, distance: 20.2
click at [729, 521] on div "$0.15" at bounding box center [757, 527] width 65 height 12
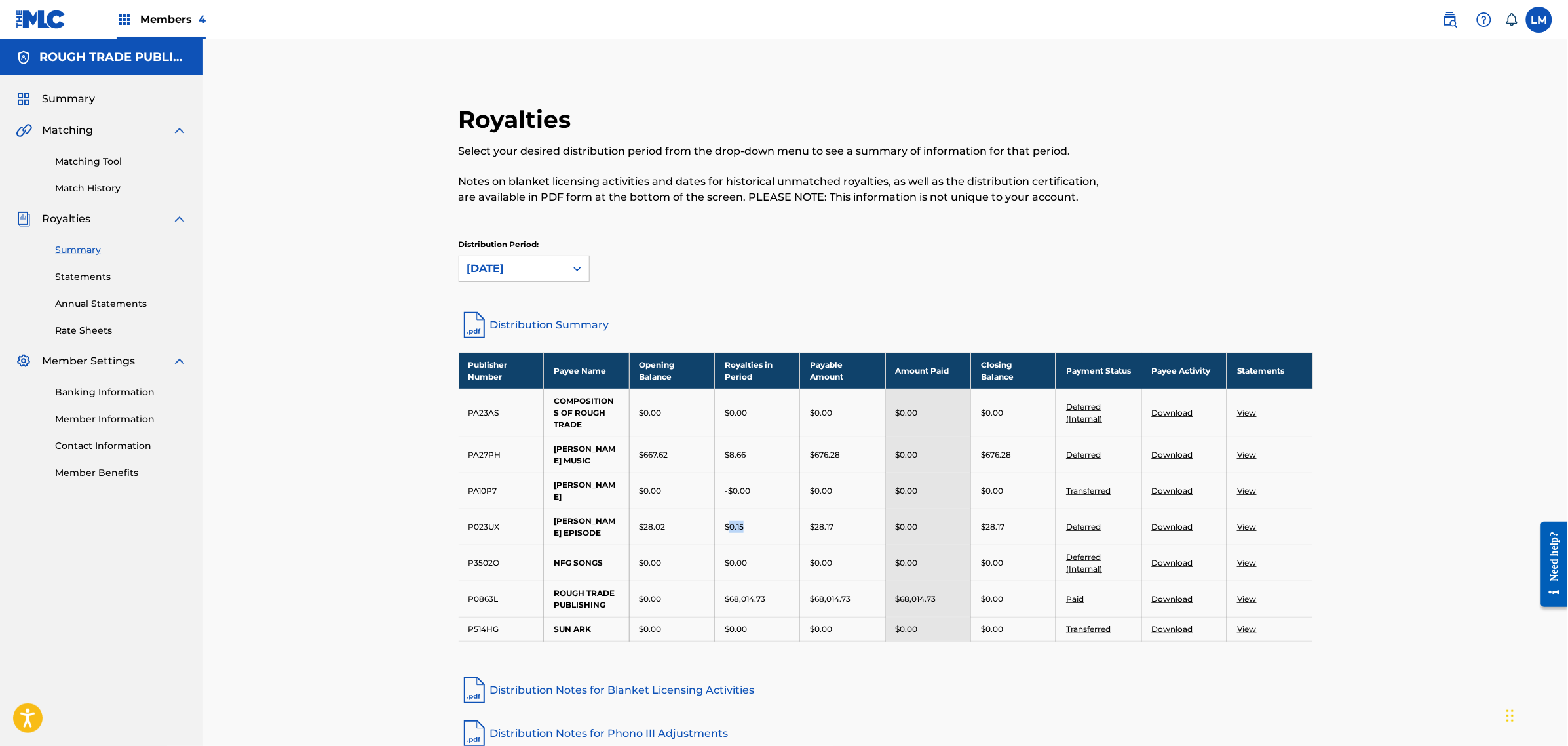
drag, startPoint x: 785, startPoint y: 517, endPoint x: 757, endPoint y: 509, distance: 29.1
click at [785, 517] on td "$0.15" at bounding box center [757, 527] width 85 height 36
drag, startPoint x: 749, startPoint y: 505, endPoint x: 731, endPoint y: 513, distance: 19.7
click at [731, 521] on div "$0.15" at bounding box center [757, 527] width 65 height 12
copy p "0.15"
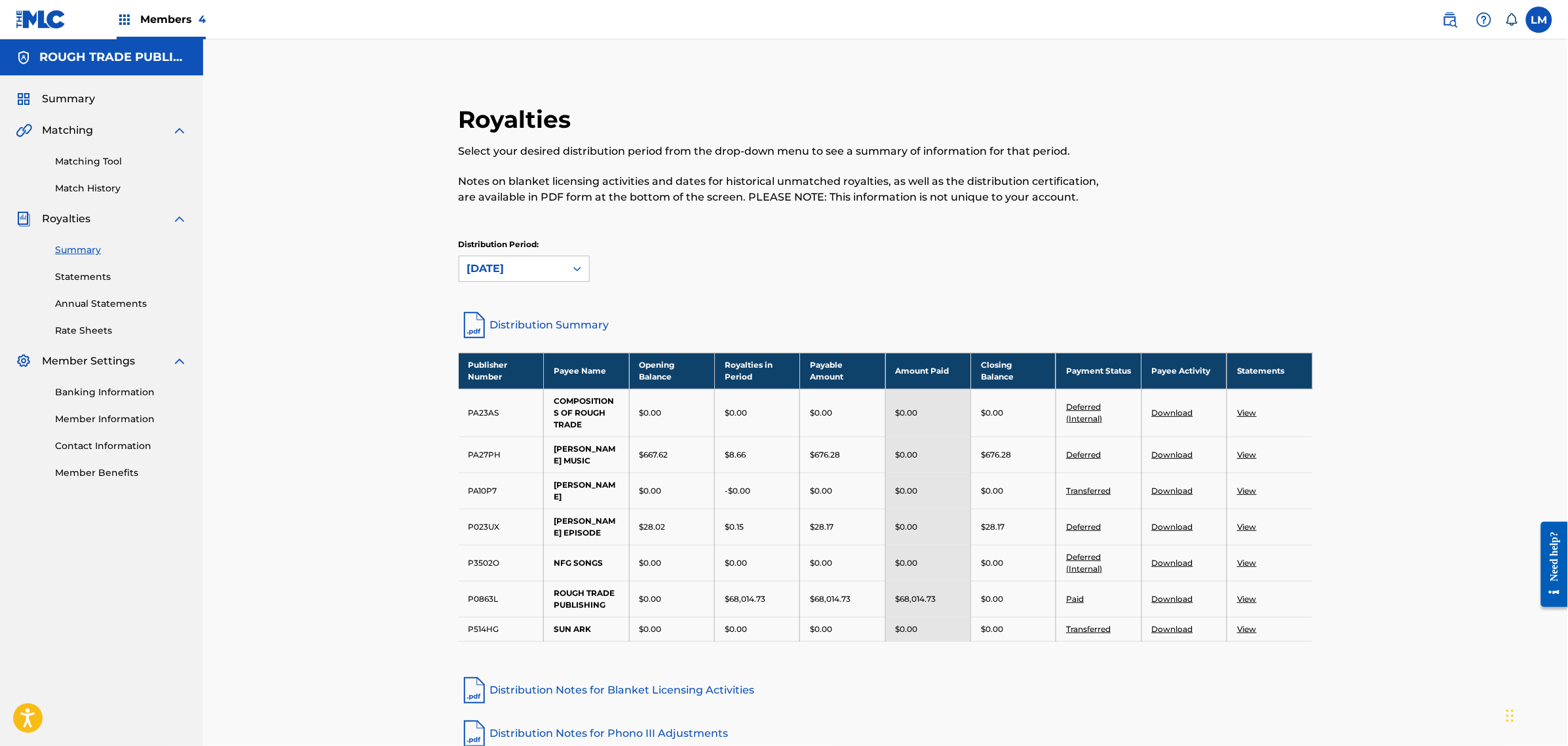
click at [598, 265] on div "Distribution Period: [DATE]" at bounding box center [886, 260] width 854 height 43
click at [591, 266] on div "Distribution Period: [DATE]" at bounding box center [886, 260] width 854 height 43
click at [581, 270] on icon at bounding box center [578, 268] width 13 height 13
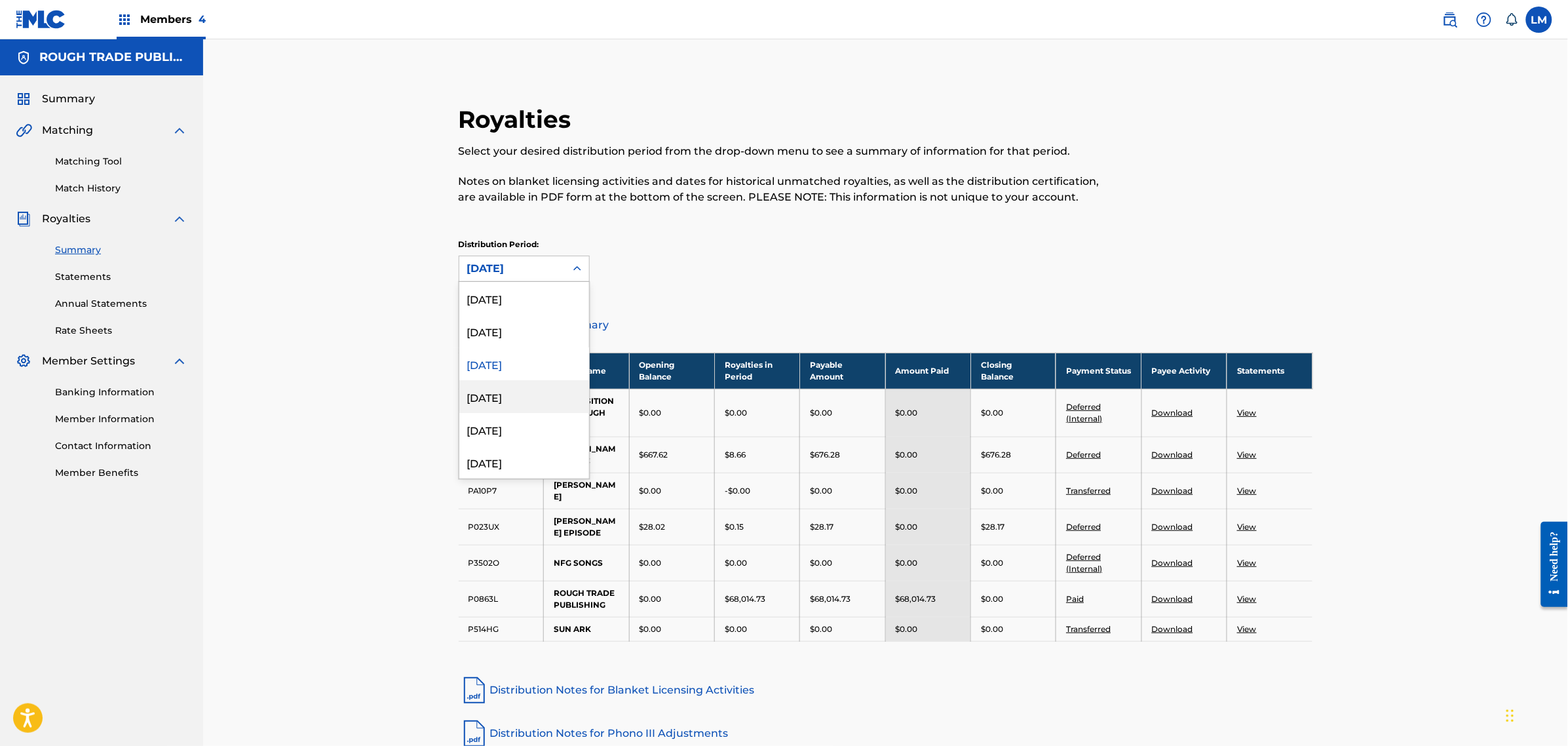
click at [516, 403] on div "[DATE]" at bounding box center [524, 396] width 129 height 33
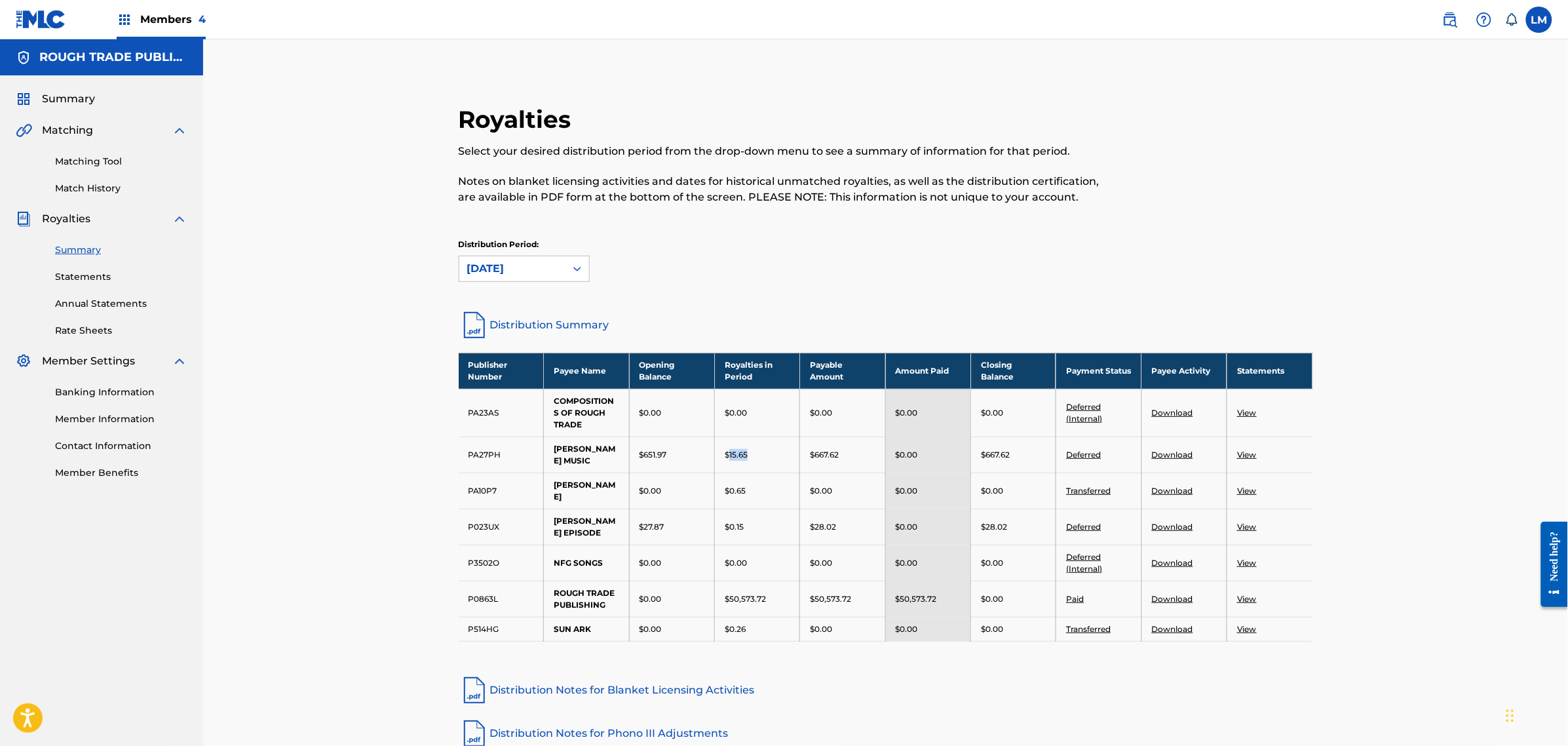
drag, startPoint x: 748, startPoint y: 459, endPoint x: 729, endPoint y: 461, distance: 19.1
click at [729, 461] on td "$15.65" at bounding box center [757, 455] width 85 height 36
copy p "15.65"
drag, startPoint x: 767, startPoint y: 510, endPoint x: 728, endPoint y: 512, distance: 39.1
click at [728, 521] on div "$0.15" at bounding box center [757, 527] width 65 height 12
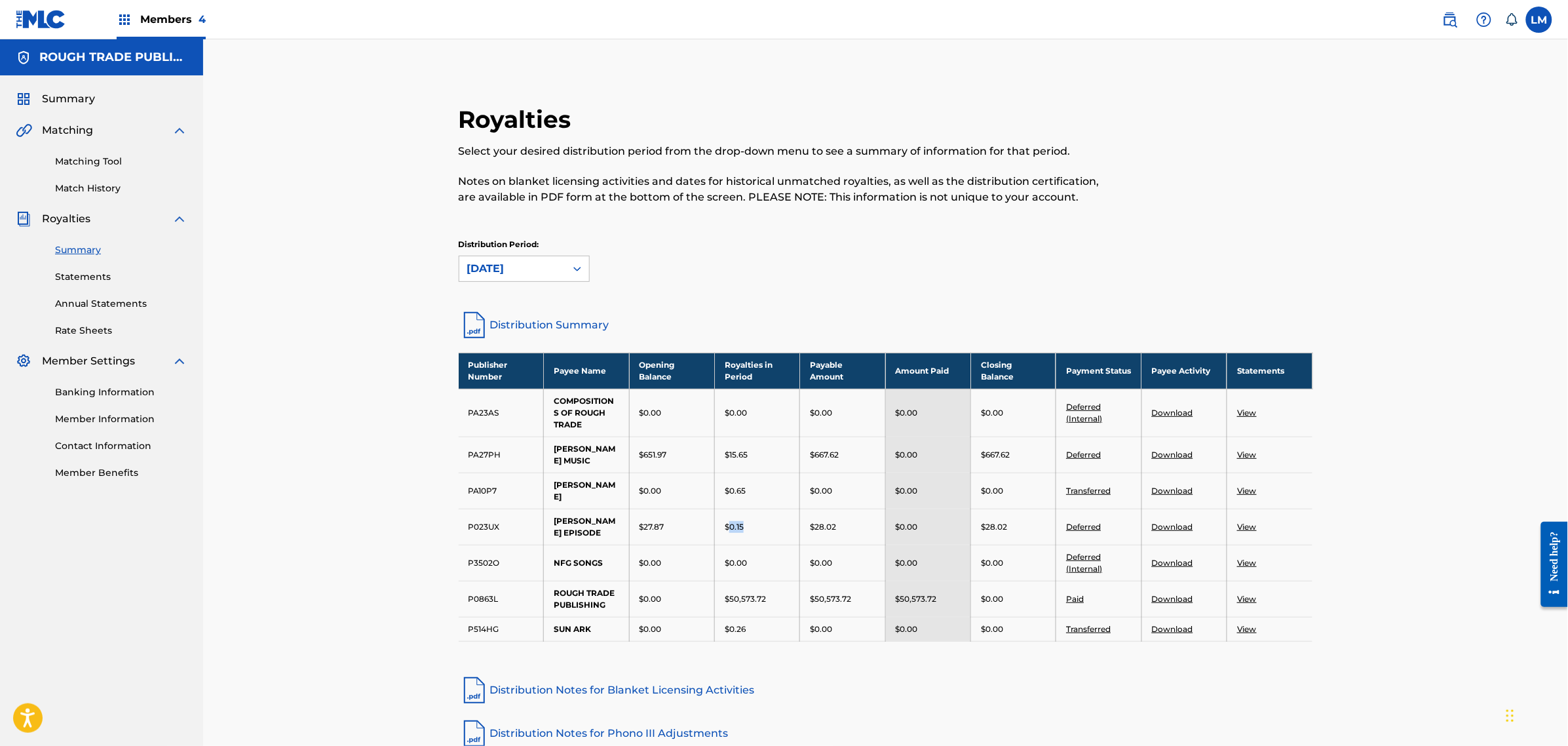
copy p "0.15"
drag, startPoint x: 611, startPoint y: 280, endPoint x: 583, endPoint y: 269, distance: 30.1
click at [597, 276] on div "Distribution Period: [DATE]" at bounding box center [886, 260] width 854 height 43
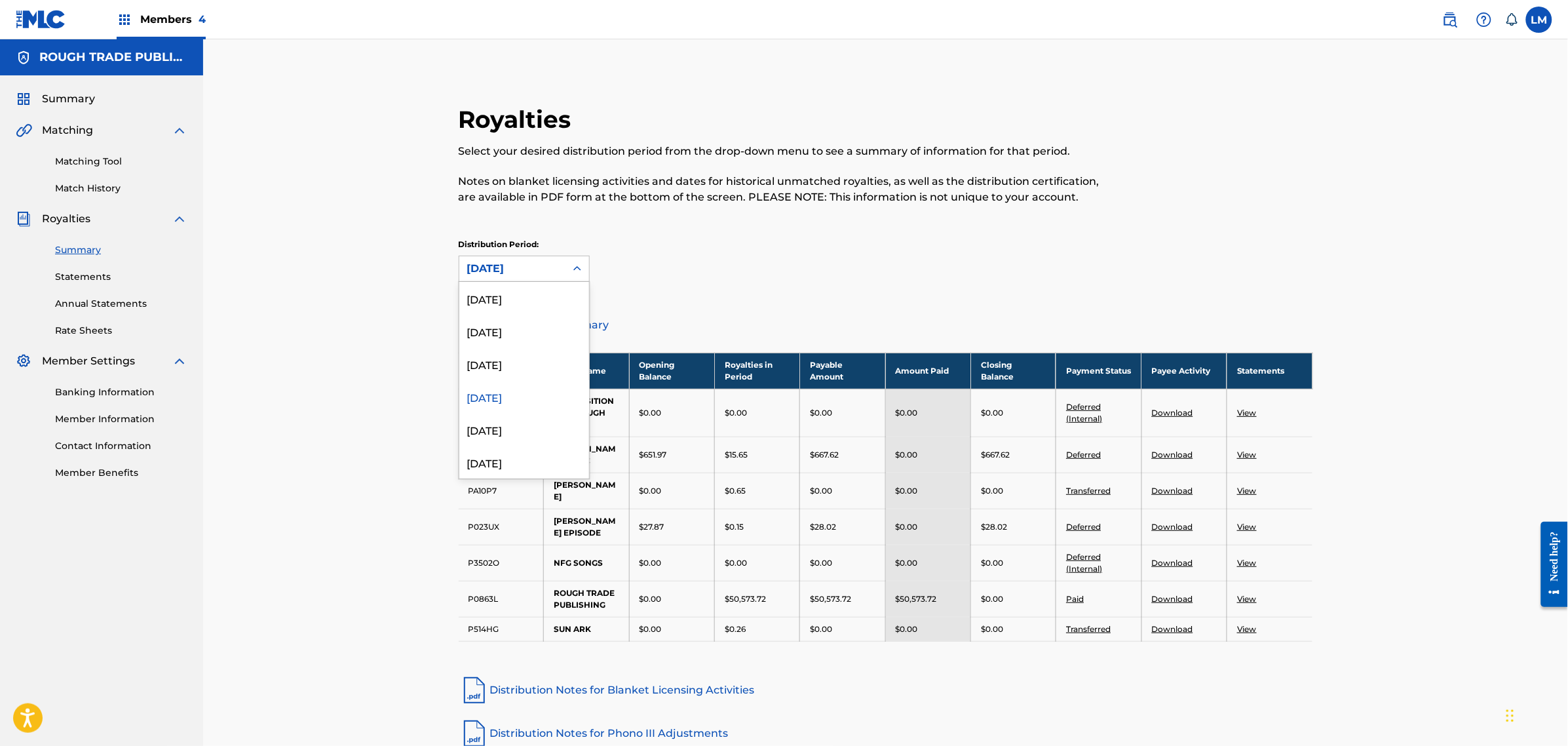
click at [565, 263] on div at bounding box center [577, 268] width 24 height 24
click at [496, 430] on div "[DATE]" at bounding box center [524, 429] width 129 height 33
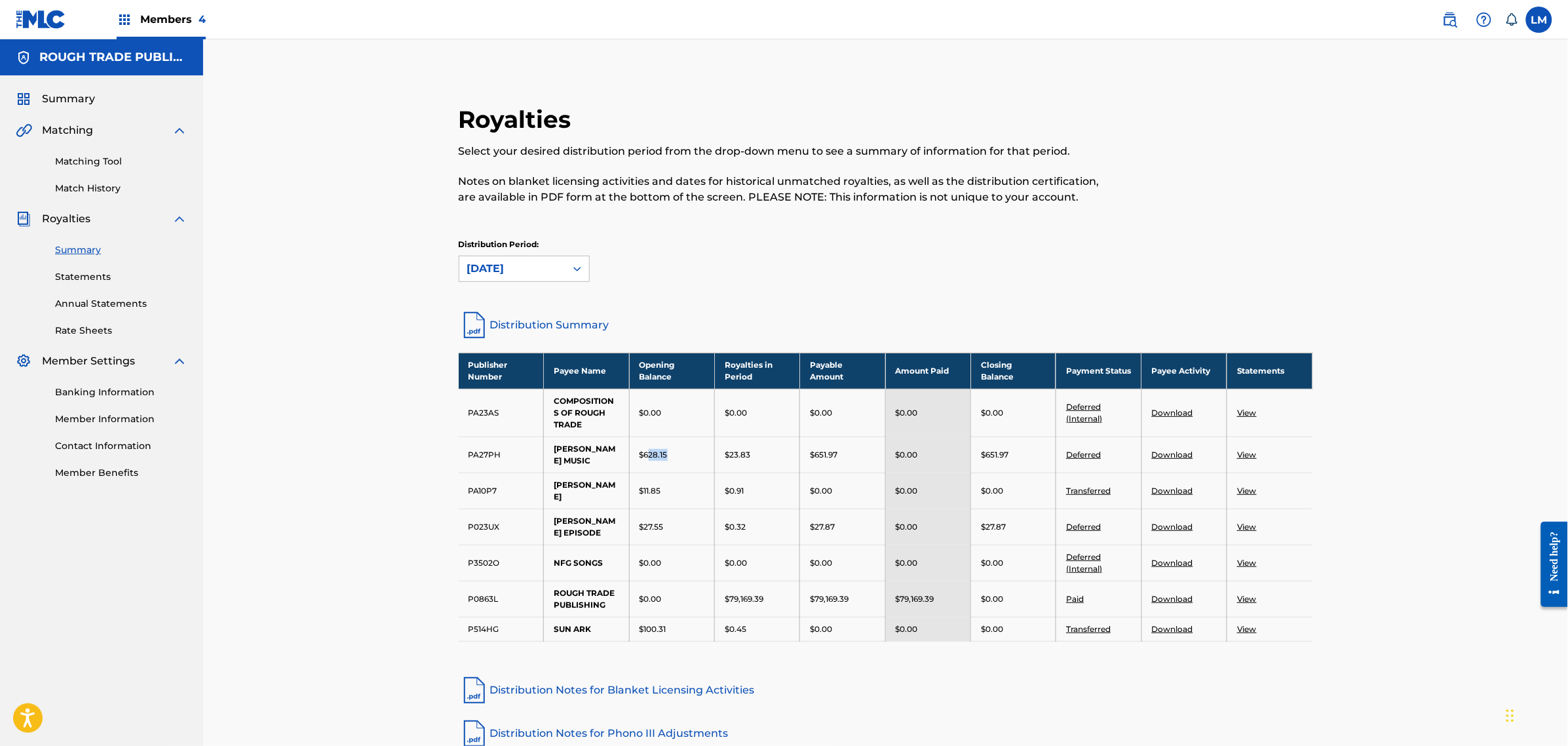
click at [654, 462] on td "$628.15" at bounding box center [672, 455] width 85 height 36
click at [752, 463] on td "$23.83" at bounding box center [757, 455] width 85 height 36
click at [729, 460] on div "$23.83" at bounding box center [757, 455] width 65 height 12
copy p "23.83"
drag, startPoint x: 752, startPoint y: 511, endPoint x: 728, endPoint y: 513, distance: 24.1
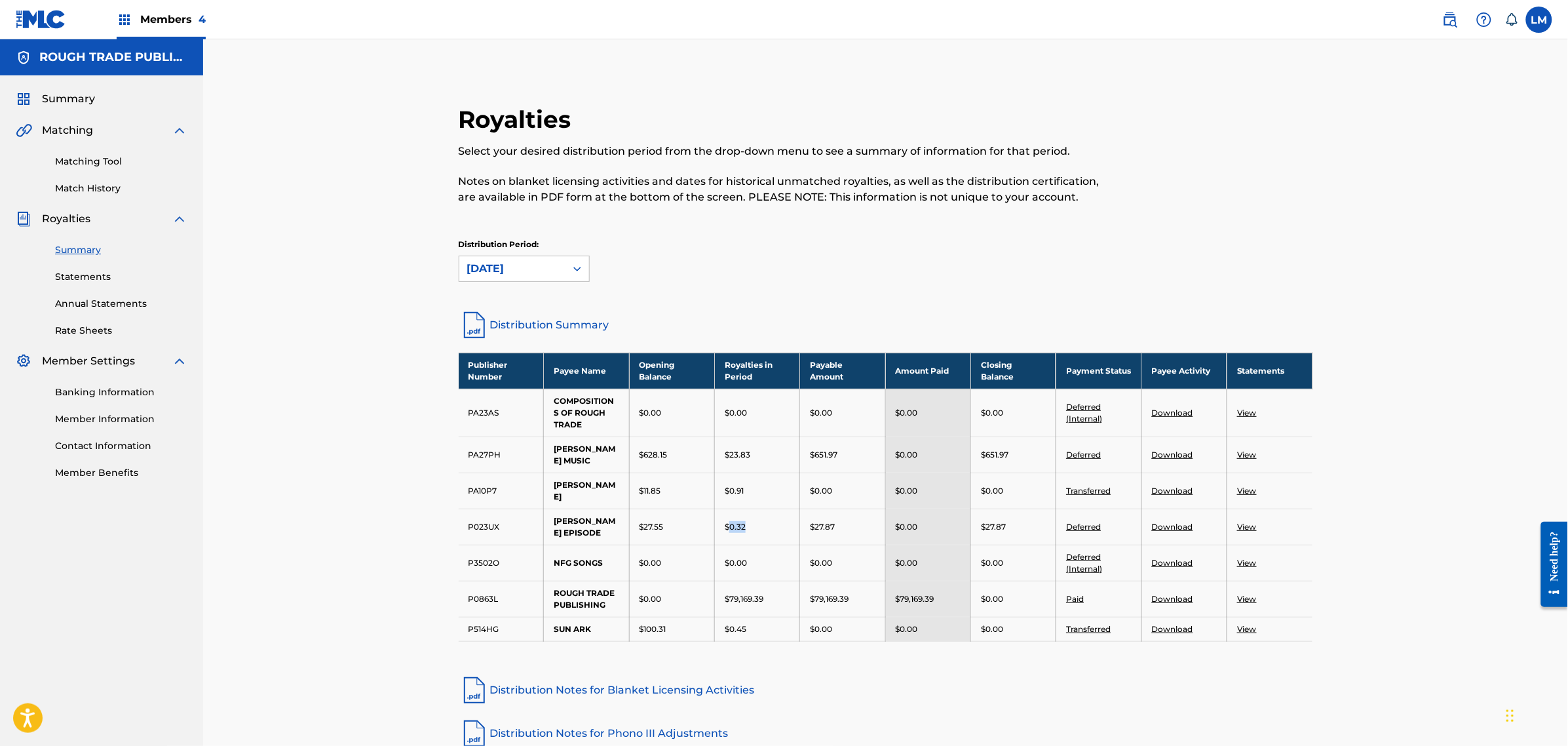
click at [728, 521] on div "$0.32" at bounding box center [757, 527] width 65 height 12
copy p "0.32"
drag, startPoint x: 561, startPoint y: 259, endPoint x: 560, endPoint y: 267, distance: 8.1
click at [561, 259] on div "[DATE]" at bounding box center [513, 268] width 106 height 25
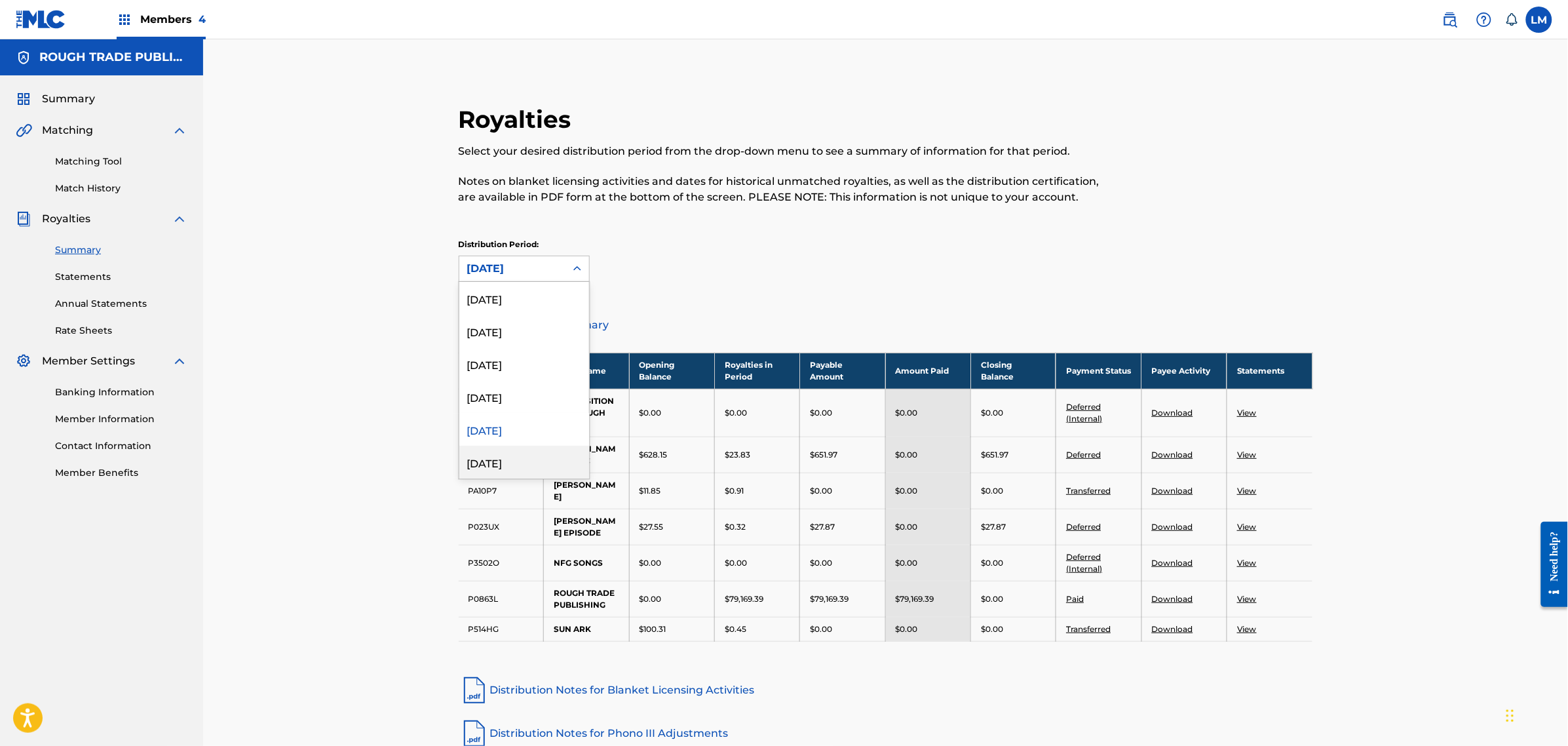
drag, startPoint x: 493, startPoint y: 466, endPoint x: 503, endPoint y: 465, distance: 10.0
click at [491, 466] on div "[DATE]" at bounding box center [524, 463] width 129 height 33
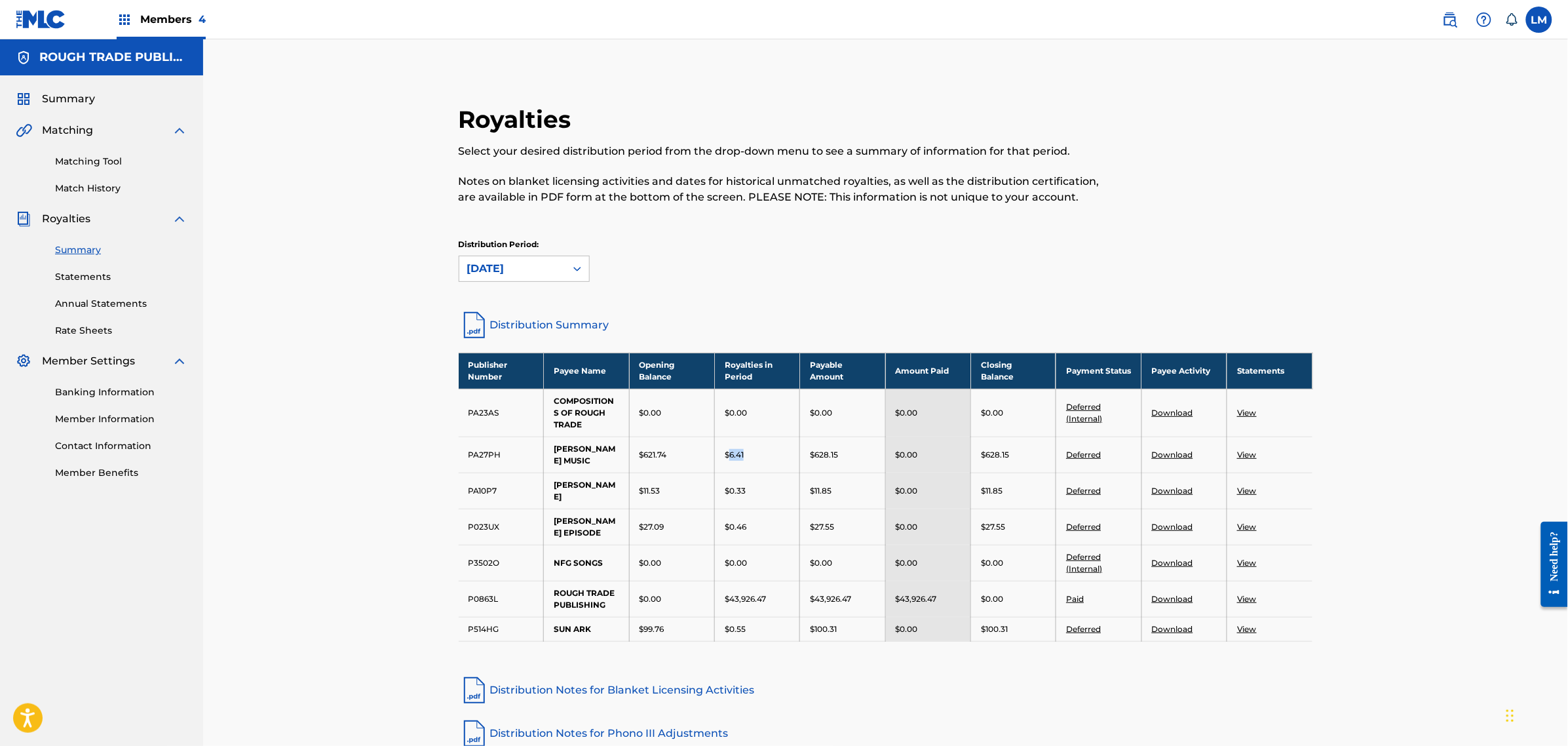
drag, startPoint x: 750, startPoint y: 459, endPoint x: 732, endPoint y: 463, distance: 18.4
click at [732, 463] on td "$6.41" at bounding box center [757, 455] width 85 height 36
drag, startPoint x: 757, startPoint y: 506, endPoint x: 729, endPoint y: 511, distance: 28.4
click at [729, 521] on div "$0.46" at bounding box center [757, 527] width 65 height 12
click at [558, 263] on div "[DATE]" at bounding box center [513, 268] width 106 height 25
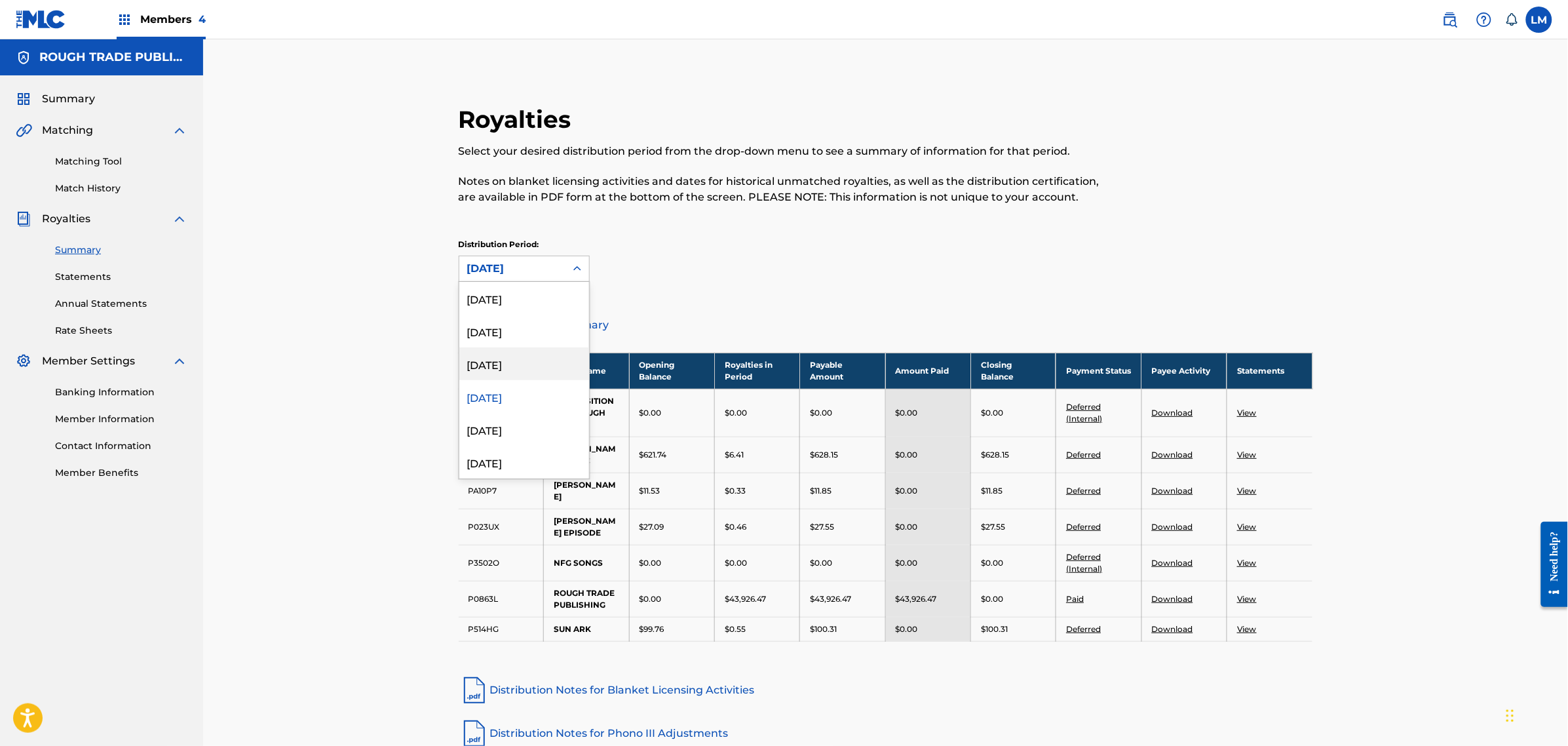
scroll to position [92, 0]
click at [510, 403] on div "[DATE]" at bounding box center [524, 403] width 129 height 33
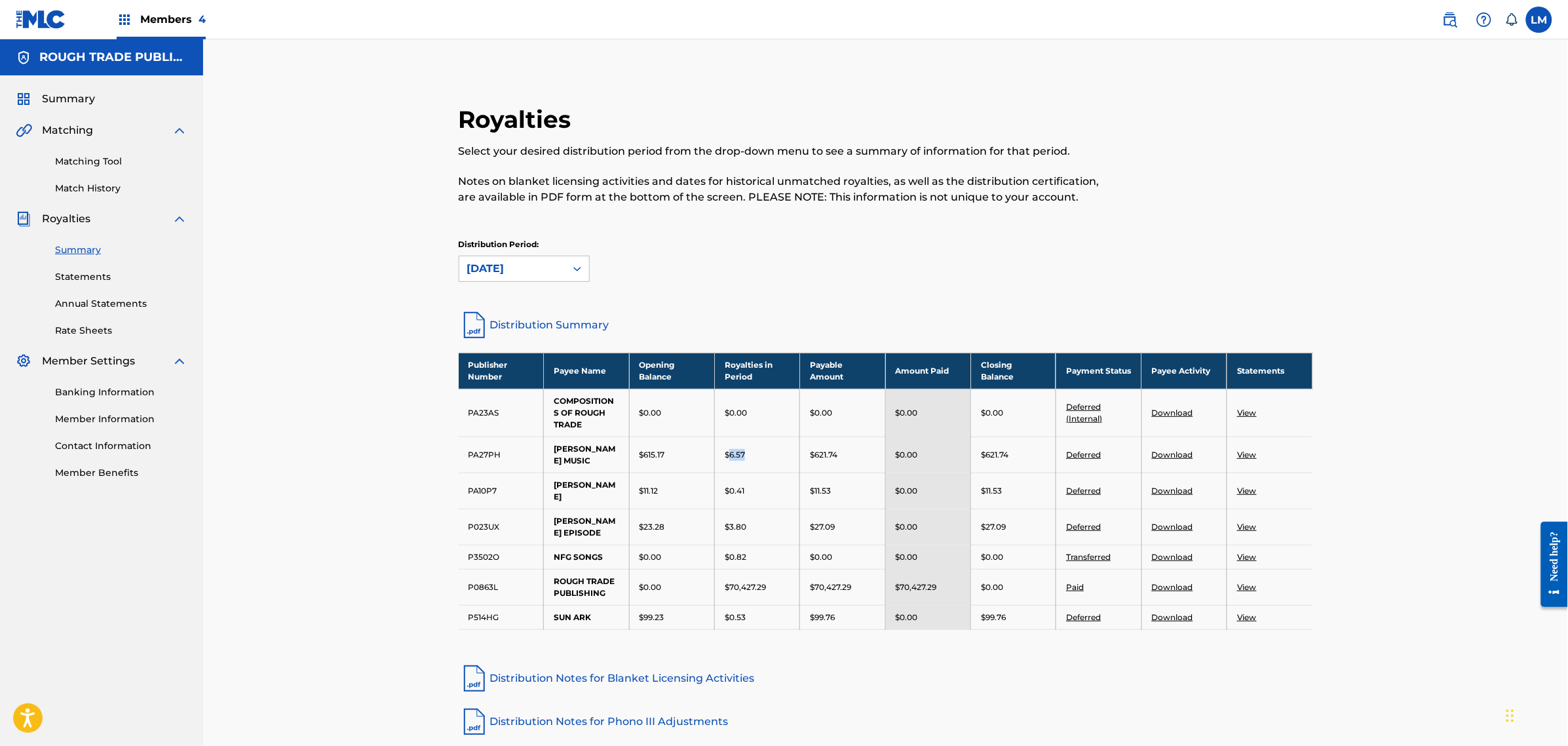
drag, startPoint x: 749, startPoint y: 454, endPoint x: 731, endPoint y: 458, distance: 18.4
click at [731, 458] on div "$6.57" at bounding box center [757, 455] width 65 height 12
drag, startPoint x: 752, startPoint y: 506, endPoint x: 726, endPoint y: 513, distance: 26.9
click at [726, 521] on div "$3.80" at bounding box center [757, 527] width 65 height 12
click at [731, 521] on p "$3.80" at bounding box center [736, 527] width 22 height 12
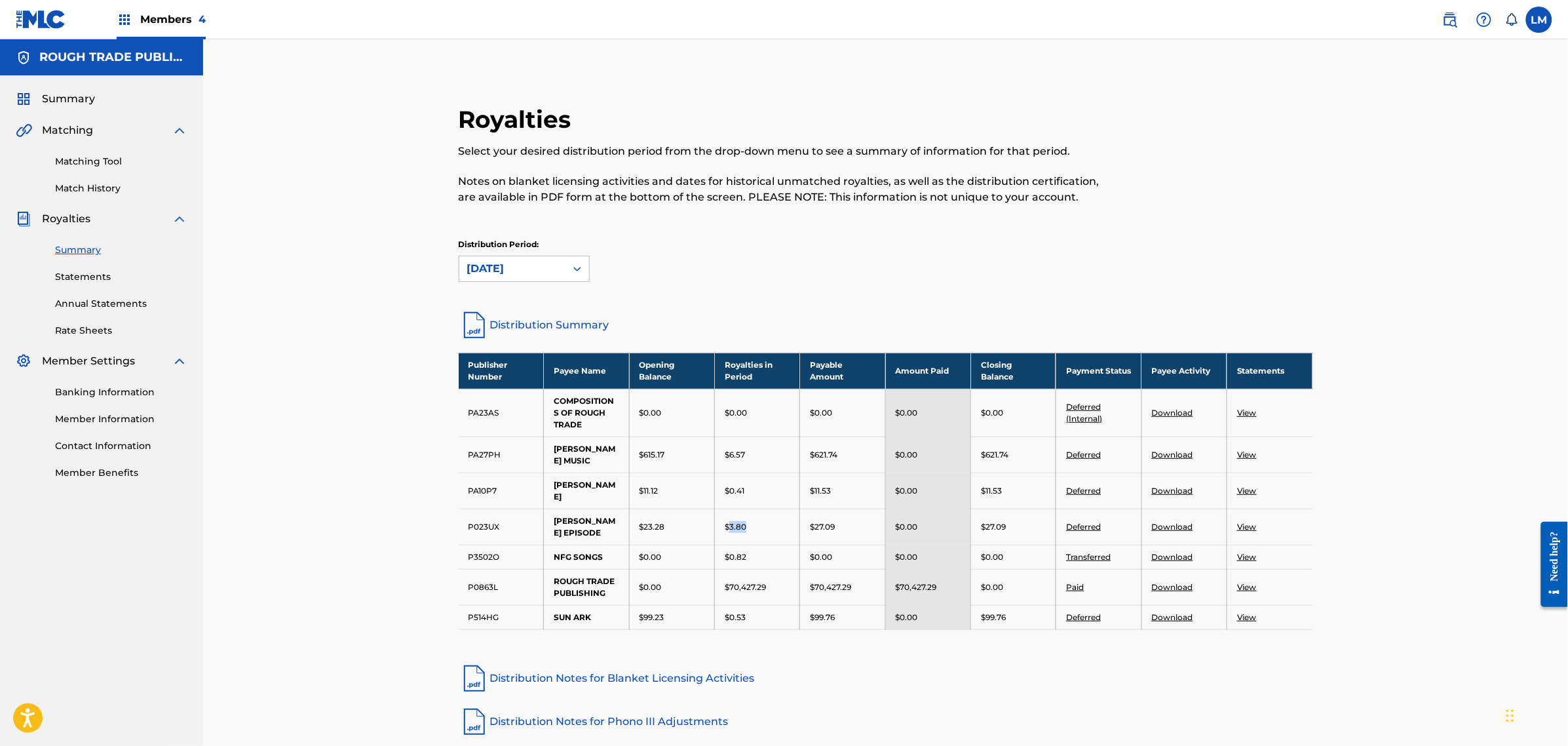
drag, startPoint x: 764, startPoint y: 510, endPoint x: 731, endPoint y: 518, distance: 34.0
click at [731, 518] on td "$3.80" at bounding box center [757, 527] width 85 height 36
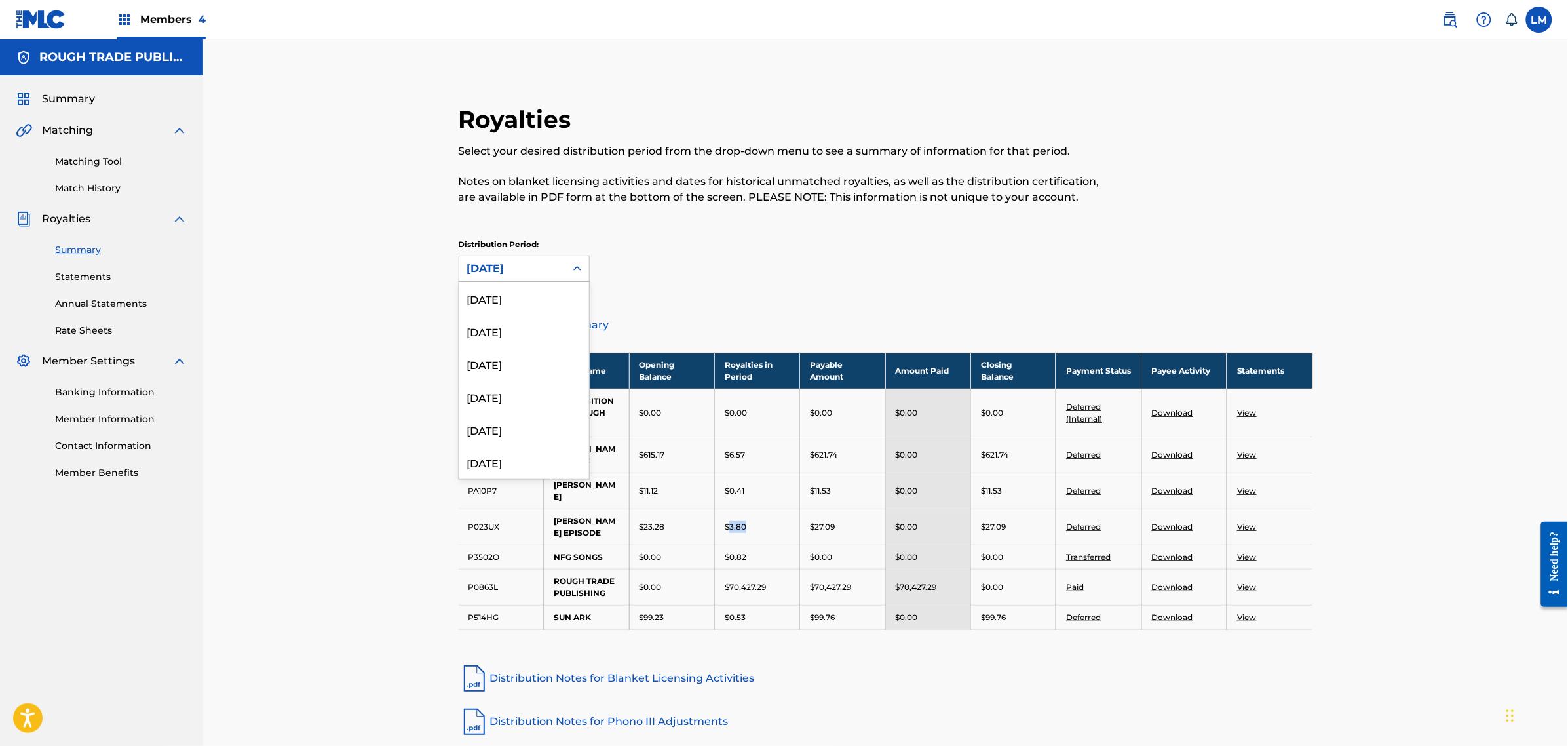
drag, startPoint x: 562, startPoint y: 277, endPoint x: 555, endPoint y: 299, distance: 23.1
click at [562, 277] on div "[DATE]" at bounding box center [513, 268] width 106 height 25
click at [519, 407] on div "[DATE]" at bounding box center [524, 403] width 129 height 33
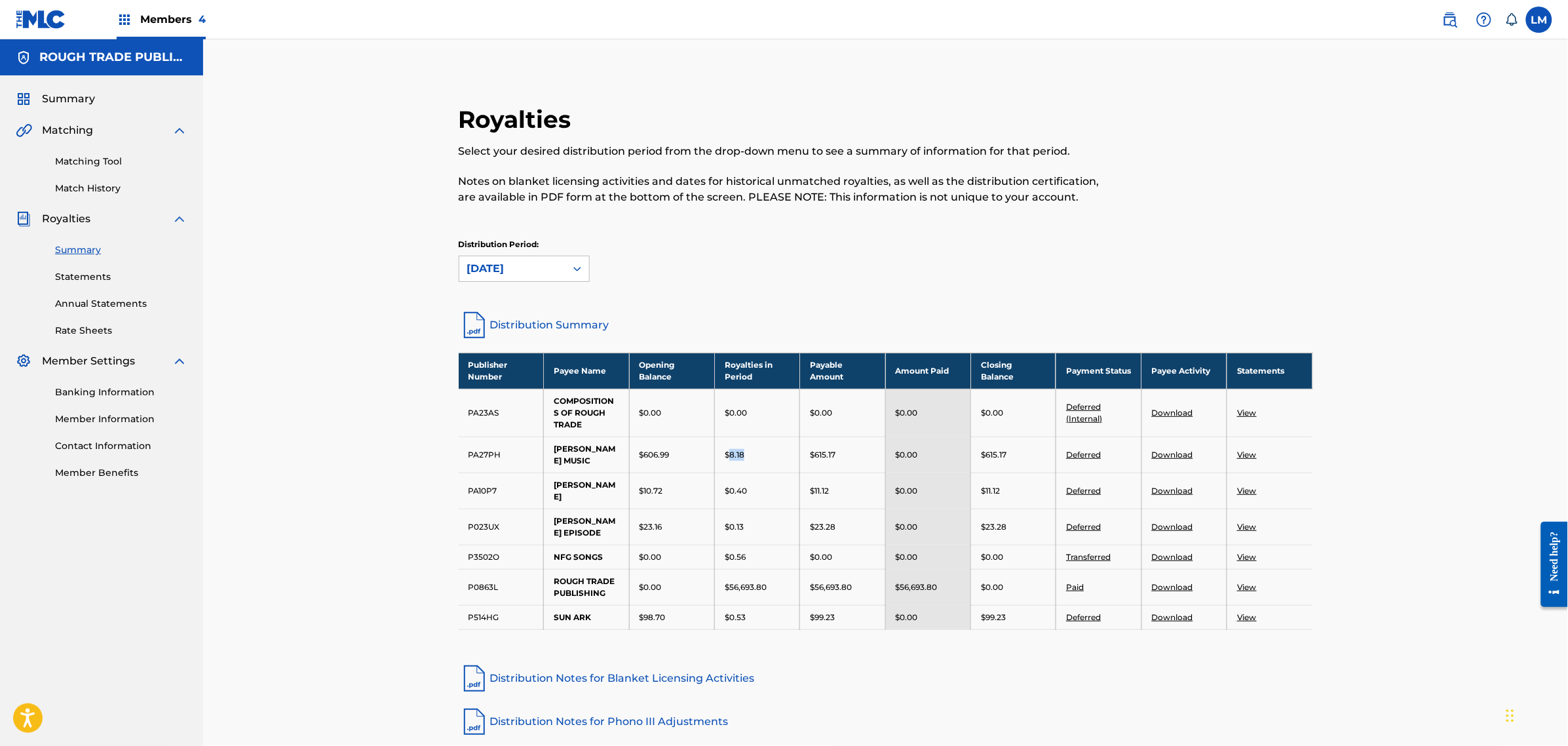
drag, startPoint x: 755, startPoint y: 459, endPoint x: 728, endPoint y: 460, distance: 27.0
click at [728, 460] on div "$8.18" at bounding box center [757, 455] width 65 height 12
drag, startPoint x: 757, startPoint y: 540, endPoint x: 742, endPoint y: 522, distance: 23.4
click at [739, 545] on td "$0.56" at bounding box center [757, 557] width 85 height 24
click at [749, 521] on div "$0.13" at bounding box center [757, 527] width 65 height 12
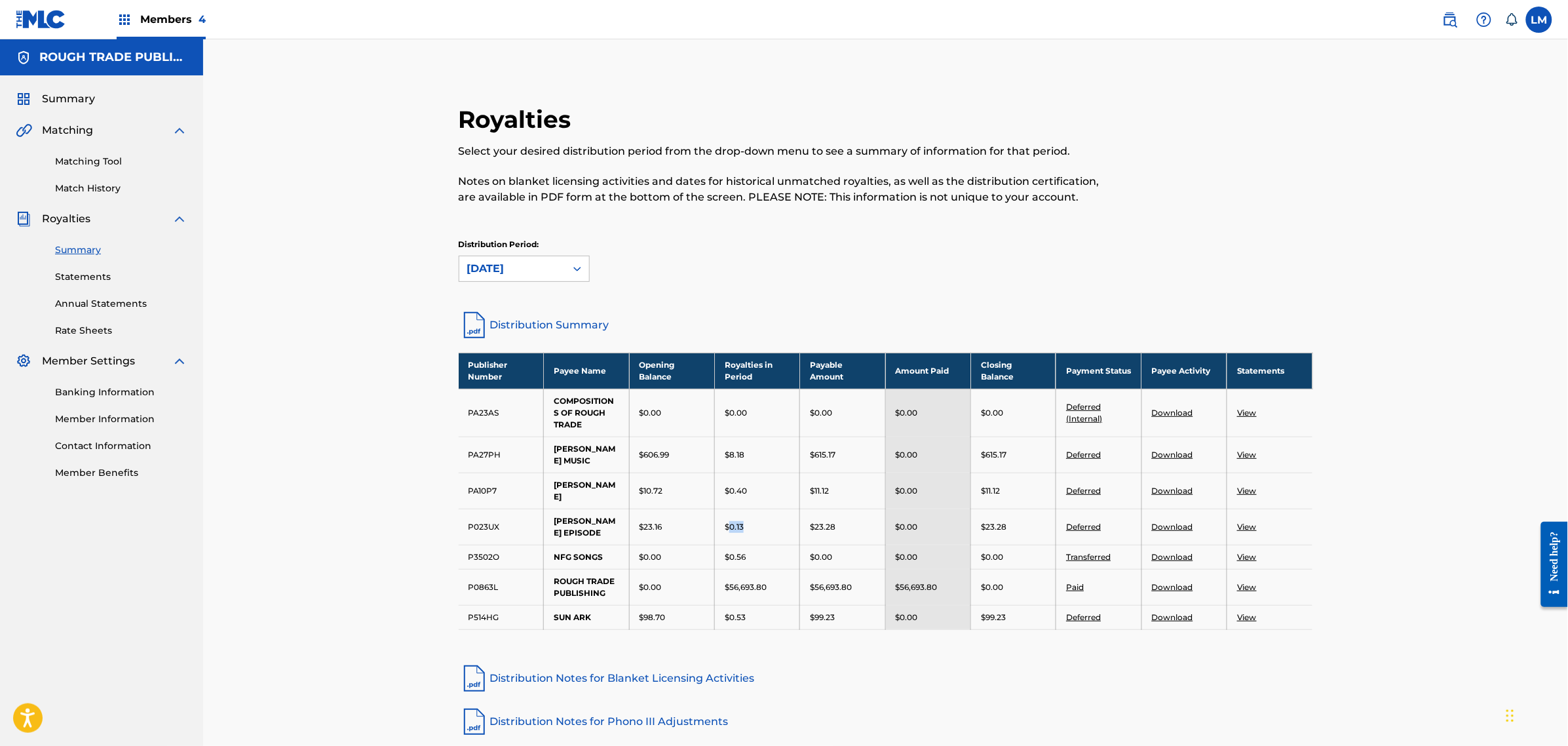
click at [731, 521] on div "$0.13" at bounding box center [757, 527] width 65 height 12
click at [572, 267] on icon at bounding box center [578, 268] width 13 height 13
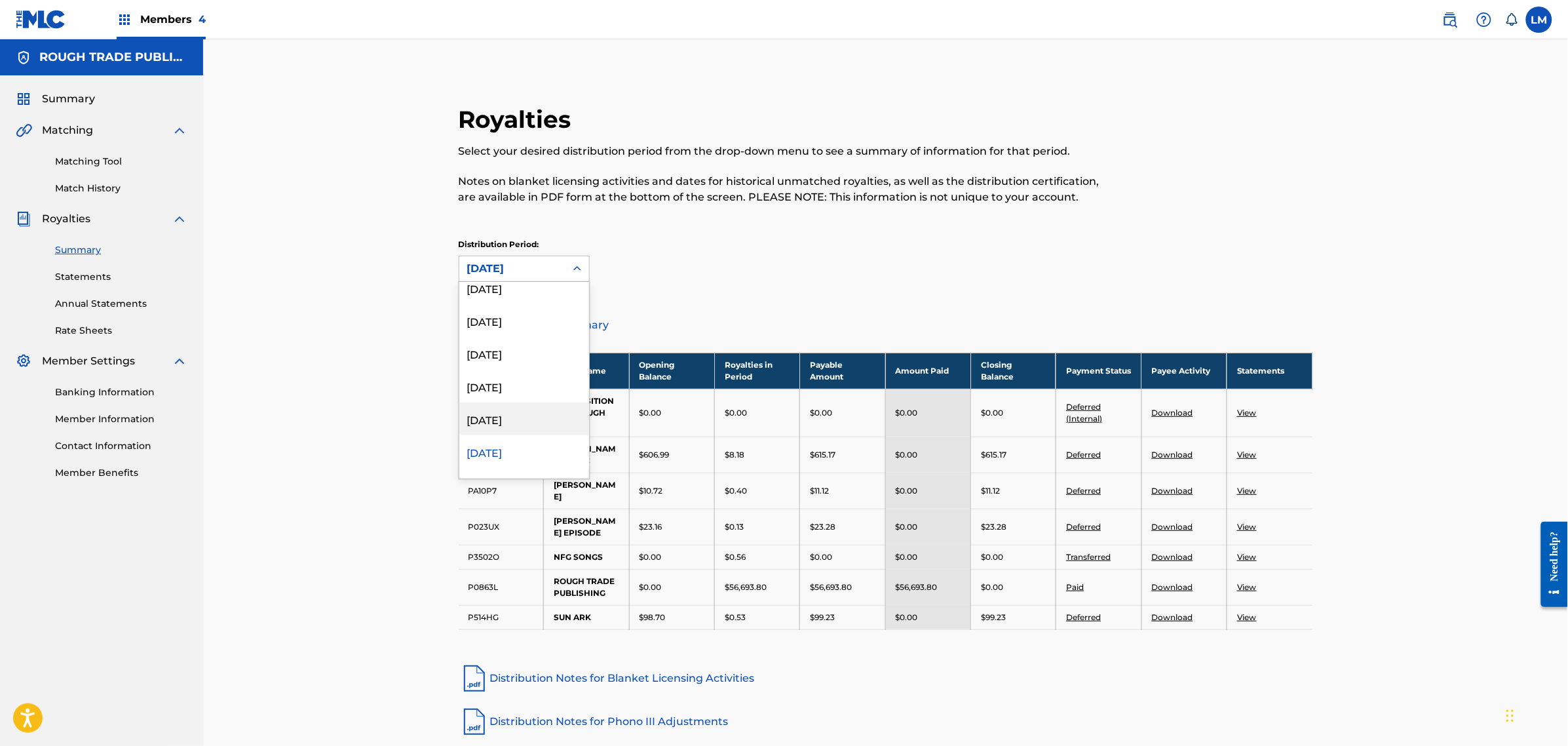
scroll to position [240, 0]
click at [527, 325] on div "[DATE]" at bounding box center [524, 321] width 129 height 33
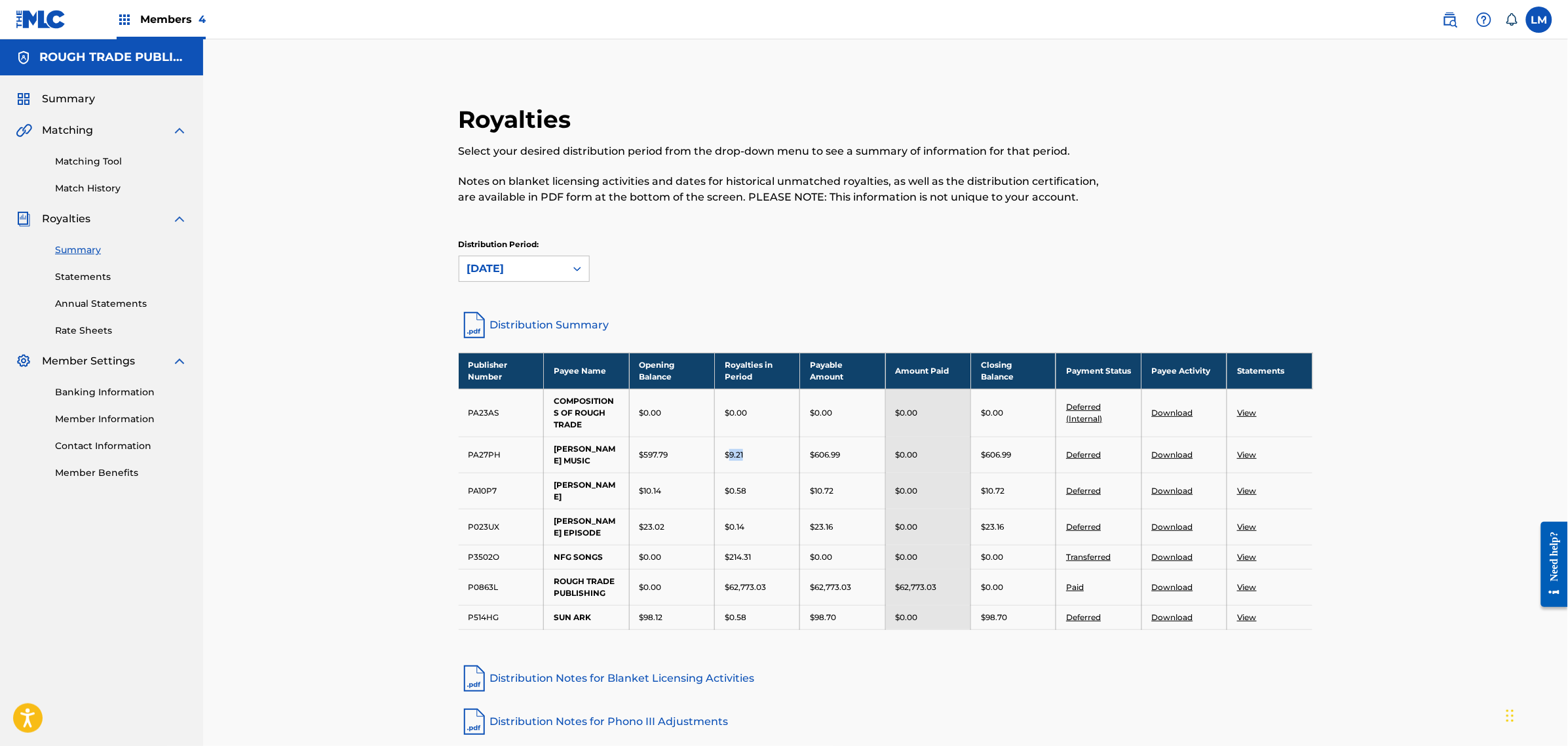
drag, startPoint x: 749, startPoint y: 463, endPoint x: 728, endPoint y: 463, distance: 21.0
click at [728, 463] on td "$9.21" at bounding box center [757, 455] width 85 height 36
drag, startPoint x: 749, startPoint y: 514, endPoint x: 729, endPoint y: 517, distance: 20.2
click at [729, 517] on td "$0.14" at bounding box center [757, 527] width 85 height 36
click at [545, 276] on div "[DATE]" at bounding box center [513, 269] width 91 height 16
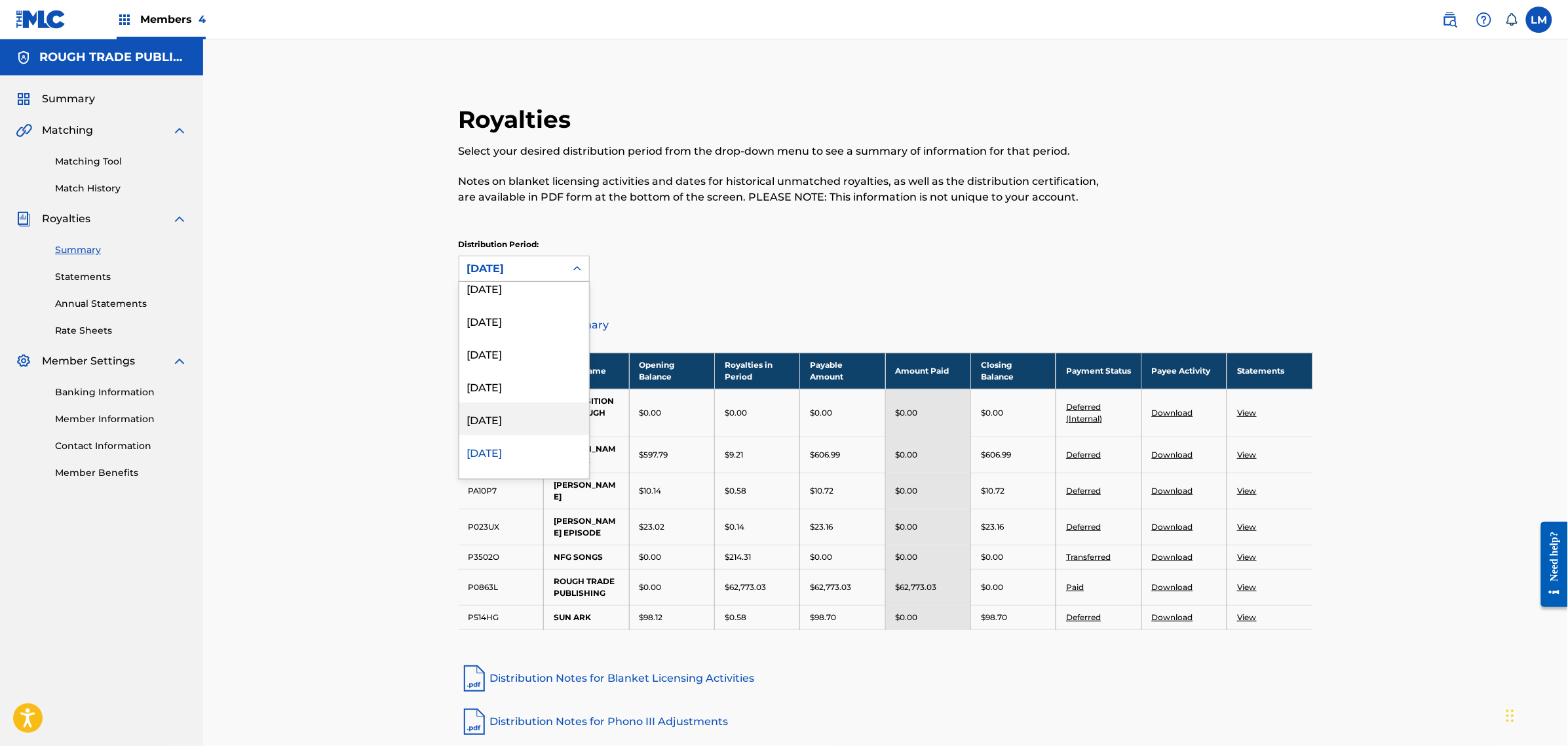
scroll to position [191, 0]
click at [516, 407] on div "[DATE]" at bounding box center [524, 403] width 129 height 33
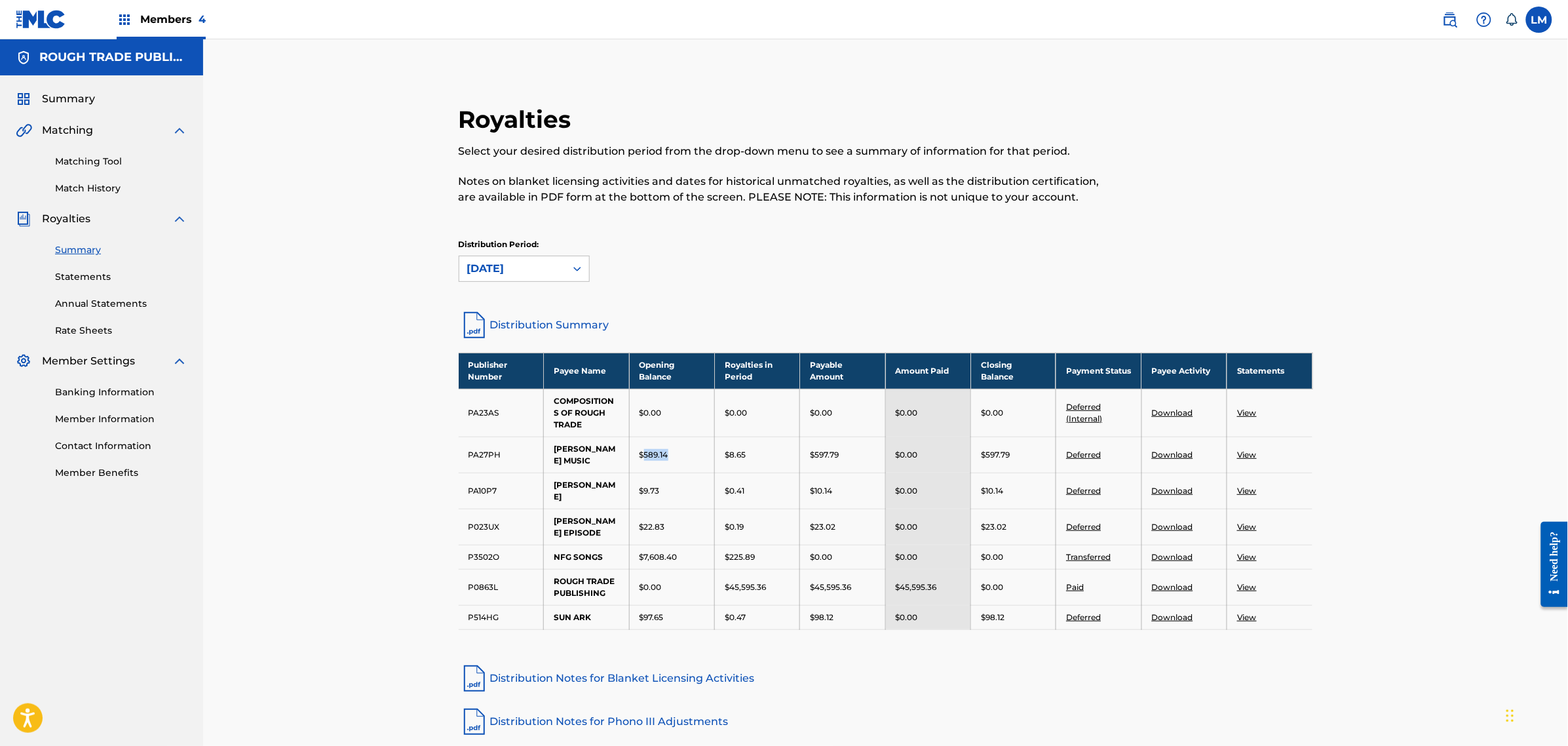
drag, startPoint x: 679, startPoint y: 464, endPoint x: 642, endPoint y: 464, distance: 37.0
click at [642, 464] on td "$589.14" at bounding box center [672, 455] width 85 height 36
click at [763, 458] on div "$8.65" at bounding box center [757, 455] width 65 height 12
drag, startPoint x: 749, startPoint y: 454, endPoint x: 731, endPoint y: 460, distance: 19.0
click at [731, 460] on div "$8.65" at bounding box center [757, 455] width 65 height 12
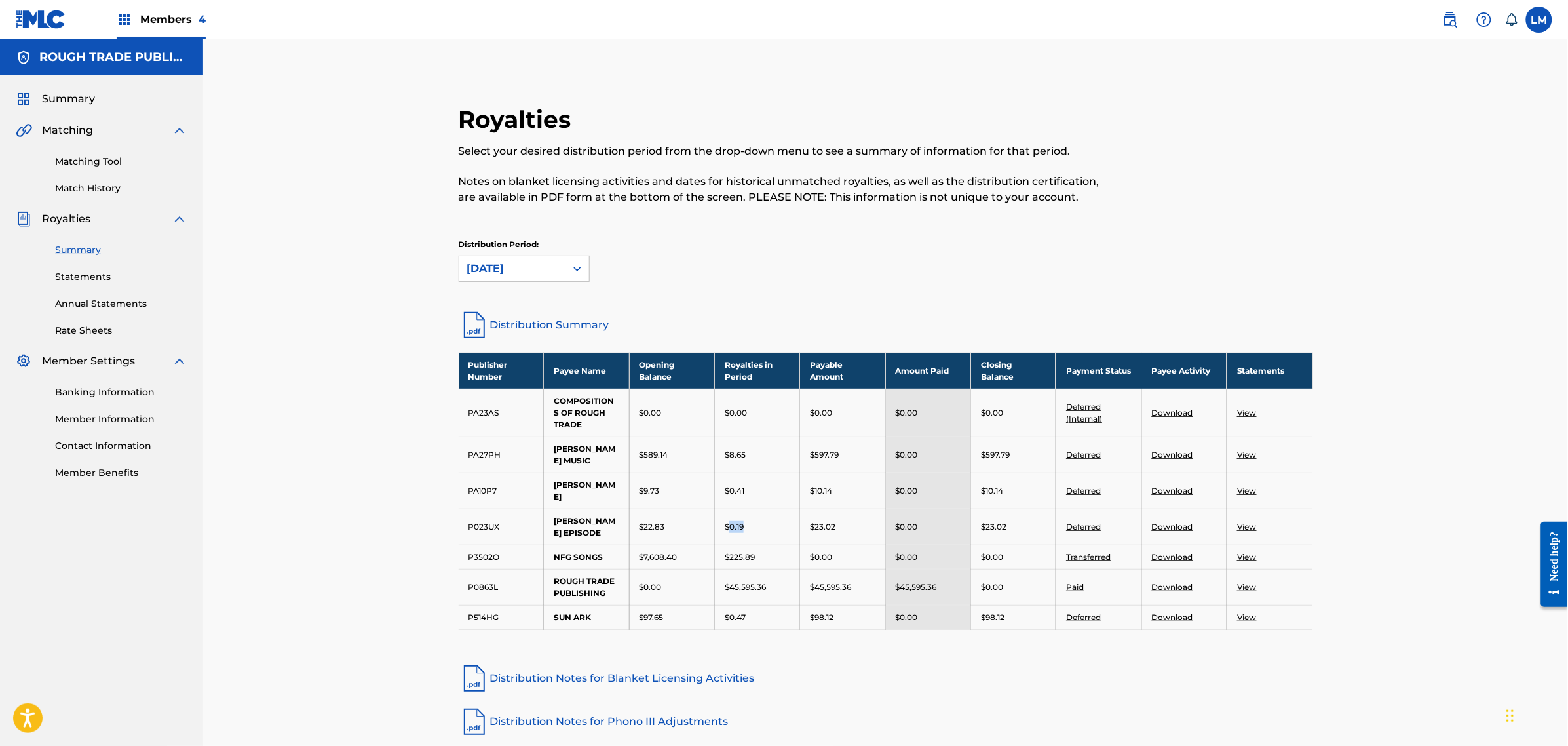
drag, startPoint x: 742, startPoint y: 513, endPoint x: 729, endPoint y: 517, distance: 13.6
click at [729, 517] on td "$0.19" at bounding box center [757, 527] width 85 height 36
click at [584, 276] on div at bounding box center [577, 268] width 24 height 24
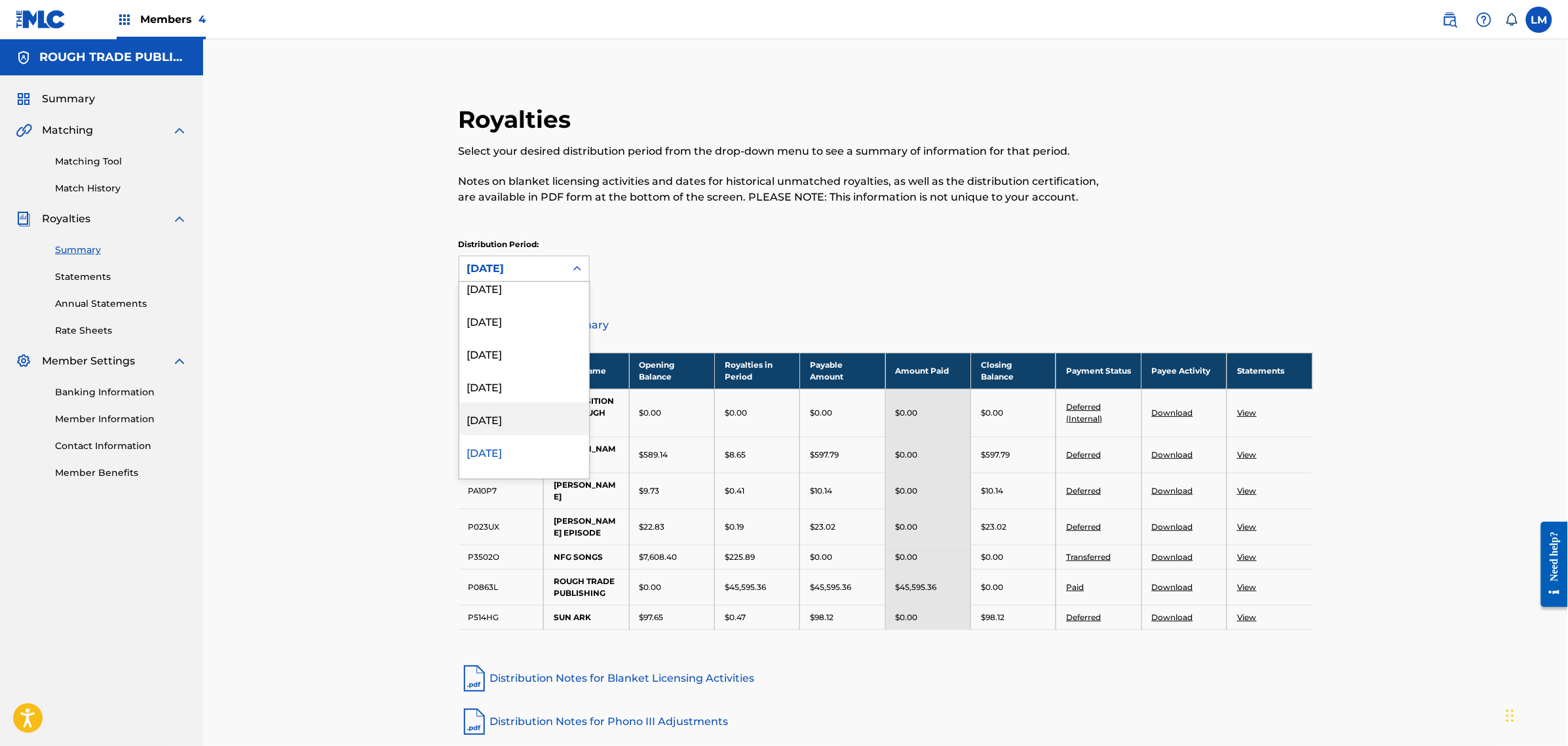
scroll to position [224, 0]
click at [516, 407] on div "[DATE]" at bounding box center [524, 403] width 129 height 33
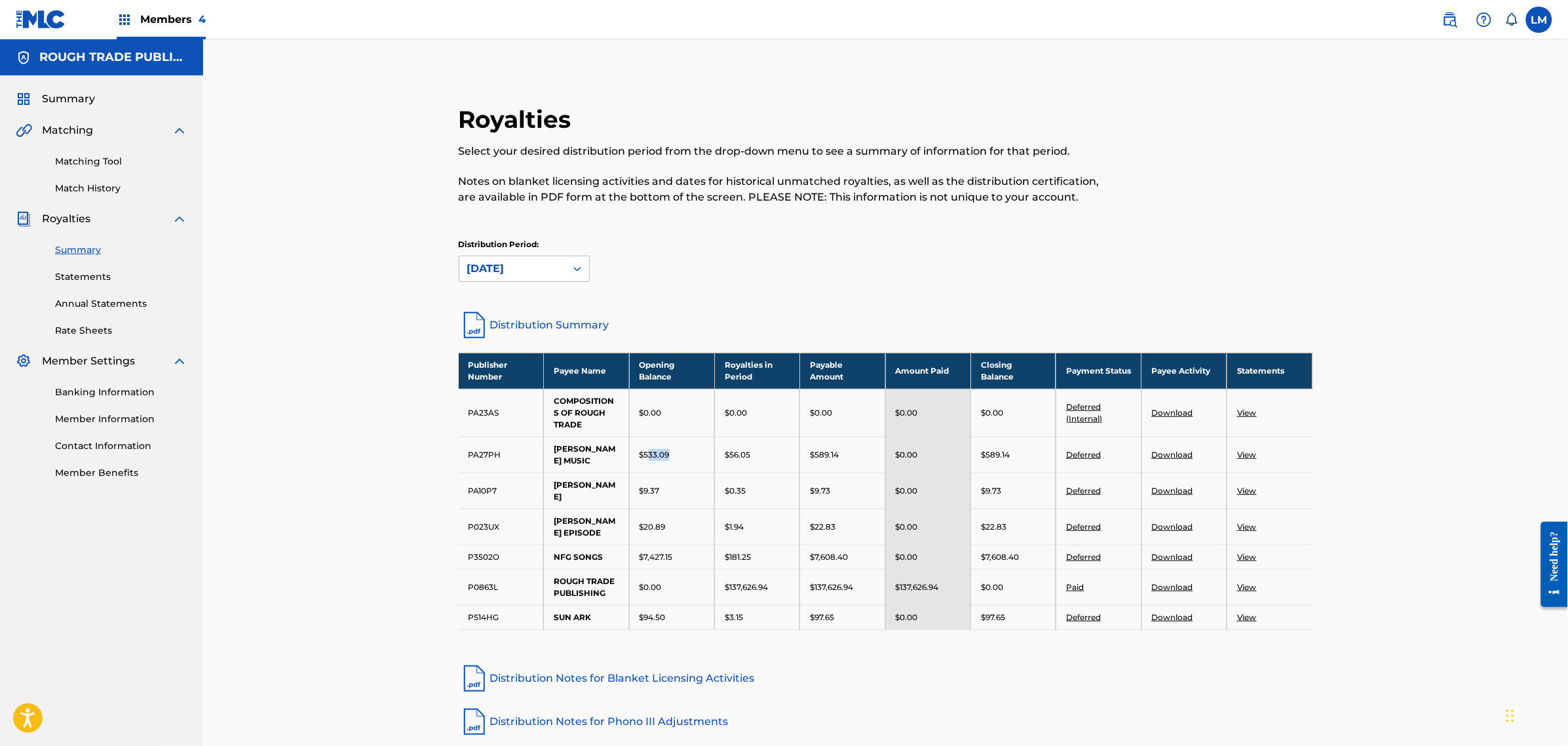
drag, startPoint x: 689, startPoint y: 462, endPoint x: 647, endPoint y: 461, distance: 42.0
click at [647, 461] on td "$533.09" at bounding box center [672, 455] width 85 height 36
click at [747, 464] on td "$56.05" at bounding box center [757, 455] width 85 height 36
click at [731, 460] on td "$56.05" at bounding box center [757, 455] width 85 height 36
click at [729, 521] on div "$1.94" at bounding box center [757, 527] width 65 height 12
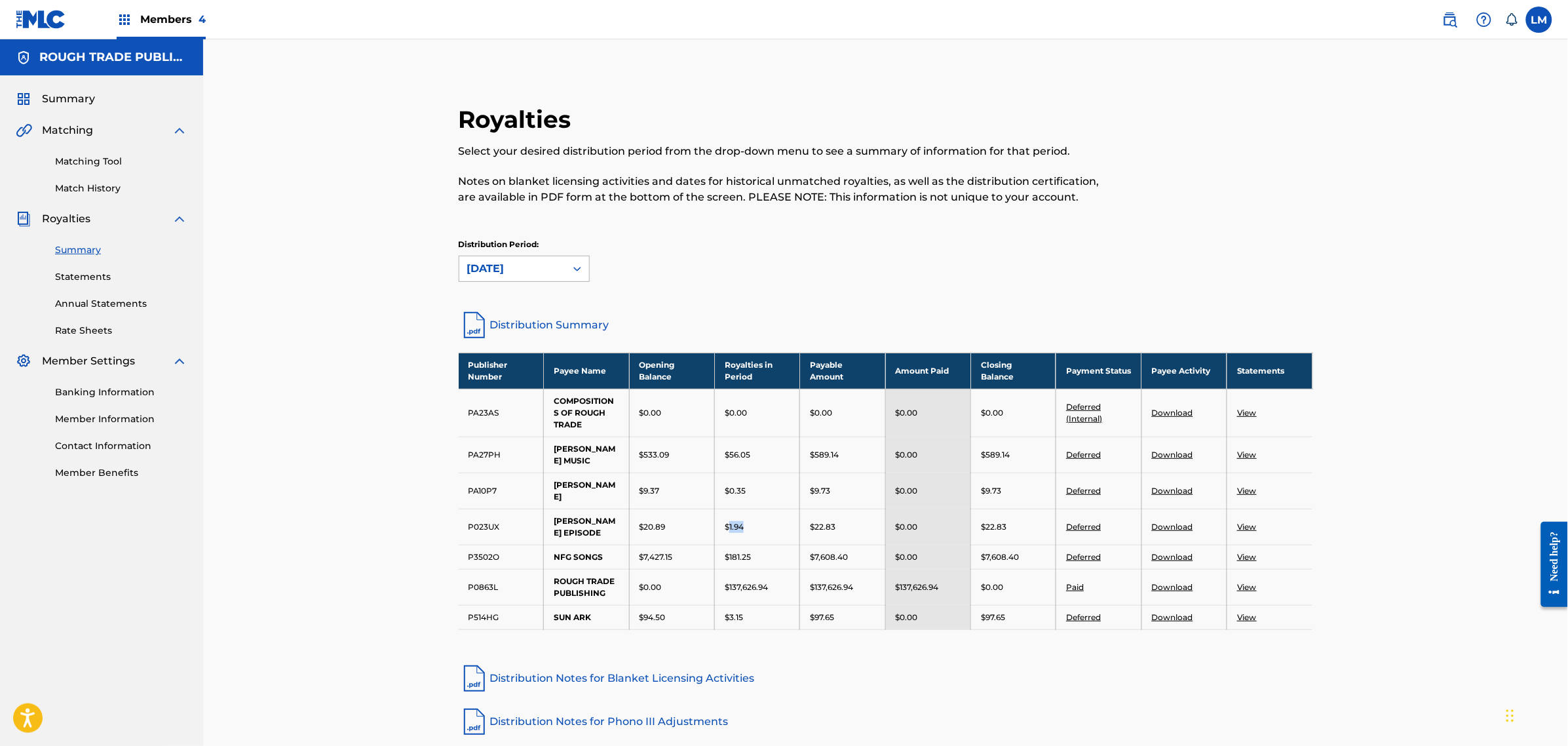
click at [534, 261] on div "[DATE]" at bounding box center [513, 269] width 91 height 16
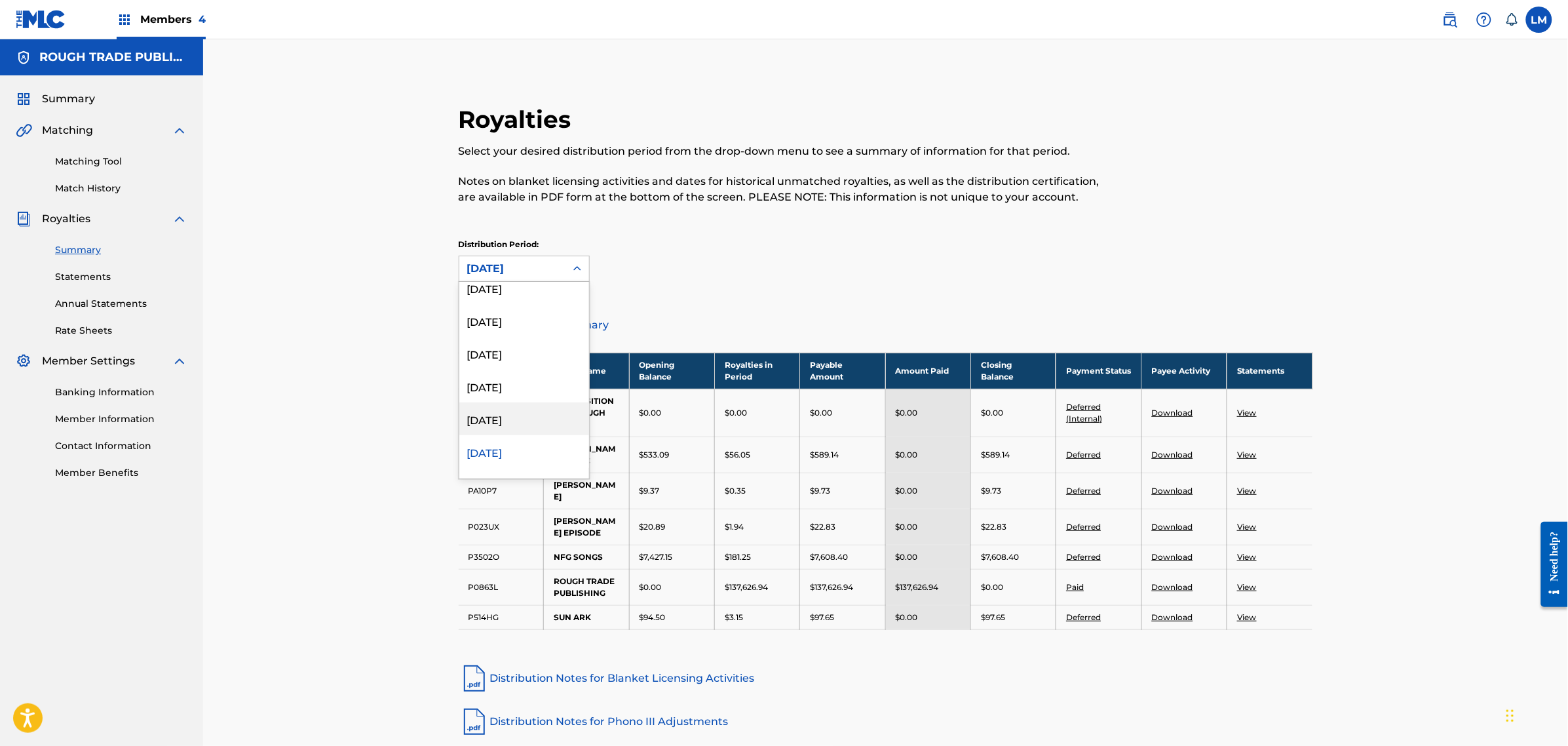
scroll to position [256, 0]
click at [516, 398] on div "[DATE]" at bounding box center [524, 403] width 129 height 33
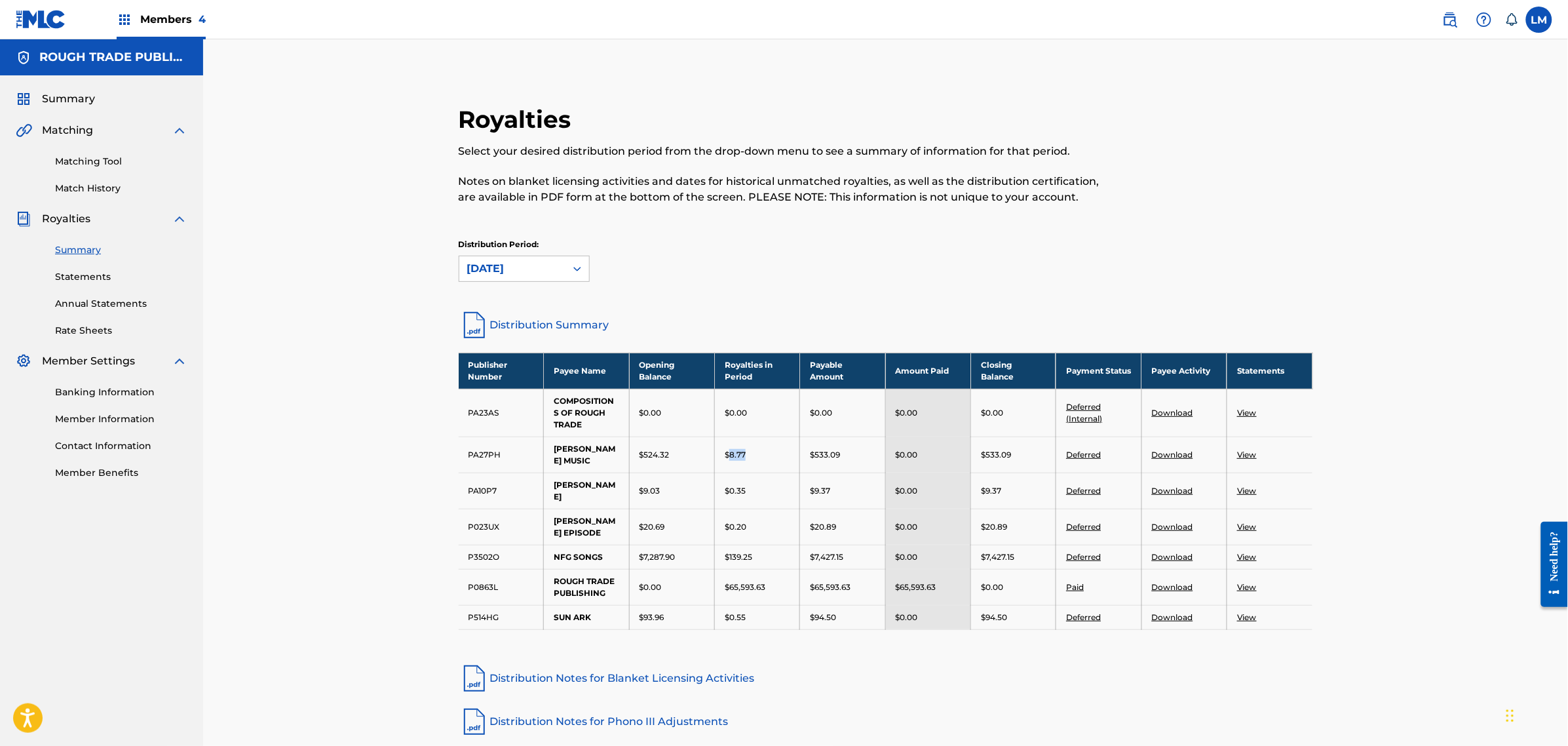
drag, startPoint x: 752, startPoint y: 450, endPoint x: 739, endPoint y: 460, distance: 16.4
click at [731, 463] on td "$8.77" at bounding box center [757, 455] width 85 height 36
drag, startPoint x: 741, startPoint y: 513, endPoint x: 727, endPoint y: 513, distance: 14.0
click at [727, 521] on div "$0.20" at bounding box center [757, 527] width 65 height 12
click at [706, 519] on td "$20.69" at bounding box center [672, 527] width 85 height 36
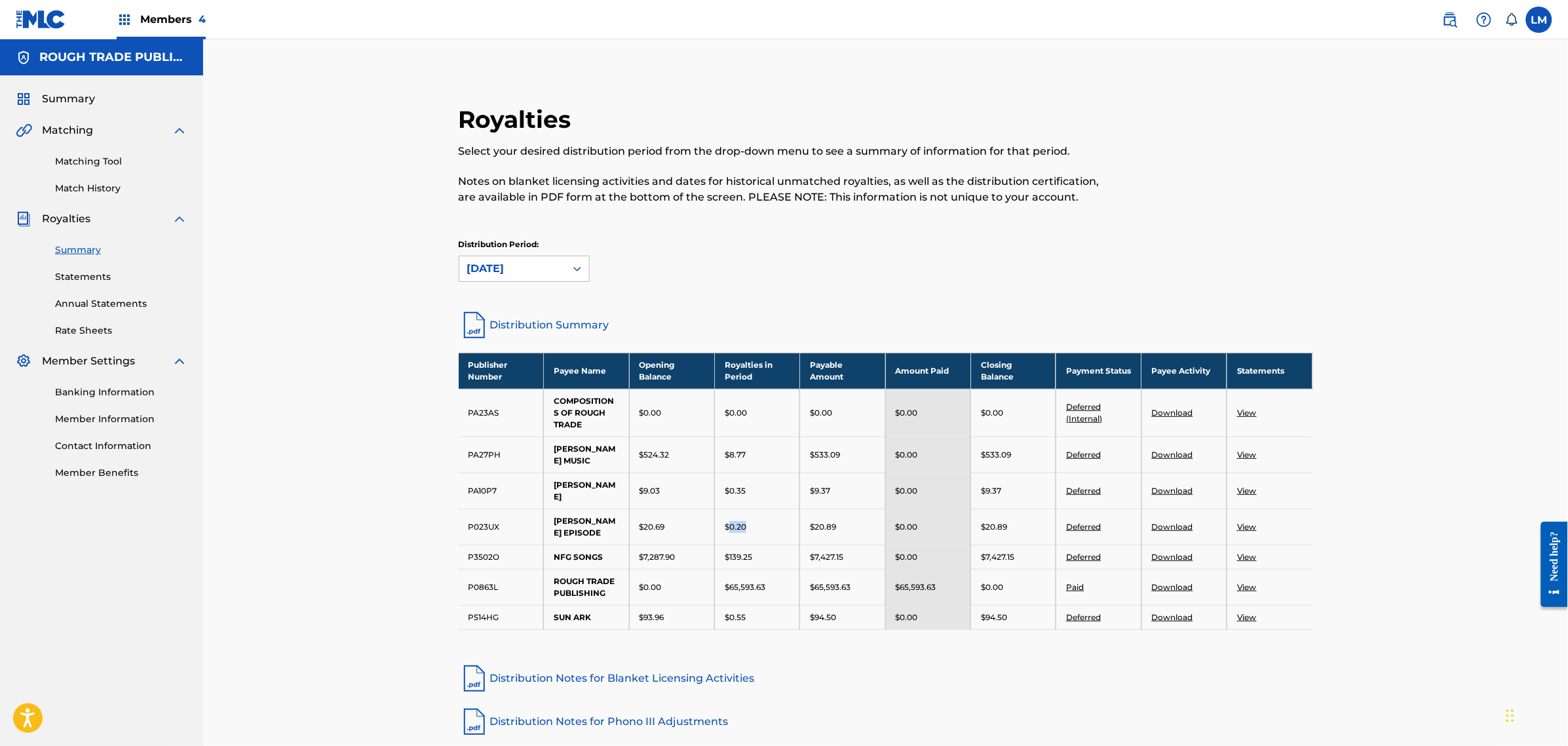
drag, startPoint x: 775, startPoint y: 509, endPoint x: 731, endPoint y: 510, distance: 44.0
click at [731, 521] on div "$0.20" at bounding box center [757, 527] width 65 height 12
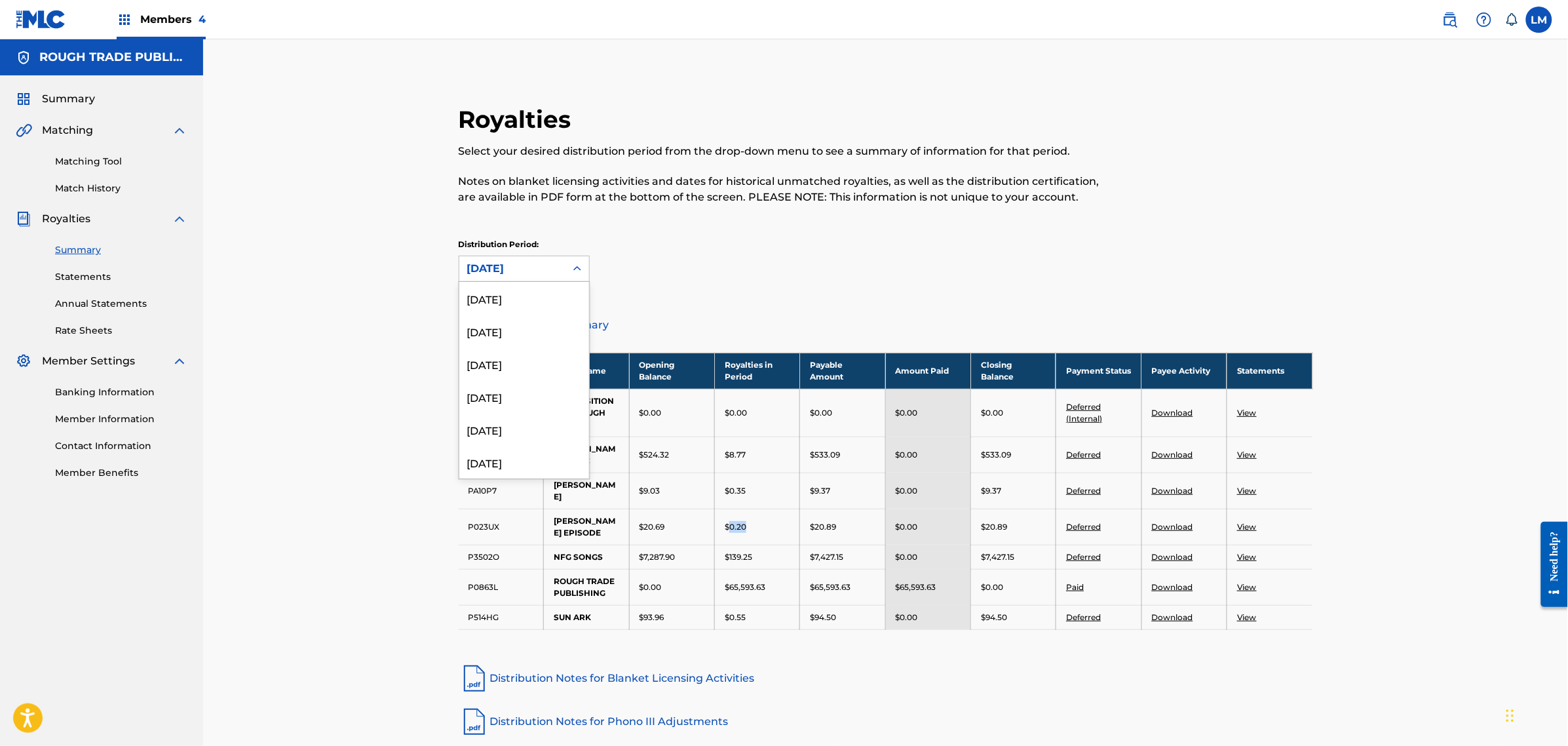
click at [534, 263] on div "[DATE]" at bounding box center [513, 269] width 91 height 16
click at [506, 406] on div "[DATE]" at bounding box center [524, 403] width 129 height 33
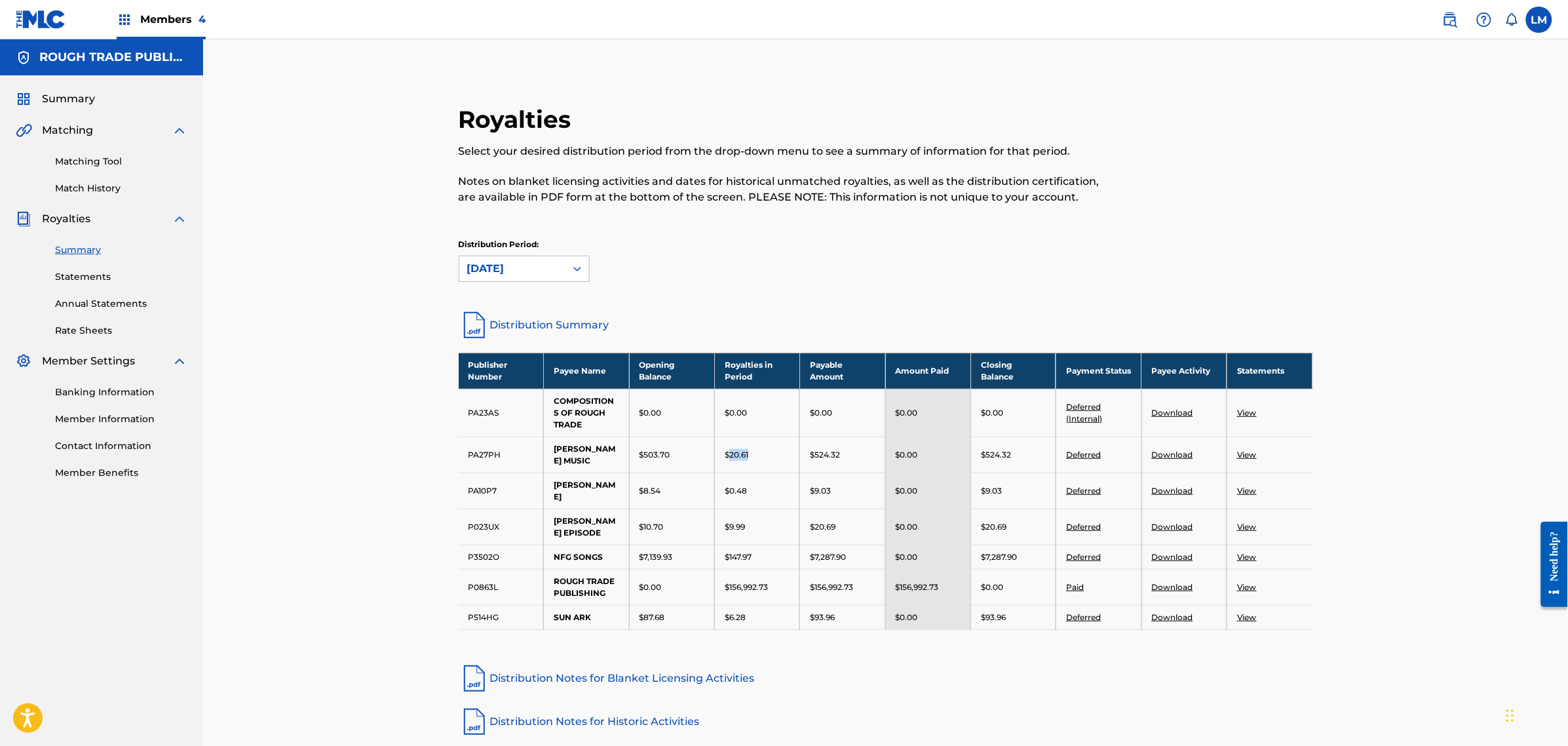
drag, startPoint x: 757, startPoint y: 464, endPoint x: 728, endPoint y: 463, distance: 29.0
click at [728, 463] on td "$20.61" at bounding box center [757, 455] width 85 height 36
drag, startPoint x: 746, startPoint y: 514, endPoint x: 728, endPoint y: 513, distance: 18.0
click at [728, 521] on div "$9.99" at bounding box center [757, 527] width 65 height 12
click at [560, 273] on div "[DATE]" at bounding box center [513, 268] width 106 height 25
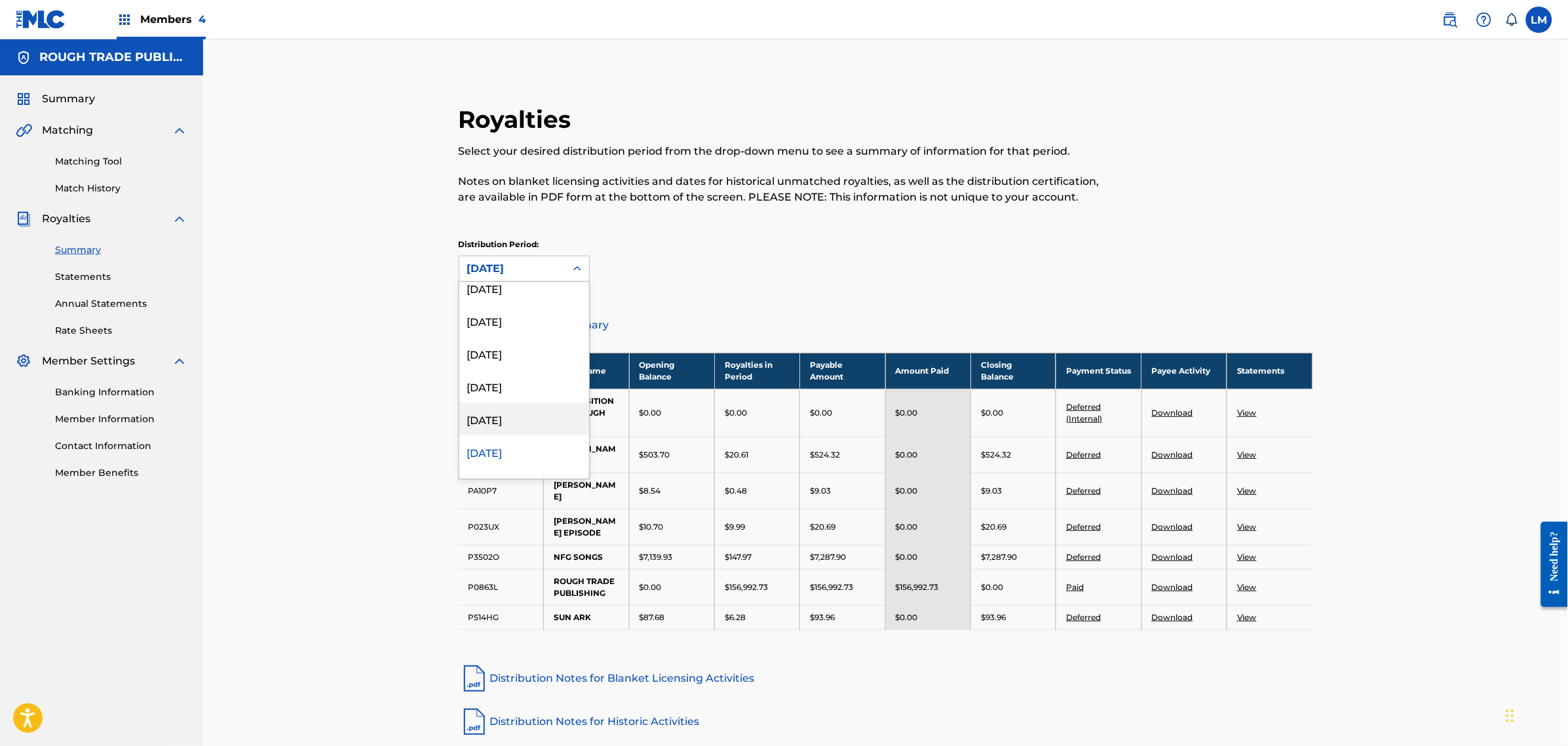
scroll to position [322, 0]
click at [509, 413] on div "[DATE]" at bounding box center [524, 403] width 129 height 33
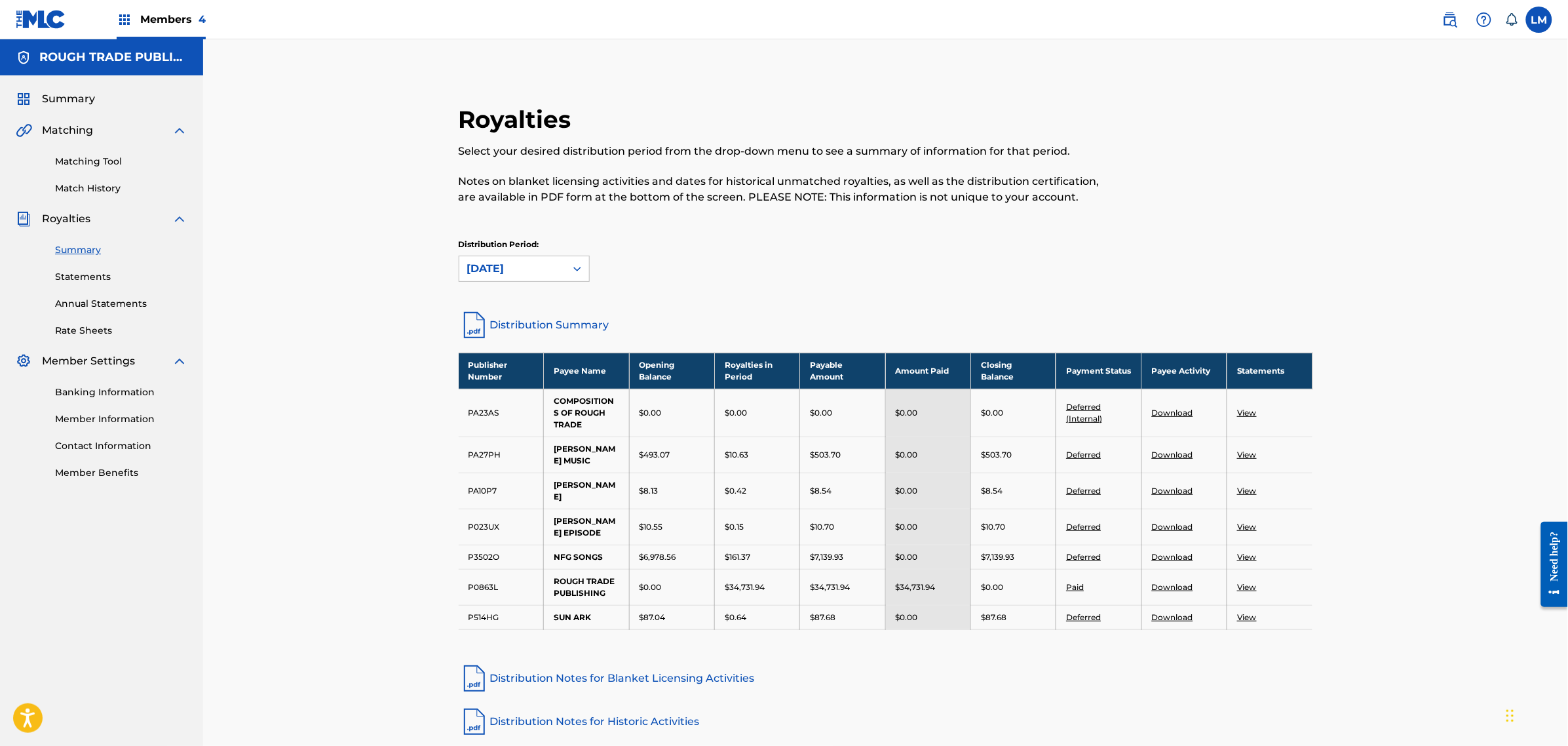
scroll to position [74, 0]
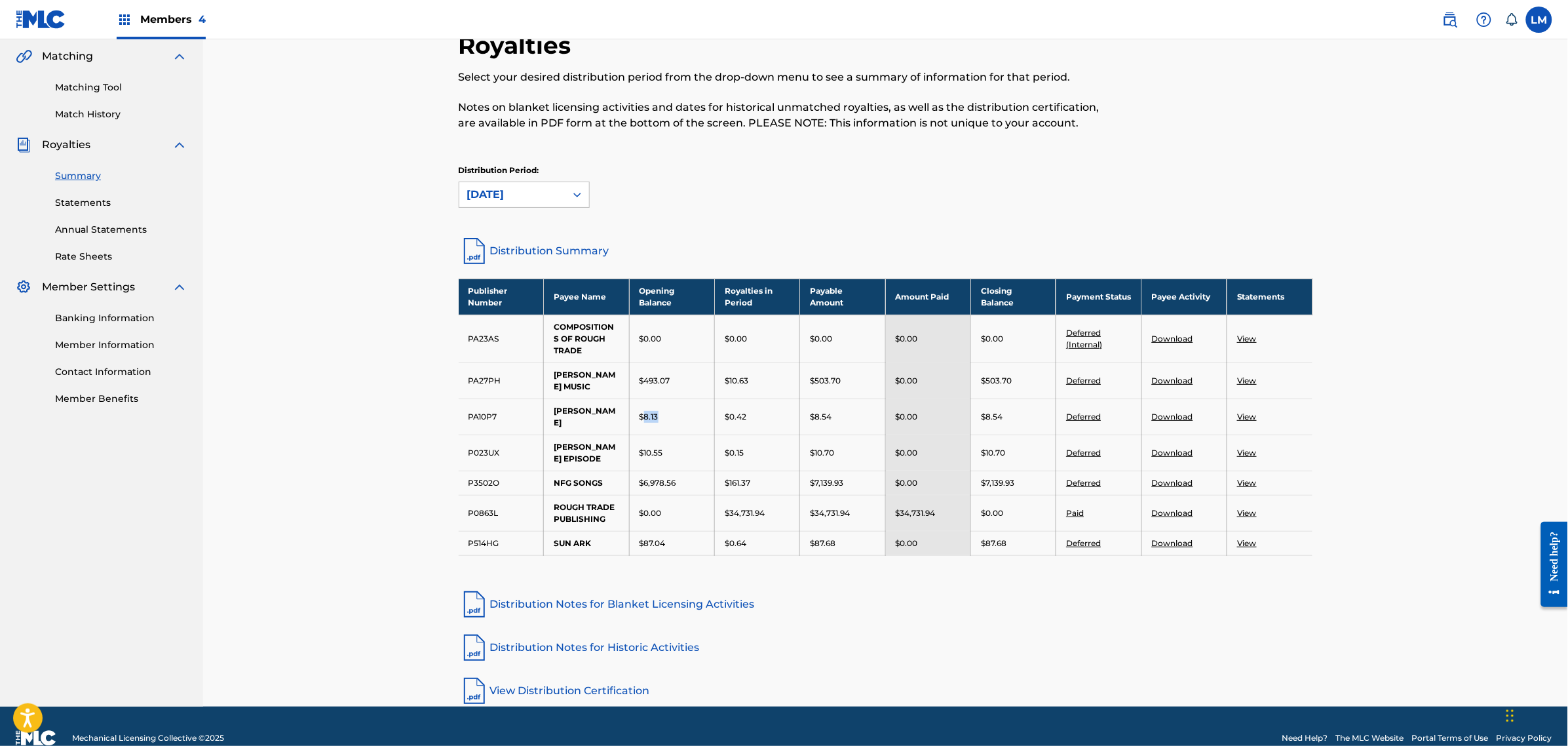
drag, startPoint x: 670, startPoint y: 417, endPoint x: 642, endPoint y: 417, distance: 28.0
click at [642, 417] on td "$8.13" at bounding box center [672, 417] width 85 height 36
click at [680, 442] on td "$10.55" at bounding box center [672, 452] width 85 height 36
drag, startPoint x: 765, startPoint y: 384, endPoint x: 729, endPoint y: 383, distance: 36.0
click at [729, 383] on div "$10.63" at bounding box center [757, 381] width 65 height 12
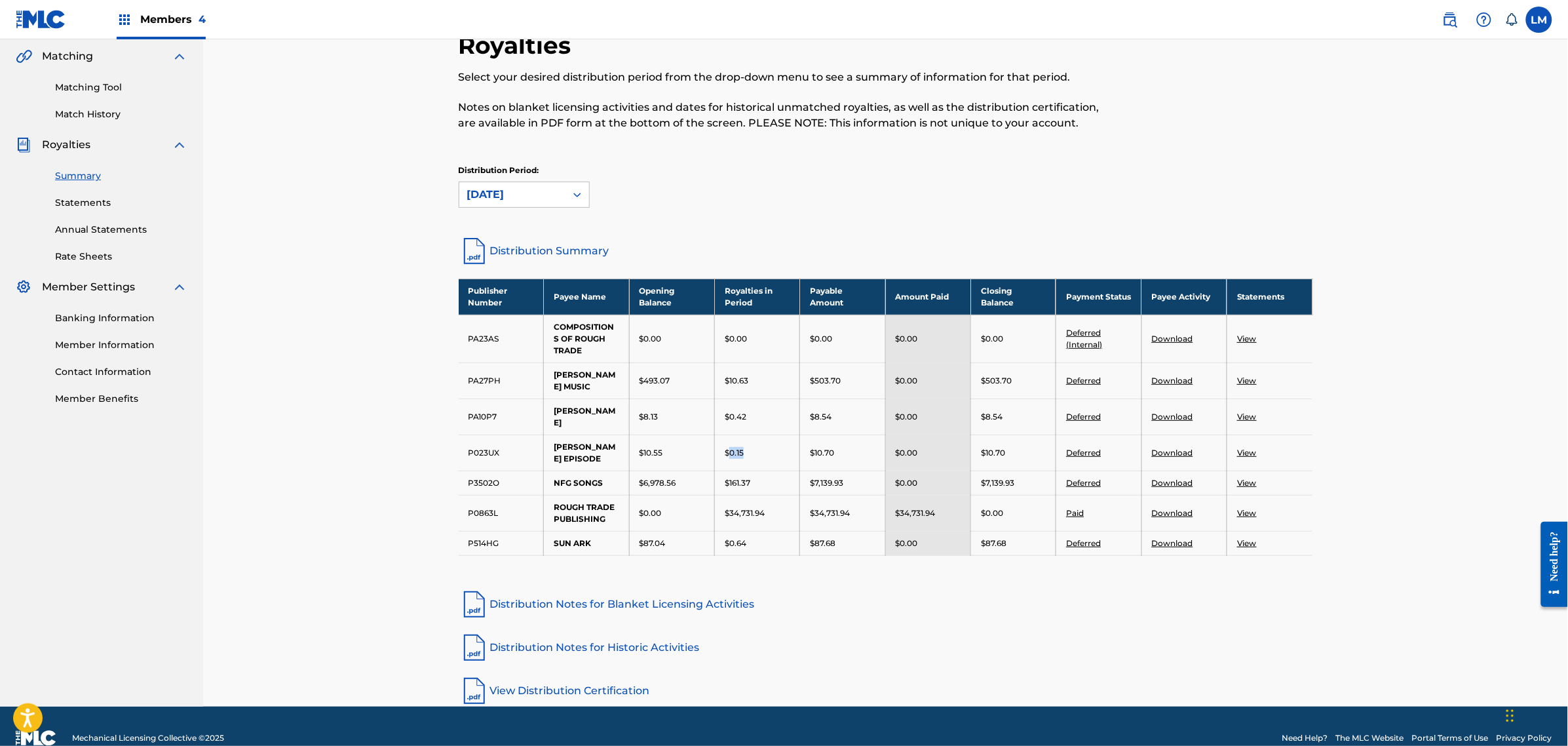
drag, startPoint x: 754, startPoint y: 434, endPoint x: 728, endPoint y: 439, distance: 26.5
click at [728, 447] on div "$0.15" at bounding box center [757, 452] width 65 height 12
click at [734, 447] on p "$0.15" at bounding box center [734, 452] width 19 height 12
drag, startPoint x: 746, startPoint y: 439, endPoint x: 733, endPoint y: 439, distance: 13.0
click at [733, 447] on div "$0.15" at bounding box center [757, 452] width 65 height 12
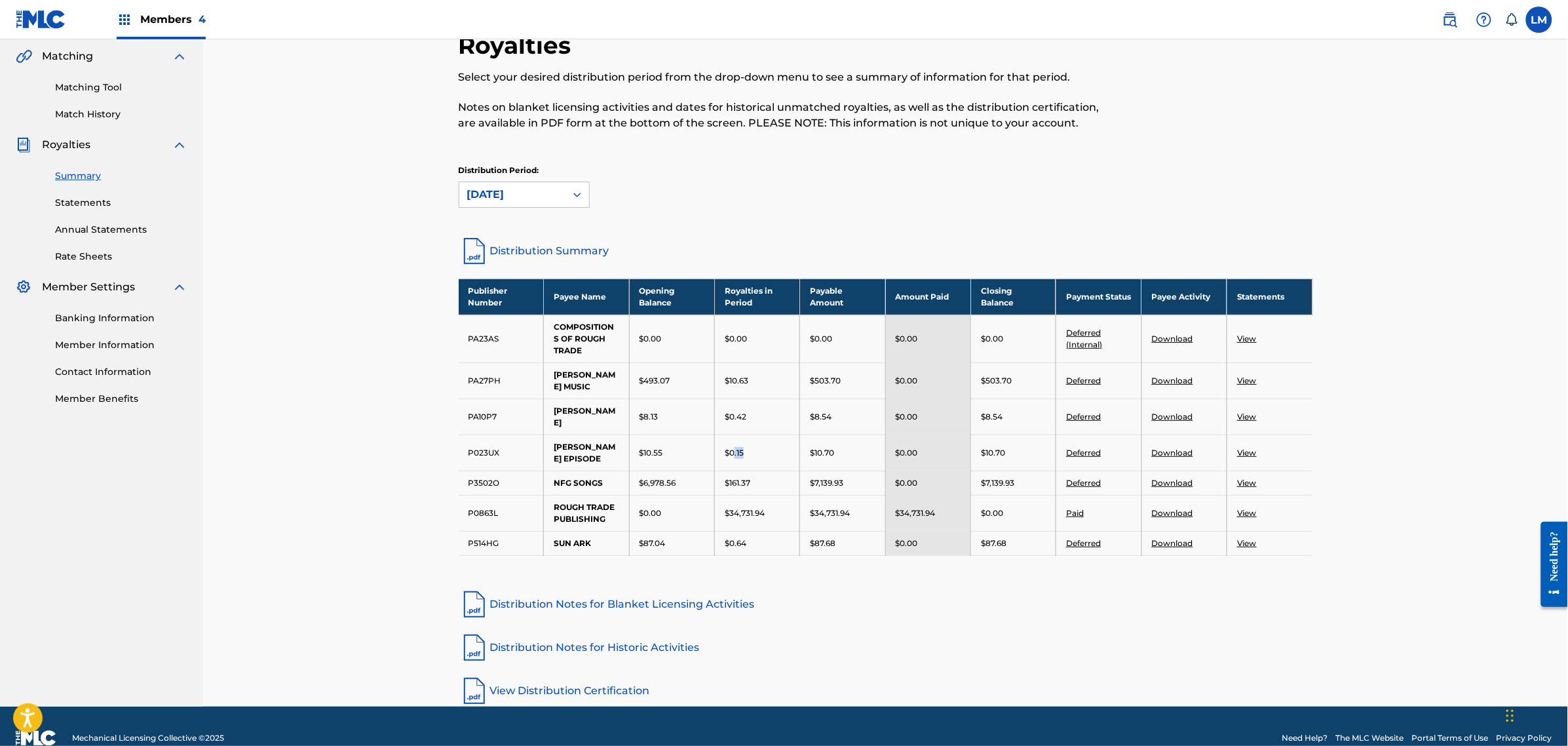
click at [738, 447] on p "$0.15" at bounding box center [734, 452] width 19 height 12
drag, startPoint x: 739, startPoint y: 440, endPoint x: 731, endPoint y: 440, distance: 8.0
click at [731, 447] on div "$0.15" at bounding box center [757, 452] width 65 height 12
click at [542, 188] on div "[DATE]" at bounding box center [513, 195] width 91 height 16
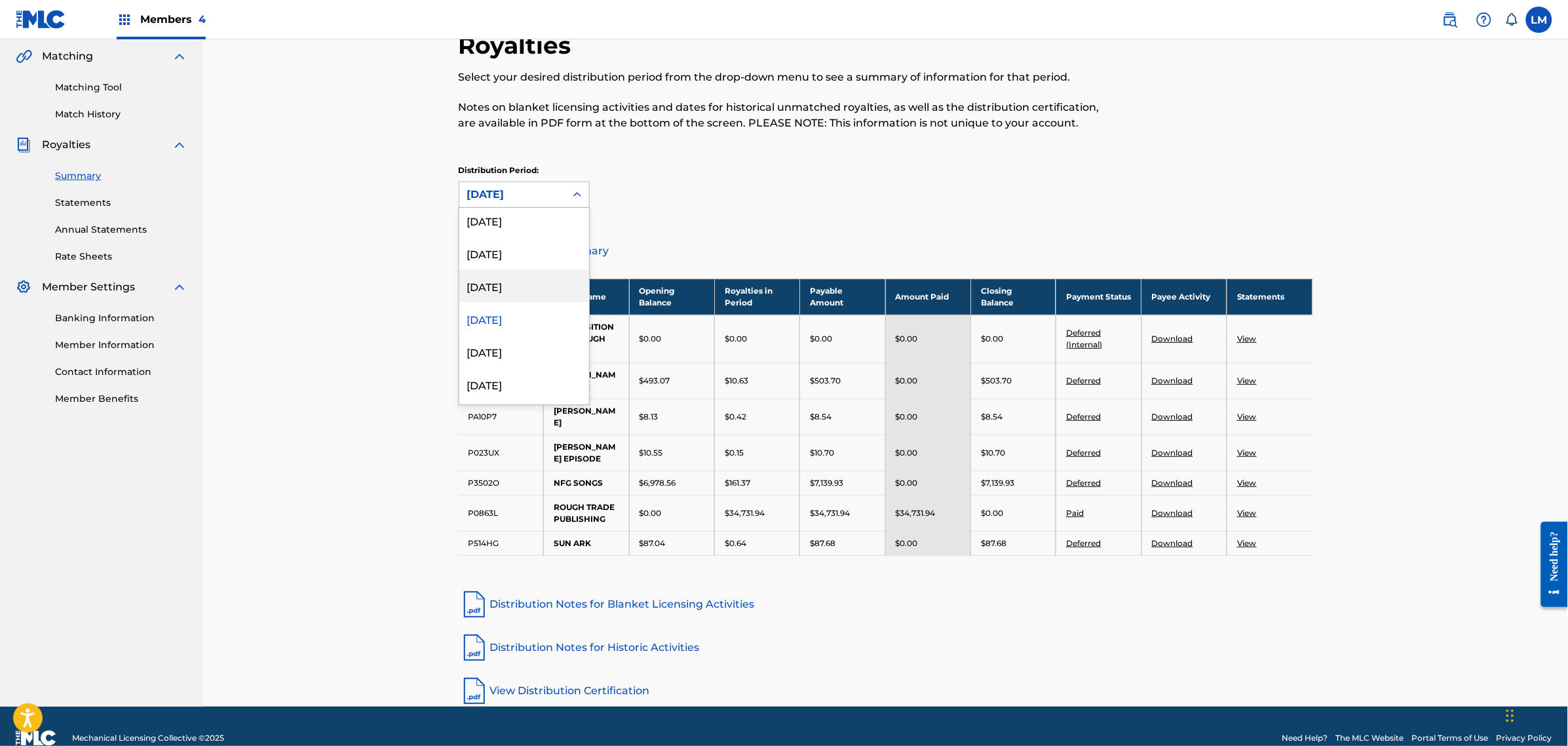
scroll to position [355, 0]
click at [506, 329] on div "[DATE]" at bounding box center [524, 329] width 129 height 33
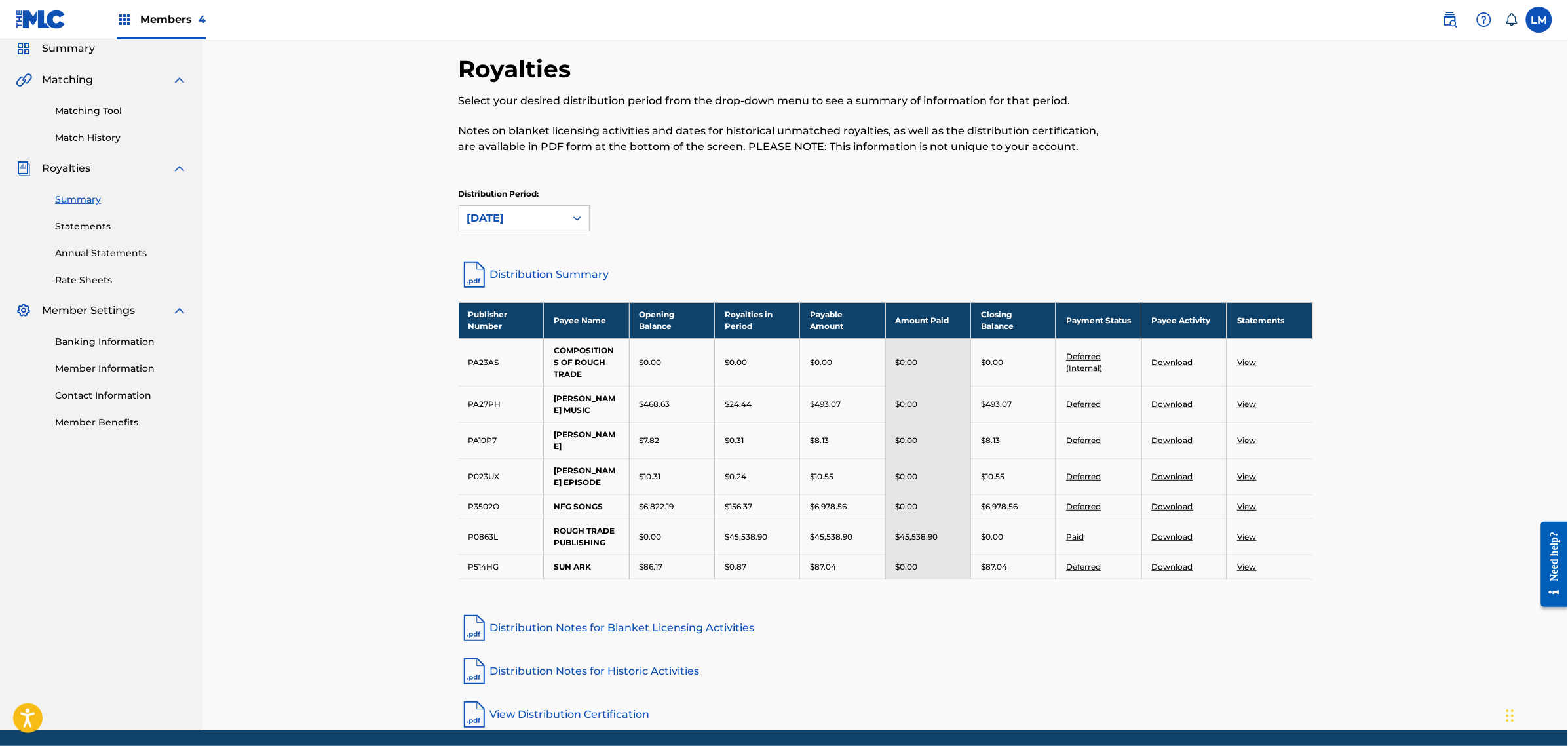
scroll to position [74, 0]
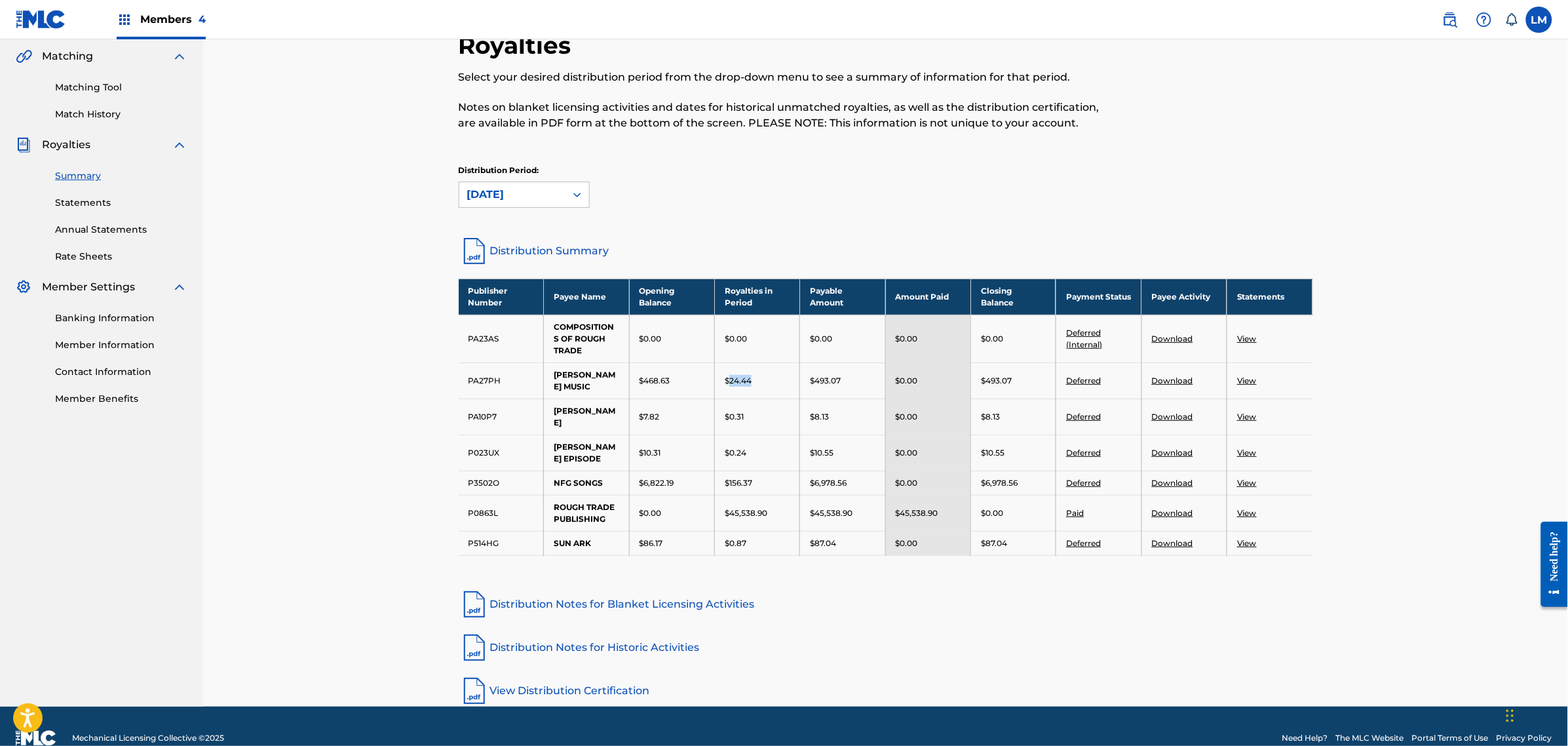
drag, startPoint x: 749, startPoint y: 379, endPoint x: 731, endPoint y: 384, distance: 18.7
click at [731, 384] on div "$24.44" at bounding box center [757, 381] width 65 height 12
drag, startPoint x: 749, startPoint y: 437, endPoint x: 732, endPoint y: 437, distance: 17.0
click at [732, 447] on div "$0.24" at bounding box center [757, 452] width 65 height 12
click at [512, 204] on div "[DATE]" at bounding box center [513, 194] width 106 height 25
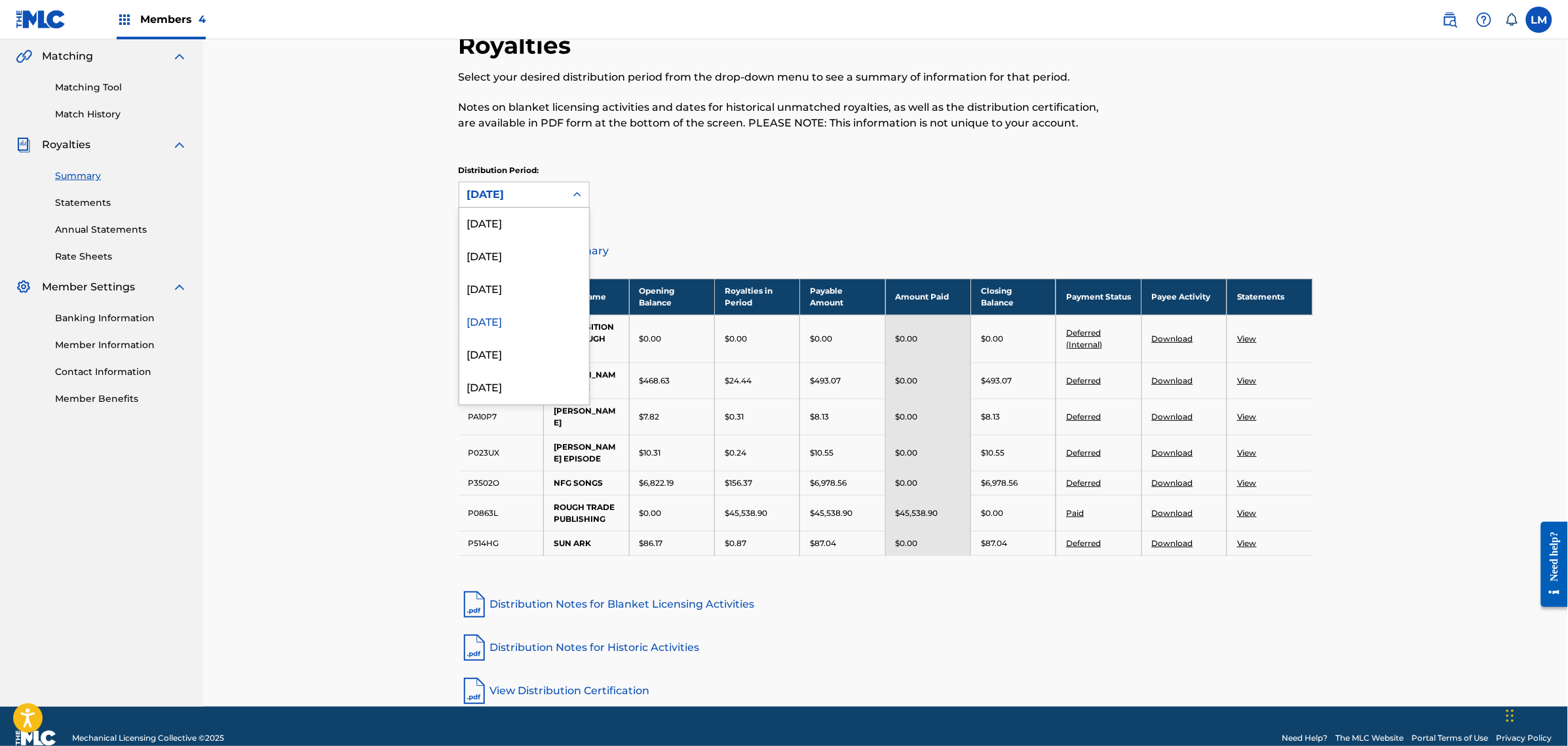
scroll to position [387, 0]
click at [516, 329] on div "[DATE]" at bounding box center [524, 329] width 129 height 33
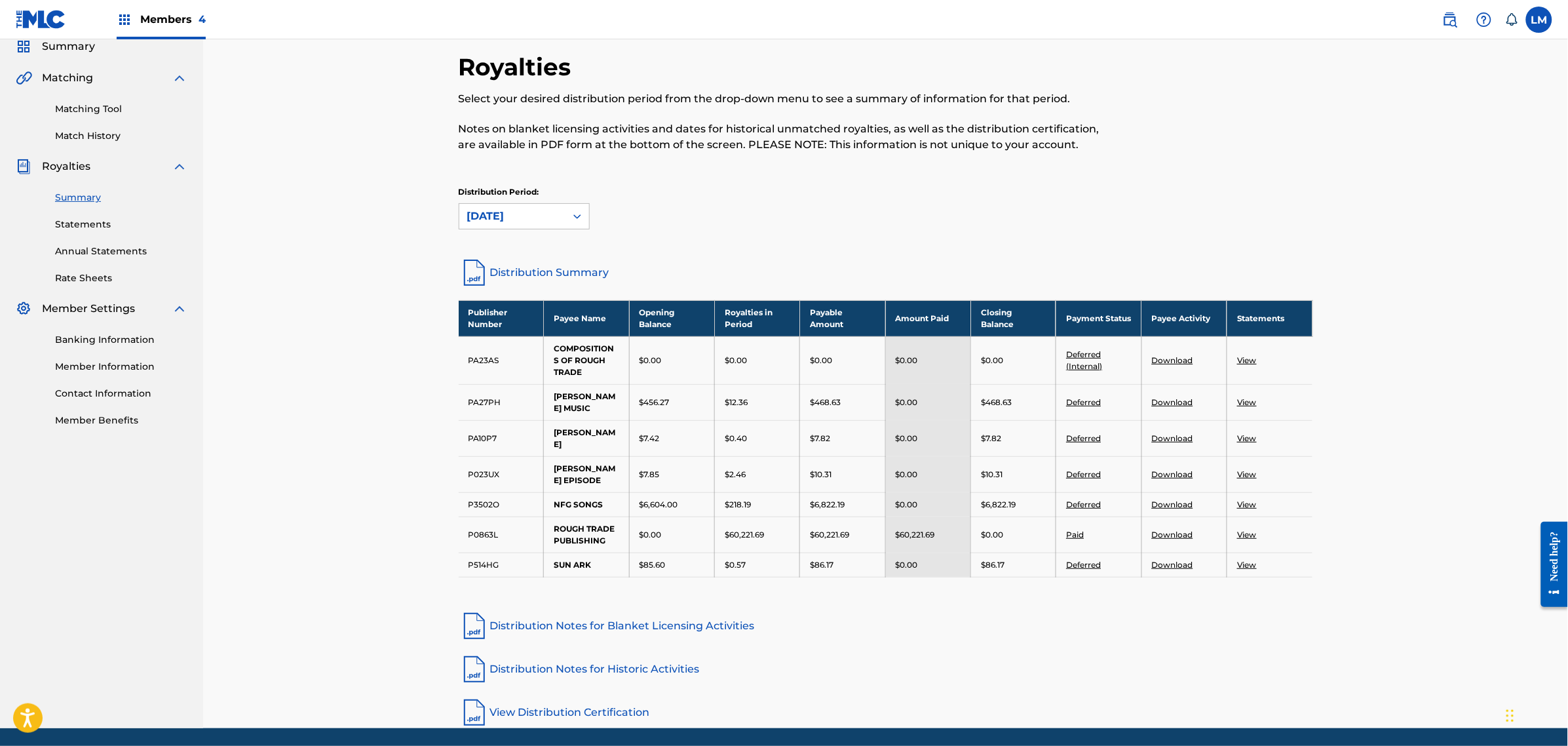
scroll to position [74, 0]
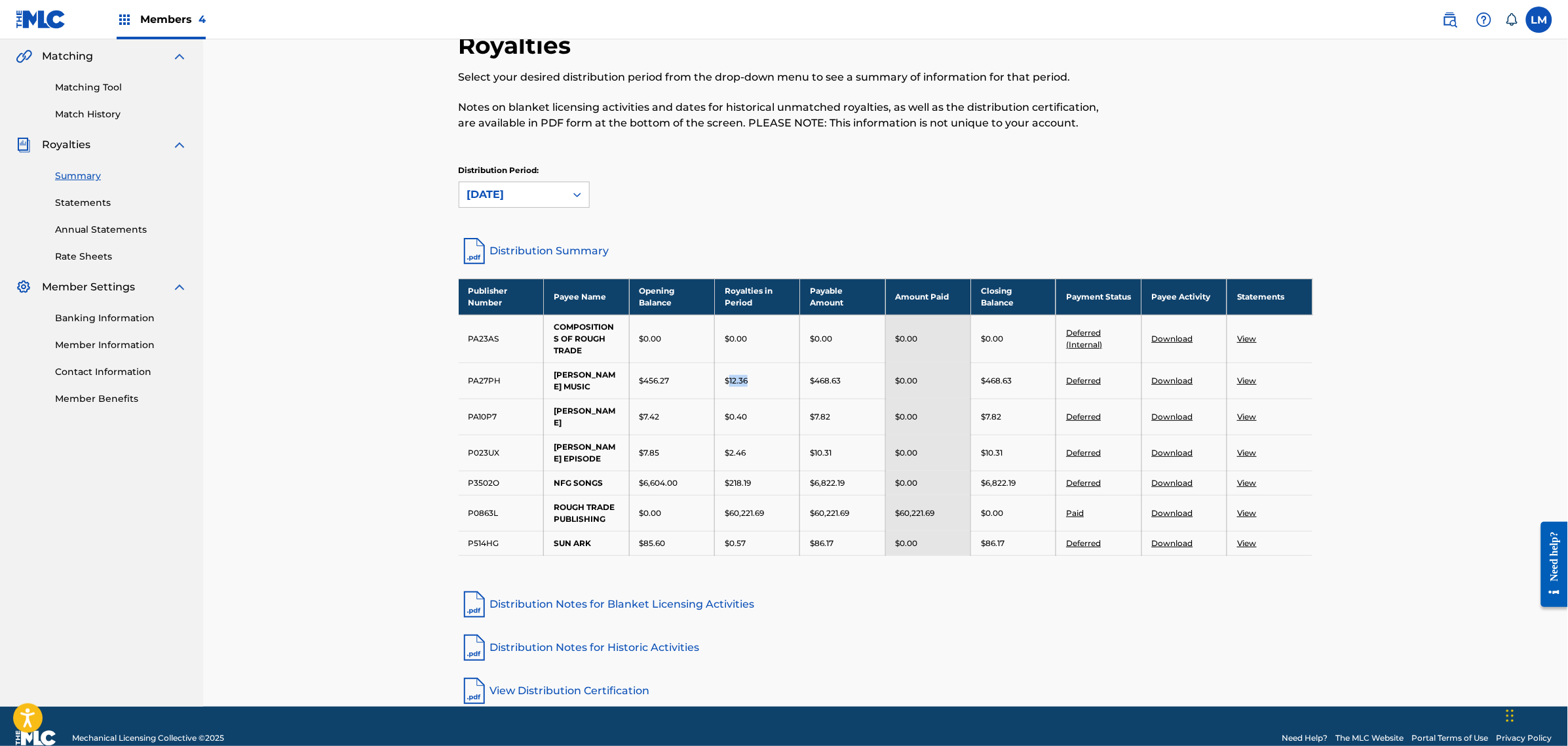
drag, startPoint x: 746, startPoint y: 381, endPoint x: 728, endPoint y: 388, distance: 19.3
click at [728, 388] on td "$12.36" at bounding box center [757, 381] width 85 height 36
drag, startPoint x: 756, startPoint y: 436, endPoint x: 729, endPoint y: 436, distance: 27.0
click at [729, 447] on div "$2.46" at bounding box center [757, 452] width 65 height 12
drag, startPoint x: 559, startPoint y: 210, endPoint x: 552, endPoint y: 203, distance: 9.9
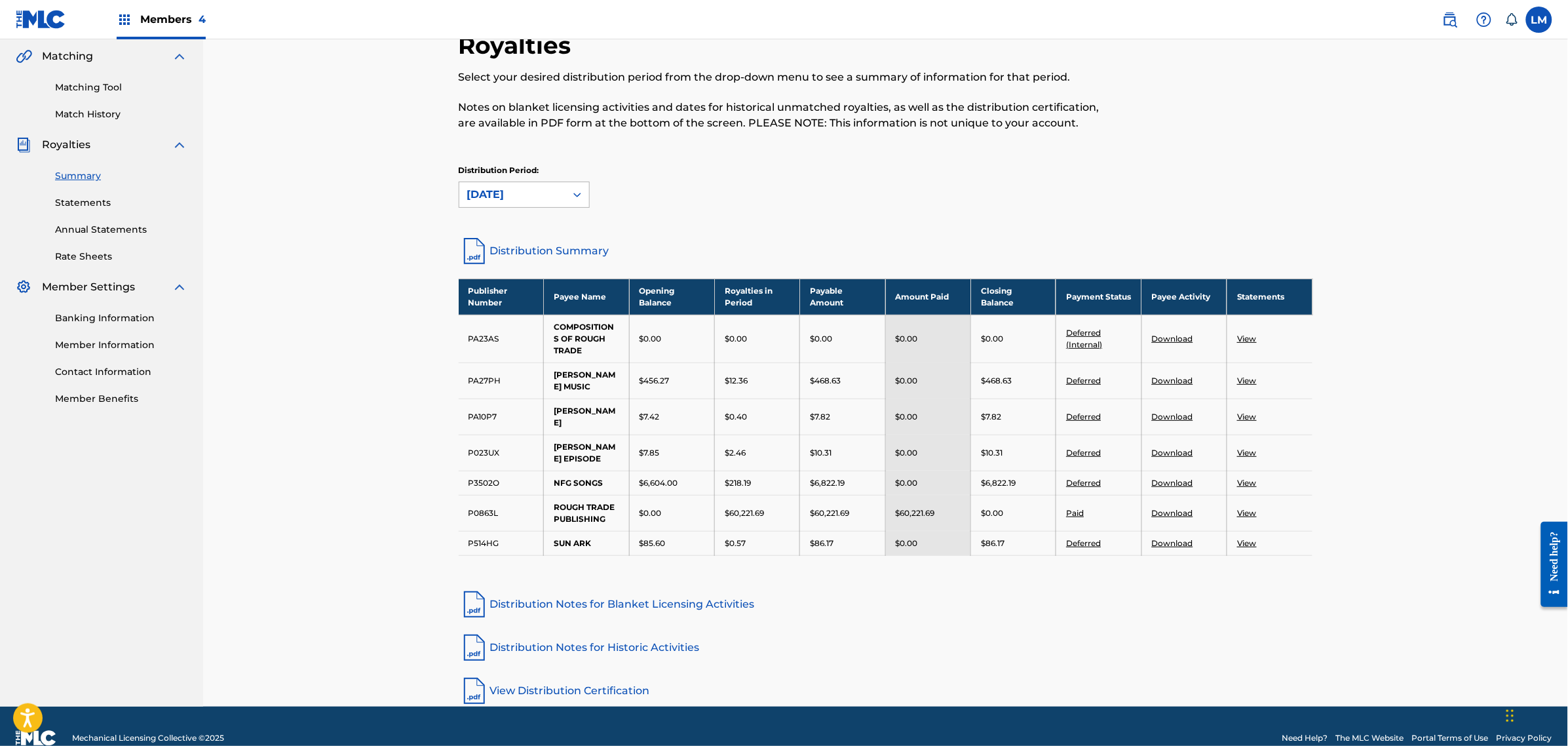
click at [552, 203] on div "Distribution Period: [DATE]" at bounding box center [886, 192] width 854 height 55
click at [552, 202] on div "[DATE]" at bounding box center [513, 194] width 106 height 25
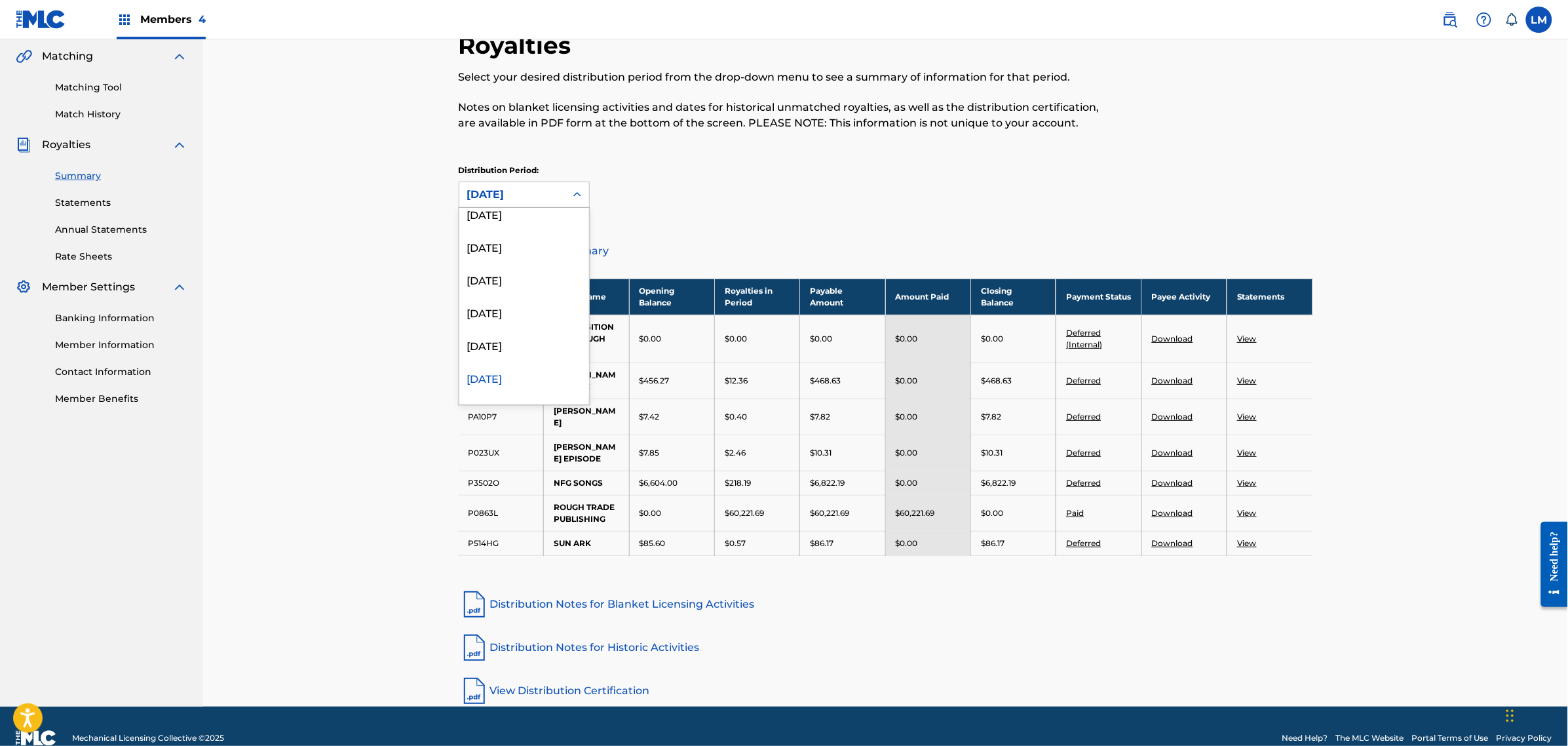
scroll to position [502, 0]
click at [500, 257] on div "[DATE]" at bounding box center [524, 247] width 129 height 33
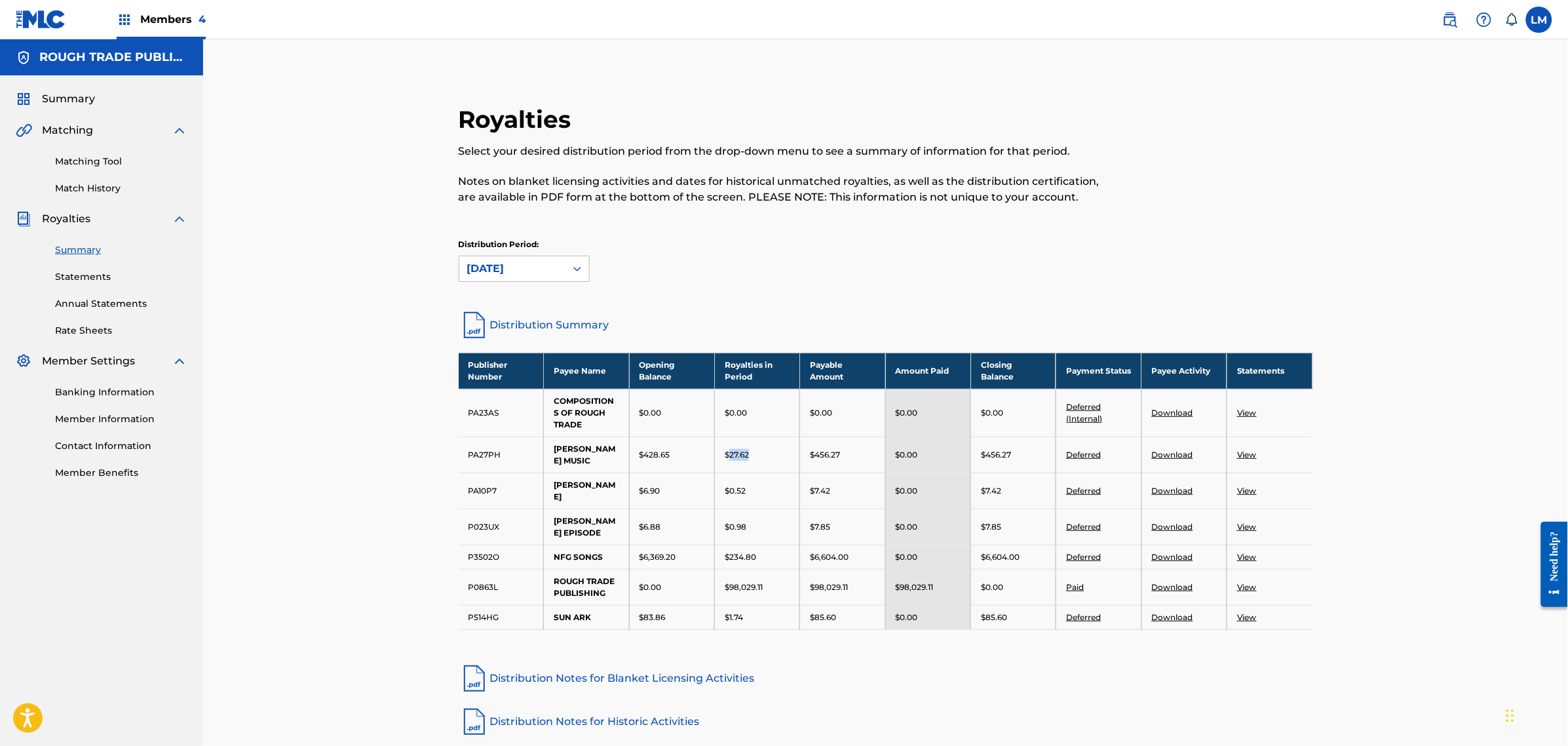
drag, startPoint x: 744, startPoint y: 462, endPoint x: 731, endPoint y: 460, distance: 13.2
click at [731, 460] on td "$27.62" at bounding box center [757, 455] width 85 height 36
drag, startPoint x: 751, startPoint y: 511, endPoint x: 728, endPoint y: 511, distance: 23.0
click at [728, 521] on div "$0.98" at bounding box center [757, 527] width 65 height 12
click at [552, 268] on div "[DATE]" at bounding box center [513, 269] width 91 height 16
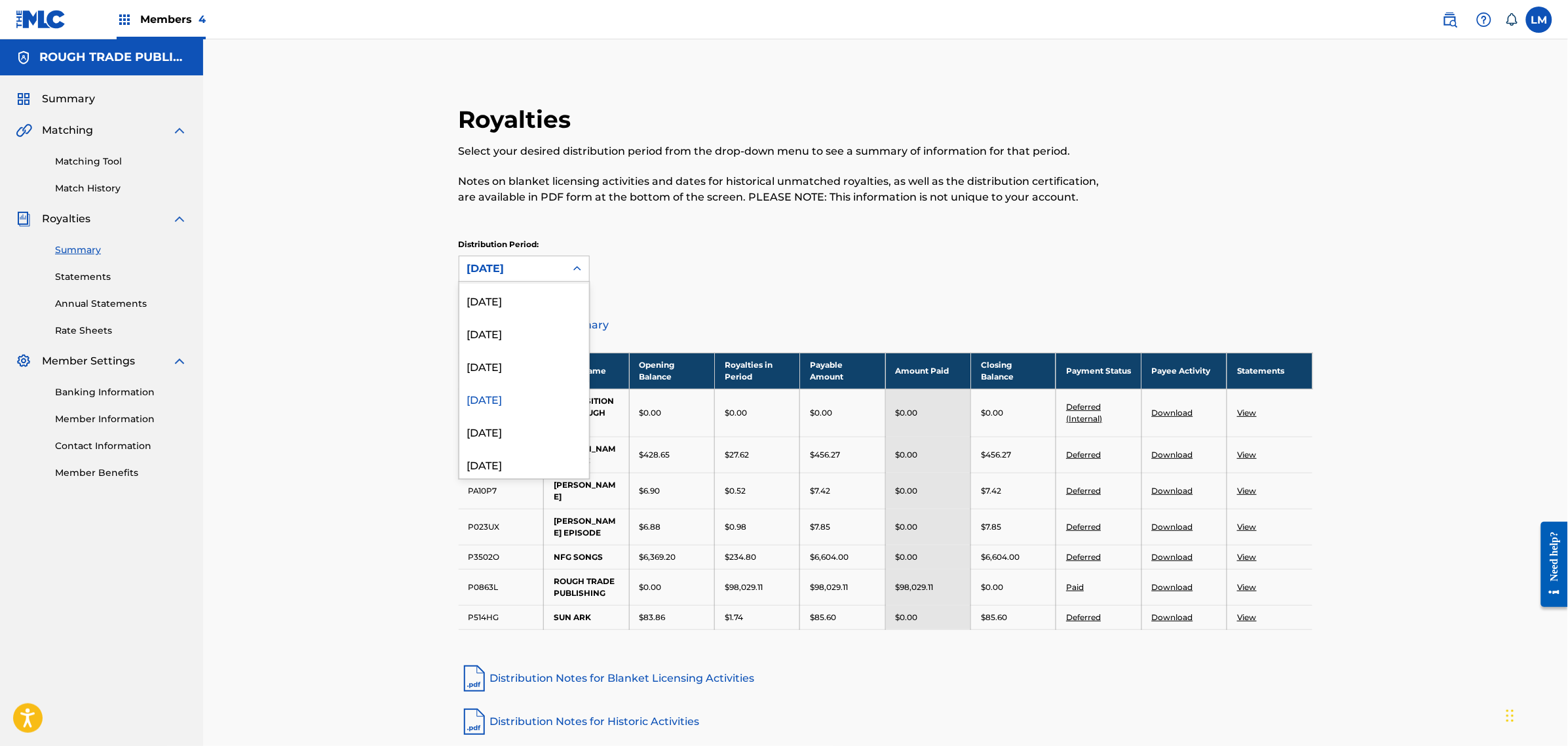
scroll to position [453, 0]
click at [491, 397] on div "[DATE]" at bounding box center [524, 403] width 129 height 33
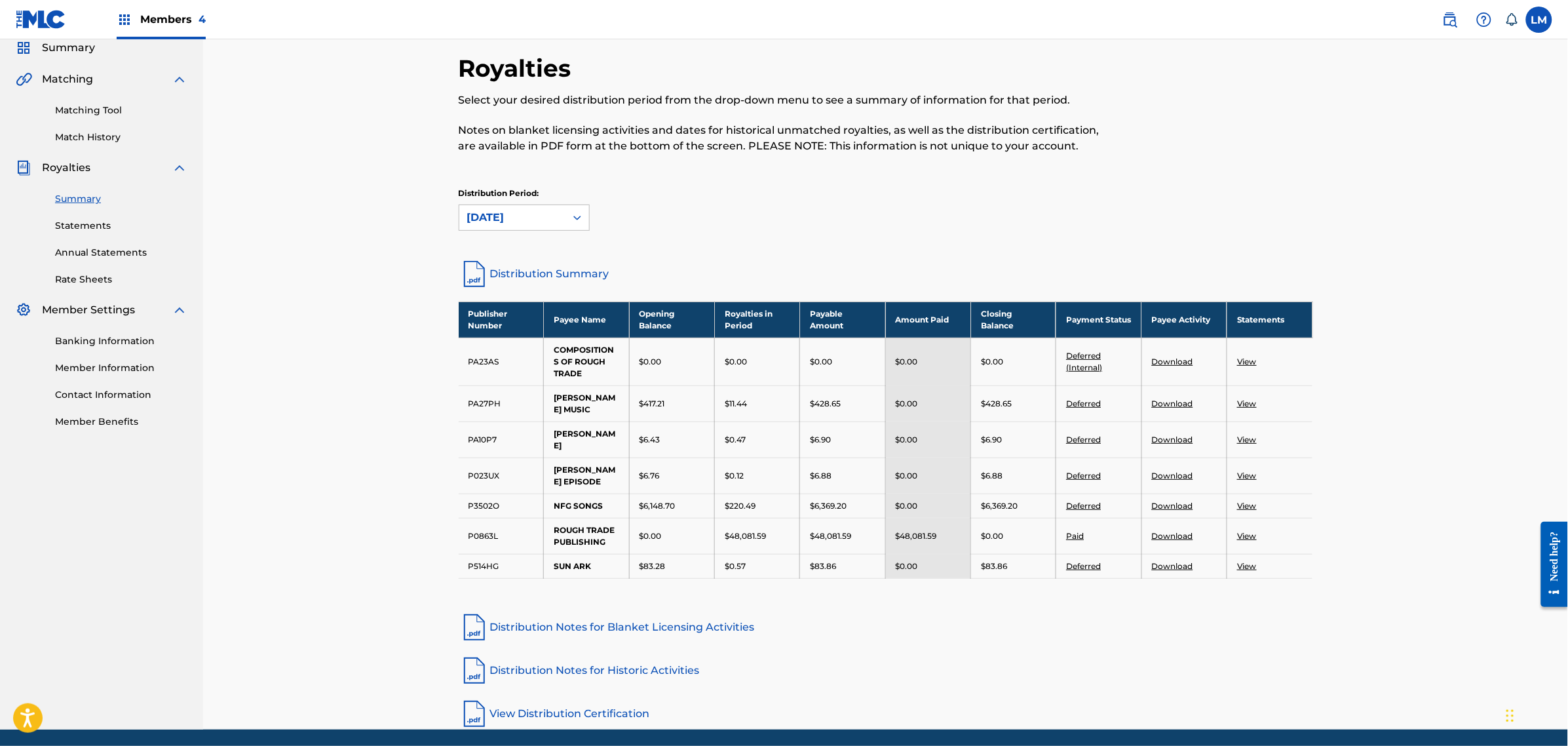
scroll to position [74, 0]
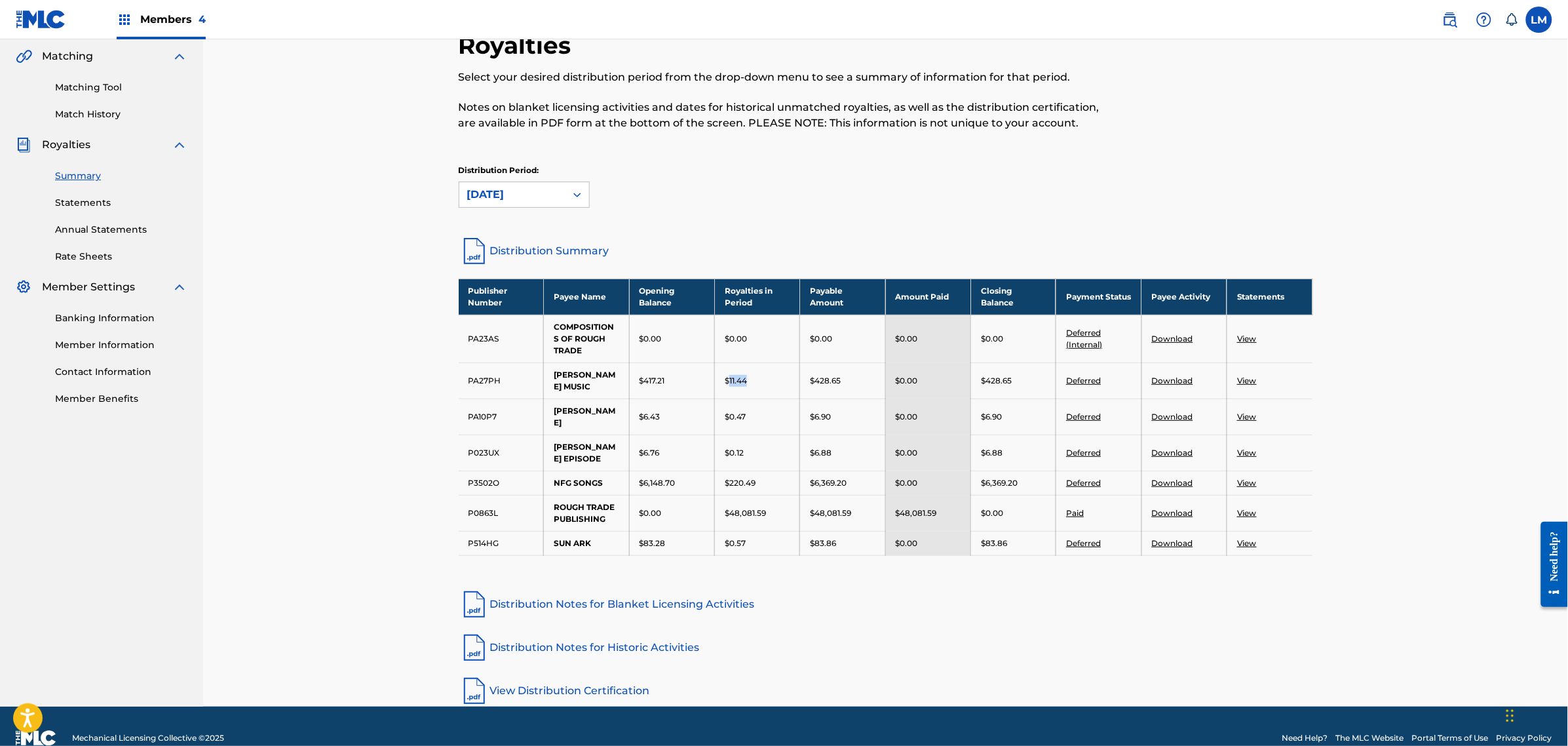
drag, startPoint x: 741, startPoint y: 388, endPoint x: 731, endPoint y: 388, distance: 10.0
click at [729, 388] on td "$11.44" at bounding box center [757, 381] width 85 height 36
drag, startPoint x: 756, startPoint y: 411, endPoint x: 745, endPoint y: 411, distance: 11.0
click at [745, 411] on div "$0.47" at bounding box center [757, 417] width 65 height 12
drag, startPoint x: 754, startPoint y: 437, endPoint x: 731, endPoint y: 440, distance: 23.2
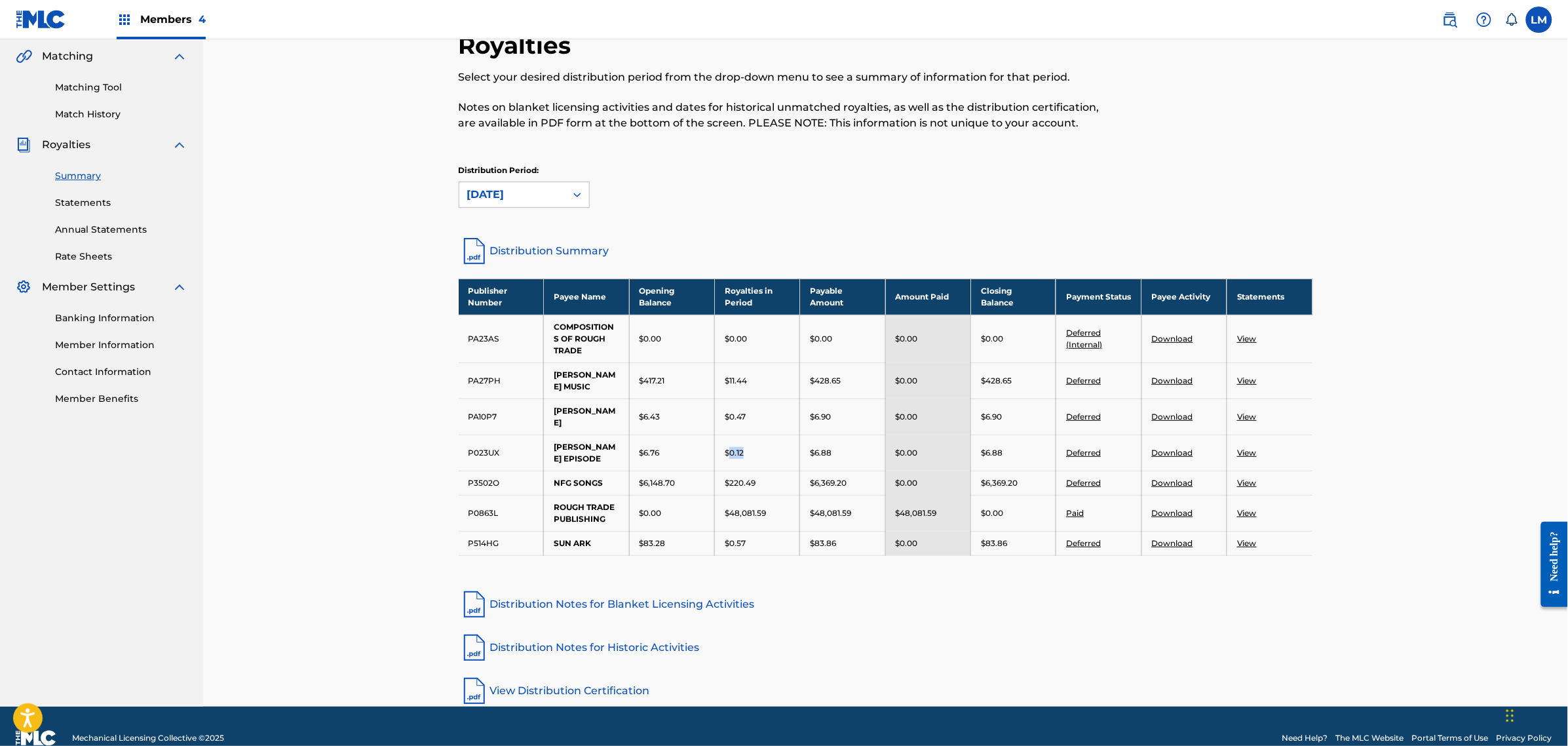
click at [731, 447] on div "$0.12" at bounding box center [757, 452] width 65 height 12
click at [550, 195] on div "[DATE]" at bounding box center [513, 195] width 91 height 16
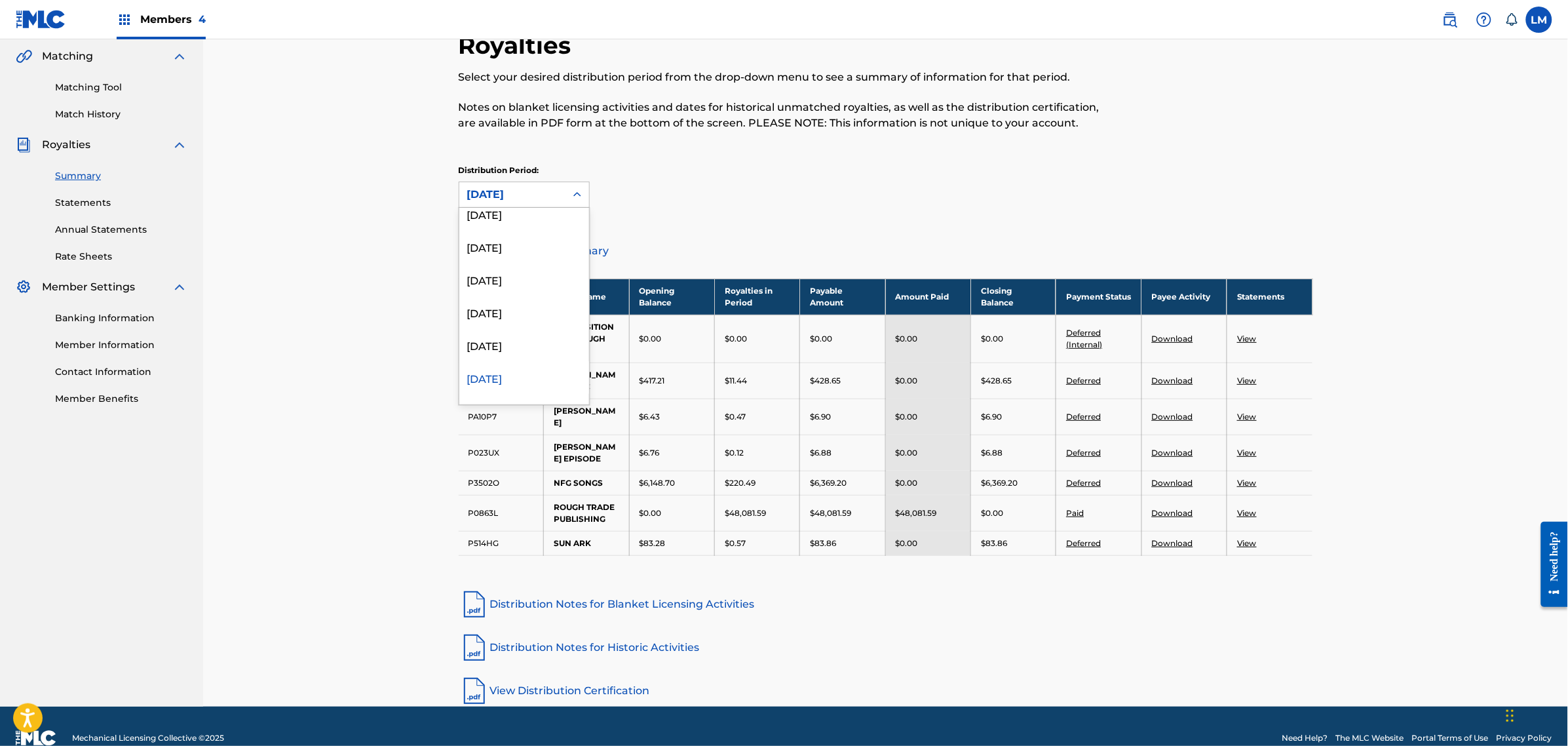
scroll to position [486, 0]
click at [500, 331] on div "[DATE]" at bounding box center [524, 329] width 129 height 33
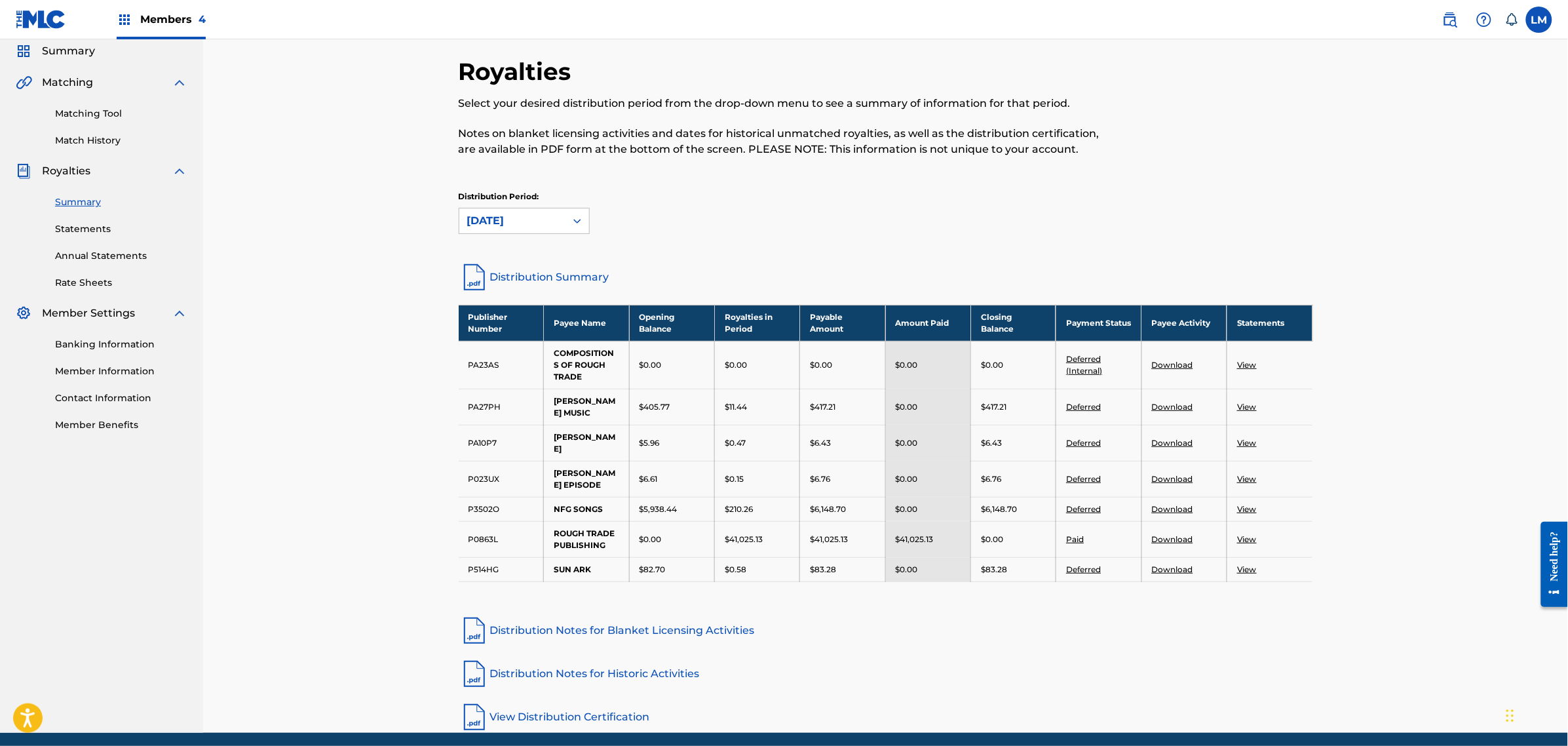
scroll to position [74, 0]
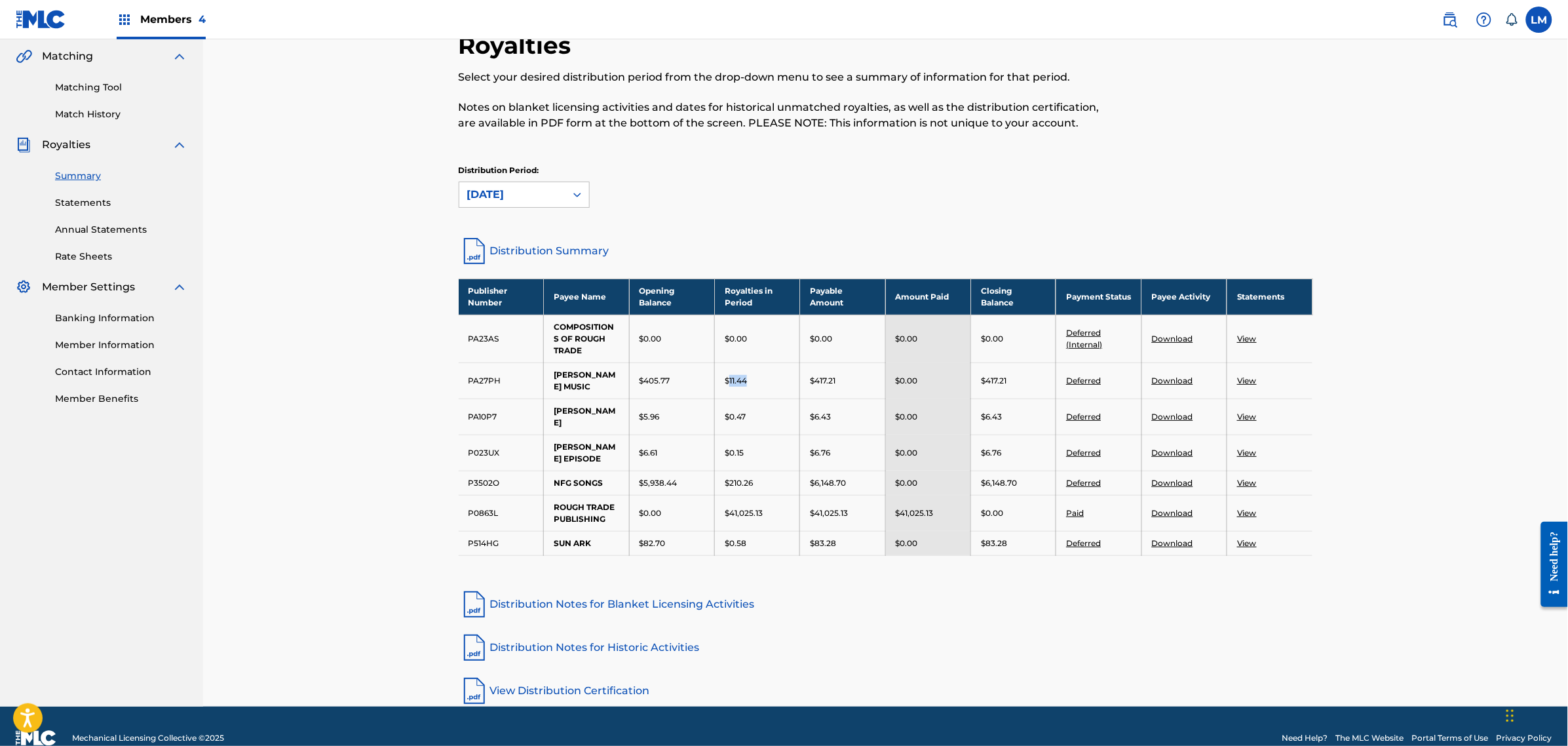
drag, startPoint x: 747, startPoint y: 383, endPoint x: 729, endPoint y: 386, distance: 18.2
click at [729, 386] on div "$11.44" at bounding box center [757, 381] width 65 height 12
drag, startPoint x: 739, startPoint y: 440, endPoint x: 729, endPoint y: 440, distance: 10.0
click at [729, 447] on div "$0.15" at bounding box center [757, 452] width 65 height 12
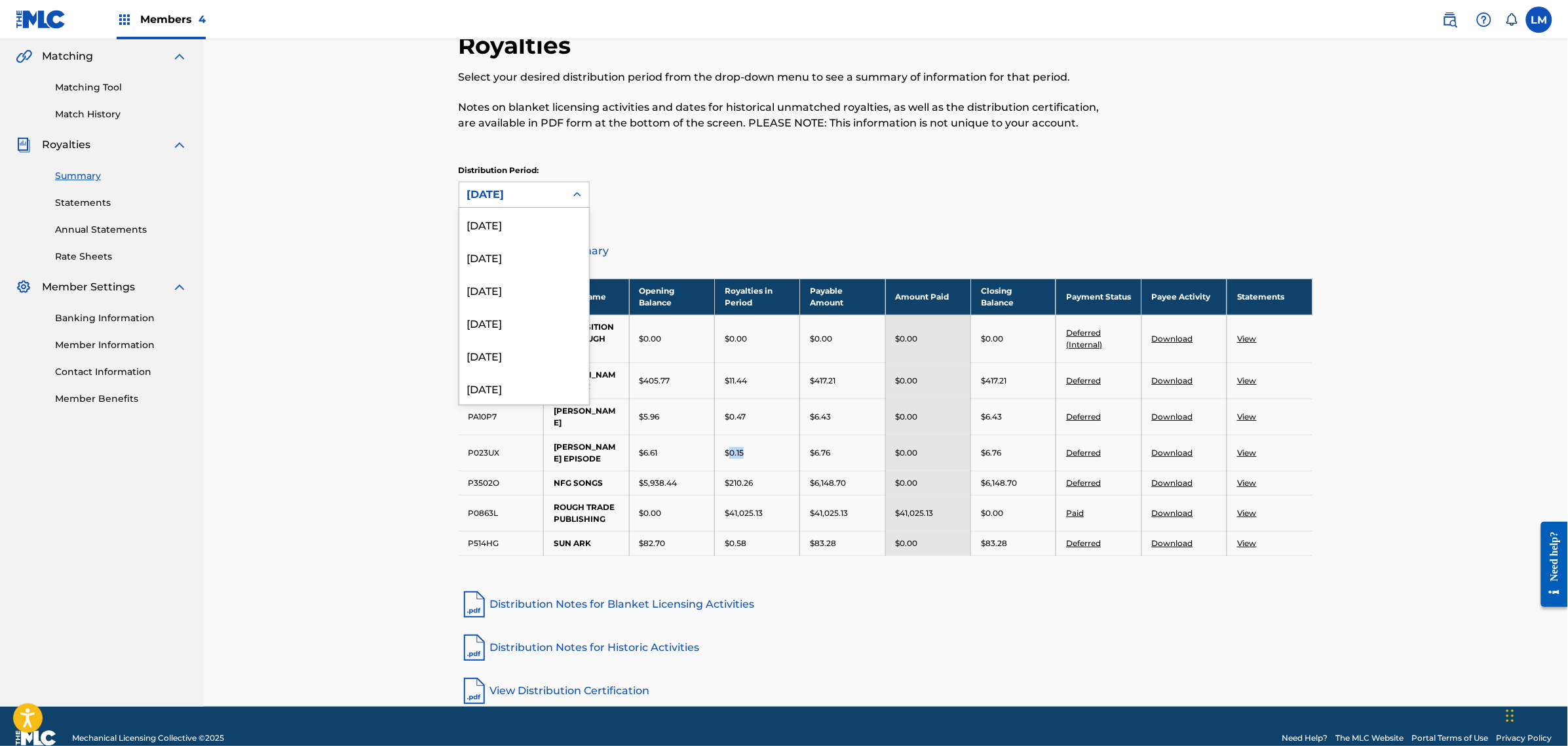
click at [575, 194] on icon at bounding box center [578, 194] width 13 height 13
click at [516, 339] on div "[DATE]" at bounding box center [524, 329] width 129 height 33
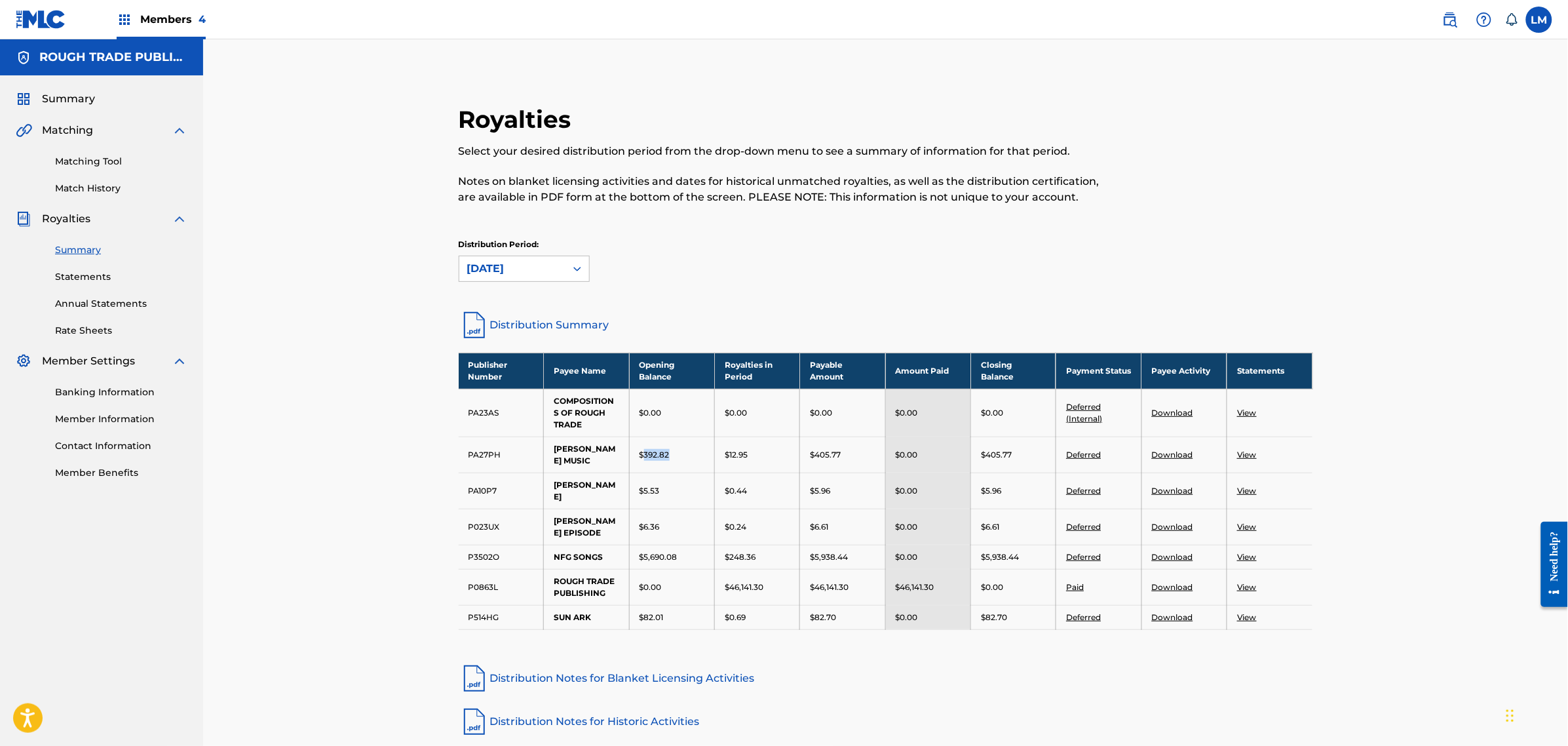
drag, startPoint x: 662, startPoint y: 460, endPoint x: 683, endPoint y: 461, distance: 21.0
click at [649, 462] on td "$392.82" at bounding box center [672, 455] width 85 height 36
click at [742, 460] on p "$12.95" at bounding box center [737, 455] width 23 height 12
drag, startPoint x: 751, startPoint y: 460, endPoint x: 729, endPoint y: 460, distance: 22.0
click at [729, 460] on div "$12.95" at bounding box center [757, 455] width 65 height 12
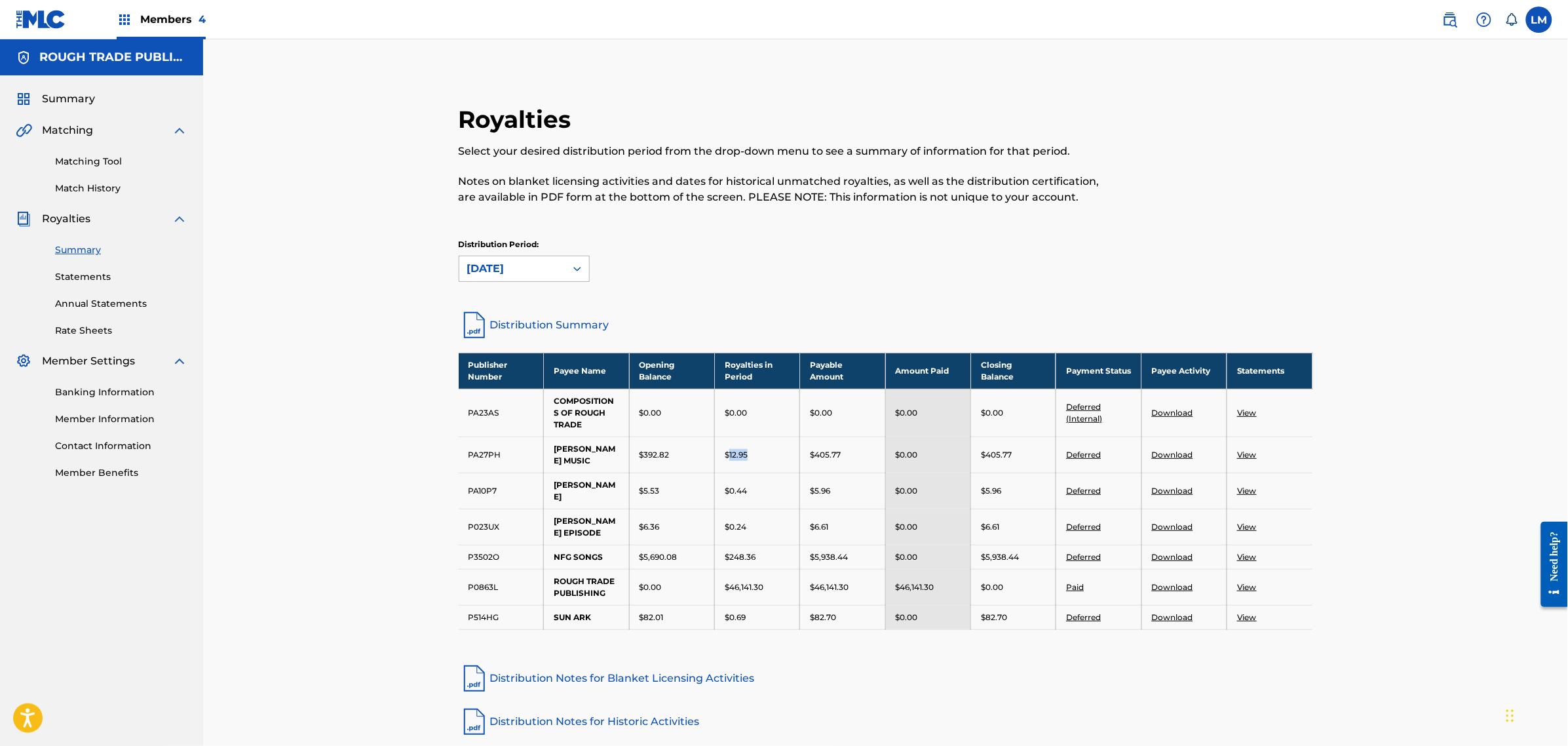
click at [549, 258] on div "[DATE]" at bounding box center [513, 268] width 106 height 25
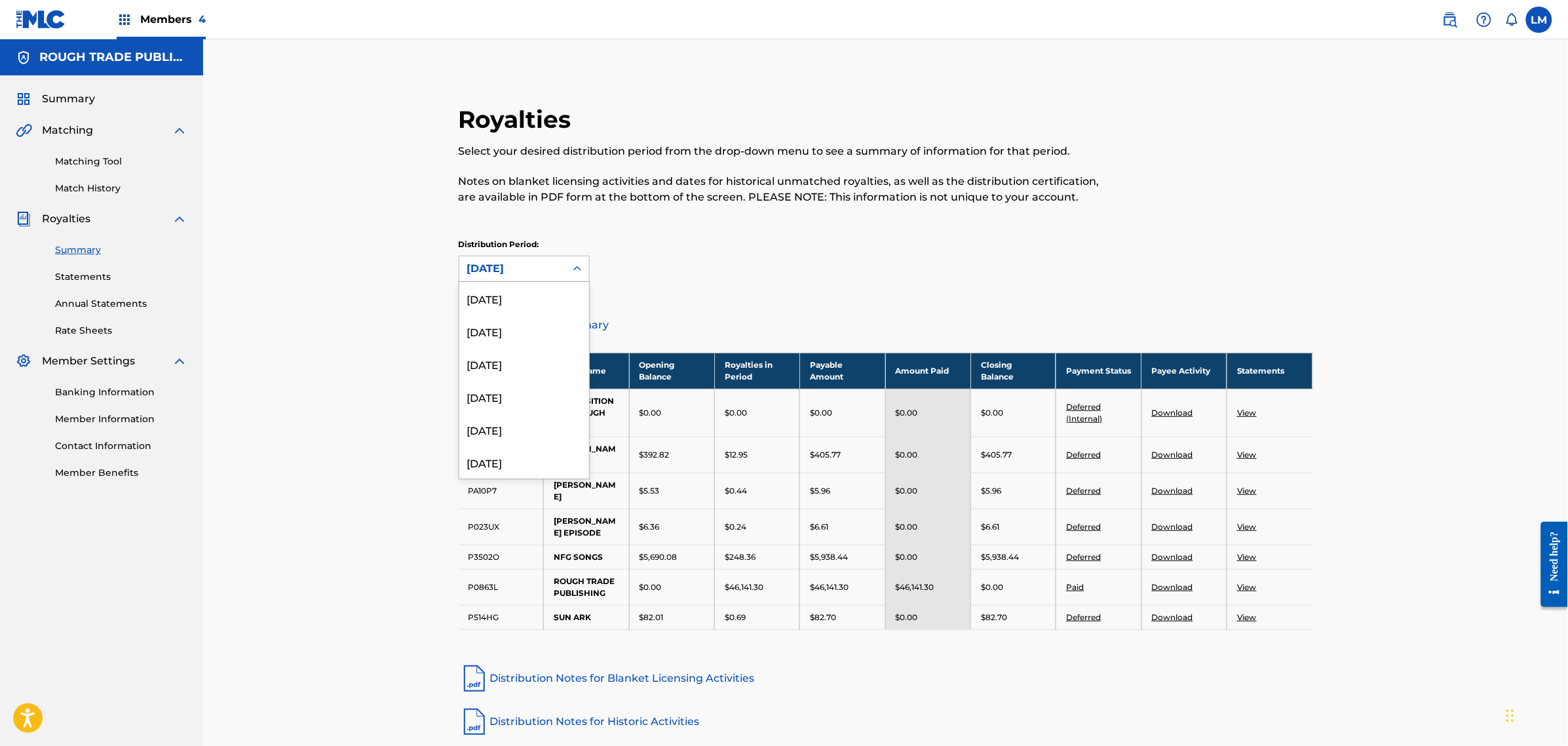
scroll to position [469, 0]
click at [521, 413] on div "[DATE]" at bounding box center [524, 419] width 129 height 33
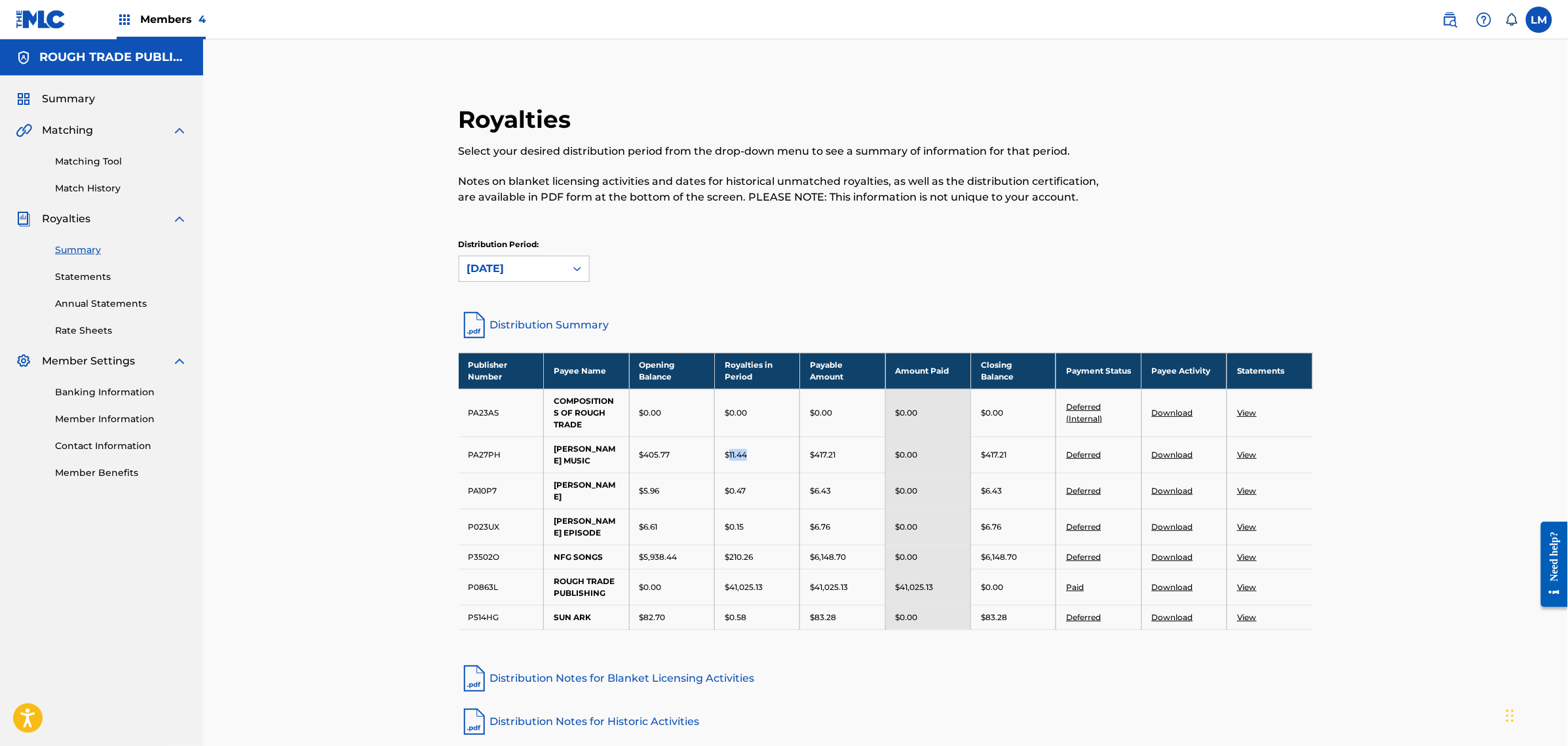
drag, startPoint x: 767, startPoint y: 463, endPoint x: 729, endPoint y: 459, distance: 38.2
click at [729, 459] on td "$11.44" at bounding box center [757, 455] width 85 height 36
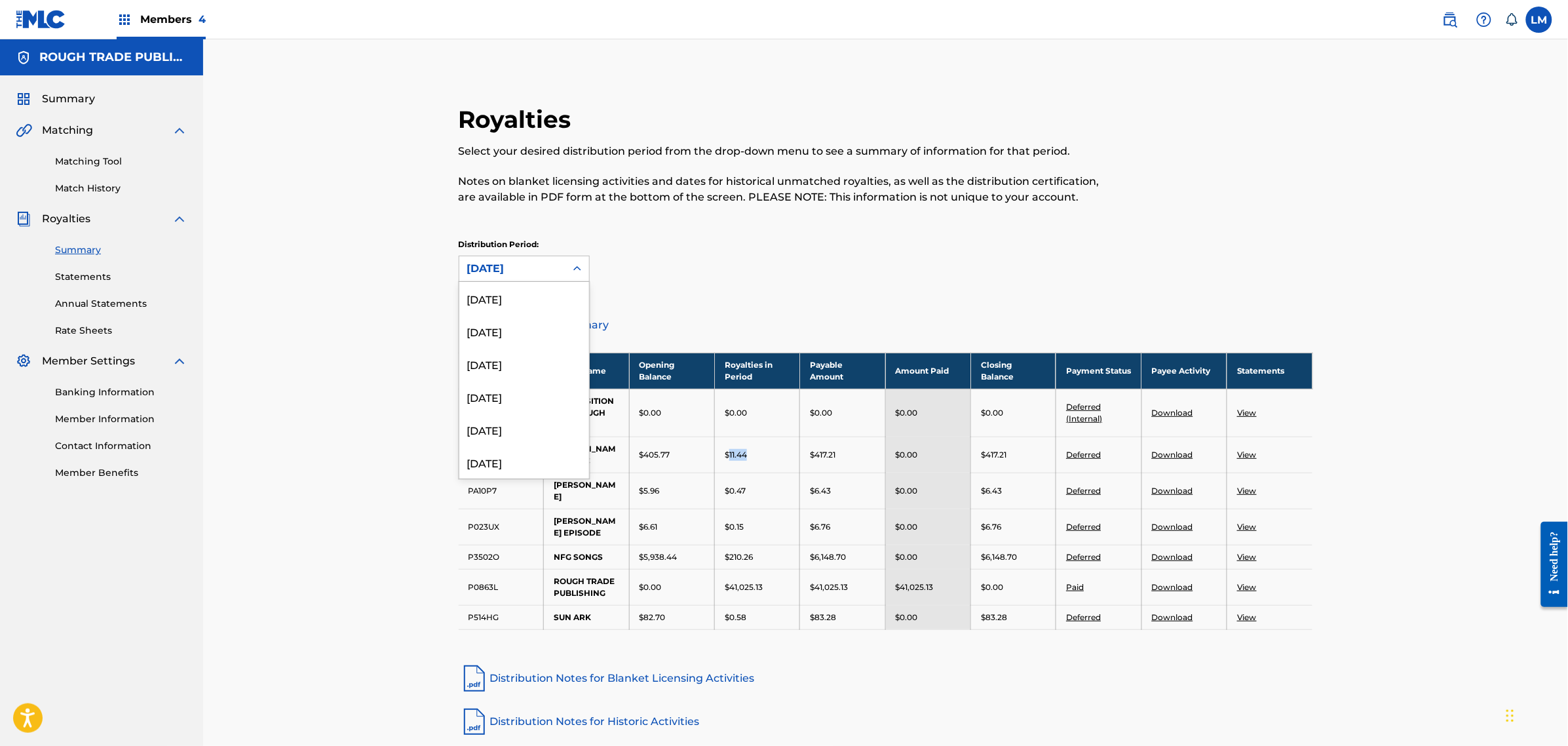
click at [568, 264] on div at bounding box center [577, 268] width 24 height 24
click at [526, 419] on div "[DATE]" at bounding box center [524, 419] width 129 height 33
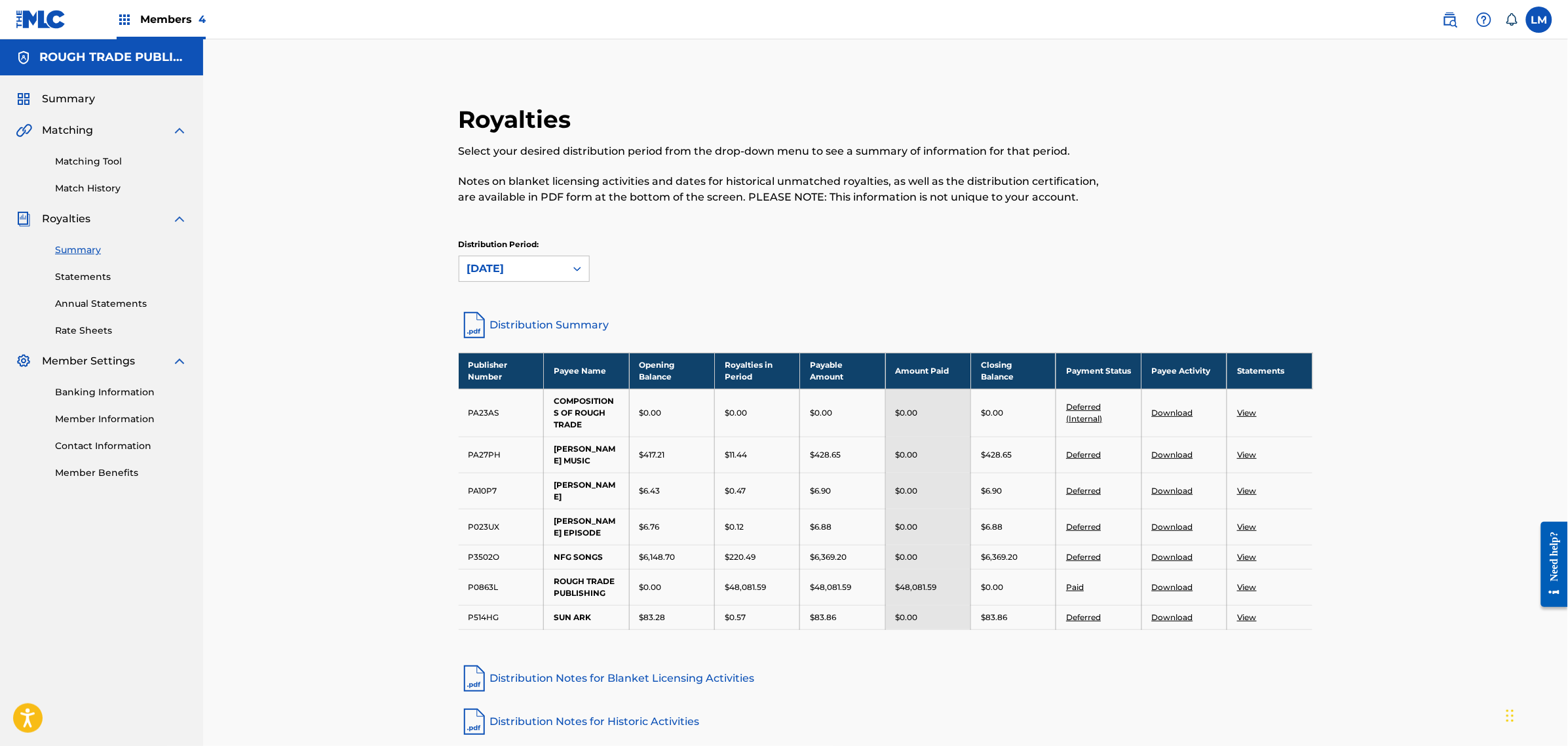
scroll to position [11, 0]
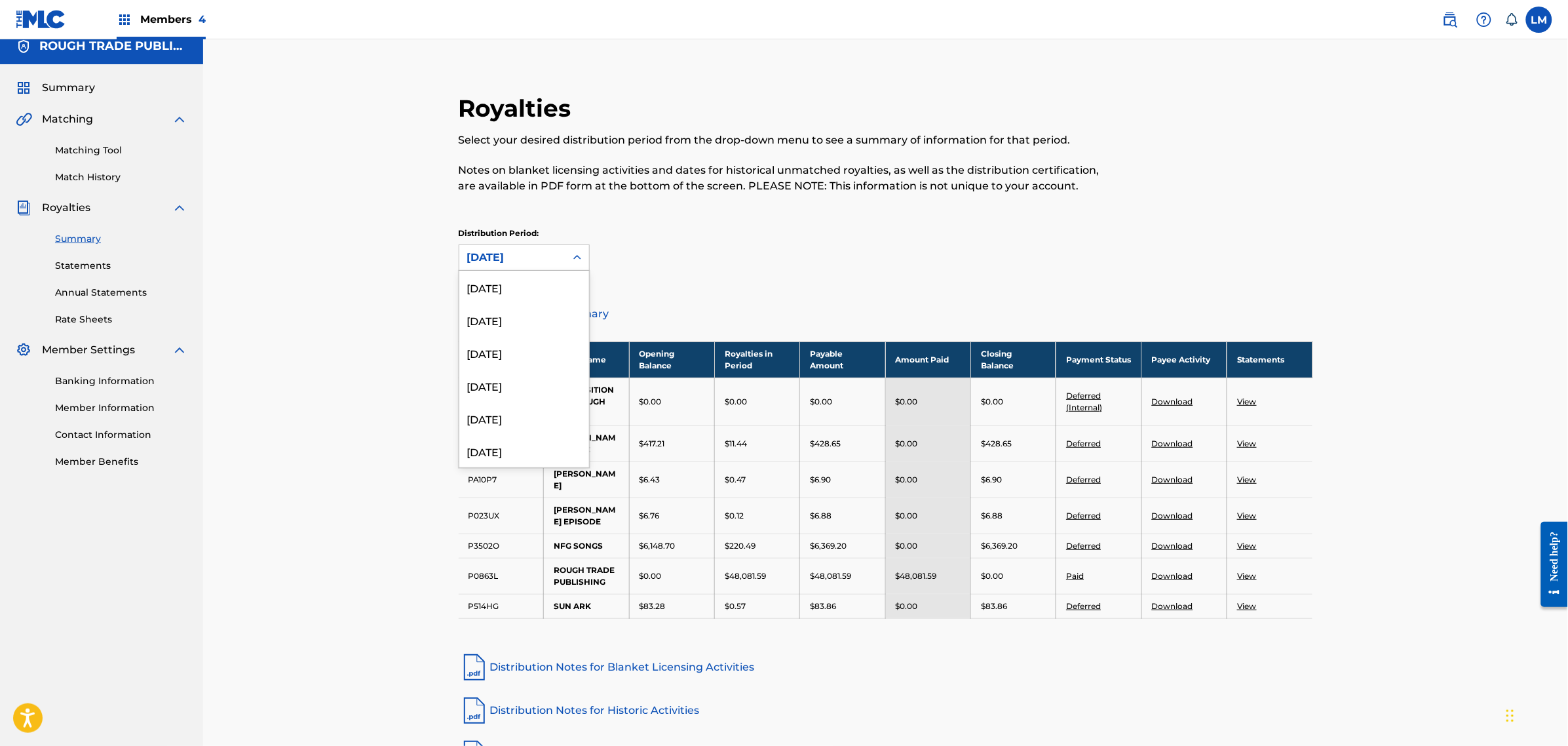
click at [535, 269] on div "[DATE]" at bounding box center [513, 258] width 106 height 25
click at [520, 350] on div "[DATE]" at bounding box center [524, 342] width 129 height 33
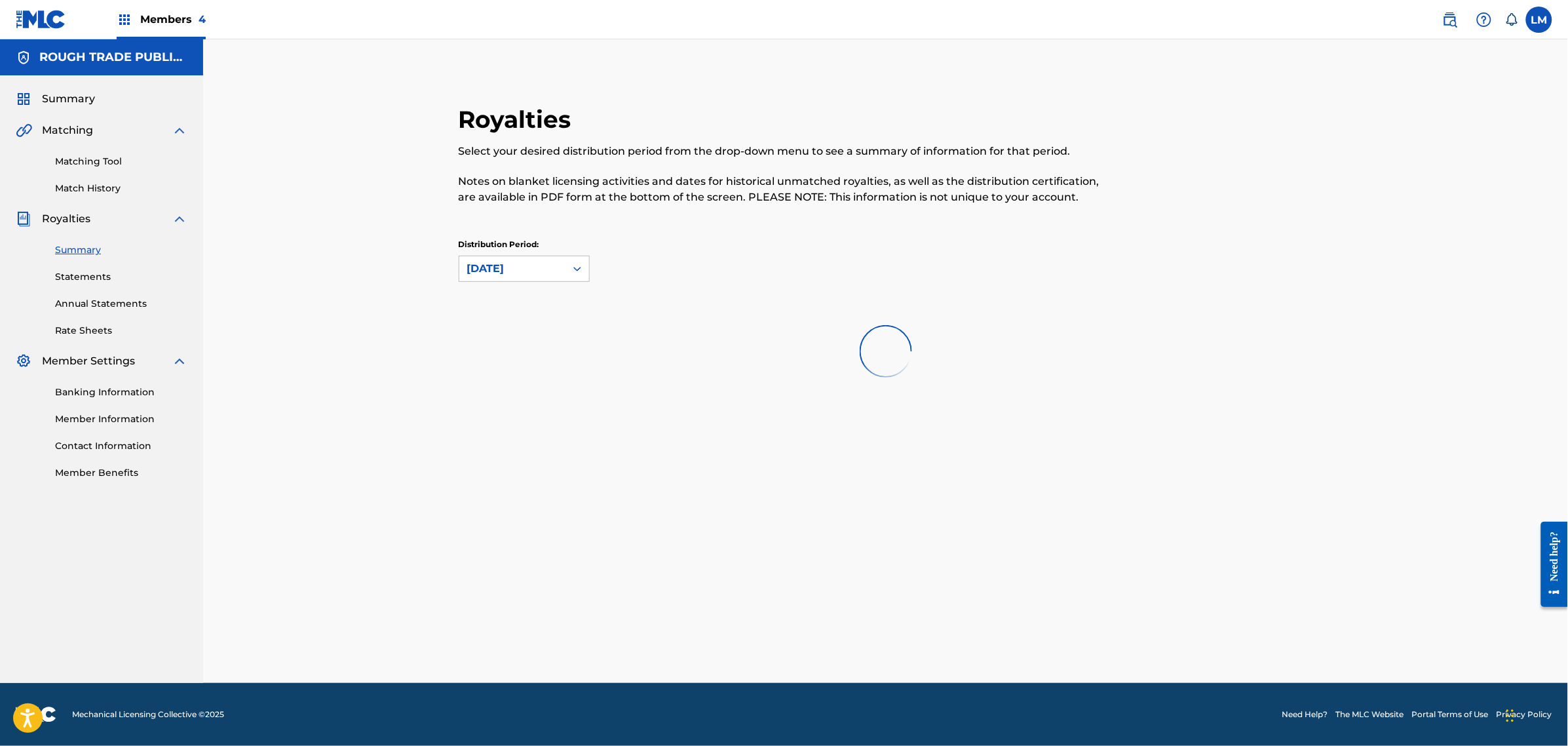
scroll to position [0, 0]
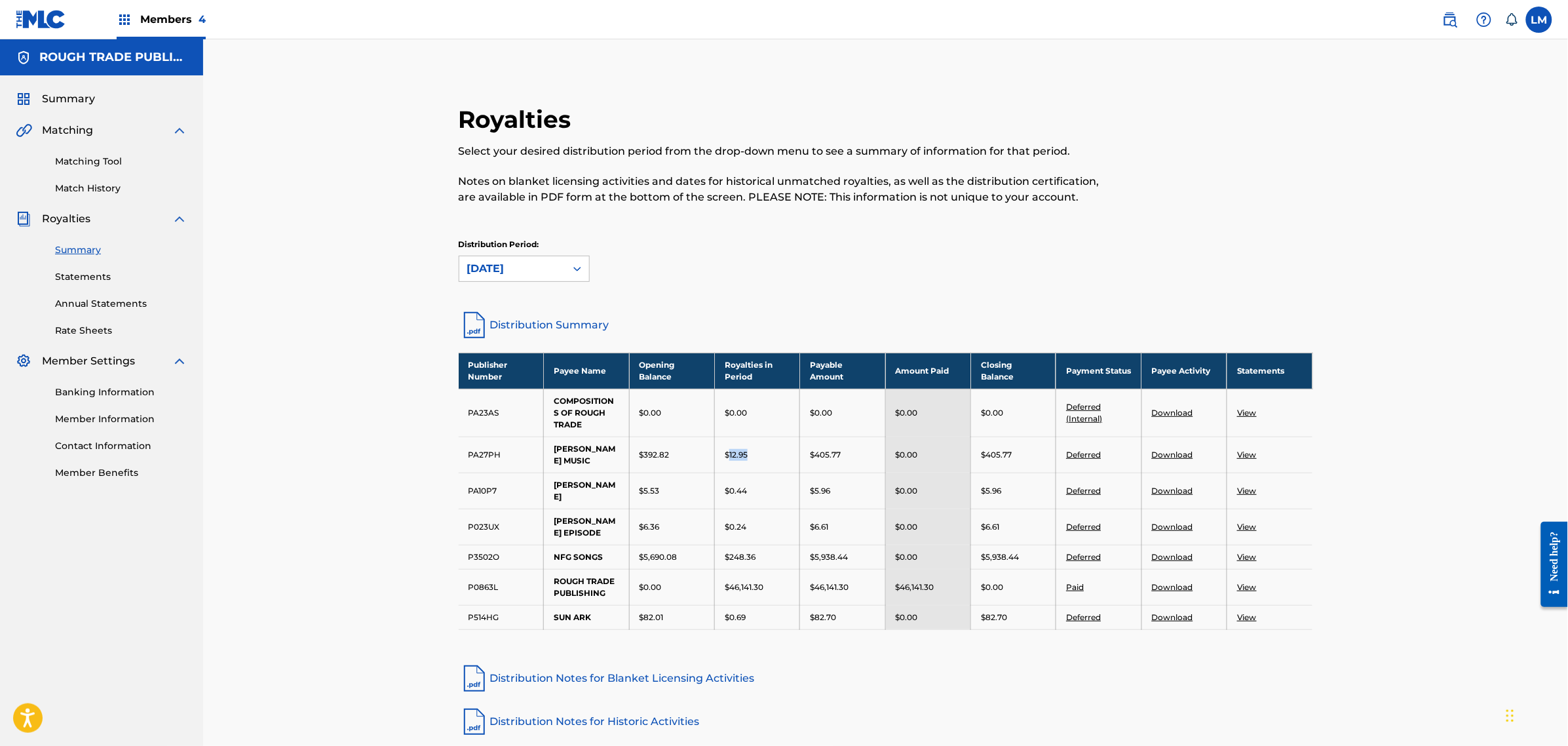
drag, startPoint x: 741, startPoint y: 451, endPoint x: 729, endPoint y: 453, distance: 12.2
click at [729, 453] on div "$12.95" at bounding box center [757, 455] width 65 height 12
click at [775, 521] on div "$0.24" at bounding box center [757, 527] width 65 height 12
drag, startPoint x: 749, startPoint y: 513, endPoint x: 731, endPoint y: 513, distance: 18.0
click at [731, 521] on div "$0.24" at bounding box center [757, 527] width 65 height 12
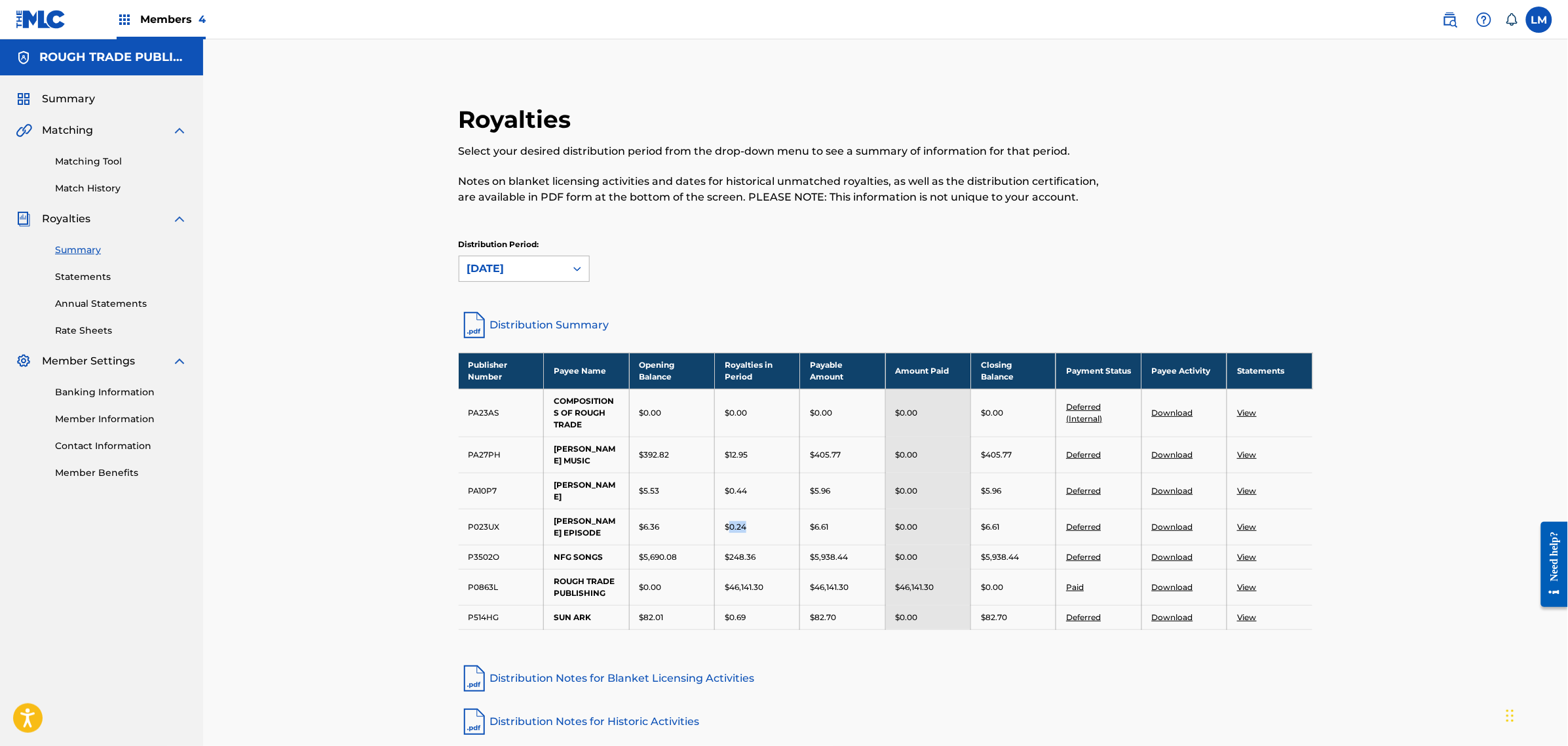
drag, startPoint x: 519, startPoint y: 268, endPoint x: 527, endPoint y: 273, distance: 9.4
click at [519, 268] on div "[DATE]" at bounding box center [513, 269] width 91 height 16
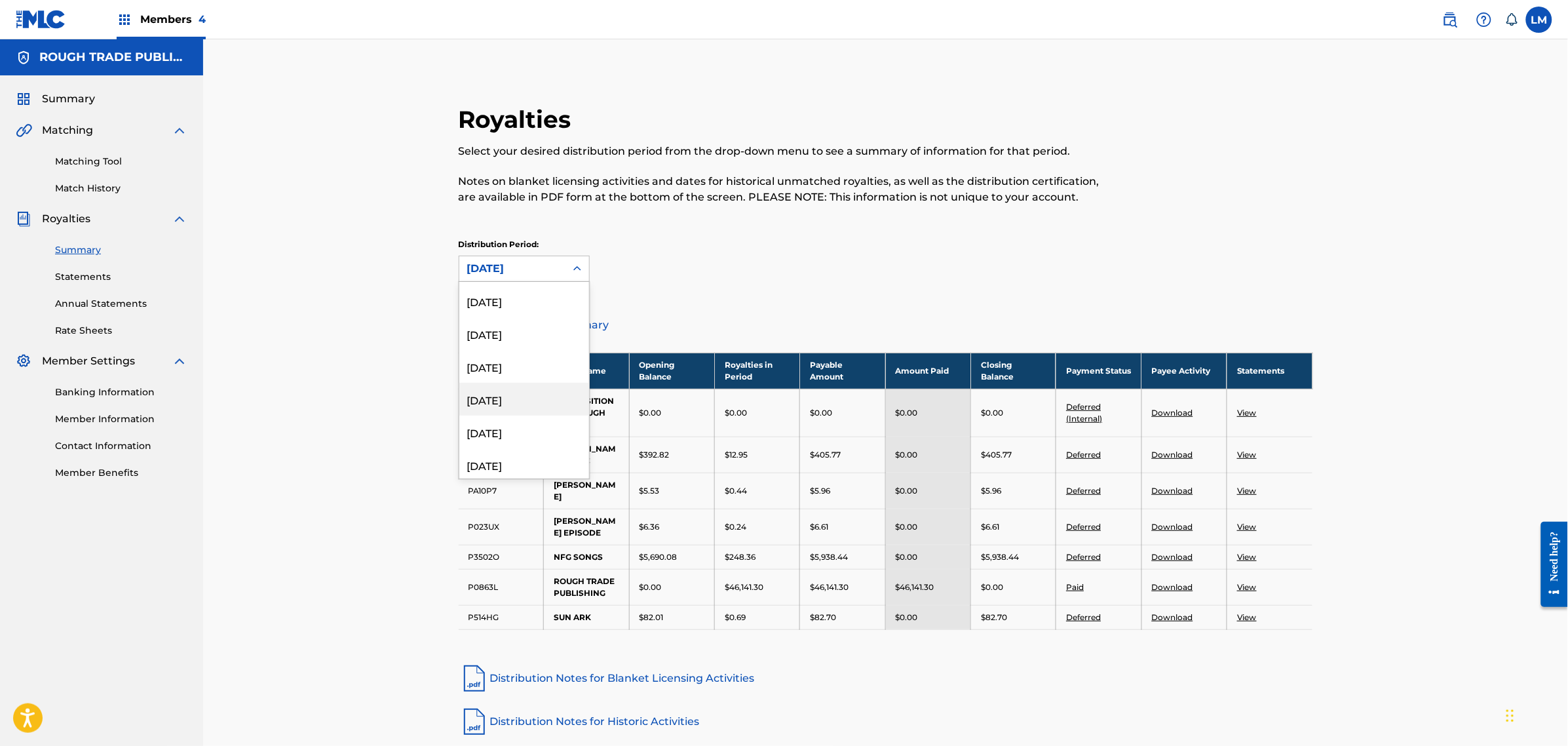
scroll to position [1539, 0]
click at [522, 450] on div "[DATE]" at bounding box center [524, 463] width 129 height 33
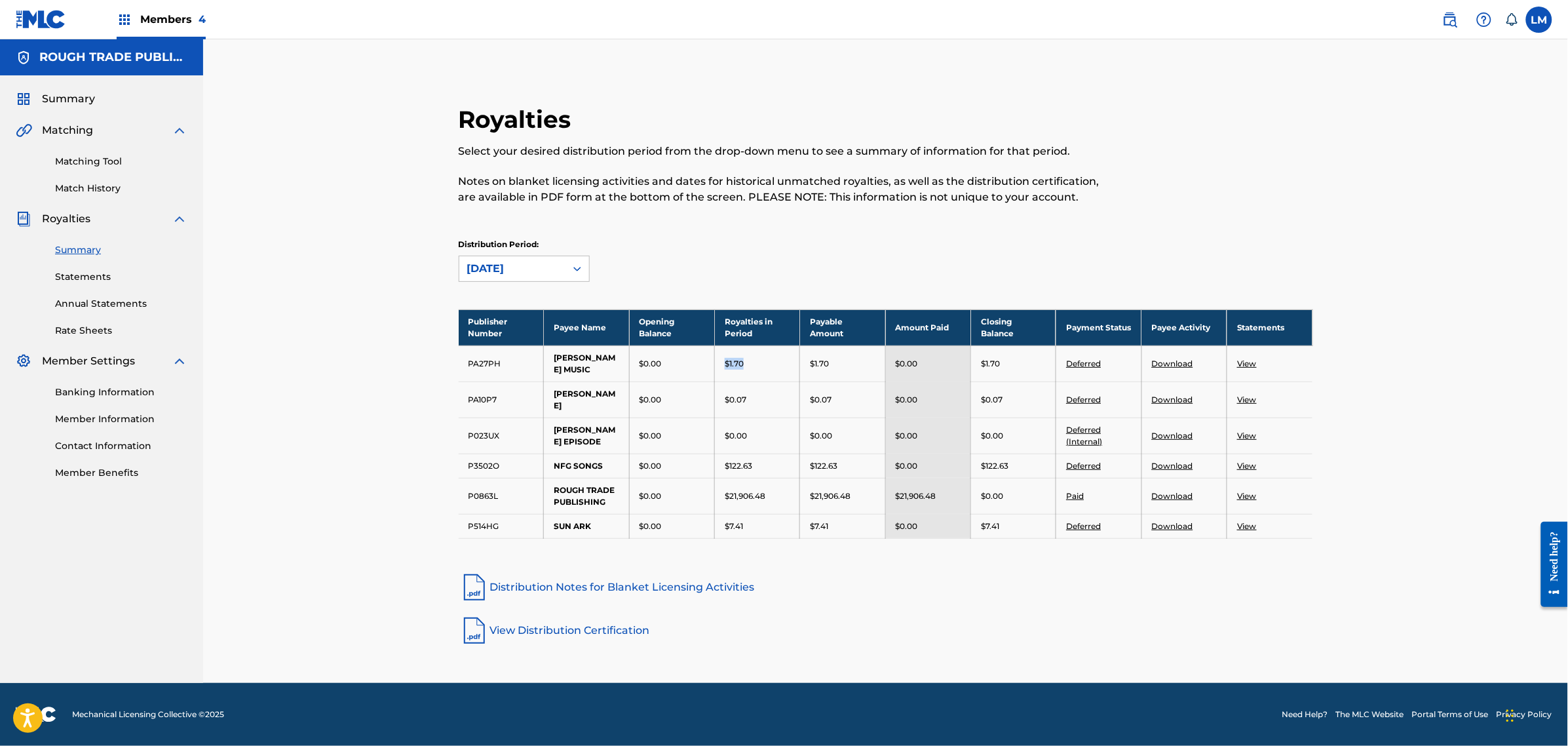
drag, startPoint x: 742, startPoint y: 368, endPoint x: 719, endPoint y: 365, distance: 23.2
click at [719, 365] on td "$1.70" at bounding box center [757, 363] width 85 height 36
click at [754, 370] on td "$1.70" at bounding box center [757, 363] width 85 height 36
click at [1185, 585] on link "Distribution Notes for Blanket Licensing Activities" at bounding box center [886, 588] width 854 height 32
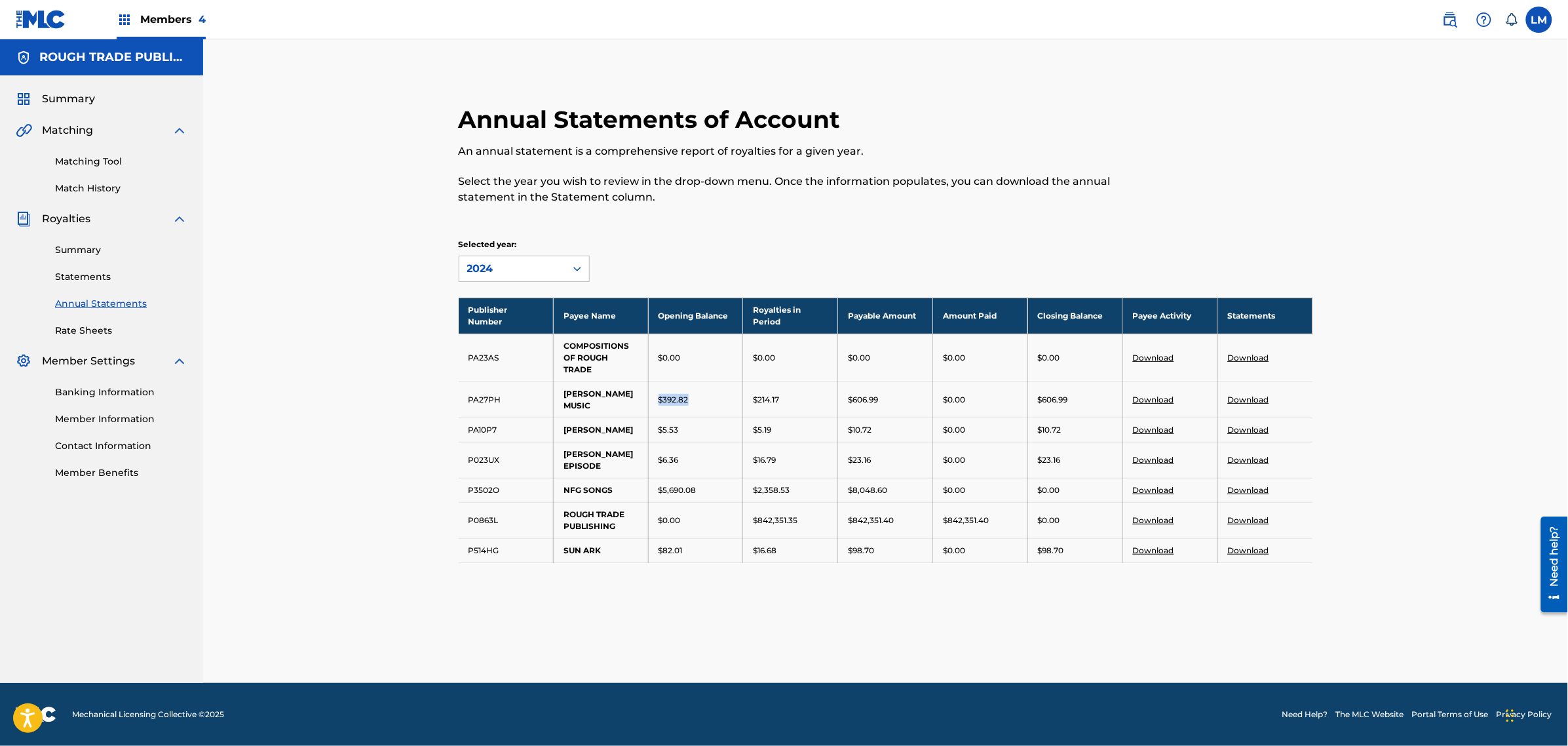
drag, startPoint x: 695, startPoint y: 396, endPoint x: 650, endPoint y: 390, distance: 45.4
click at [650, 391] on td "$392.82" at bounding box center [696, 399] width 95 height 36
click at [650, 390] on td "$392.82" at bounding box center [696, 399] width 95 height 36
click at [937, 405] on tbody "Publisher Number Payee Name Opening Balance Royalties in Period Payable Amount …" at bounding box center [886, 430] width 854 height 265
click at [911, 395] on div "$606.99" at bounding box center [885, 400] width 75 height 12
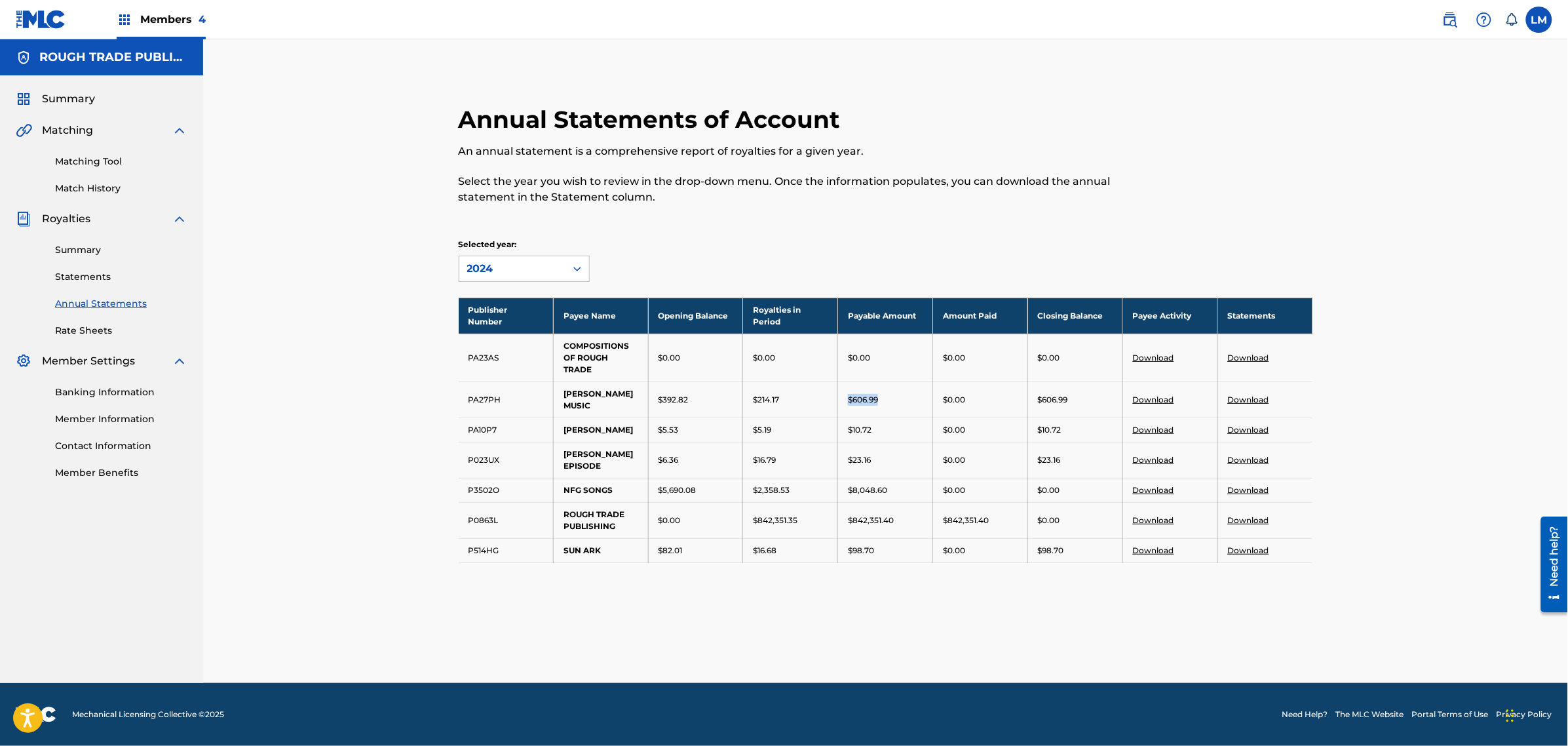
drag, startPoint x: 898, startPoint y: 394, endPoint x: 837, endPoint y: 396, distance: 61.0
click at [844, 392] on td "$606.99" at bounding box center [885, 399] width 95 height 36
click at [557, 259] on div "2024" at bounding box center [513, 268] width 106 height 25
click at [520, 339] on div "2023" at bounding box center [524, 331] width 129 height 33
click at [545, 270] on div "2023" at bounding box center [513, 269] width 91 height 16
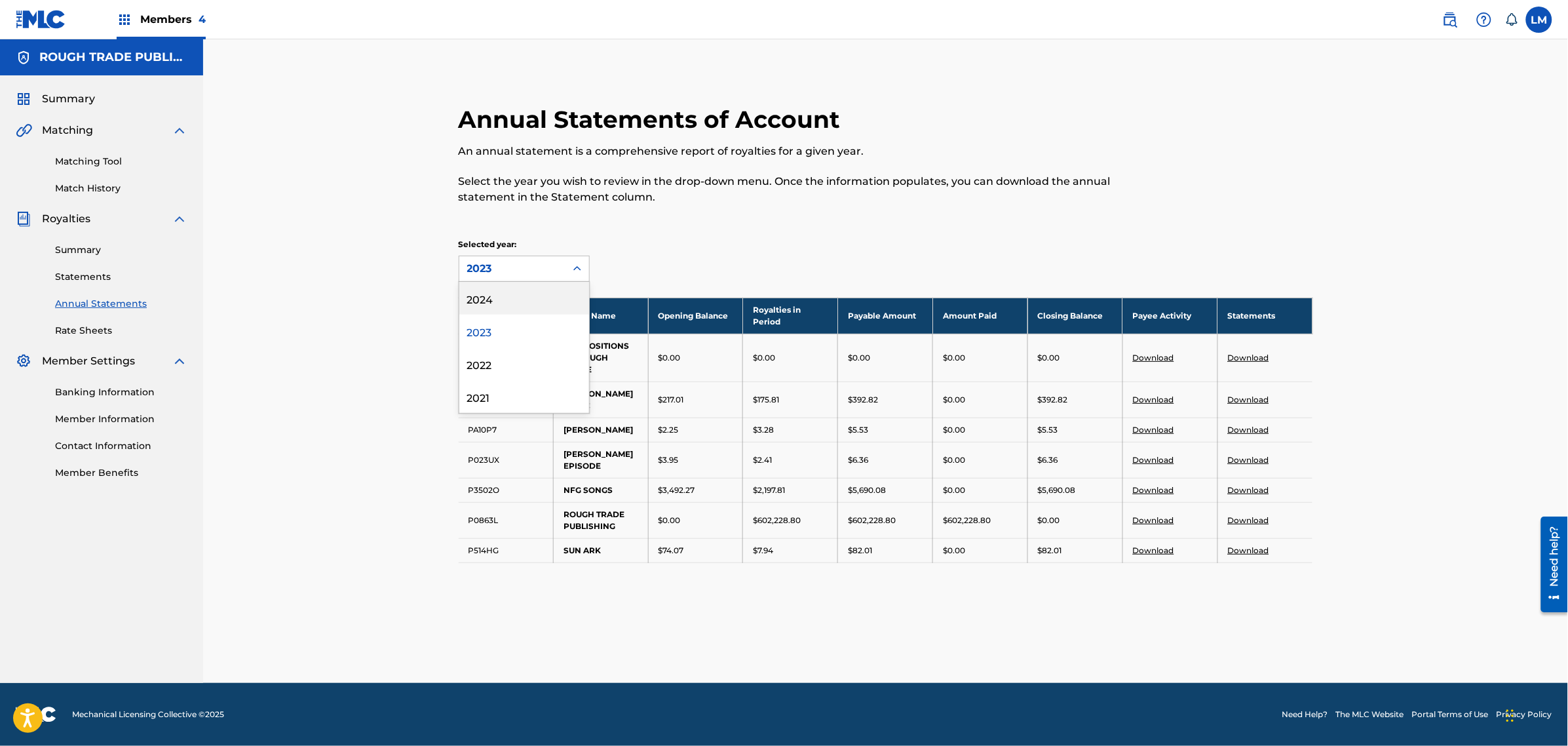
click at [549, 299] on div "2024" at bounding box center [524, 299] width 129 height 33
